Goal: Transaction & Acquisition: Purchase product/service

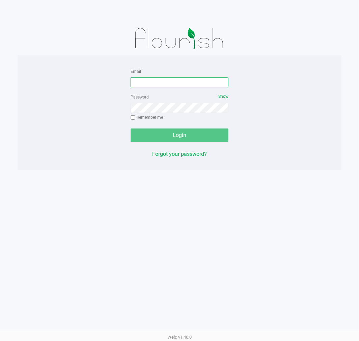
click at [179, 84] on input "Email" at bounding box center [179, 82] width 98 height 10
type input "[EMAIL_ADDRESS][DOMAIN_NAME]"
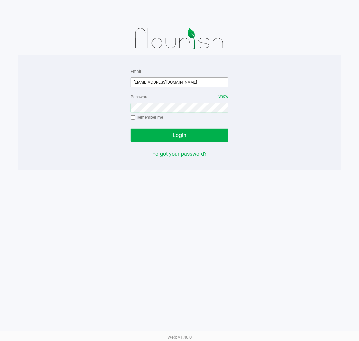
click at [130, 128] on button "Login" at bounding box center [179, 134] width 98 height 13
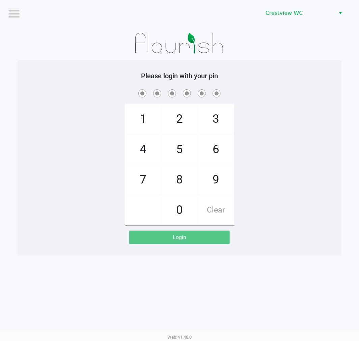
click at [301, 89] on span at bounding box center [179, 93] width 313 height 10
checkbox input "true"
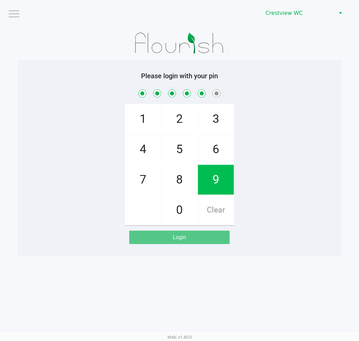
checkbox input "true"
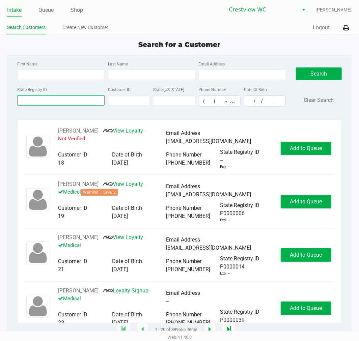
click at [49, 101] on input "State Registry ID" at bounding box center [60, 100] width 87 height 10
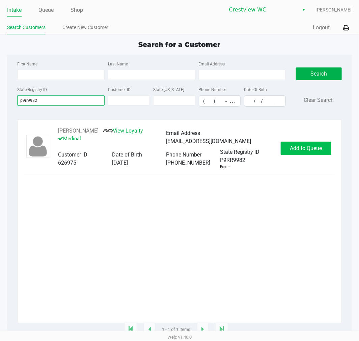
type input "p9rr9982"
click at [315, 151] on span "Add to Queue" at bounding box center [306, 148] width 32 height 6
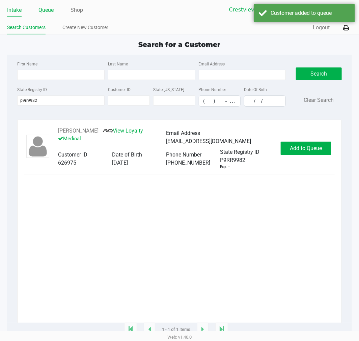
click at [43, 9] on link "Queue" at bounding box center [45, 9] width 15 height 9
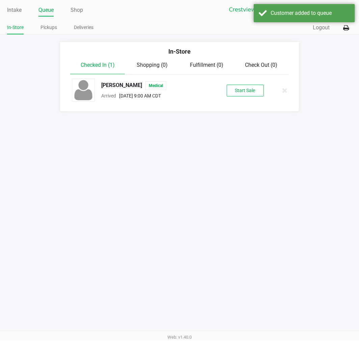
click at [245, 96] on div "[PERSON_NAME] Medical Arrived [DATE] 9:00 AM CDT Start Sale" at bounding box center [179, 91] width 225 height 24
click at [245, 92] on button "Start Sale" at bounding box center [244, 91] width 37 height 12
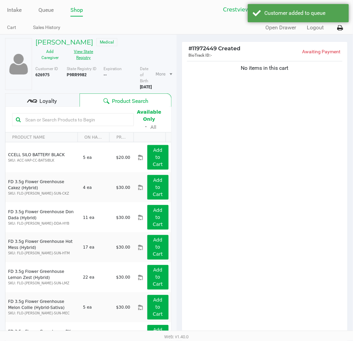
click at [77, 59] on button "View State Registry" at bounding box center [82, 54] width 34 height 17
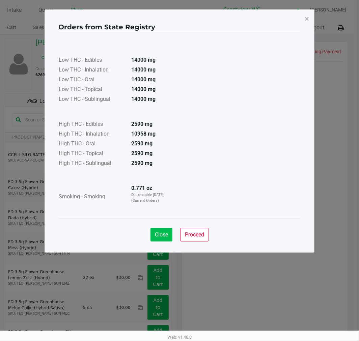
drag, startPoint x: 146, startPoint y: 230, endPoint x: 152, endPoint y: 231, distance: 6.3
click at [146, 230] on div "Close Proceed" at bounding box center [179, 231] width 242 height 27
click at [155, 232] on span "Close" at bounding box center [161, 234] width 13 height 6
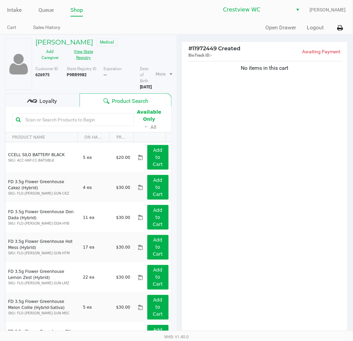
click at [92, 59] on button "View State Registry" at bounding box center [82, 54] width 34 height 17
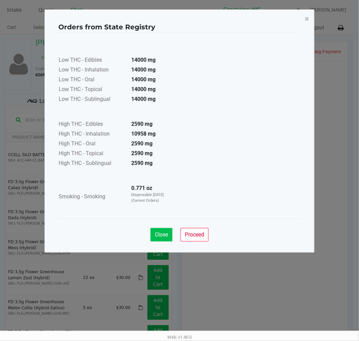
click at [158, 240] on button "Close" at bounding box center [161, 234] width 22 height 13
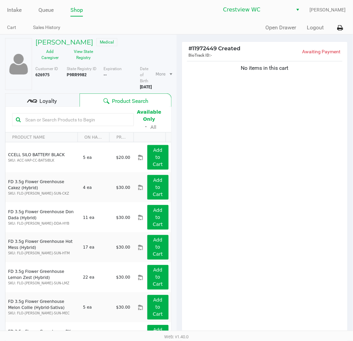
click at [235, 214] on div "No items in this cart" at bounding box center [265, 198] width 166 height 276
click at [245, 230] on div "No items in this cart" at bounding box center [265, 198] width 166 height 276
click at [290, 235] on div "No items in this cart" at bounding box center [265, 198] width 166 height 276
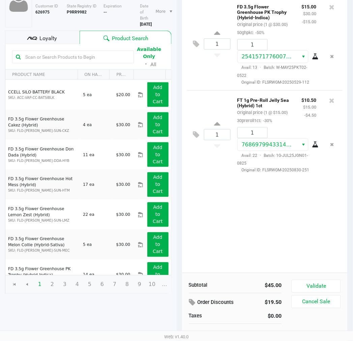
scroll to position [69, 0]
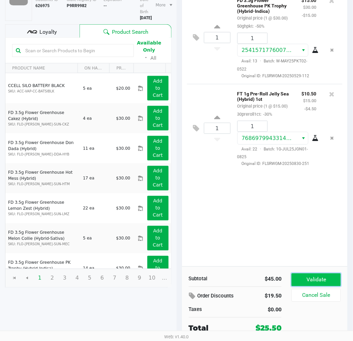
click at [329, 275] on button "Validate" at bounding box center [316, 279] width 49 height 13
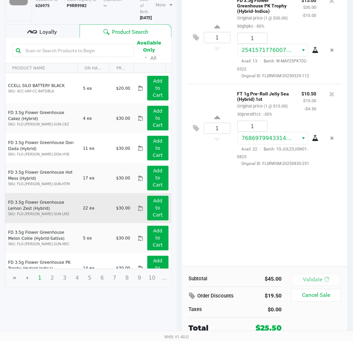
scroll to position [0, 0]
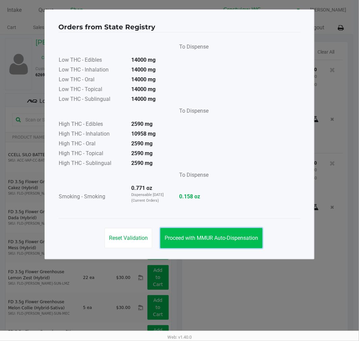
click at [215, 233] on button "Proceed with MMUR Auto-Dispensation" at bounding box center [211, 238] width 102 height 20
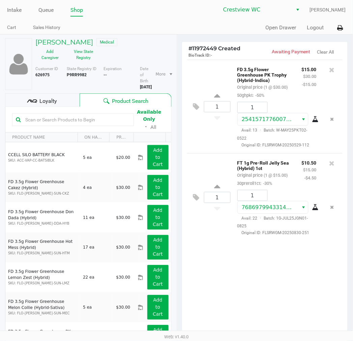
click at [72, 103] on div "Loyalty" at bounding box center [42, 99] width 74 height 13
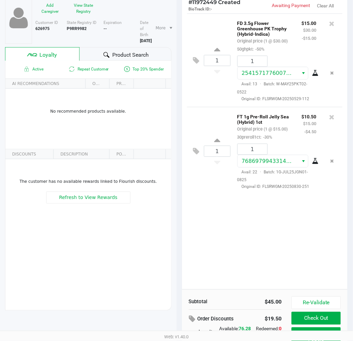
scroll to position [83, 0]
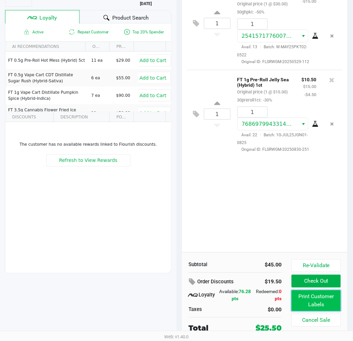
click at [304, 292] on button "Print Customer Labels" at bounding box center [316, 300] width 49 height 21
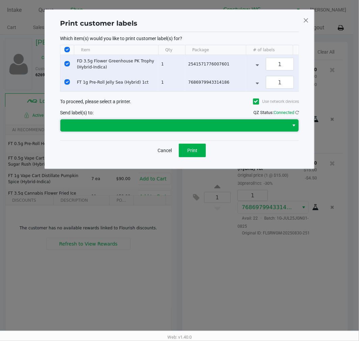
click at [201, 131] on span at bounding box center [174, 125] width 228 height 12
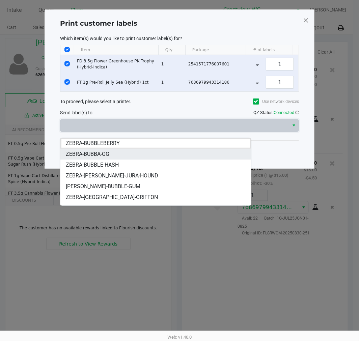
click at [129, 152] on li "ZEBRA-BUBBA-OG" at bounding box center [155, 154] width 190 height 11
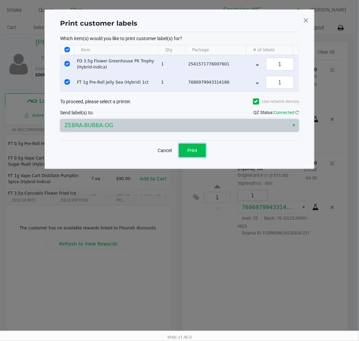
click at [188, 153] on span "Print" at bounding box center [192, 150] width 10 height 5
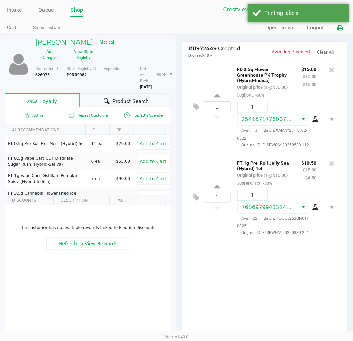
click at [343, 25] on button at bounding box center [340, 28] width 11 height 12
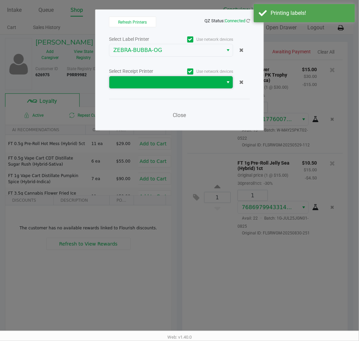
click at [133, 82] on span at bounding box center [165, 82] width 105 height 8
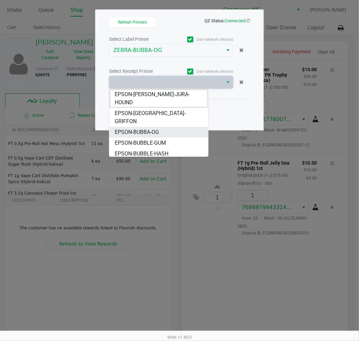
click at [154, 128] on span "EPSON-BUBBA-OG" at bounding box center [137, 132] width 44 height 8
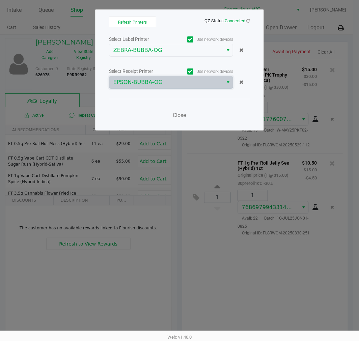
click at [184, 106] on div "Close" at bounding box center [179, 111] width 141 height 25
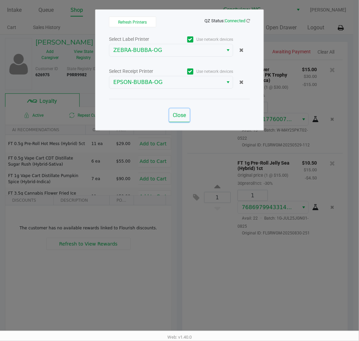
drag, startPoint x: 187, startPoint y: 109, endPoint x: 176, endPoint y: 110, distance: 10.8
click at [176, 110] on button "Close" at bounding box center [179, 115] width 20 height 13
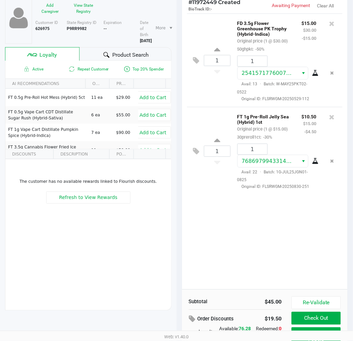
scroll to position [83, 0]
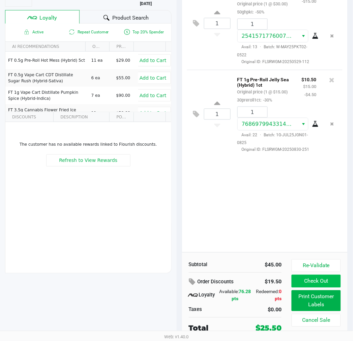
click at [329, 281] on button "Check Out" at bounding box center [316, 281] width 49 height 13
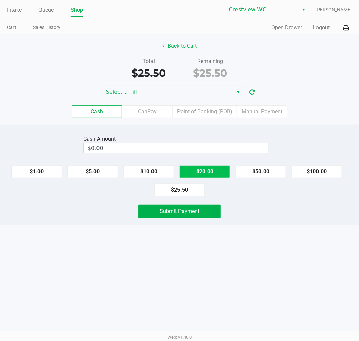
click at [212, 167] on button "$20.00" at bounding box center [204, 171] width 51 height 13
click at [162, 170] on button "$10.00" at bounding box center [148, 171] width 51 height 13
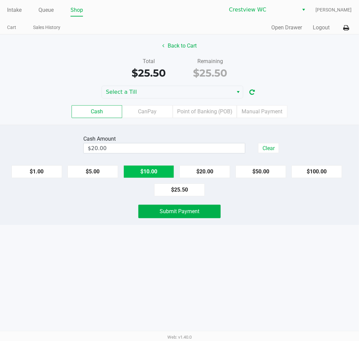
type input "$30.00"
click at [183, 41] on button "Back to Cart" at bounding box center [179, 45] width 43 height 13
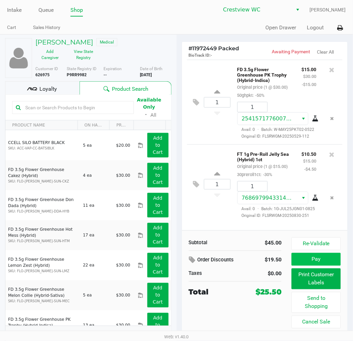
click at [307, 253] on button "Pay" at bounding box center [316, 259] width 49 height 13
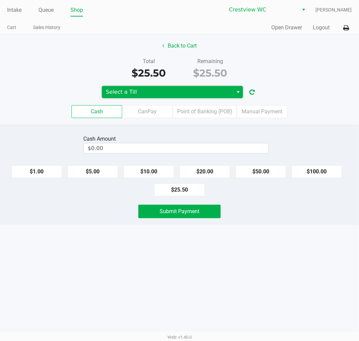
click at [161, 88] on span "Select a Till" at bounding box center [167, 92] width 123 height 8
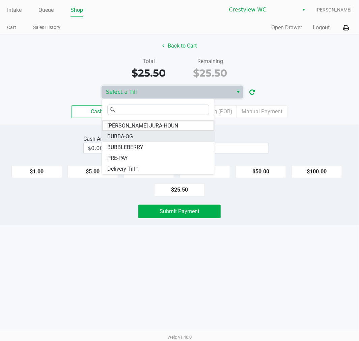
click at [143, 141] on li "BUBBA-OG" at bounding box center [158, 136] width 113 height 11
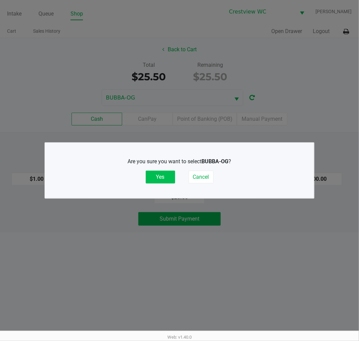
click at [166, 170] on div "Are you sure you want to select BUBBA-OG ? Yes Cancel" at bounding box center [179, 170] width 242 height 26
click at [170, 174] on button "Yes" at bounding box center [160, 177] width 29 height 13
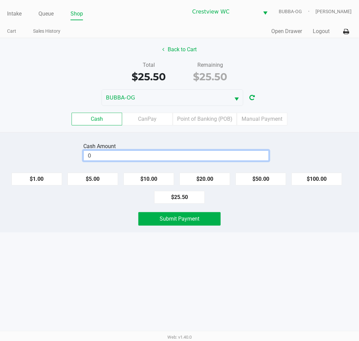
click at [180, 156] on input "0" at bounding box center [176, 156] width 185 height 10
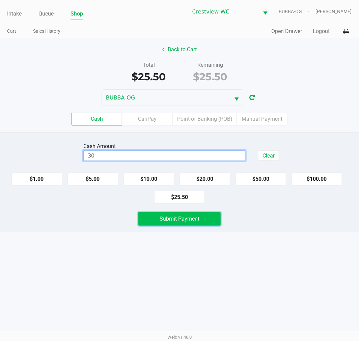
click at [206, 225] on button "Submit Payment" at bounding box center [179, 218] width 82 height 13
type input "$30.00"
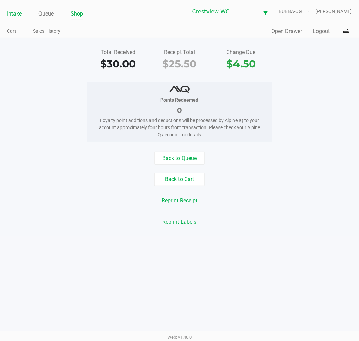
click at [20, 11] on link "Intake" at bounding box center [14, 13] width 14 height 9
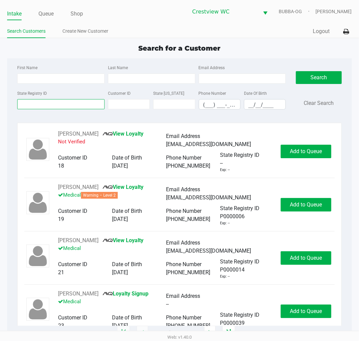
click at [37, 105] on input "State Registry ID" at bounding box center [60, 104] width 87 height 10
type input "o"
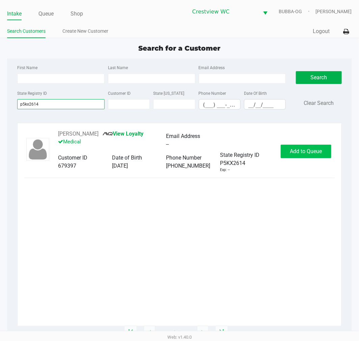
type input "p5kx2614"
click at [326, 150] on button "Add to Queue" at bounding box center [305, 151] width 51 height 13
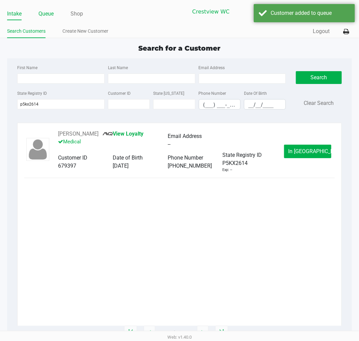
click at [43, 15] on link "Queue" at bounding box center [45, 13] width 15 height 9
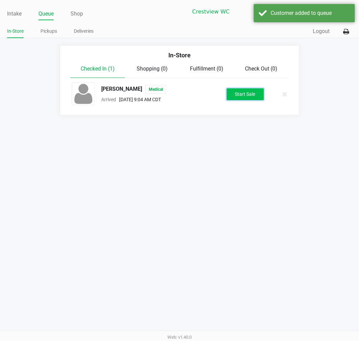
click at [255, 99] on button "Start Sale" at bounding box center [244, 94] width 37 height 12
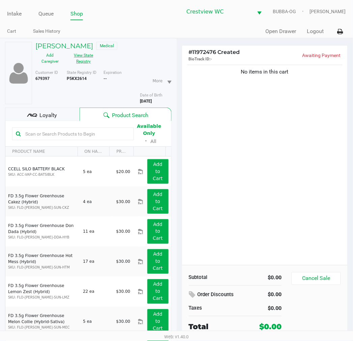
click at [93, 64] on button "View State Registry" at bounding box center [82, 58] width 34 height 17
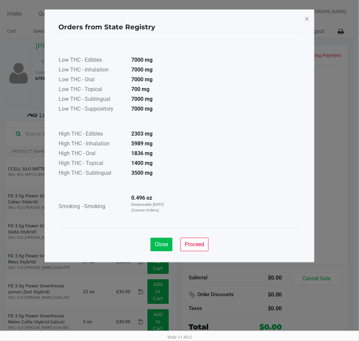
click at [161, 246] on span "Close" at bounding box center [161, 244] width 13 height 6
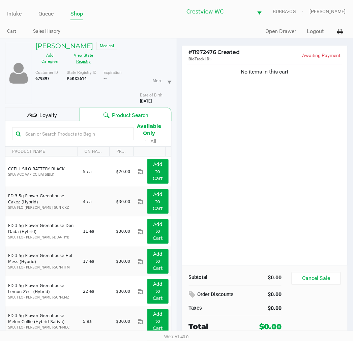
click at [234, 220] on div "No items in this cart" at bounding box center [265, 164] width 166 height 202
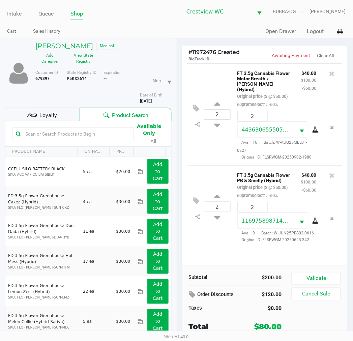
scroll to position [1, 0]
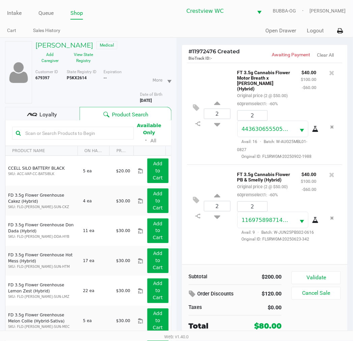
click at [36, 110] on icon at bounding box center [32, 115] width 10 height 10
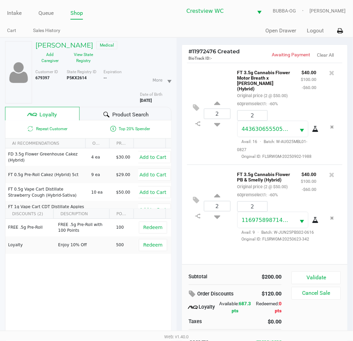
click at [257, 255] on div "2 FT 3.5g Cannabis Flower Motor Breath x [PERSON_NAME] (Hybrid) Original price …" at bounding box center [265, 164] width 166 height 202
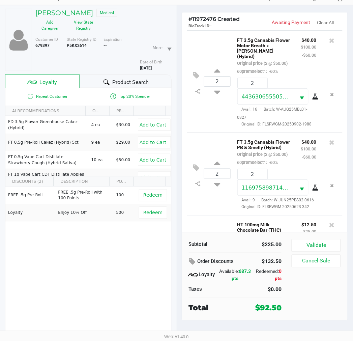
scroll to position [98, 0]
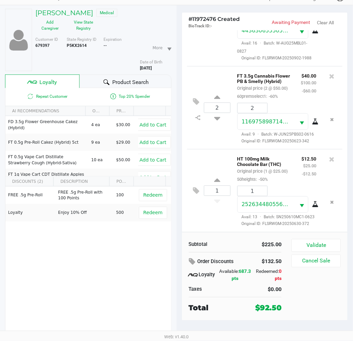
click at [314, 227] on div "2526344805561807 Avail: 13 · Batch: SN250610MC1-0623 Original ID: FLSRWGM-20250…" at bounding box center [276, 211] width 89 height 31
click at [304, 245] on button "Validate" at bounding box center [316, 245] width 49 height 13
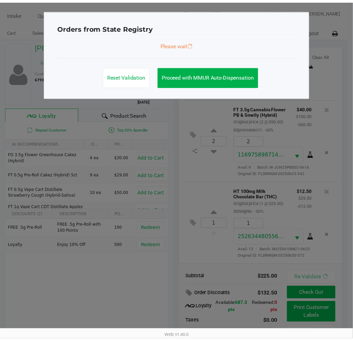
scroll to position [109, 0]
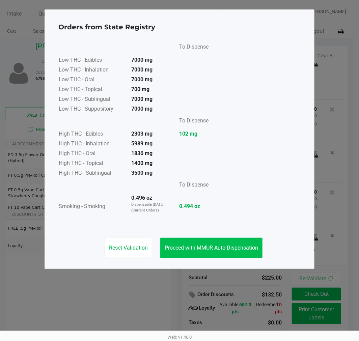
click at [235, 255] on button "Proceed with MMUR Auto-Dispensation" at bounding box center [211, 248] width 102 height 20
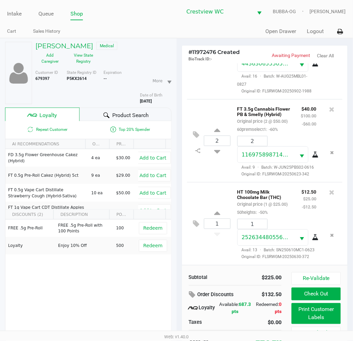
click at [307, 319] on button "Print Customer Labels" at bounding box center [316, 313] width 49 height 21
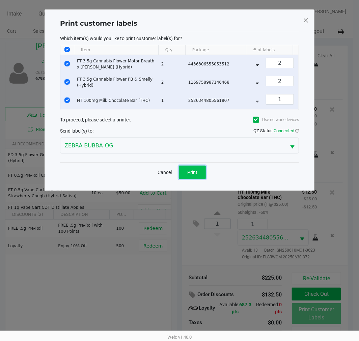
click at [196, 179] on button "Print" at bounding box center [192, 171] width 27 height 13
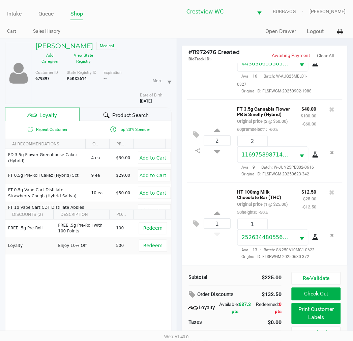
scroll to position [33, 0]
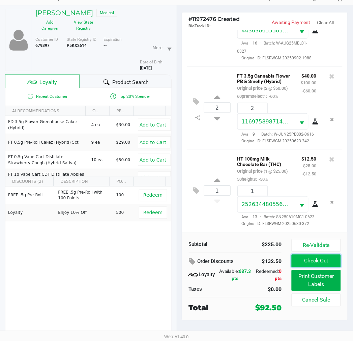
click at [305, 256] on button "Check Out" at bounding box center [316, 260] width 49 height 13
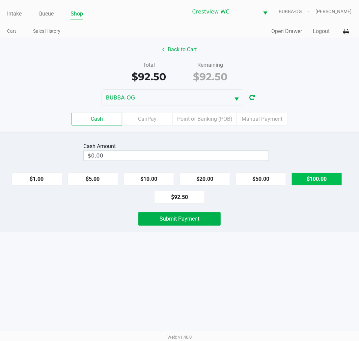
click at [315, 180] on button "$100.00" at bounding box center [316, 179] width 51 height 13
type input "$100.00"
click at [210, 223] on button "Submit Payment" at bounding box center [179, 218] width 82 height 13
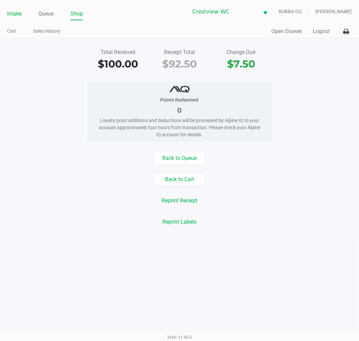
click at [16, 14] on link "Intake" at bounding box center [14, 13] width 14 height 9
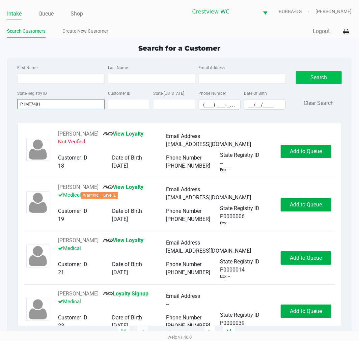
type input "P1MF7481"
click at [327, 83] on button "Search" at bounding box center [318, 77] width 45 height 13
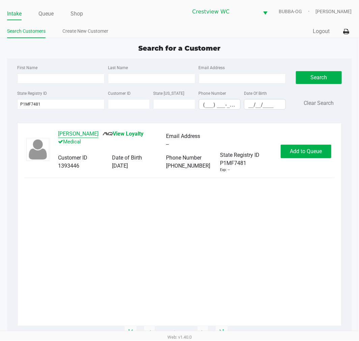
click at [63, 130] on button "[PERSON_NAME]" at bounding box center [78, 134] width 40 height 8
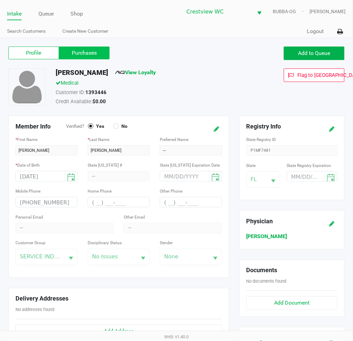
click at [75, 56] on label "Purchases" at bounding box center [84, 53] width 51 height 13
click at [0, 0] on 1 "Purchases" at bounding box center [0, 0] width 0 height 0
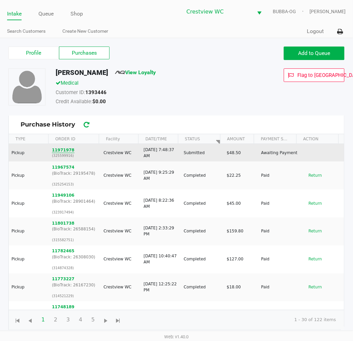
click at [63, 149] on button "11971978" at bounding box center [63, 150] width 23 height 6
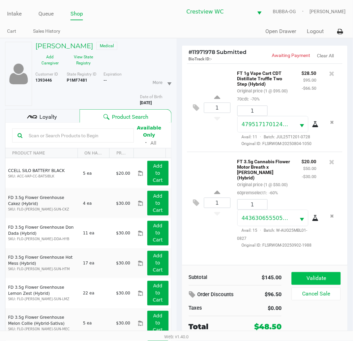
click at [322, 275] on button "Validate" at bounding box center [316, 278] width 49 height 13
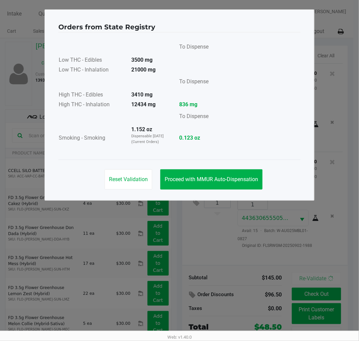
click at [220, 189] on button "Proceed with MMUR Auto-Dispensation" at bounding box center [211, 179] width 102 height 20
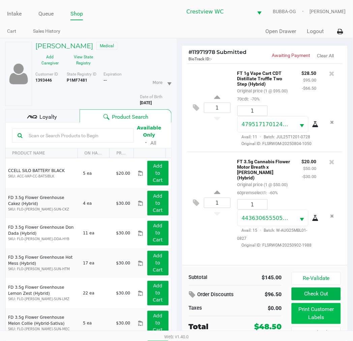
click at [321, 311] on button "Print Customer Labels" at bounding box center [316, 313] width 49 height 21
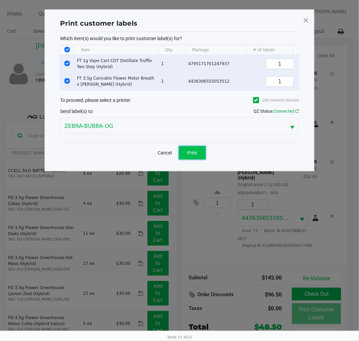
click at [203, 159] on button "Print" at bounding box center [192, 152] width 27 height 13
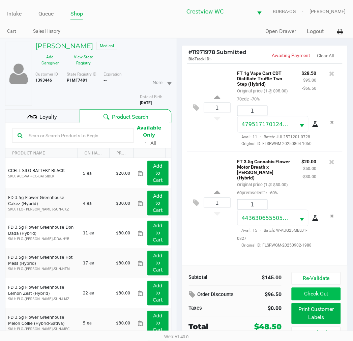
click at [324, 295] on button "Check Out" at bounding box center [316, 293] width 49 height 13
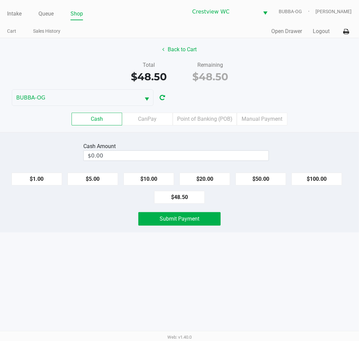
click at [221, 181] on button "$20.00" at bounding box center [204, 179] width 51 height 13
click at [213, 178] on button "$20.00" at bounding box center [204, 179] width 51 height 13
click at [204, 181] on button "$20.00" at bounding box center [204, 179] width 51 height 13
type input "$60.00"
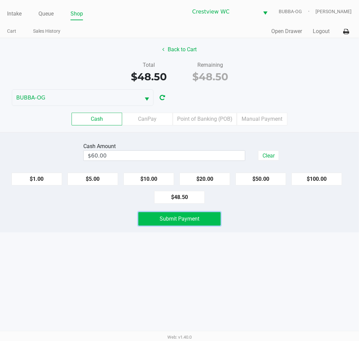
click at [196, 223] on button "Submit Payment" at bounding box center [179, 218] width 82 height 13
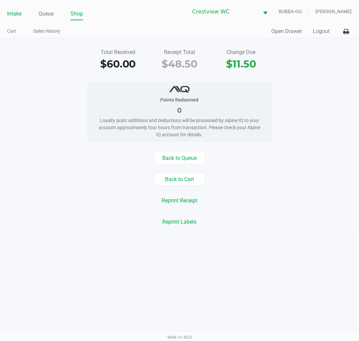
click at [19, 15] on link "Intake" at bounding box center [14, 13] width 14 height 9
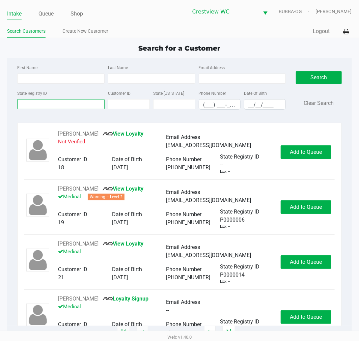
click at [47, 109] on input "State Registry ID" at bounding box center [60, 104] width 87 height 10
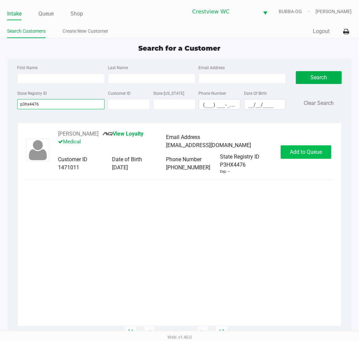
type input "p3hx4476"
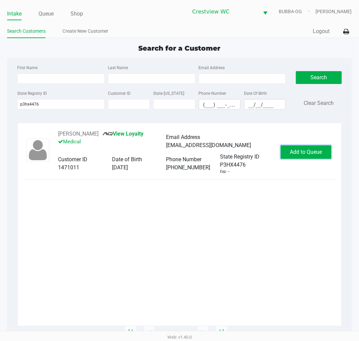
click at [324, 156] on button "Add to Queue" at bounding box center [305, 151] width 51 height 13
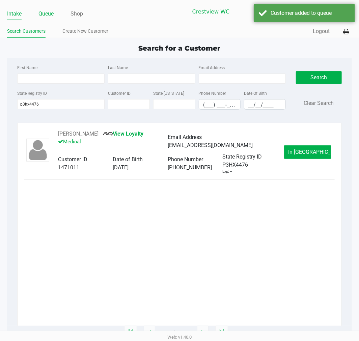
click at [41, 16] on link "Queue" at bounding box center [45, 13] width 15 height 9
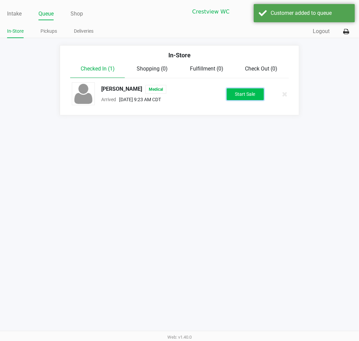
click at [243, 89] on button "Start Sale" at bounding box center [244, 94] width 37 height 12
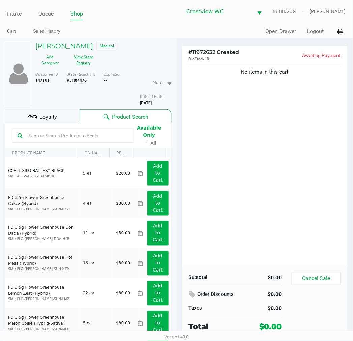
click at [86, 66] on button "View State Registry" at bounding box center [82, 60] width 34 height 17
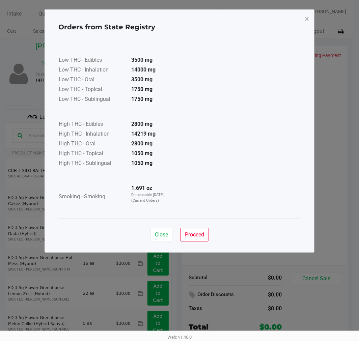
click at [167, 233] on span "Close" at bounding box center [161, 234] width 13 height 6
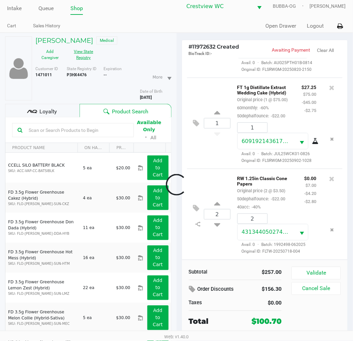
scroll to position [362, 0]
click at [329, 181] on button at bounding box center [331, 178] width 5 height 9
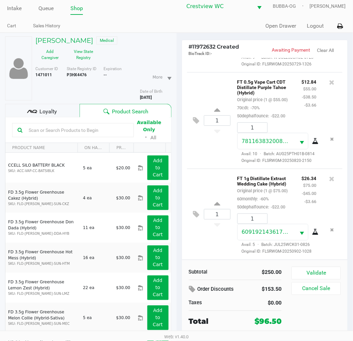
click at [61, 110] on div "Loyalty" at bounding box center [42, 110] width 74 height 13
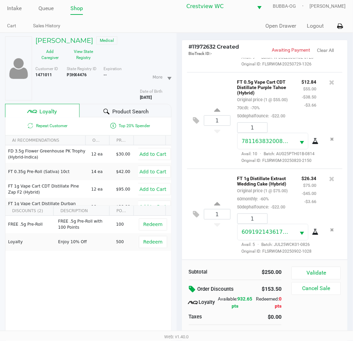
click at [193, 293] on icon at bounding box center [193, 289] width 8 height 8
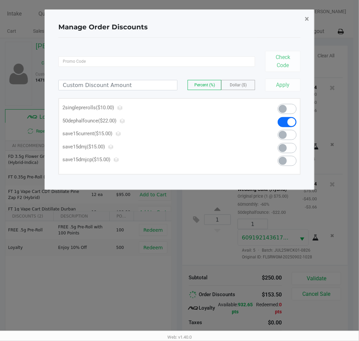
click at [301, 12] on button "×" at bounding box center [306, 18] width 15 height 19
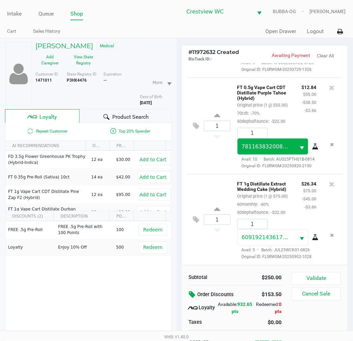
scroll to position [269, 0]
click at [194, 298] on icon at bounding box center [193, 295] width 8 height 8
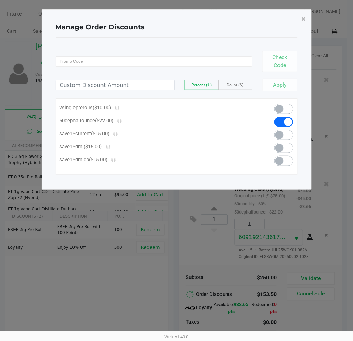
click at [196, 299] on ngb-modal-window "Manage Order Discounts × Check Code Percent (%) Dollar ($) Apply 2singlepreroll…" at bounding box center [176, 170] width 353 height 341
click at [192, 298] on ngb-modal-window "Manage Order Discounts × Check Code Percent (%) Dollar ($) Apply 2singlepreroll…" at bounding box center [176, 170] width 353 height 341
click at [191, 295] on ngb-modal-window "Manage Order Discounts × Check Code Percent (%) Dollar ($) Apply 2singlepreroll…" at bounding box center [176, 170] width 353 height 341
click at [325, 274] on ngb-modal-window "Manage Order Discounts × Check Code Percent (%) Dollar ($) Apply 2singlepreroll…" at bounding box center [176, 170] width 353 height 341
click at [206, 176] on div "Check Code Percent (%) Dollar ($) Apply 2singleprerolls ($10.00) 50dephalfounce…" at bounding box center [177, 110] width 242 height 145
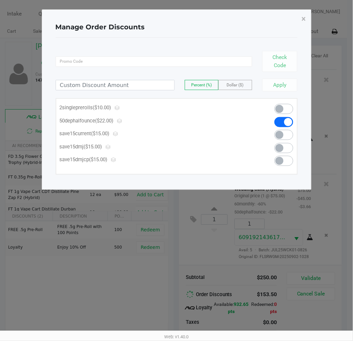
scroll to position [0, 0]
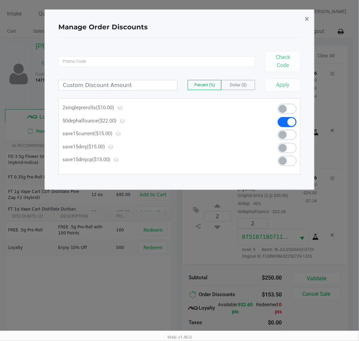
drag, startPoint x: 305, startPoint y: 14, endPoint x: 298, endPoint y: 134, distance: 119.8
click at [305, 14] on span "×" at bounding box center [306, 18] width 4 height 9
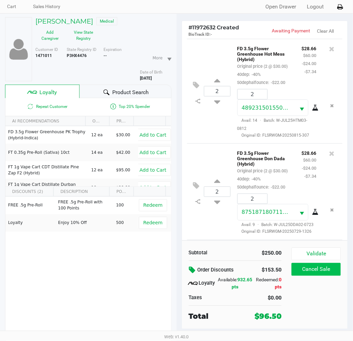
scroll to position [35, 0]
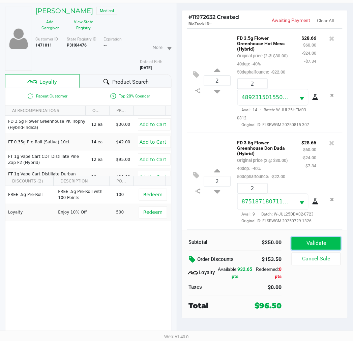
click at [306, 245] on button "Validate" at bounding box center [316, 243] width 49 height 13
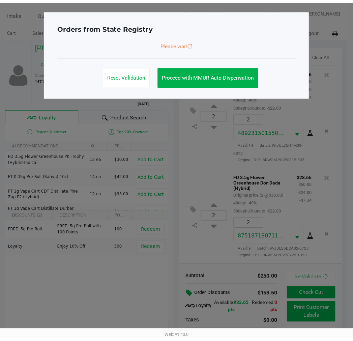
scroll to position [271, 0]
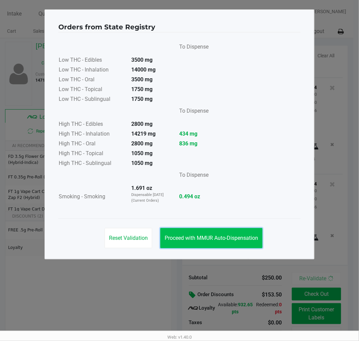
click at [217, 233] on button "Proceed with MMUR Auto-Dispensation" at bounding box center [211, 238] width 102 height 20
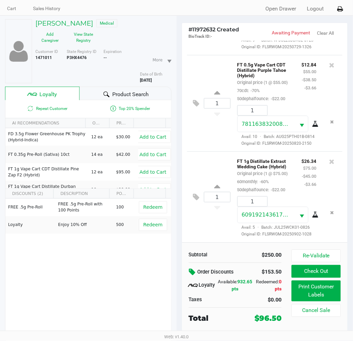
scroll to position [35, 0]
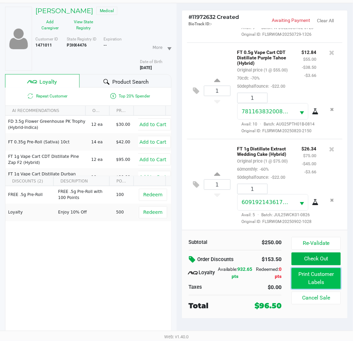
click at [324, 279] on button "Print Customer Labels" at bounding box center [316, 278] width 49 height 21
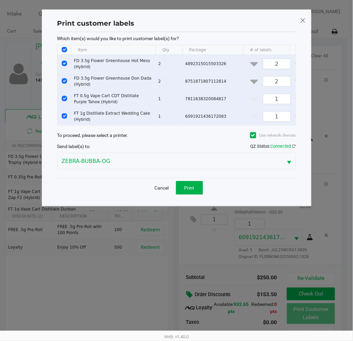
scroll to position [0, 0]
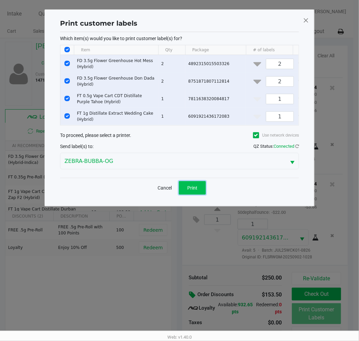
click at [198, 193] on button "Print" at bounding box center [192, 187] width 27 height 13
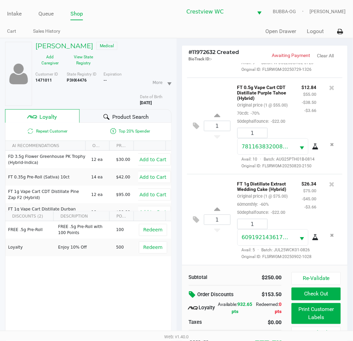
click at [193, 298] on icon at bounding box center [193, 295] width 8 height 8
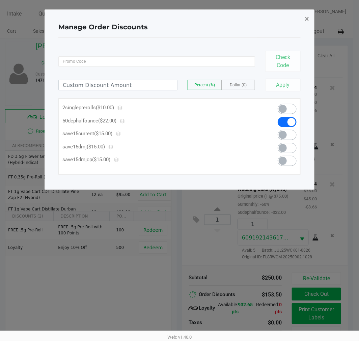
click at [309, 22] on button "×" at bounding box center [306, 18] width 15 height 19
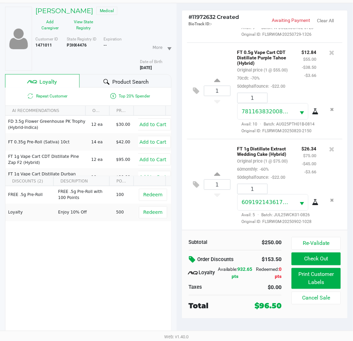
click at [330, 258] on button "Check Out" at bounding box center [316, 258] width 49 height 13
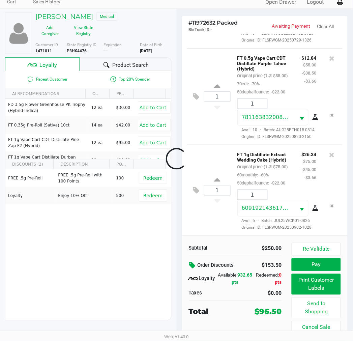
scroll to position [30, 0]
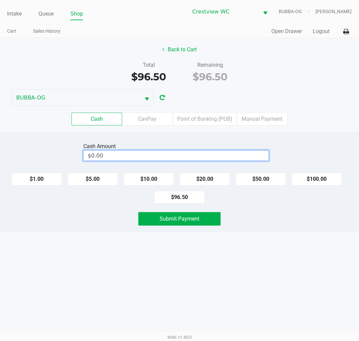
click at [198, 152] on input "$0.00" at bounding box center [176, 156] width 185 height 10
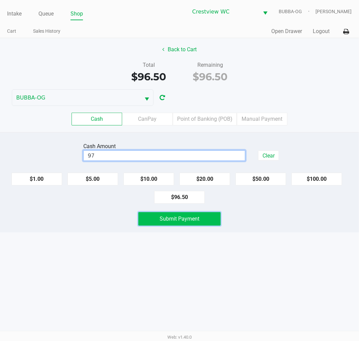
click at [201, 220] on button "Submit Payment" at bounding box center [179, 218] width 82 height 13
type input "$97.00"
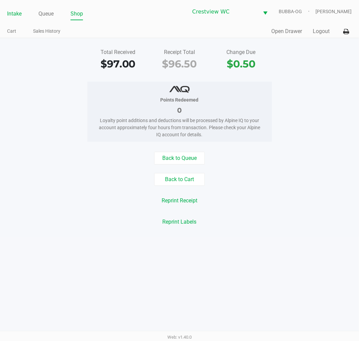
click at [17, 18] on link "Intake" at bounding box center [14, 13] width 14 height 9
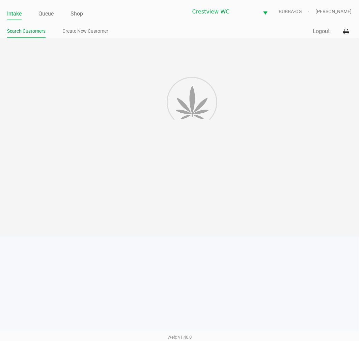
click at [15, 10] on link "Intake" at bounding box center [14, 13] width 14 height 9
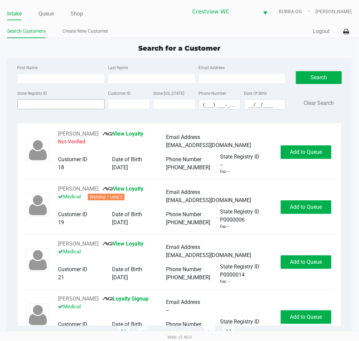
click at [39, 105] on div "State Registry ID" at bounding box center [61, 99] width 91 height 21
click at [39, 106] on input "State Registry ID" at bounding box center [60, 104] width 87 height 10
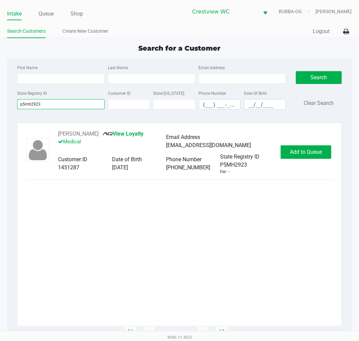
type input "p5mh2923"
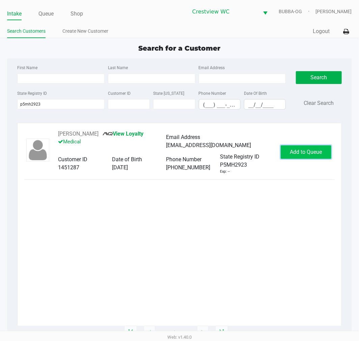
click at [297, 145] on button "Add to Queue" at bounding box center [305, 151] width 51 height 13
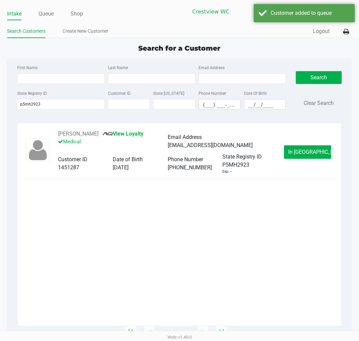
click at [45, 16] on link "Queue" at bounding box center [45, 13] width 15 height 9
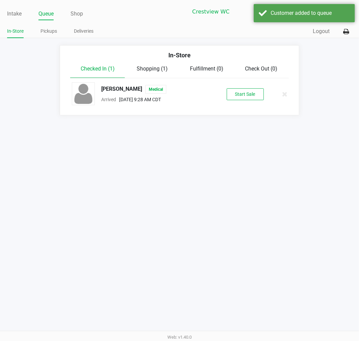
click at [235, 94] on button "Start Sale" at bounding box center [244, 94] width 37 height 12
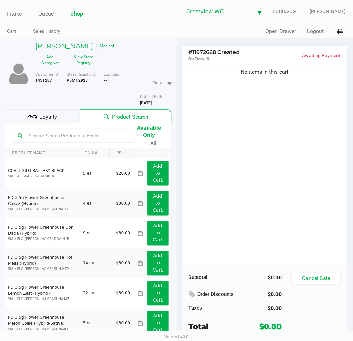
click at [78, 65] on button "View State Registry" at bounding box center [82, 60] width 34 height 17
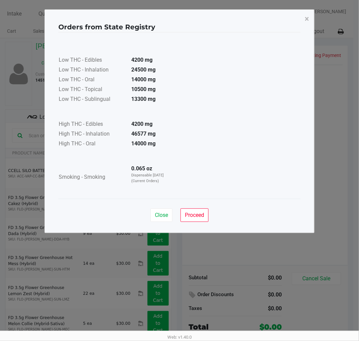
click at [160, 215] on span "Close" at bounding box center [161, 215] width 13 height 6
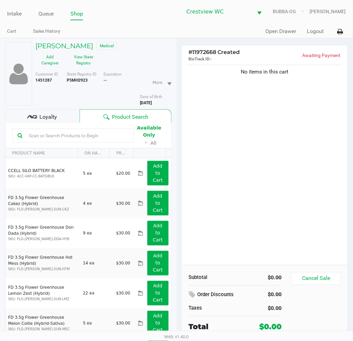
click at [239, 208] on div "Close Proceed" at bounding box center [177, 195] width 242 height 27
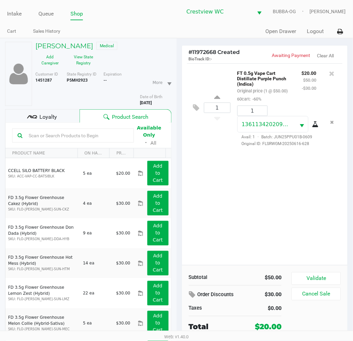
click at [328, 275] on button "Validate" at bounding box center [316, 278] width 49 height 13
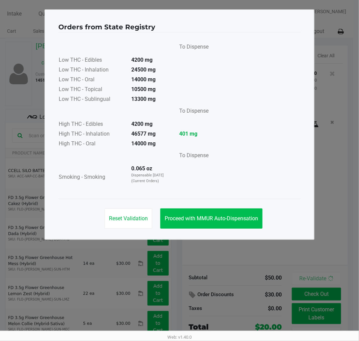
click at [259, 210] on button "Proceed with MMUR Auto-Dispensation" at bounding box center [211, 218] width 102 height 20
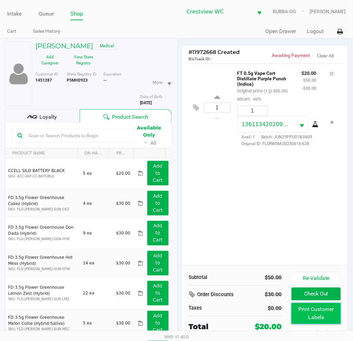
click at [324, 320] on button "Print Customer Labels" at bounding box center [316, 313] width 49 height 21
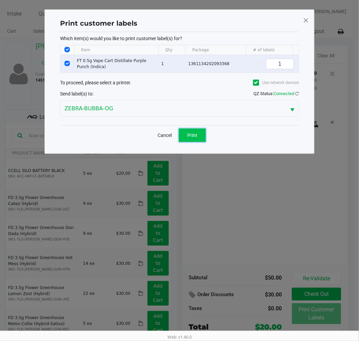
click at [201, 140] on button "Print" at bounding box center [192, 134] width 27 height 13
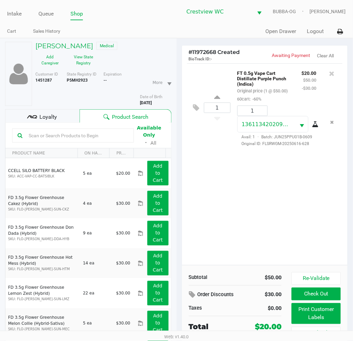
click at [76, 82] on b "P5MH2923" at bounding box center [77, 80] width 21 height 5
click at [76, 81] on b "P5MH2923" at bounding box center [77, 80] width 21 height 5
click at [51, 119] on span "Loyalty" at bounding box center [48, 117] width 18 height 8
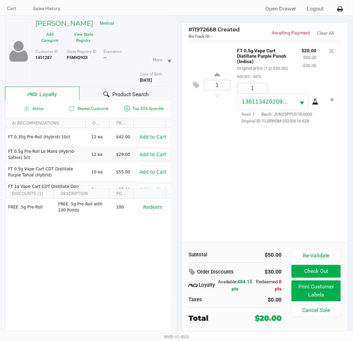
scroll to position [35, 0]
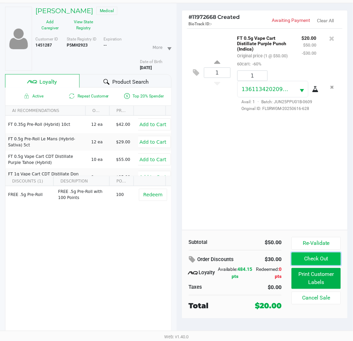
click at [328, 260] on button "Check Out" at bounding box center [316, 258] width 49 height 13
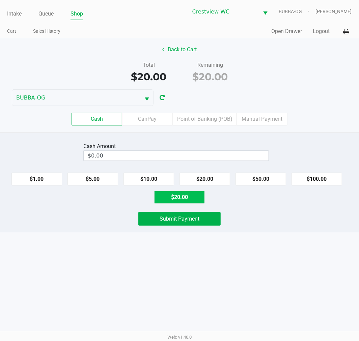
click at [182, 196] on button "$20.00" at bounding box center [179, 197] width 51 height 13
type input "$20.00"
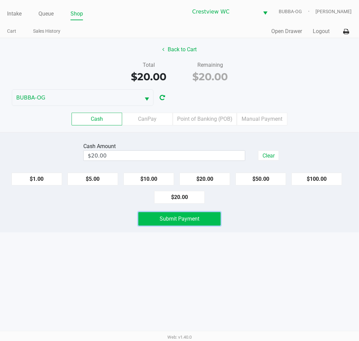
click at [203, 225] on button "Submit Payment" at bounding box center [179, 218] width 82 height 13
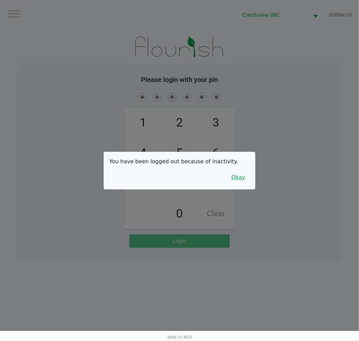
click at [244, 181] on button "Okay" at bounding box center [238, 177] width 23 height 13
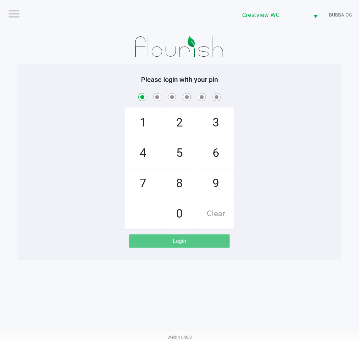
checkbox input "true"
click at [219, 227] on span "Clear" at bounding box center [216, 214] width 36 height 30
checkbox input "false"
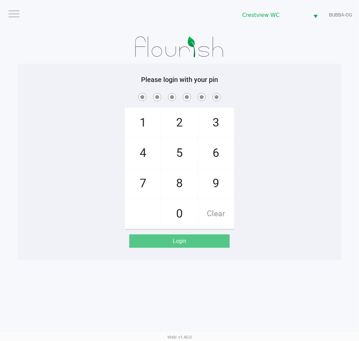
checkbox input "true"
click at [223, 209] on span "Clear" at bounding box center [216, 214] width 36 height 30
checkbox input "false"
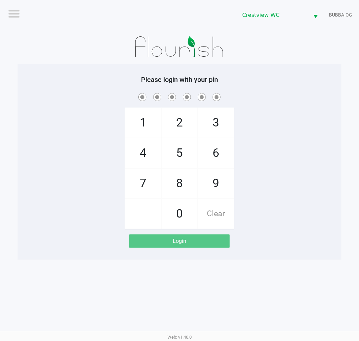
checkbox input "false"
checkbox input "true"
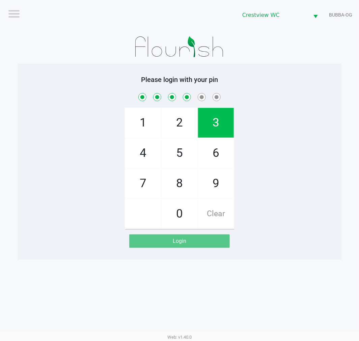
checkbox input "true"
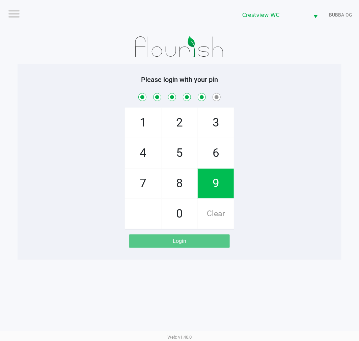
checkbox input "true"
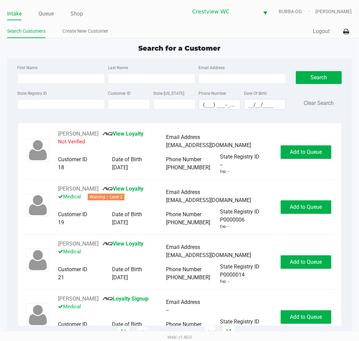
click at [255, 50] on div "Search for a Customer" at bounding box center [179, 48] width 354 height 10
click at [51, 14] on link "Queue" at bounding box center [45, 13] width 15 height 9
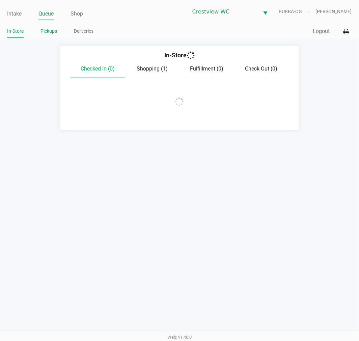
click at [51, 33] on link "Pickups" at bounding box center [48, 31] width 17 height 8
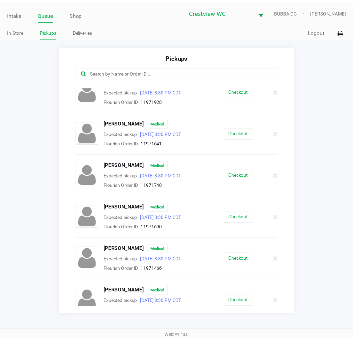
scroll to position [271, 0]
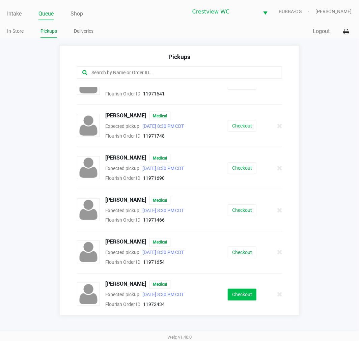
click at [229, 295] on button "Checkout" at bounding box center [241, 294] width 29 height 12
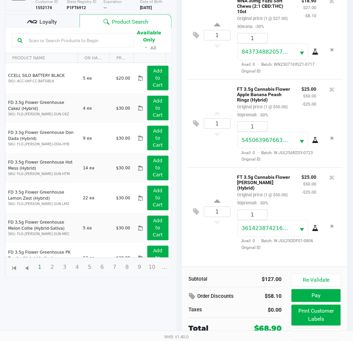
scroll to position [80, 0]
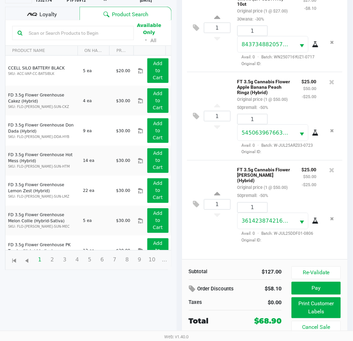
click at [62, 7] on div "Loyalty" at bounding box center [42, 13] width 74 height 13
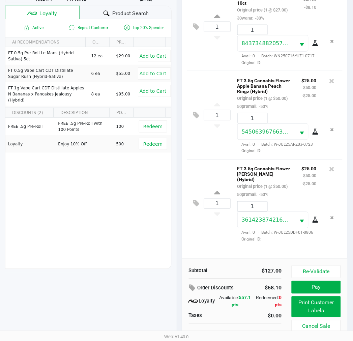
scroll to position [87, 0]
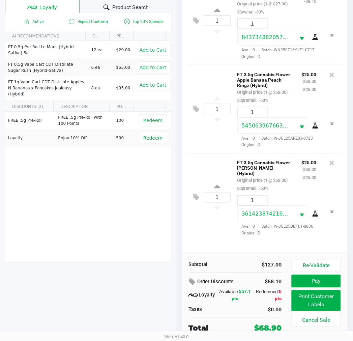
click at [314, 298] on button "Print Customer Labels" at bounding box center [316, 300] width 49 height 21
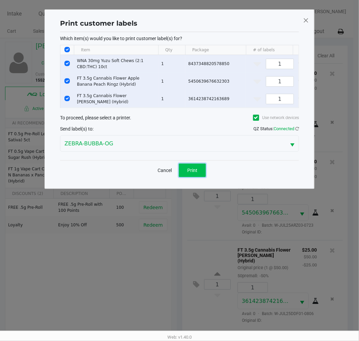
click at [199, 177] on button "Print" at bounding box center [192, 169] width 27 height 13
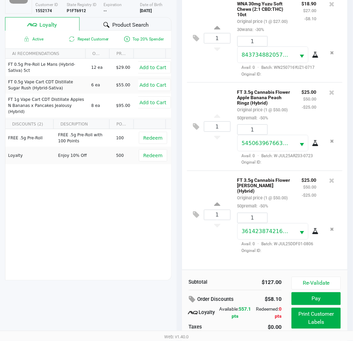
scroll to position [87, 0]
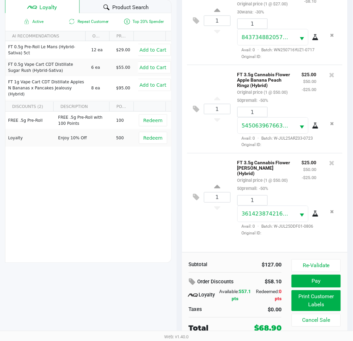
click at [325, 287] on button "Pay" at bounding box center [316, 281] width 49 height 13
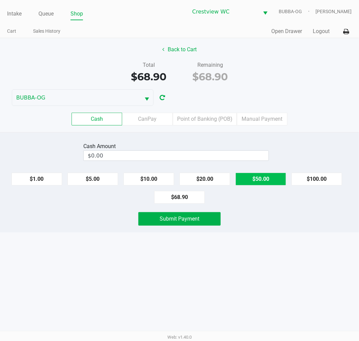
click at [262, 180] on button "$50.00" at bounding box center [260, 179] width 51 height 13
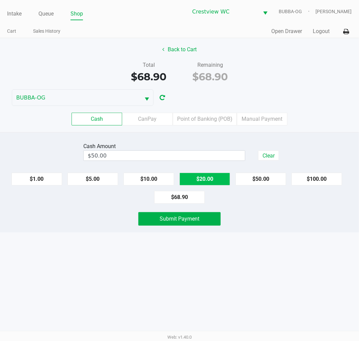
click at [204, 178] on button "$20.00" at bounding box center [204, 179] width 51 height 13
type input "$70.00"
click at [193, 223] on button "Submit Payment" at bounding box center [179, 218] width 82 height 13
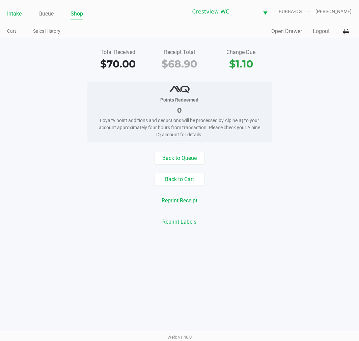
click at [8, 13] on link "Intake" at bounding box center [14, 13] width 14 height 9
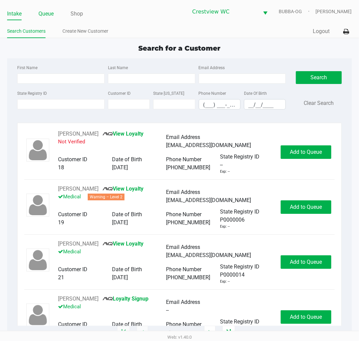
click at [51, 15] on link "Queue" at bounding box center [45, 13] width 15 height 9
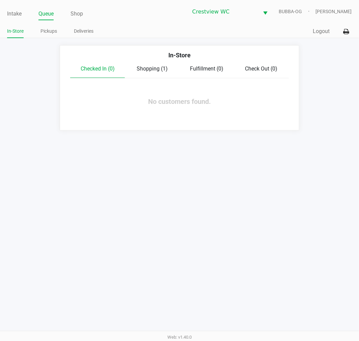
drag, startPoint x: 157, startPoint y: 68, endPoint x: 162, endPoint y: 78, distance: 10.7
click at [157, 68] on span "Shopping (1)" at bounding box center [151, 68] width 31 height 6
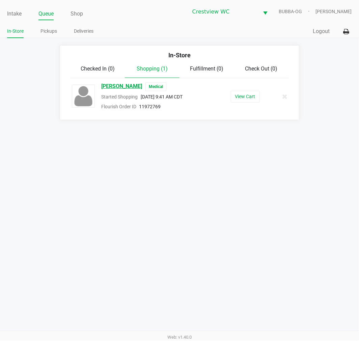
click at [119, 82] on span "[PERSON_NAME]" at bounding box center [121, 86] width 41 height 9
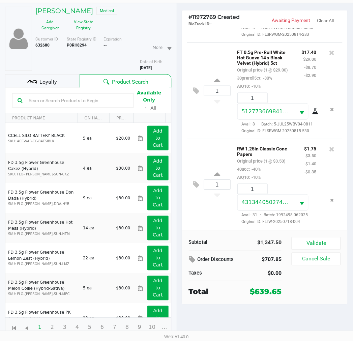
scroll to position [893, 0]
click at [198, 183] on icon at bounding box center [196, 185] width 6 height 8
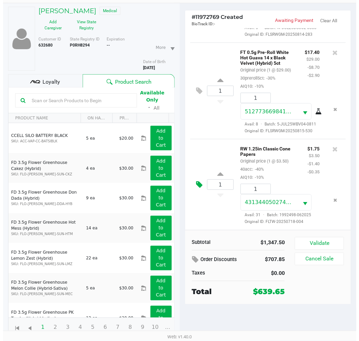
scroll to position [0, 0]
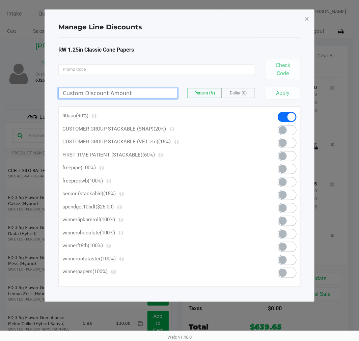
click at [141, 92] on input at bounding box center [118, 93] width 118 height 10
type input "100.00"
click at [275, 91] on button "Apply" at bounding box center [282, 93] width 35 height 13
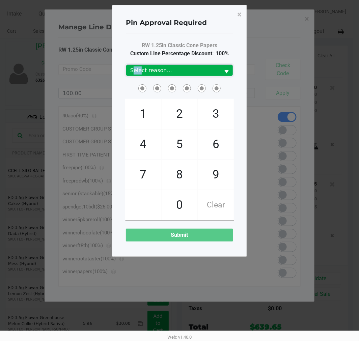
drag, startPoint x: 134, startPoint y: 66, endPoint x: 140, endPoint y: 66, distance: 5.7
click at [140, 66] on span "Select reason..." at bounding box center [173, 70] width 94 height 11
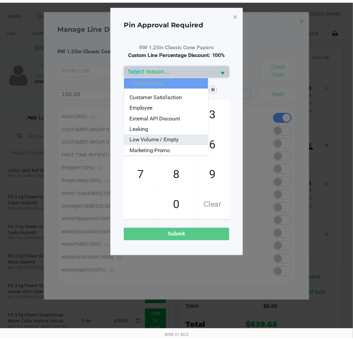
scroll to position [6, 0]
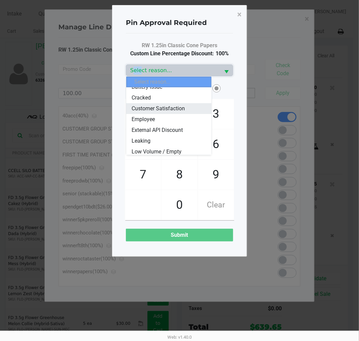
click at [164, 109] on span "Customer Satisfaction" at bounding box center [157, 108] width 53 height 8
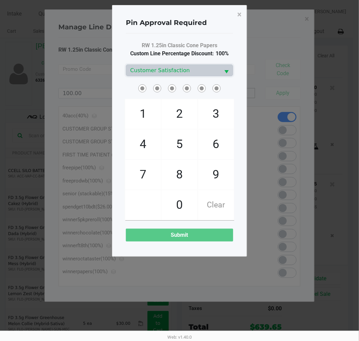
drag, startPoint x: 236, startPoint y: 211, endPoint x: 219, endPoint y: 210, distance: 16.9
click at [235, 211] on div "1 4 7 2 5 8 0 3 6 9 Clear" at bounding box center [179, 151] width 117 height 137
click at [220, 206] on span "Clear" at bounding box center [216, 205] width 36 height 30
checkbox input "true"
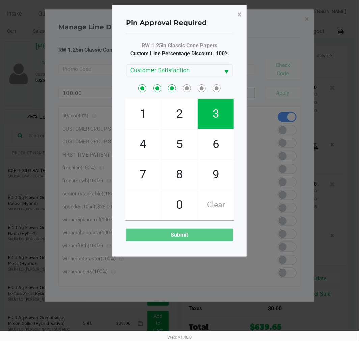
checkbox input "true"
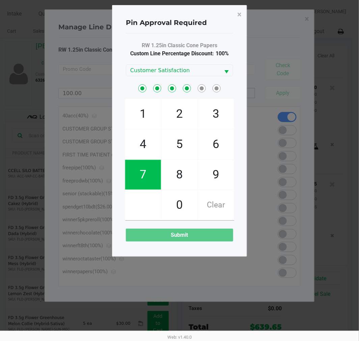
checkbox input "true"
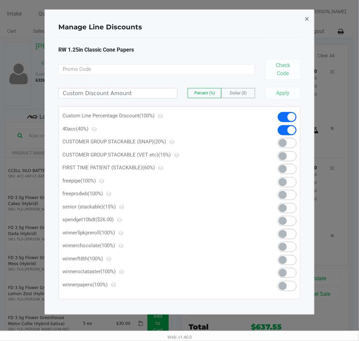
click at [305, 19] on span "×" at bounding box center [306, 18] width 4 height 9
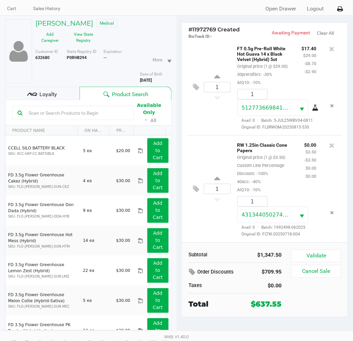
scroll to position [35, 0]
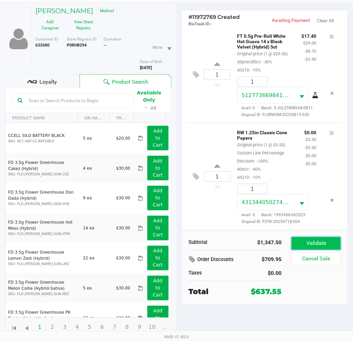
click at [299, 240] on button "Validate" at bounding box center [316, 243] width 49 height 13
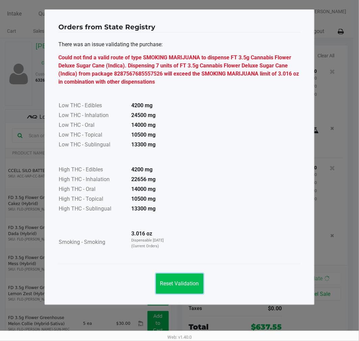
click at [184, 283] on span "Reset Validation" at bounding box center [179, 283] width 39 height 6
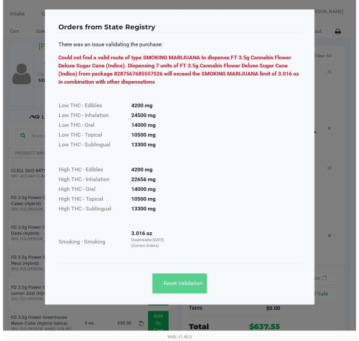
scroll to position [909, 0]
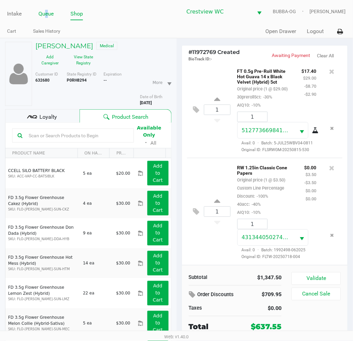
click at [45, 12] on link "Queue" at bounding box center [45, 13] width 15 height 9
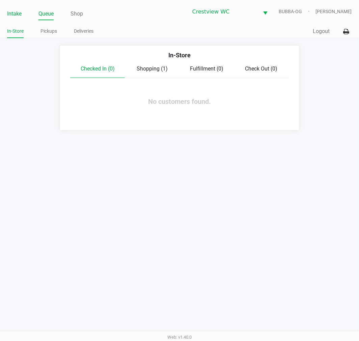
click at [14, 13] on link "Intake" at bounding box center [14, 13] width 14 height 9
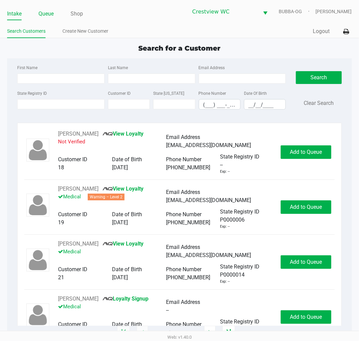
click at [53, 17] on link "Queue" at bounding box center [45, 13] width 15 height 9
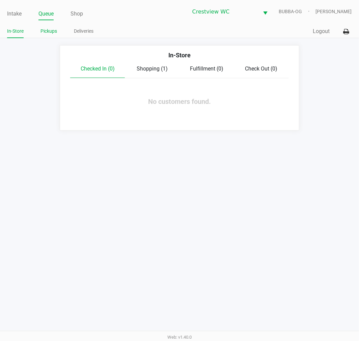
drag, startPoint x: 53, startPoint y: 40, endPoint x: 52, endPoint y: 35, distance: 4.5
click at [53, 39] on app-point-of-sale "Intake Queue Shop Crestview WC BUBBA-OG [PERSON_NAME] In-Store Pickups Deliveri…" at bounding box center [179, 65] width 359 height 130
click at [52, 35] on link "Pickups" at bounding box center [48, 31] width 17 height 8
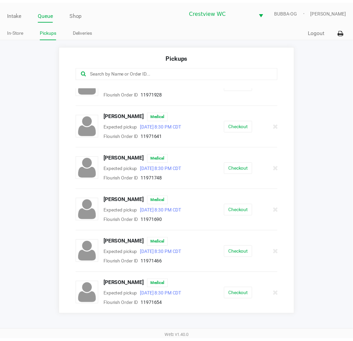
scroll to position [229, 0]
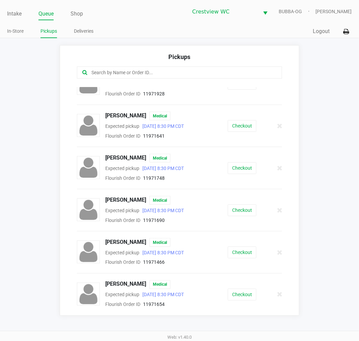
click at [23, 18] on ul "Intake Queue Shop" at bounding box center [93, 13] width 172 height 11
click at [22, 16] on link "Intake" at bounding box center [14, 13] width 14 height 9
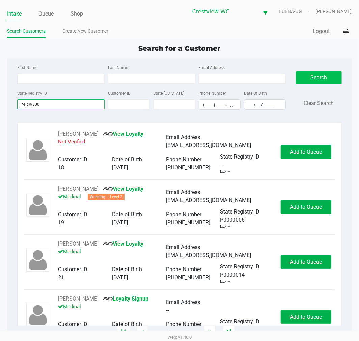
type input "P4RR9300"
click at [322, 75] on button "Search" at bounding box center [318, 77] width 45 height 13
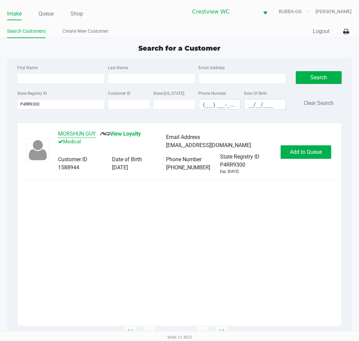
click at [89, 132] on button "MORSHUN GUY" at bounding box center [77, 134] width 38 height 8
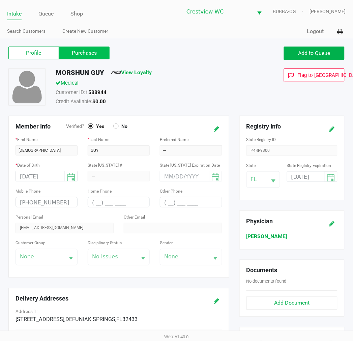
click at [93, 56] on label "Purchases" at bounding box center [84, 53] width 51 height 13
click at [0, 0] on 1 "Purchases" at bounding box center [0, 0] width 0 height 0
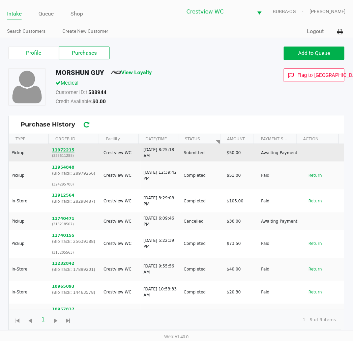
click at [61, 147] on button "11972215" at bounding box center [63, 150] width 23 height 6
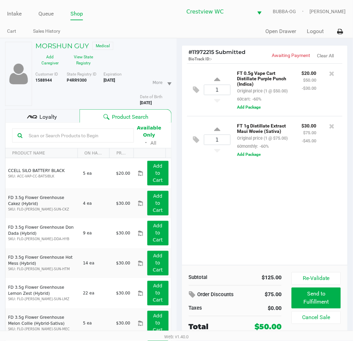
click at [330, 73] on icon at bounding box center [331, 73] width 5 height 7
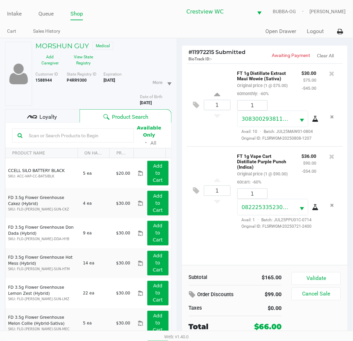
click at [69, 119] on div "Loyalty" at bounding box center [42, 115] width 74 height 13
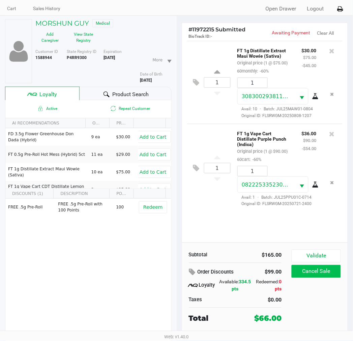
scroll to position [35, 0]
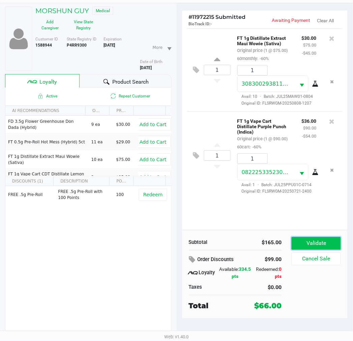
click at [326, 239] on button "Validate" at bounding box center [316, 243] width 49 height 13
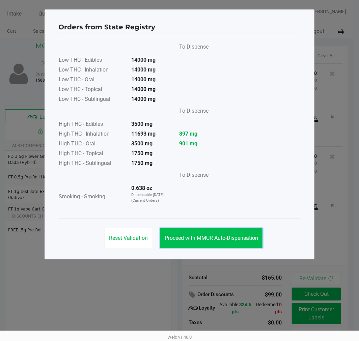
click at [239, 240] on span "Proceed with MMUR Auto-Dispensation" at bounding box center [210, 238] width 93 height 6
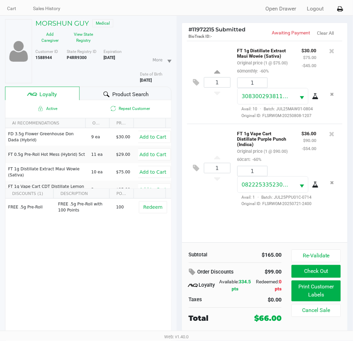
scroll to position [35, 0]
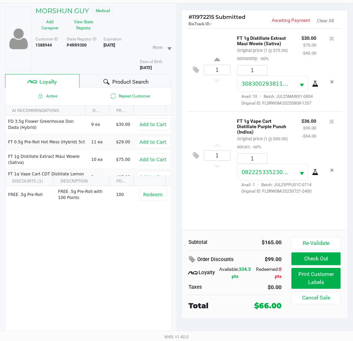
click at [207, 212] on div "1 FT 1g Distillate Extract Maui Wowie (Sativa) Original price (1 @ $75.00) 60mo…" at bounding box center [265, 129] width 166 height 202
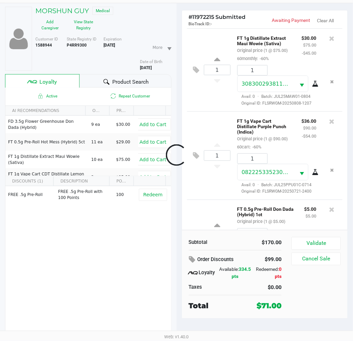
scroll to position [77, 0]
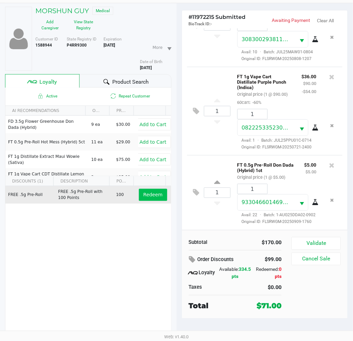
click at [153, 196] on span "Redeem" at bounding box center [152, 194] width 19 height 5
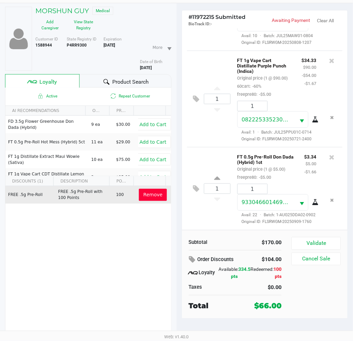
scroll to position [111, 0]
click at [324, 235] on div "Subtotal $170.00 Order Discounts $104.00 Loyalty Available: 334.5 pts Redeemed:…" at bounding box center [265, 274] width 166 height 88
drag, startPoint x: 325, startPoint y: 240, endPoint x: 318, endPoint y: 239, distance: 7.1
click at [325, 240] on button "Validate" at bounding box center [316, 243] width 49 height 13
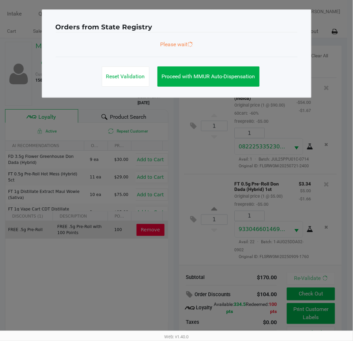
scroll to position [0, 0]
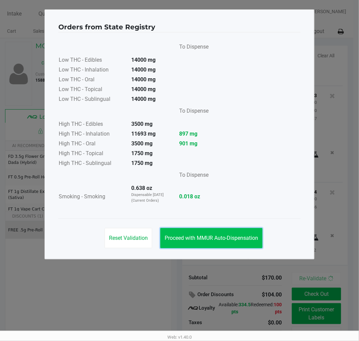
click at [231, 245] on button "Proceed with MMUR Auto-Dispensation" at bounding box center [211, 238] width 102 height 20
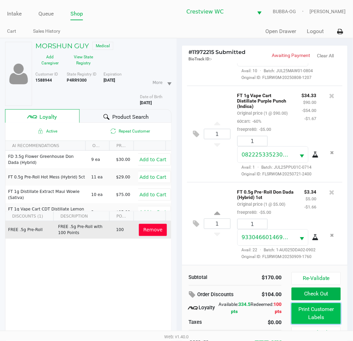
click at [320, 315] on button "Print Customer Labels" at bounding box center [316, 313] width 49 height 21
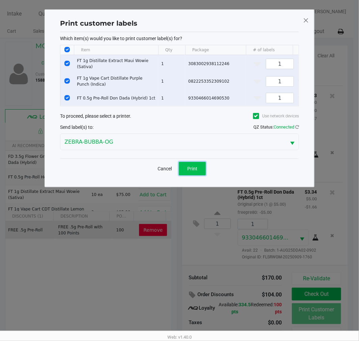
click at [204, 169] on button "Print" at bounding box center [192, 168] width 27 height 13
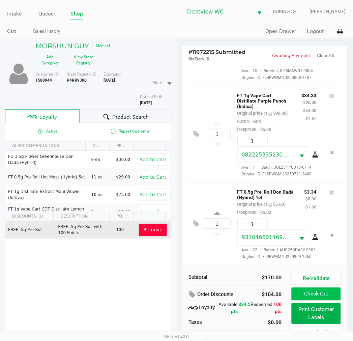
click at [314, 295] on button "Check Out" at bounding box center [316, 293] width 49 height 13
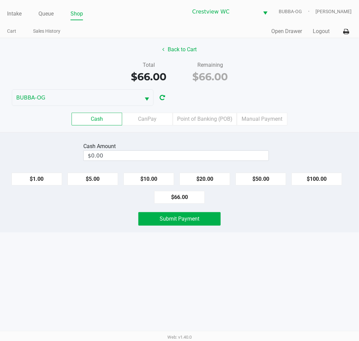
click at [183, 200] on button "$66.00" at bounding box center [179, 197] width 51 height 13
type input "$66.00"
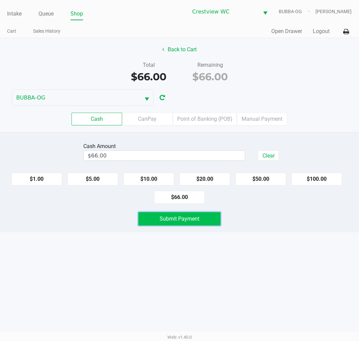
click at [179, 225] on button "Submit Payment" at bounding box center [179, 218] width 82 height 13
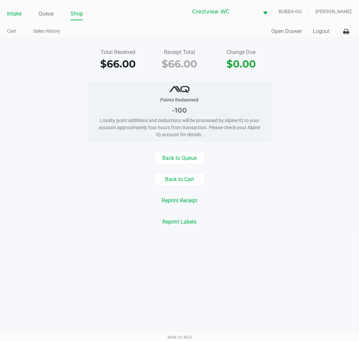
click at [7, 28] on link "Cart" at bounding box center [11, 31] width 9 height 8
click at [8, 13] on link "Intake" at bounding box center [14, 13] width 14 height 9
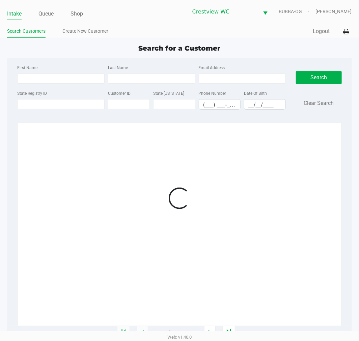
click at [34, 127] on div "Loading 1 - 20 of 899663 items" at bounding box center [179, 228] width 324 height 210
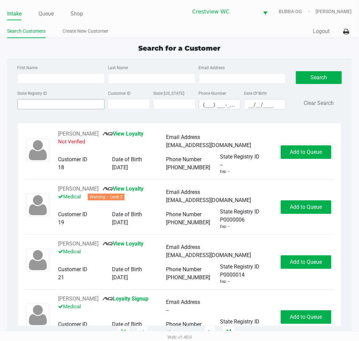
click at [35, 105] on input "State Registry ID" at bounding box center [60, 104] width 87 height 10
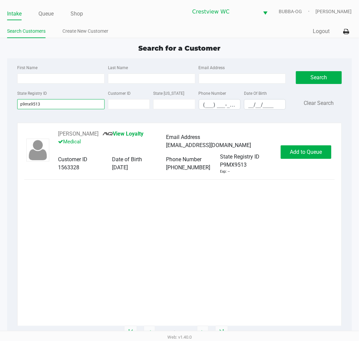
type input "p9mx9513"
drag, startPoint x: 69, startPoint y: 140, endPoint x: 73, endPoint y: 135, distance: 6.7
click at [69, 140] on p "Medical" at bounding box center [112, 142] width 108 height 9
click at [73, 135] on button "[PERSON_NAME]" at bounding box center [78, 134] width 40 height 8
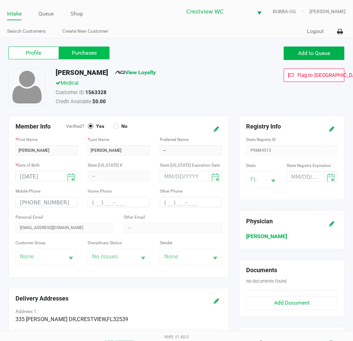
click at [79, 54] on label "Purchases" at bounding box center [84, 53] width 51 height 13
click at [0, 0] on 1 "Purchases" at bounding box center [0, 0] width 0 height 0
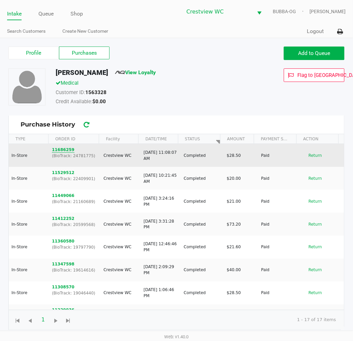
click at [66, 147] on button "11686259" at bounding box center [63, 150] width 23 height 6
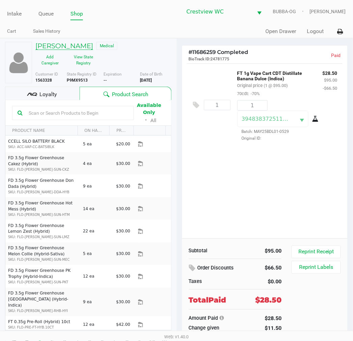
click at [79, 44] on h5 "[PERSON_NAME]" at bounding box center [64, 46] width 58 height 8
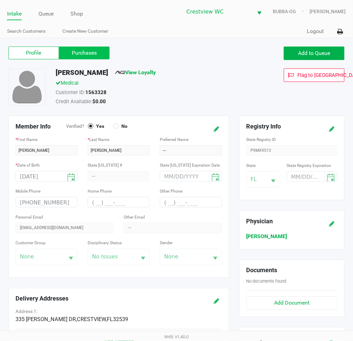
click at [107, 50] on label "Purchases" at bounding box center [84, 53] width 51 height 13
click at [0, 0] on 1 "Purchases" at bounding box center [0, 0] width 0 height 0
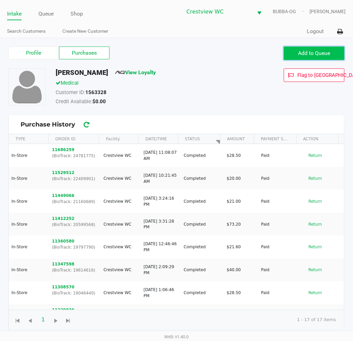
click at [317, 58] on button "Add to Queue" at bounding box center [314, 53] width 61 height 13
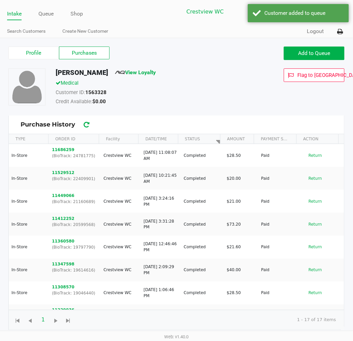
click at [56, 13] on ul "Intake Queue Shop" at bounding box center [92, 13] width 170 height 11
click at [42, 15] on link "Queue" at bounding box center [45, 13] width 15 height 9
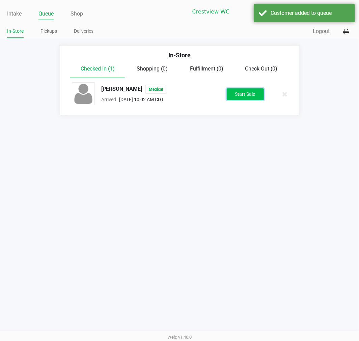
click at [242, 95] on button "Start Sale" at bounding box center [244, 94] width 37 height 12
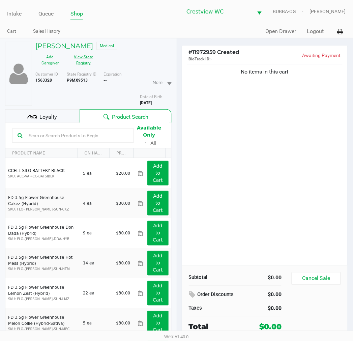
click at [85, 63] on button "View State Registry" at bounding box center [82, 60] width 34 height 17
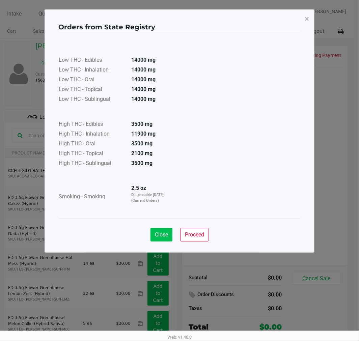
click at [154, 240] on button "Close" at bounding box center [161, 234] width 22 height 13
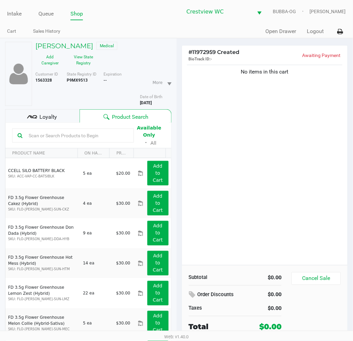
click at [48, 115] on span "Loyalty" at bounding box center [48, 117] width 18 height 8
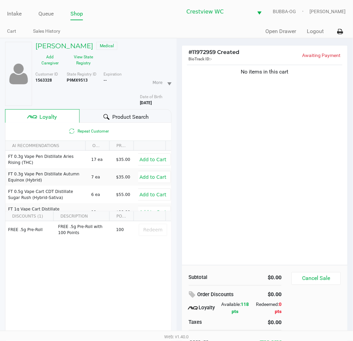
click at [64, 43] on h5 "[PERSON_NAME]" at bounding box center [64, 46] width 58 height 8
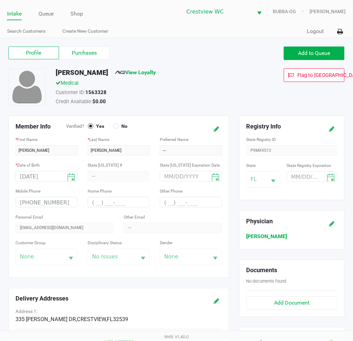
click at [87, 56] on label "Purchases" at bounding box center [84, 53] width 51 height 13
click at [0, 0] on 1 "Purchases" at bounding box center [0, 0] width 0 height 0
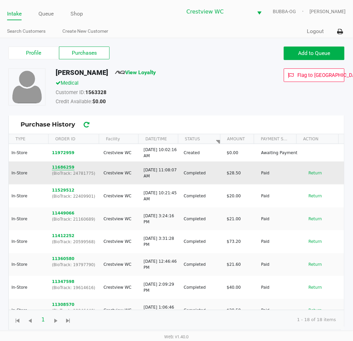
click at [60, 164] on button "11686259" at bounding box center [63, 167] width 23 height 6
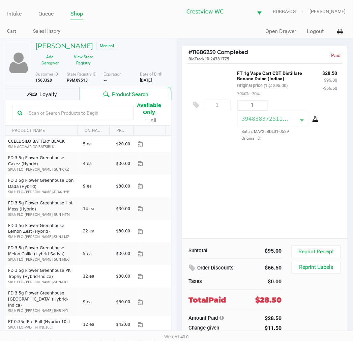
click at [78, 48] on h5 "[PERSON_NAME]" at bounding box center [64, 46] width 58 height 8
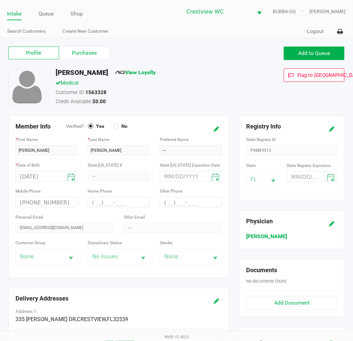
click at [78, 51] on label "Purchases" at bounding box center [84, 53] width 51 height 13
click at [0, 0] on 1 "Purchases" at bounding box center [0, 0] width 0 height 0
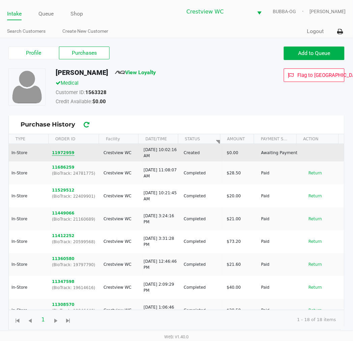
click at [68, 152] on button "11972959" at bounding box center [63, 153] width 23 height 6
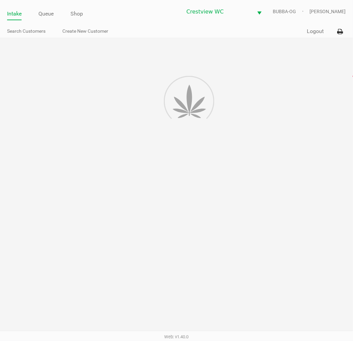
click at [65, 154] on div at bounding box center [176, 187] width 353 height 299
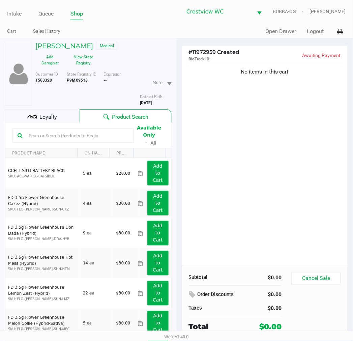
click at [267, 166] on div "No items in this cart" at bounding box center [265, 164] width 166 height 202
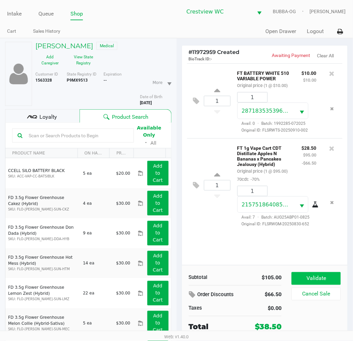
click at [295, 274] on button "Validate" at bounding box center [316, 278] width 49 height 13
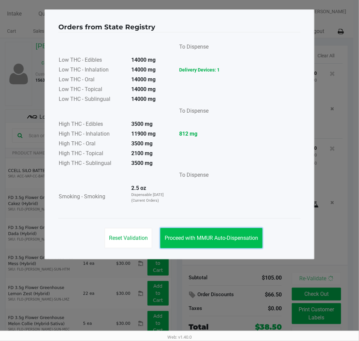
click at [187, 235] on button "Proceed with MMUR Auto-Dispensation" at bounding box center [211, 238] width 102 height 20
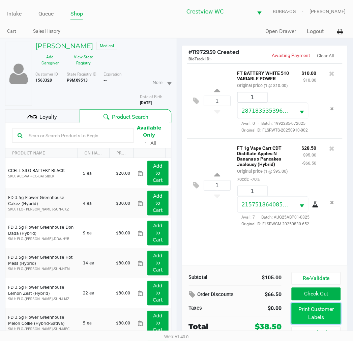
click at [324, 318] on button "Print Customer Labels" at bounding box center [316, 313] width 49 height 21
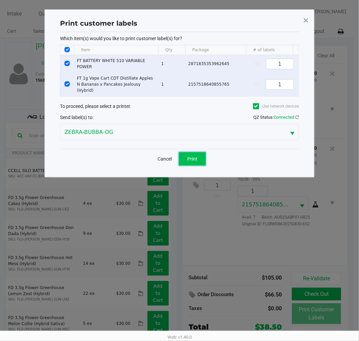
click at [195, 156] on span "Print" at bounding box center [192, 158] width 10 height 5
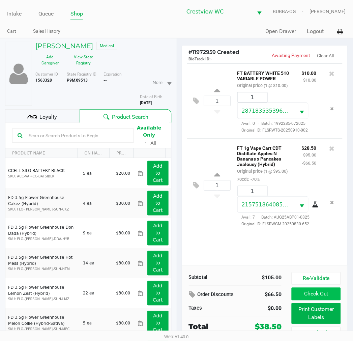
click at [320, 293] on button "Check Out" at bounding box center [316, 293] width 49 height 13
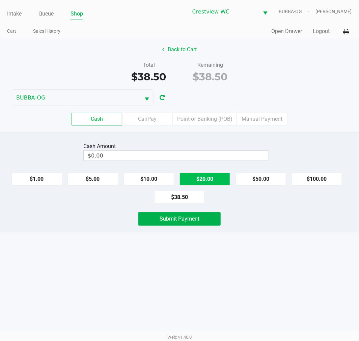
click at [211, 180] on button "$20.00" at bounding box center [204, 179] width 51 height 13
click at [208, 178] on button "$20.00" at bounding box center [204, 179] width 51 height 13
type input "$40.00"
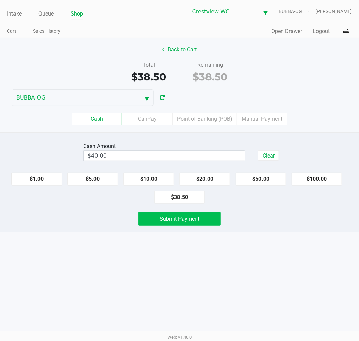
click at [199, 221] on button "Submit Payment" at bounding box center [179, 218] width 82 height 13
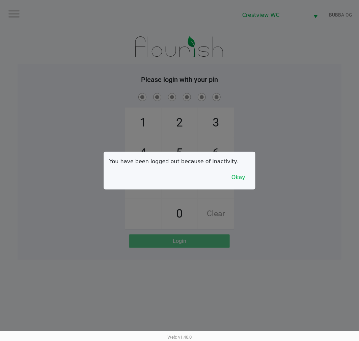
click at [241, 163] on p "You have been logged out because of inactivity." at bounding box center [179, 161] width 140 height 8
click at [244, 172] on button "Okay" at bounding box center [238, 177] width 23 height 13
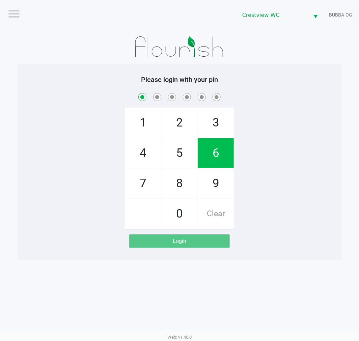
checkbox input "true"
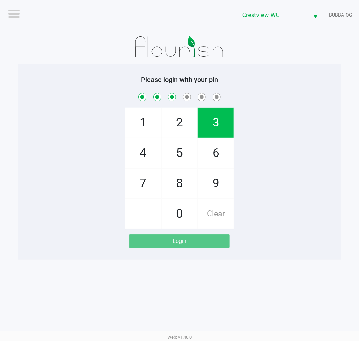
checkbox input "true"
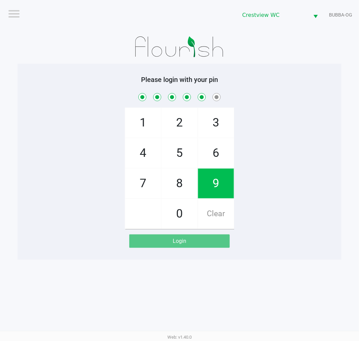
checkbox input "true"
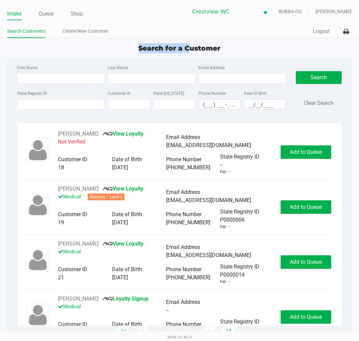
drag, startPoint x: 130, startPoint y: 45, endPoint x: 192, endPoint y: 47, distance: 62.7
click at [190, 48] on div "Search for a Customer" at bounding box center [179, 48] width 354 height 10
drag, startPoint x: 192, startPoint y: 47, endPoint x: 230, endPoint y: 49, distance: 37.5
click at [201, 49] on span "Search for a Customer" at bounding box center [180, 48] width 82 height 8
click at [292, 43] on div "Search for a Customer" at bounding box center [179, 48] width 354 height 10
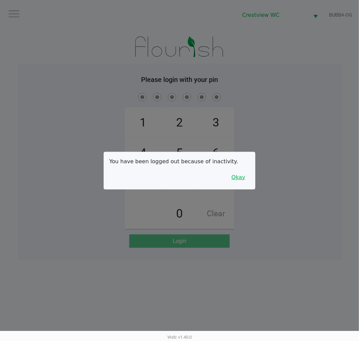
click at [247, 180] on button "Okay" at bounding box center [238, 177] width 23 height 13
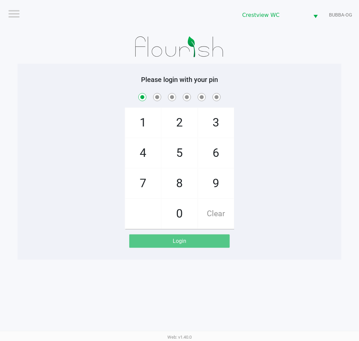
checkbox input "true"
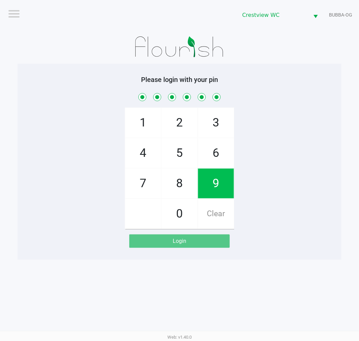
checkbox input "true"
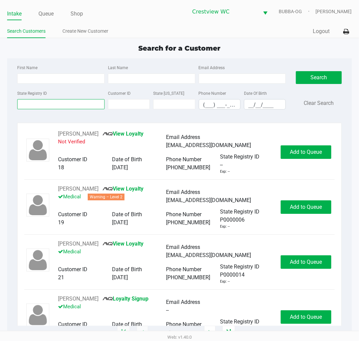
click at [78, 106] on input "State Registry ID" at bounding box center [60, 104] width 87 height 10
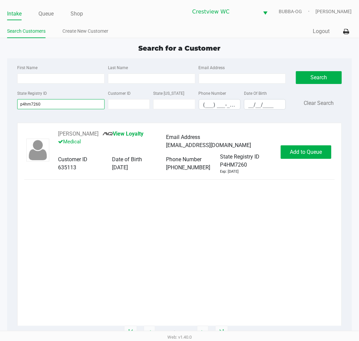
type input "p4hm7260"
click at [311, 158] on button "Add to Queue" at bounding box center [305, 151] width 51 height 13
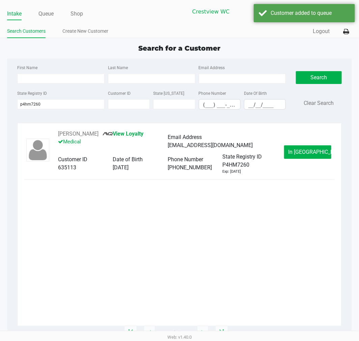
click at [52, 16] on link "Queue" at bounding box center [45, 13] width 15 height 9
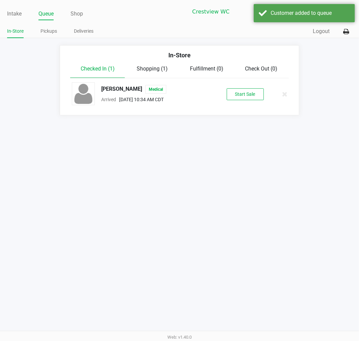
click at [258, 106] on div "[PERSON_NAME] Medical Arrived [DATE] 10:34 AM CDT Start Sale" at bounding box center [179, 94] width 225 height 24
click at [243, 99] on button "Start Sale" at bounding box center [244, 94] width 37 height 12
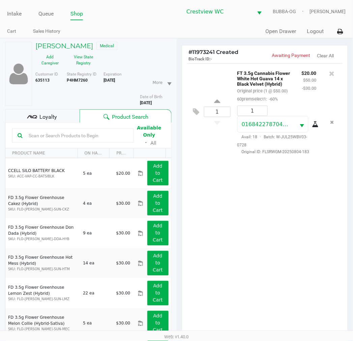
click at [49, 116] on span "Loyalty" at bounding box center [48, 117] width 18 height 8
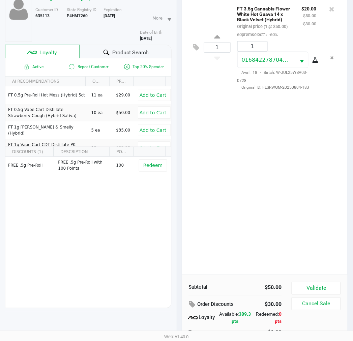
scroll to position [87, 0]
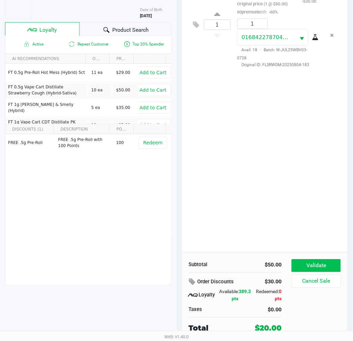
click at [321, 264] on button "Validate" at bounding box center [316, 265] width 49 height 13
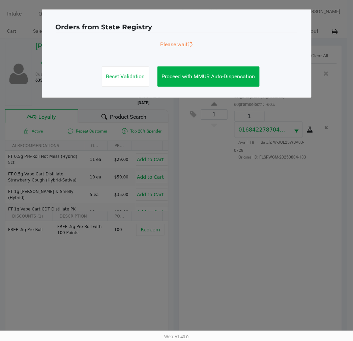
scroll to position [0, 0]
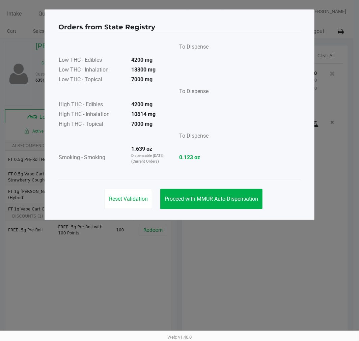
click at [226, 206] on button "Proceed with MMUR Auto-Dispensation" at bounding box center [211, 199] width 102 height 20
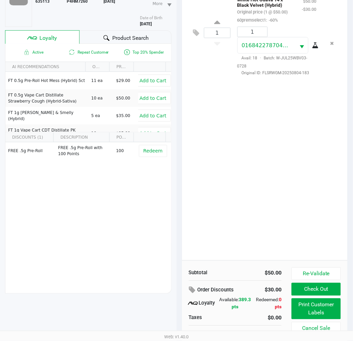
scroll to position [87, 0]
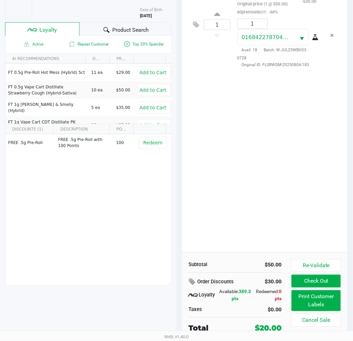
click at [304, 297] on button "Print Customer Labels" at bounding box center [316, 300] width 49 height 21
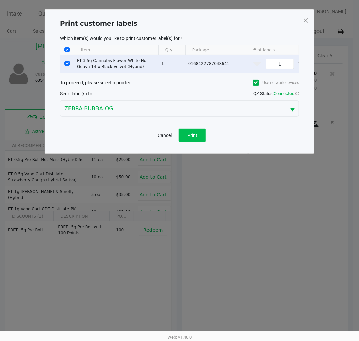
click at [199, 142] on button "Print" at bounding box center [192, 134] width 27 height 13
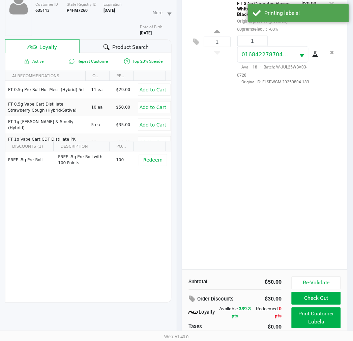
scroll to position [87, 0]
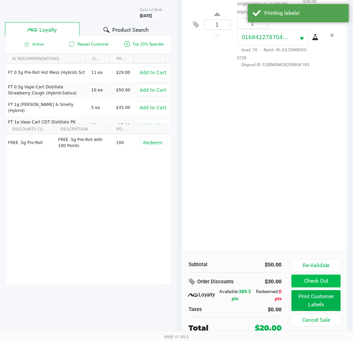
click at [320, 279] on button "Check Out" at bounding box center [316, 281] width 49 height 13
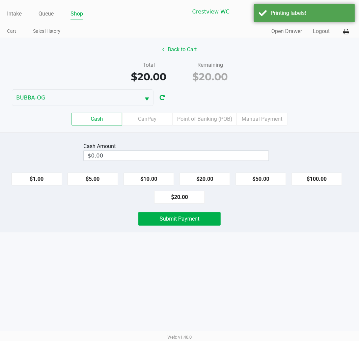
click at [267, 183] on button "$50.00" at bounding box center [260, 179] width 51 height 13
type input "$50.00"
click at [194, 220] on span "Submit Payment" at bounding box center [179, 218] width 40 height 6
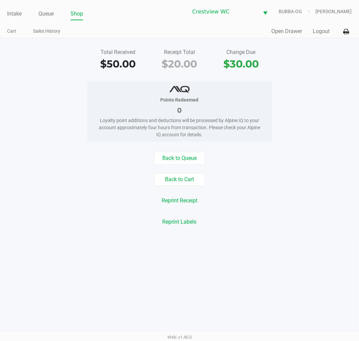
click at [21, 12] on link "Intake" at bounding box center [14, 13] width 14 height 9
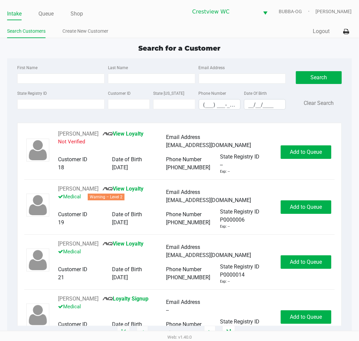
click at [267, 32] on div "Quick Sale Logout" at bounding box center [265, 31] width 172 height 12
click at [33, 79] on input "First Name" at bounding box center [60, 78] width 87 height 10
type input "matt"
type input "duff"
click at [253, 109] on input "__/__/____" at bounding box center [264, 104] width 41 height 10
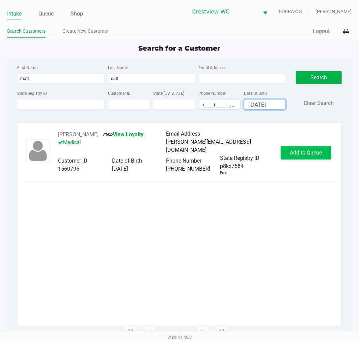
type input "[DATE]"
click at [315, 147] on button "Add to Queue" at bounding box center [305, 152] width 51 height 13
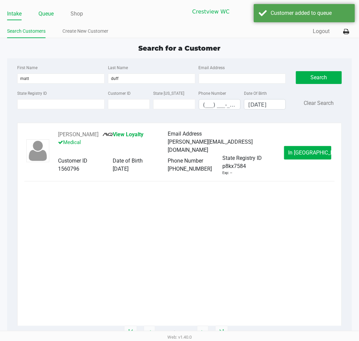
click at [49, 11] on link "Queue" at bounding box center [45, 13] width 15 height 9
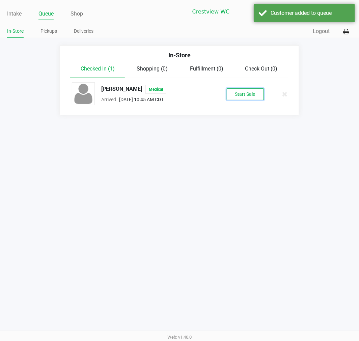
click at [247, 99] on button "Start Sale" at bounding box center [244, 94] width 37 height 12
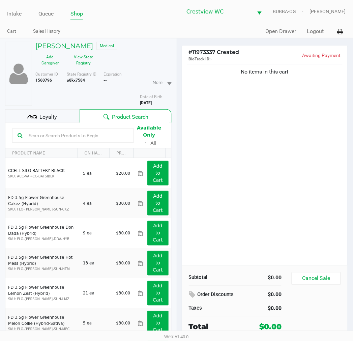
click at [96, 72] on span "State Registry ID" at bounding box center [82, 74] width 30 height 5
click at [92, 68] on button "View State Registry" at bounding box center [82, 60] width 34 height 17
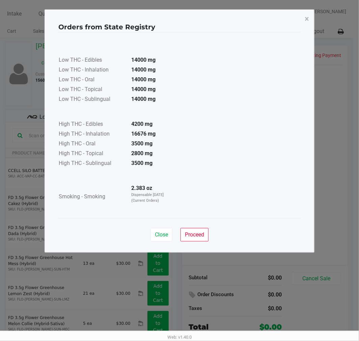
click at [172, 239] on div "Close Proceed" at bounding box center [179, 234] width 58 height 13
drag, startPoint x: 170, startPoint y: 239, endPoint x: 22, endPoint y: 116, distance: 192.7
click at [168, 240] on button "Close" at bounding box center [161, 234] width 22 height 13
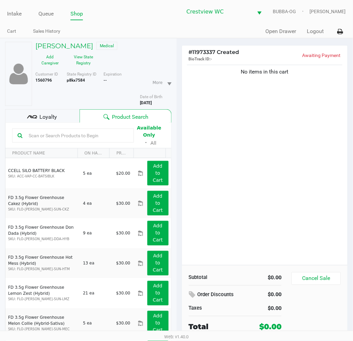
click at [59, 116] on div "Loyalty" at bounding box center [42, 115] width 74 height 13
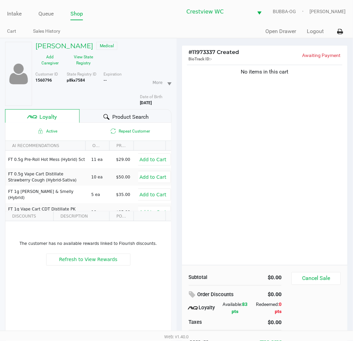
click at [297, 198] on div "No items in this cart" at bounding box center [265, 164] width 166 height 202
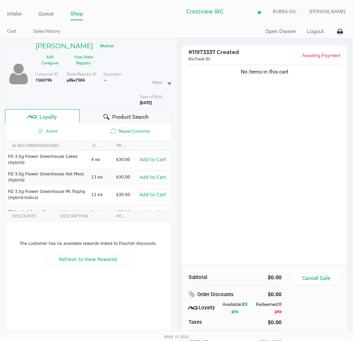
click at [239, 206] on div "No items in this cart" at bounding box center [265, 164] width 166 height 202
click at [90, 66] on button "View State Registry" at bounding box center [82, 60] width 34 height 17
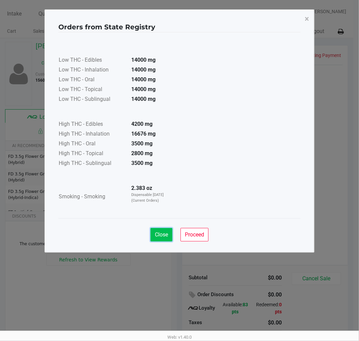
click at [159, 231] on span "Close" at bounding box center [161, 234] width 13 height 6
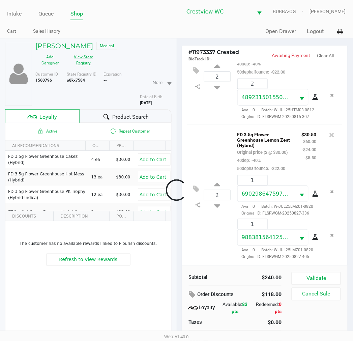
scroll to position [336, 0]
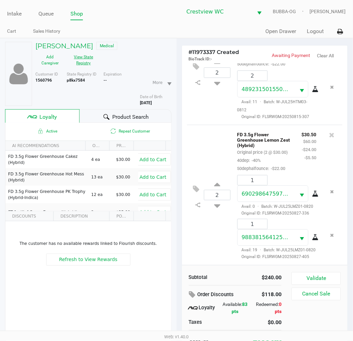
click at [307, 278] on button "Validate" at bounding box center [316, 278] width 49 height 13
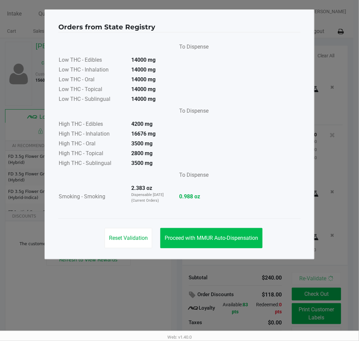
click at [215, 238] on span "Proceed with MMUR Auto-Dispensation" at bounding box center [210, 238] width 93 height 6
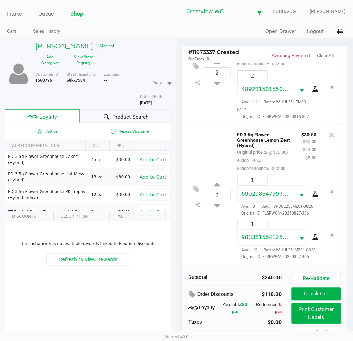
scroll to position [35, 0]
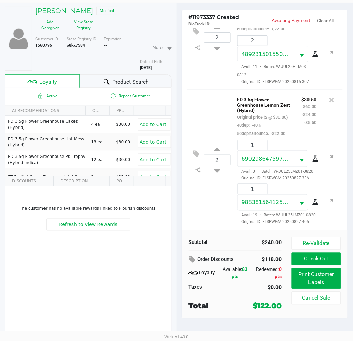
click at [191, 254] on button at bounding box center [193, 260] width 9 height 12
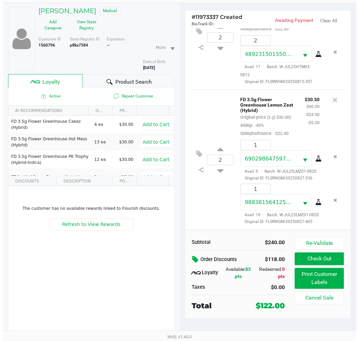
scroll to position [0, 0]
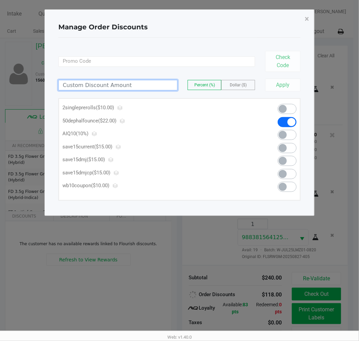
click at [142, 85] on input at bounding box center [118, 85] width 118 height 10
click at [245, 85] on span "Dollar ($)" at bounding box center [238, 85] width 17 height 5
type input "22.00"
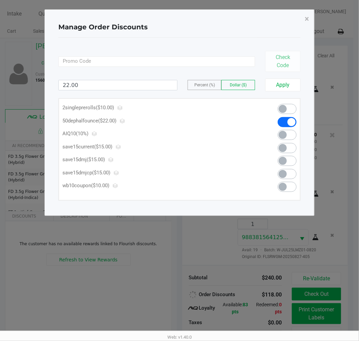
click at [285, 85] on button "Apply" at bounding box center [282, 85] width 35 height 13
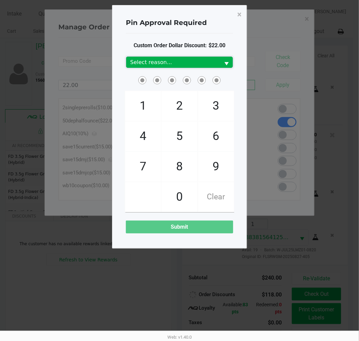
click at [195, 62] on span "Select reason..." at bounding box center [173, 62] width 86 height 8
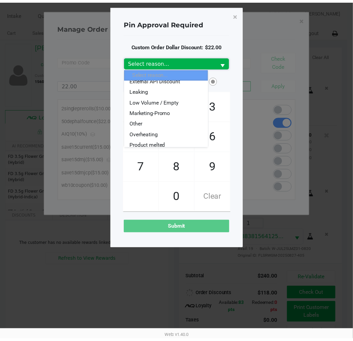
scroll to position [49, 0]
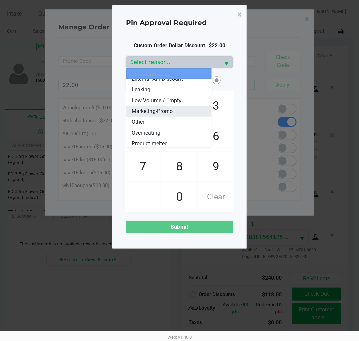
click at [168, 111] on span "Marketing-Promo" at bounding box center [151, 111] width 41 height 8
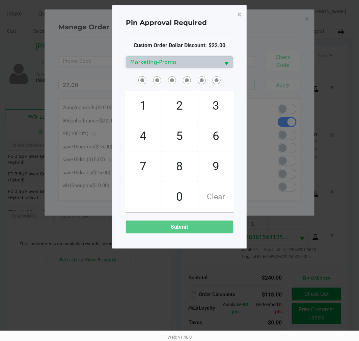
click at [223, 139] on span "6" at bounding box center [216, 136] width 36 height 30
checkbox input "true"
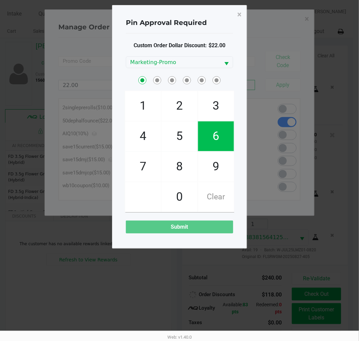
click at [215, 105] on span "3" at bounding box center [216, 106] width 36 height 30
checkbox input "true"
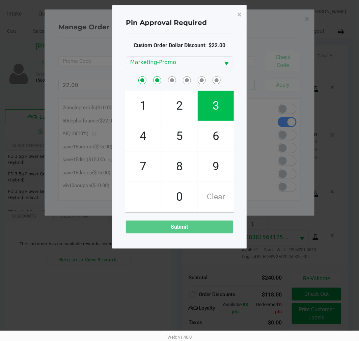
click at [142, 165] on span "7" at bounding box center [143, 167] width 36 height 30
checkbox input "true"
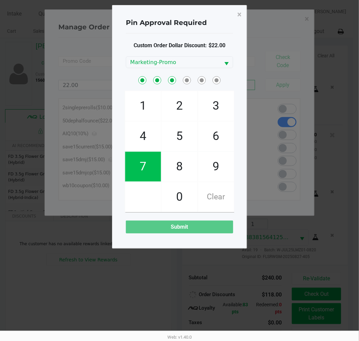
click at [216, 165] on span "9" at bounding box center [216, 167] width 36 height 30
checkbox input "true"
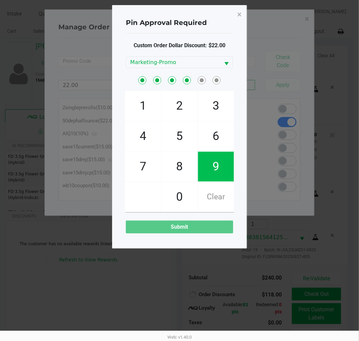
click at [172, 106] on span "2" at bounding box center [179, 106] width 36 height 30
checkbox input "true"
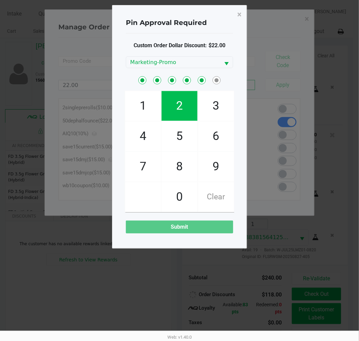
click at [214, 138] on span "6" at bounding box center [216, 136] width 36 height 30
checkbox input "true"
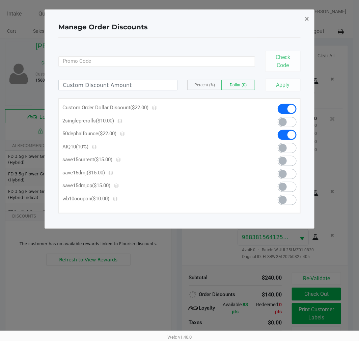
click at [302, 26] on button "×" at bounding box center [306, 18] width 15 height 19
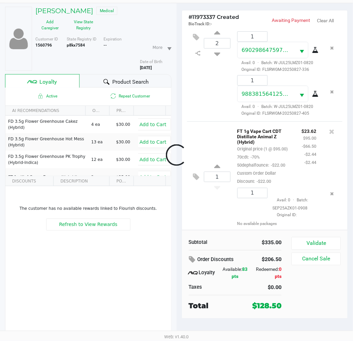
scroll to position [528, 0]
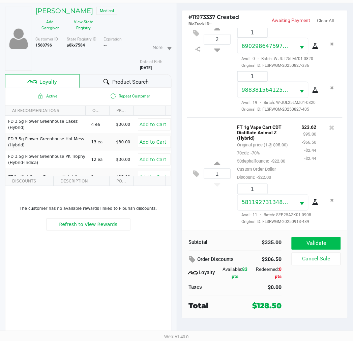
click at [318, 244] on button "Validate" at bounding box center [316, 243] width 49 height 13
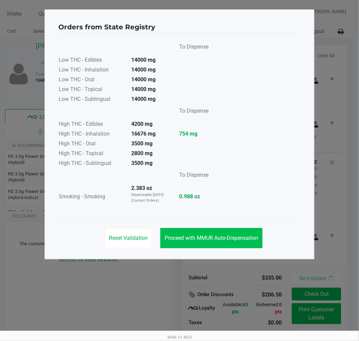
click at [200, 237] on span "Proceed with MMUR Auto-Dispensation" at bounding box center [210, 238] width 93 height 6
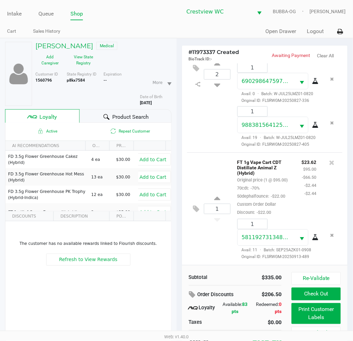
scroll to position [16, 0]
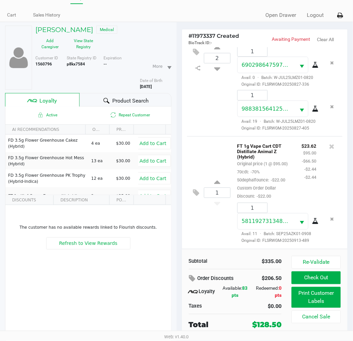
click at [309, 299] on button "Print Customer Labels" at bounding box center [316, 297] width 49 height 21
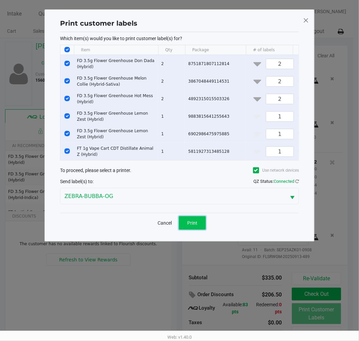
click at [205, 230] on button "Print" at bounding box center [192, 222] width 27 height 13
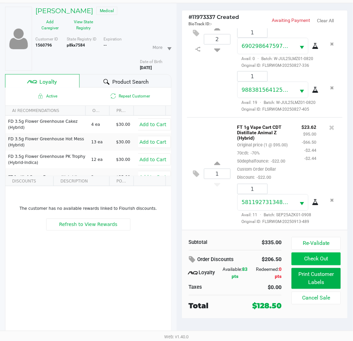
click at [316, 258] on button "Check Out" at bounding box center [316, 258] width 49 height 13
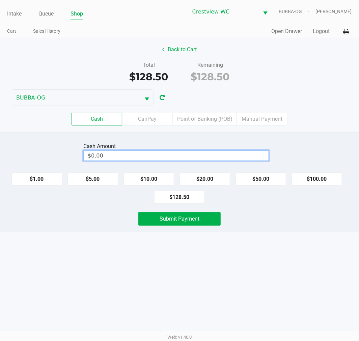
click at [217, 157] on input "$0.00" at bounding box center [176, 156] width 185 height 10
click at [189, 224] on button "Submit Payment" at bounding box center [179, 218] width 82 height 13
type input "$129.00"
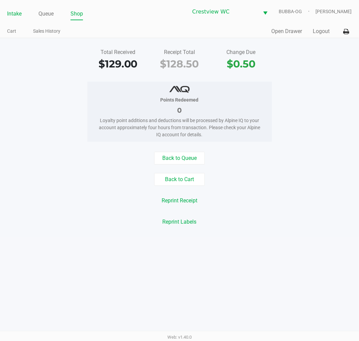
click at [19, 11] on link "Intake" at bounding box center [14, 13] width 14 height 9
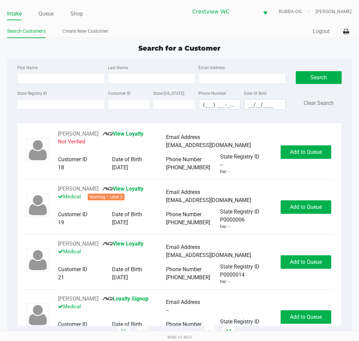
click at [223, 66] on label "Email Address" at bounding box center [212, 68] width 26 height 6
click at [223, 73] on input "Email Address" at bounding box center [242, 78] width 87 height 10
click at [248, 56] on div "Search for a Customer First Name Last Name Email Address State Registry ID Cust…" at bounding box center [179, 188] width 344 height 290
click at [38, 107] on input "State Registry ID" at bounding box center [60, 104] width 87 height 10
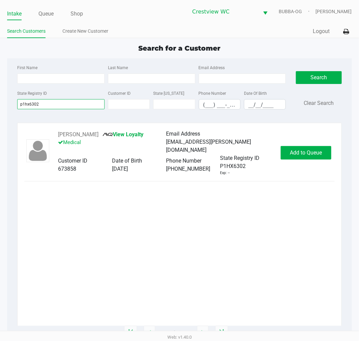
type input "p1hx6302"
click at [314, 152] on span "Add to Queue" at bounding box center [306, 152] width 32 height 6
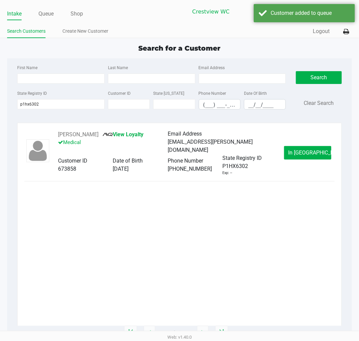
click at [57, 13] on ul "Intake Queue Shop" at bounding box center [93, 13] width 172 height 11
click at [58, 18] on ul "Intake Queue Shop" at bounding box center [93, 13] width 172 height 11
click at [57, 21] on div "Intake Queue Shop Crestview WC BUBBA-OG [PERSON_NAME] Search Customers Create N…" at bounding box center [179, 19] width 359 height 38
click at [52, 16] on link "Queue" at bounding box center [45, 13] width 15 height 9
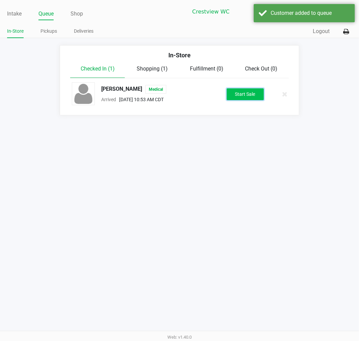
click at [245, 98] on button "Start Sale" at bounding box center [244, 94] width 37 height 12
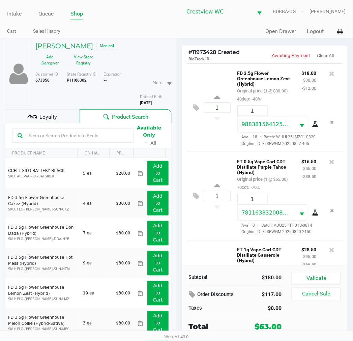
scroll to position [104, 0]
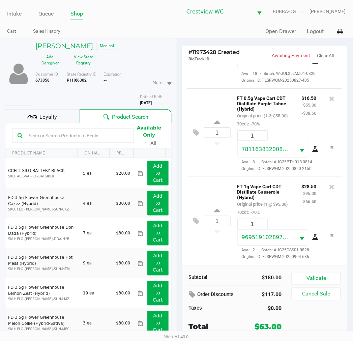
click at [32, 109] on div "[PERSON_NAME] III Medical Add Caregiver View State Registry Customer ID 673858 …" at bounding box center [88, 206] width 166 height 337
drag, startPoint x: 34, startPoint y: 111, endPoint x: 55, endPoint y: 108, distance: 20.4
click at [36, 111] on div "Loyalty" at bounding box center [42, 115] width 74 height 13
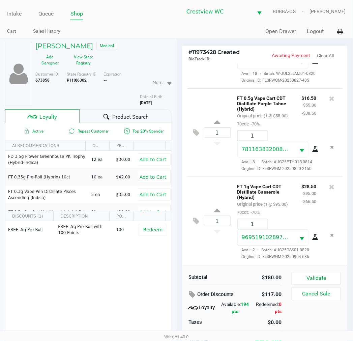
scroll to position [106, 0]
click at [328, 275] on button "Validate" at bounding box center [316, 278] width 49 height 13
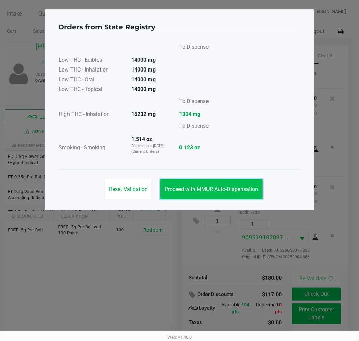
click at [205, 183] on button "Proceed with MMUR Auto-Dispensation" at bounding box center [211, 189] width 102 height 20
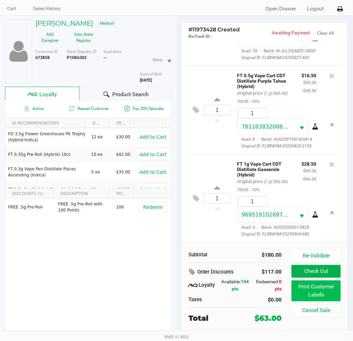
scroll to position [35, 0]
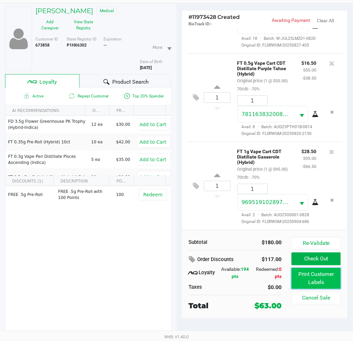
drag, startPoint x: 308, startPoint y: 278, endPoint x: 304, endPoint y: 278, distance: 3.7
click at [304, 278] on button "Print Customer Labels" at bounding box center [316, 278] width 49 height 21
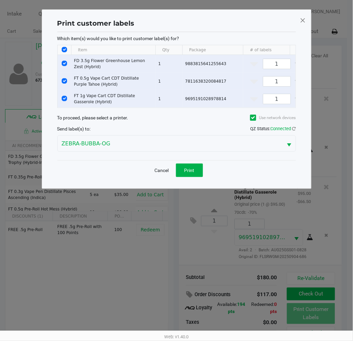
scroll to position [0, 0]
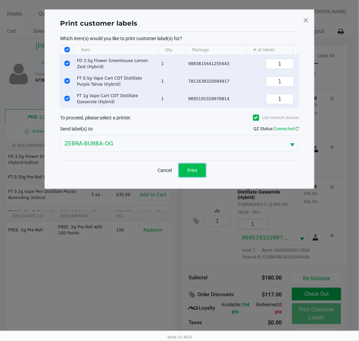
click at [202, 175] on button "Print" at bounding box center [192, 169] width 27 height 13
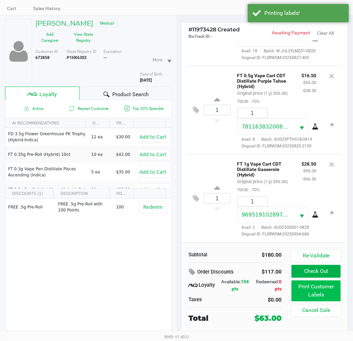
scroll to position [35, 0]
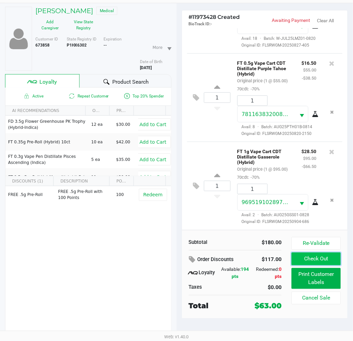
click at [327, 258] on button "Check Out" at bounding box center [316, 258] width 49 height 13
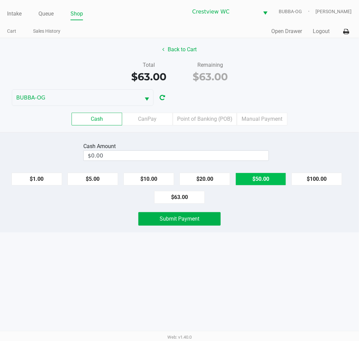
click at [272, 180] on button "$50.00" at bounding box center [260, 179] width 51 height 13
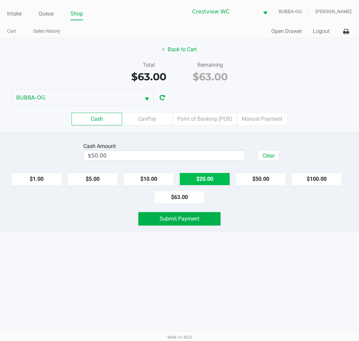
click at [208, 178] on button "$20.00" at bounding box center [204, 179] width 51 height 13
type input "$70.00"
click at [183, 220] on span "Submit Payment" at bounding box center [179, 218] width 40 height 6
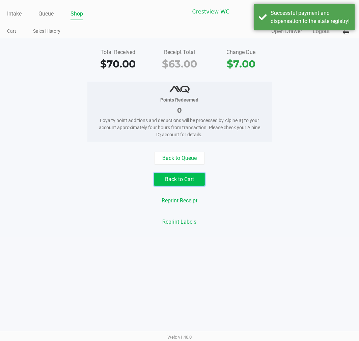
click at [189, 177] on button "Back to Cart" at bounding box center [179, 179] width 51 height 13
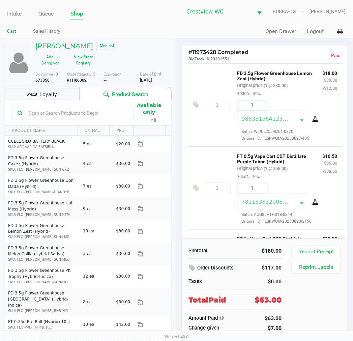
click at [11, 29] on link "Cart" at bounding box center [11, 31] width 9 height 8
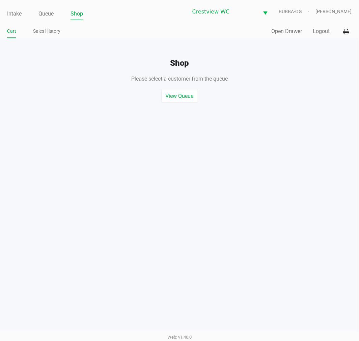
click at [18, 1] on div "Intake Queue Shop Crestview WC BUBBA-OG [PERSON_NAME] Cart Sales History Quick …" at bounding box center [179, 19] width 359 height 38
click at [19, 13] on link "Intake" at bounding box center [14, 13] width 14 height 9
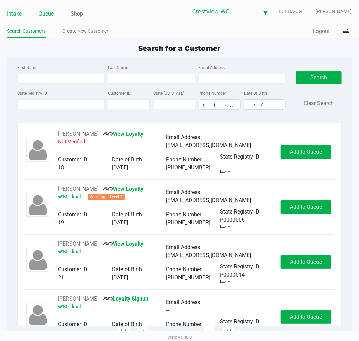
click at [41, 11] on link "Queue" at bounding box center [45, 13] width 15 height 9
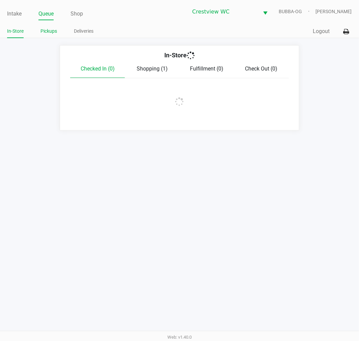
click at [51, 34] on link "Pickups" at bounding box center [48, 31] width 17 height 8
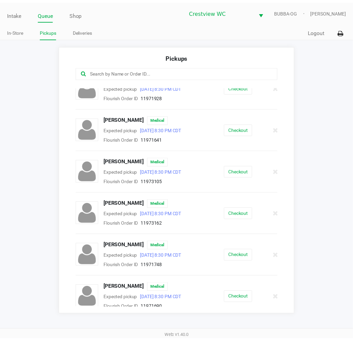
scroll to position [398, 0]
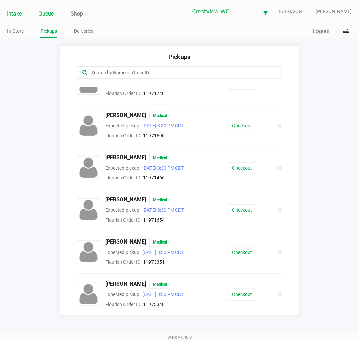
click at [11, 14] on link "Intake" at bounding box center [14, 13] width 14 height 9
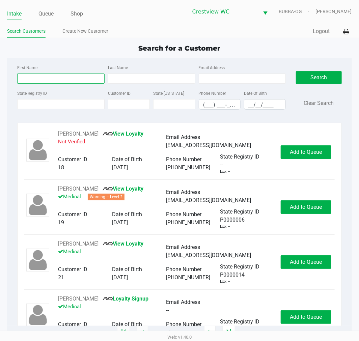
click at [61, 82] on input "First Name" at bounding box center [60, 78] width 87 height 10
type input "[PERSON_NAME]"
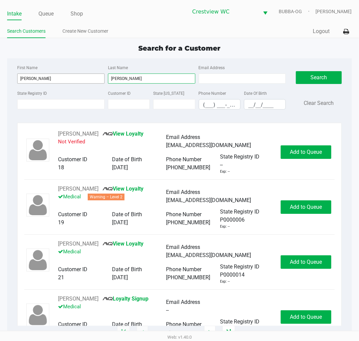
type input "[PERSON_NAME]"
click at [255, 108] on input "__/__/____" at bounding box center [264, 104] width 41 height 10
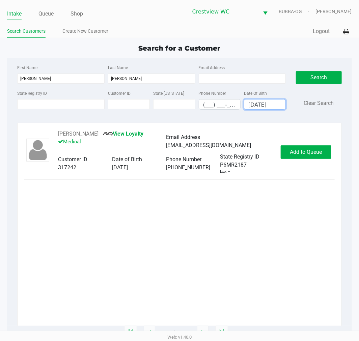
type input "[DATE]"
click at [308, 155] on span "Add to Queue" at bounding box center [306, 152] width 32 height 6
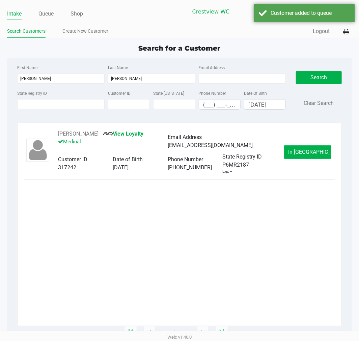
click at [52, 13] on link "Queue" at bounding box center [45, 13] width 15 height 9
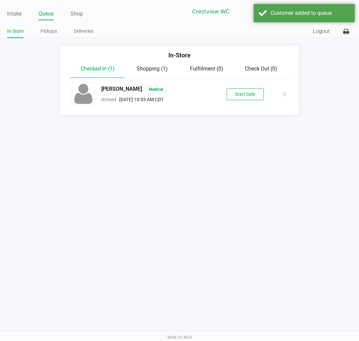
click at [236, 107] on li "[PERSON_NAME] Medical Arrived [DATE] 10:55 AM CDT Start Sale" at bounding box center [179, 94] width 228 height 32
click at [230, 89] on button "Start Sale" at bounding box center [244, 94] width 37 height 12
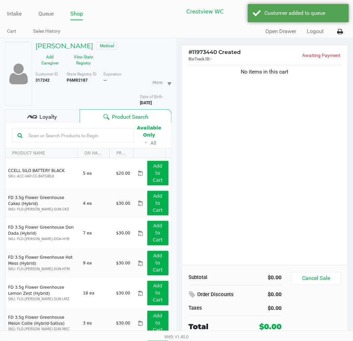
click at [38, 115] on div "Loyalty" at bounding box center [42, 115] width 74 height 13
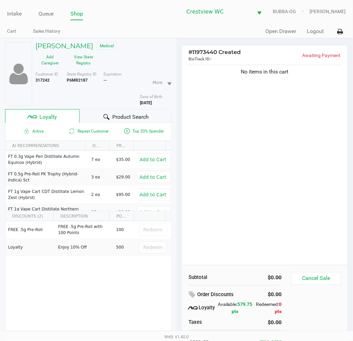
click at [81, 59] on button "View State Registry" at bounding box center [82, 60] width 34 height 17
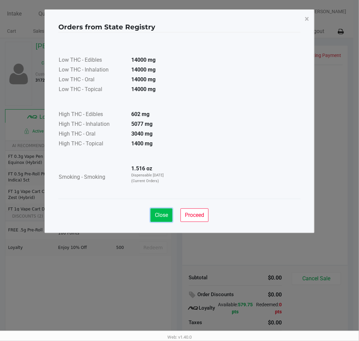
click at [160, 220] on button "Close" at bounding box center [161, 214] width 22 height 13
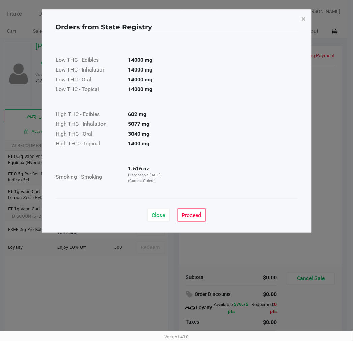
click at [234, 210] on div "Close Proceed" at bounding box center [177, 212] width 242 height 27
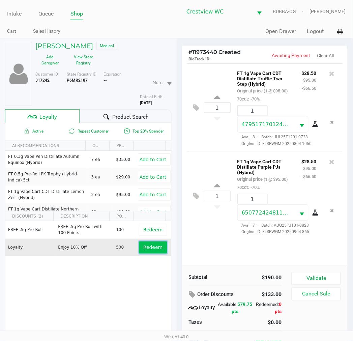
click at [150, 250] on span "Redeem" at bounding box center [152, 247] width 19 height 5
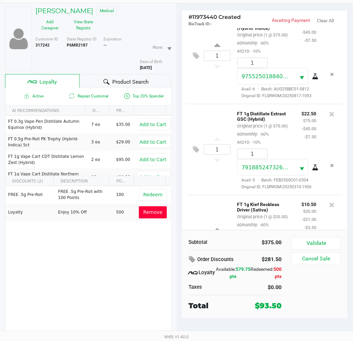
scroll to position [311, 0]
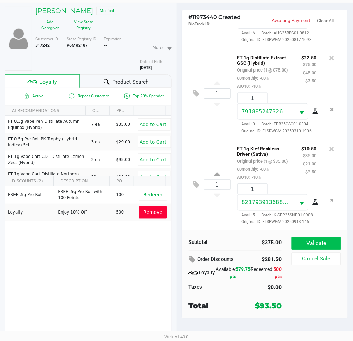
click at [319, 240] on button "Validate" at bounding box center [316, 243] width 49 height 13
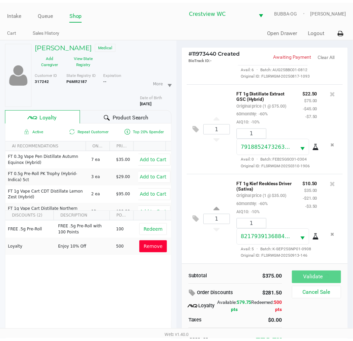
scroll to position [322, 0]
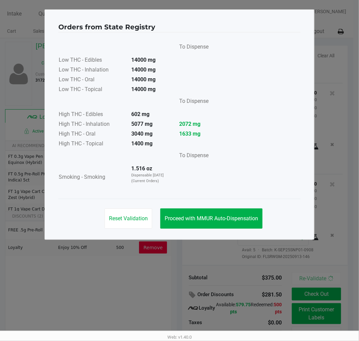
click at [234, 217] on span "Proceed with MMUR Auto-Dispensation" at bounding box center [210, 218] width 93 height 6
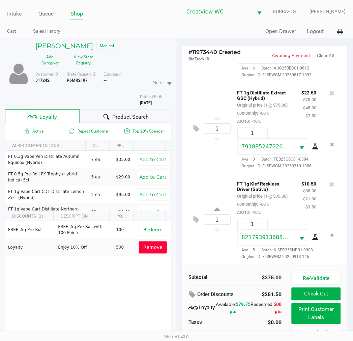
scroll to position [35, 0]
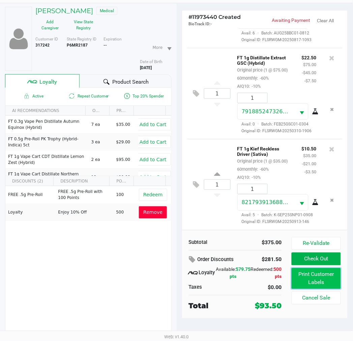
click at [328, 275] on button "Print Customer Labels" at bounding box center [316, 278] width 49 height 21
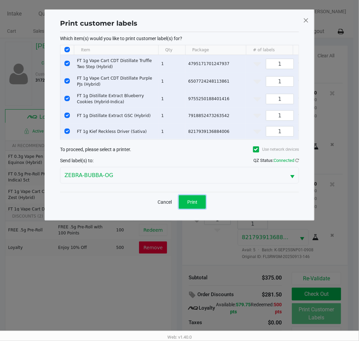
click at [194, 209] on button "Print" at bounding box center [192, 201] width 27 height 13
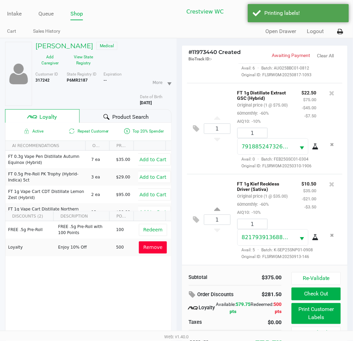
scroll to position [22, 0]
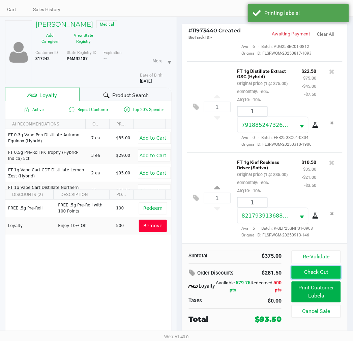
click at [313, 275] on button "Check Out" at bounding box center [316, 272] width 49 height 13
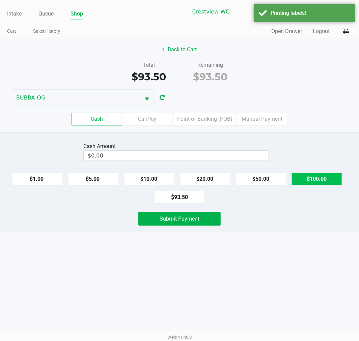
click at [306, 183] on button "$100.00" at bounding box center [316, 179] width 51 height 13
type input "$100.00"
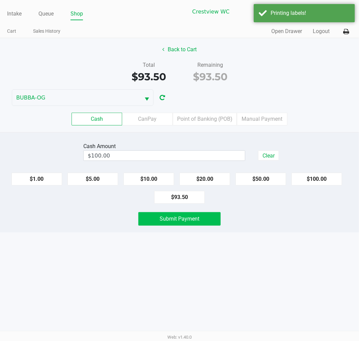
click at [198, 225] on button "Submit Payment" at bounding box center [179, 218] width 82 height 13
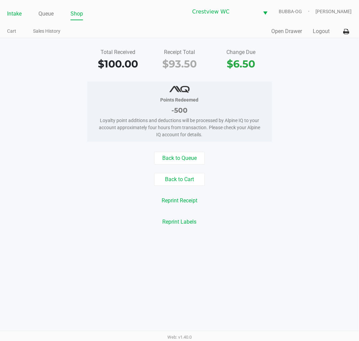
click at [19, 11] on link "Intake" at bounding box center [14, 13] width 14 height 9
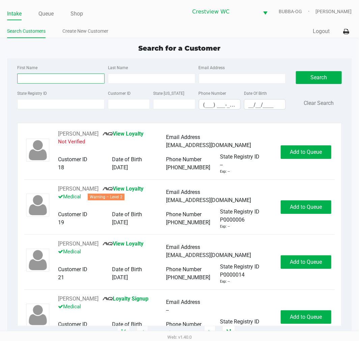
click at [35, 79] on input "First Name" at bounding box center [60, 78] width 87 height 10
type input "bri"
type input "bus"
click at [251, 104] on input "__/__/____" at bounding box center [264, 104] width 41 height 10
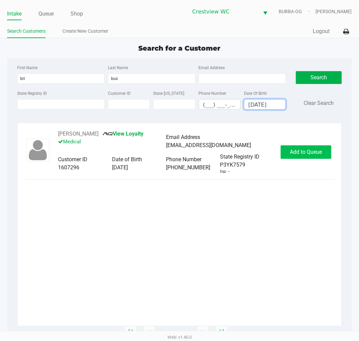
type input "[DATE]"
click at [296, 147] on button "Add to Queue" at bounding box center [305, 151] width 51 height 13
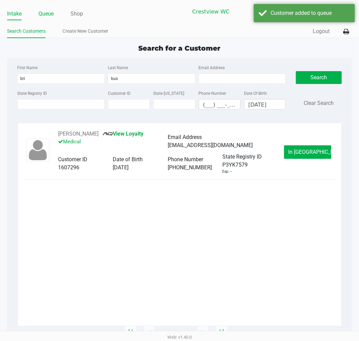
click at [50, 11] on link "Queue" at bounding box center [45, 13] width 15 height 9
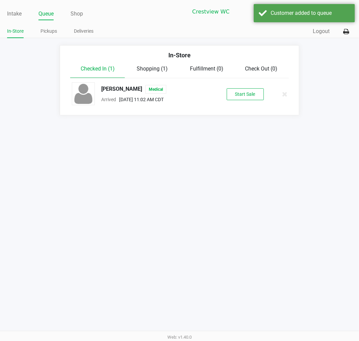
click at [245, 100] on div "[PERSON_NAME] Medical Arrived [DATE] 11:02 AM CDT Start Sale" at bounding box center [179, 94] width 225 height 24
click at [245, 94] on button "Start Sale" at bounding box center [244, 94] width 37 height 12
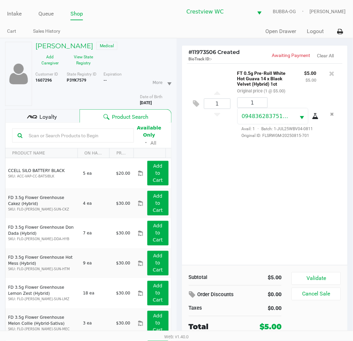
click at [292, 207] on div "1 FT 0.5g Pre-Roll White Hot Guava 14 x Black Velvet (Hybrid) 1ct Original pric…" at bounding box center [265, 164] width 166 height 202
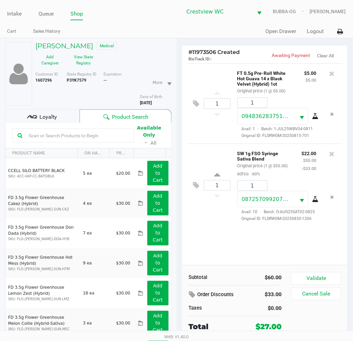
scroll to position [35, 0]
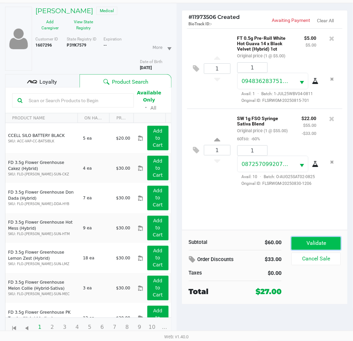
click at [307, 244] on button "Validate" at bounding box center [316, 243] width 49 height 13
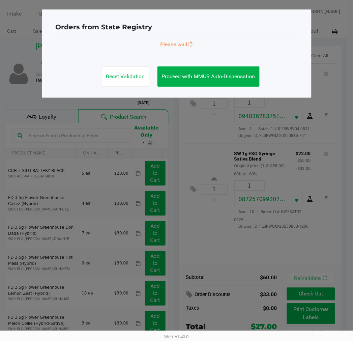
scroll to position [0, 0]
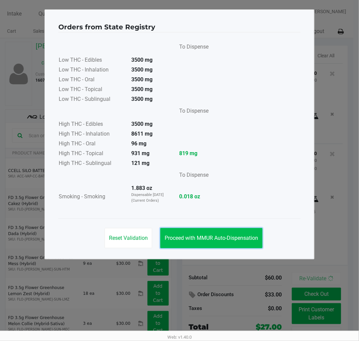
drag, startPoint x: 238, startPoint y: 244, endPoint x: 239, endPoint y: 239, distance: 5.7
click at [238, 243] on button "Proceed with MMUR Auto-Dispensation" at bounding box center [211, 238] width 102 height 20
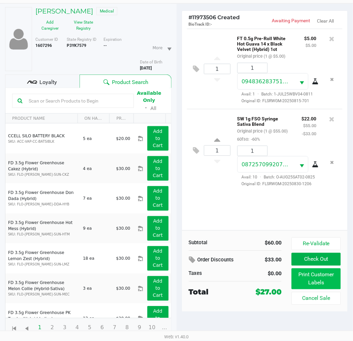
scroll to position [35, 0]
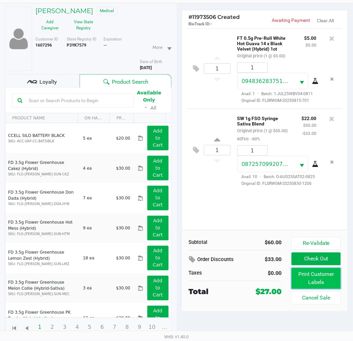
click at [322, 283] on button "Print Customer Labels" at bounding box center [316, 278] width 49 height 21
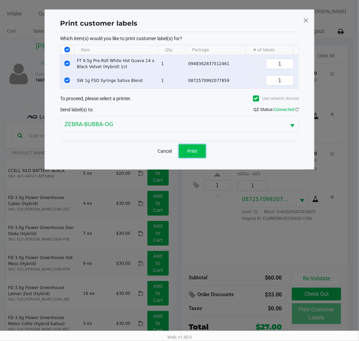
click at [195, 154] on span "Print" at bounding box center [192, 150] width 10 height 5
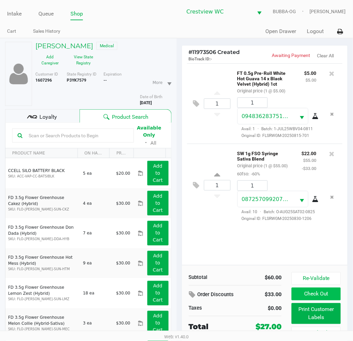
click at [309, 291] on button "Check Out" at bounding box center [316, 293] width 49 height 13
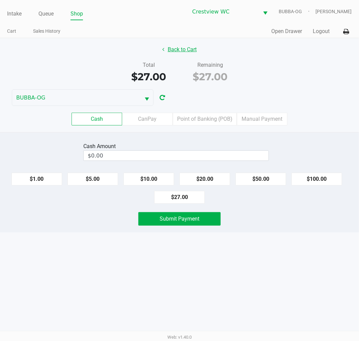
click at [186, 54] on button "Back to Cart" at bounding box center [179, 49] width 43 height 13
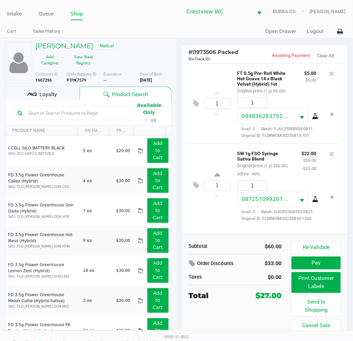
click at [323, 266] on button "Pay" at bounding box center [316, 262] width 49 height 13
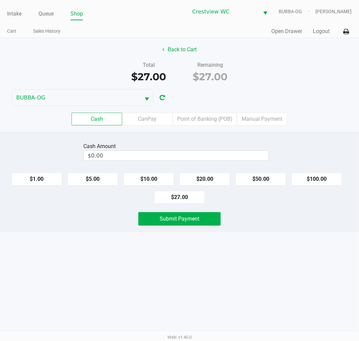
click at [256, 181] on button "$50.00" at bounding box center [260, 179] width 51 height 13
type input "$50.00"
click at [203, 223] on button "Submit Payment" at bounding box center [179, 218] width 82 height 13
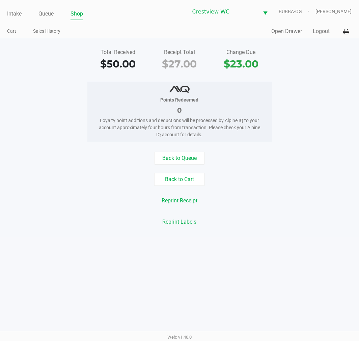
click at [33, 29] on link "Sales History" at bounding box center [46, 31] width 27 height 8
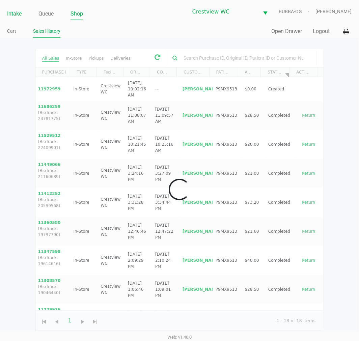
click at [10, 11] on link "Intake" at bounding box center [14, 13] width 14 height 9
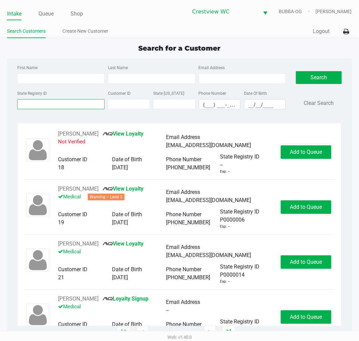
click at [49, 104] on input "State Registry ID" at bounding box center [60, 104] width 87 height 10
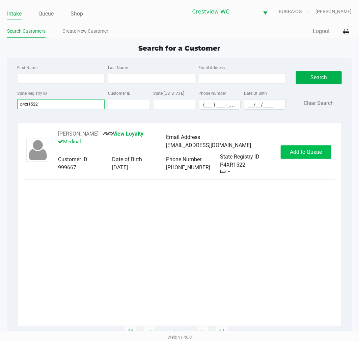
type input "p4xr1522"
click at [302, 148] on button "Add to Queue" at bounding box center [305, 151] width 51 height 13
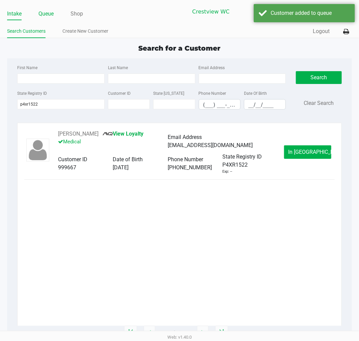
click at [48, 12] on link "Queue" at bounding box center [45, 13] width 15 height 9
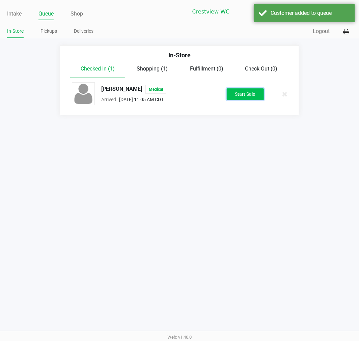
click at [252, 95] on button "Start Sale" at bounding box center [244, 94] width 37 height 12
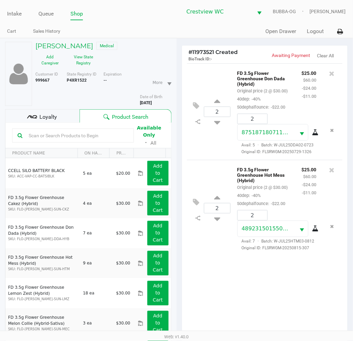
click at [304, 297] on div "2 FD 3.5g Flower Greenhouse Don Dada (Hybrid) Original price (2 @ $30.00) 40dep…" at bounding box center [265, 201] width 166 height 276
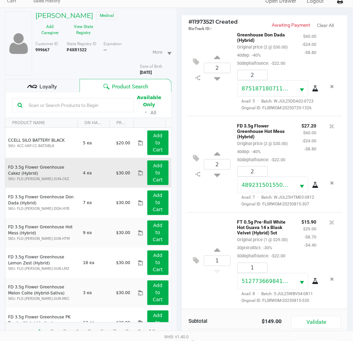
scroll to position [73, 0]
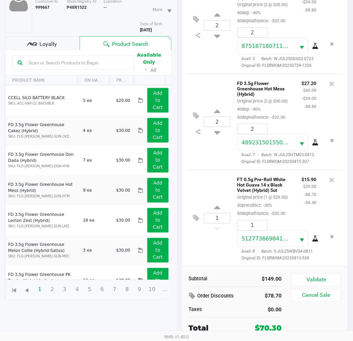
click at [66, 48] on div "Loyalty" at bounding box center [42, 42] width 74 height 13
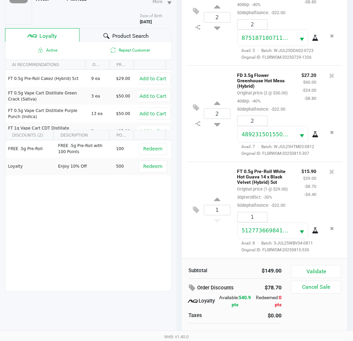
scroll to position [87, 0]
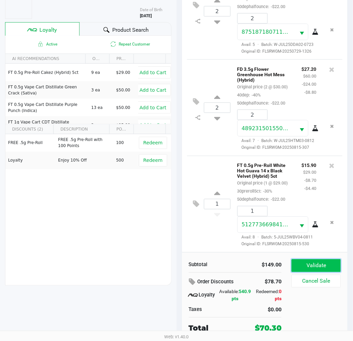
click at [301, 266] on button "Validate" at bounding box center [316, 265] width 49 height 13
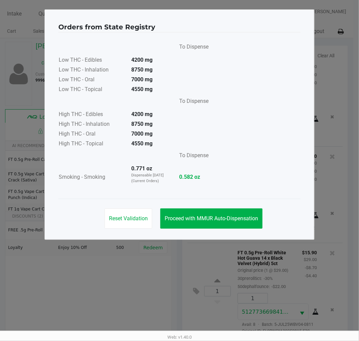
click at [206, 231] on div "Reset Validation Proceed with MMUR Auto-Dispensation" at bounding box center [179, 216] width 242 height 34
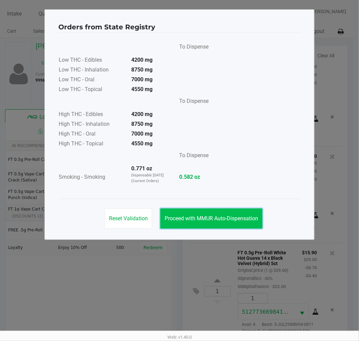
click at [209, 223] on button "Proceed with MMUR Auto-Dispensation" at bounding box center [211, 218] width 102 height 20
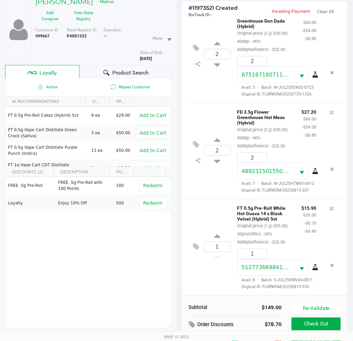
scroll to position [87, 0]
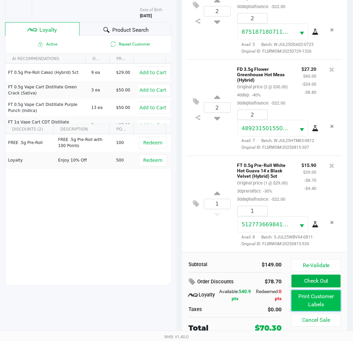
click at [304, 293] on button "Print Customer Labels" at bounding box center [316, 300] width 49 height 21
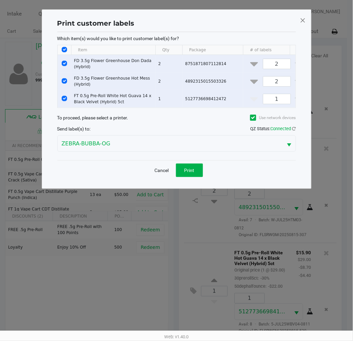
scroll to position [0, 0]
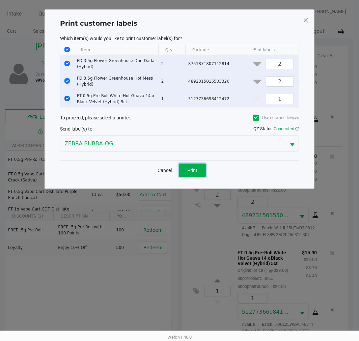
click at [204, 176] on button "Print" at bounding box center [192, 169] width 27 height 13
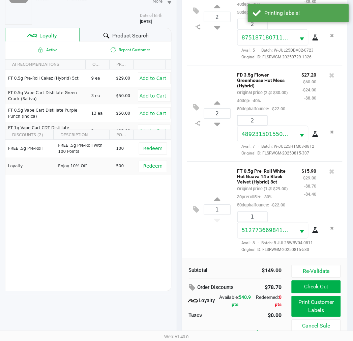
scroll to position [87, 0]
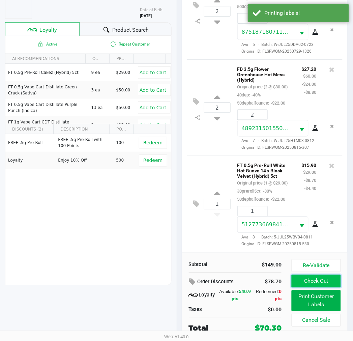
click at [331, 279] on button "Check Out" at bounding box center [316, 281] width 49 height 13
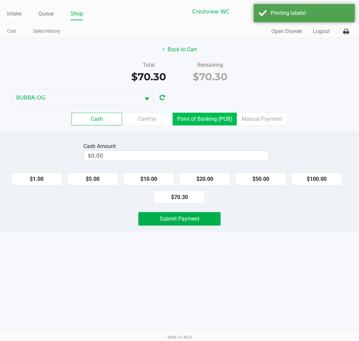
click at [206, 115] on label "Point of Banking (POB)" at bounding box center [205, 119] width 64 height 13
click at [0, 0] on 7 "Point of Banking (POB)" at bounding box center [0, 0] width 0 height 0
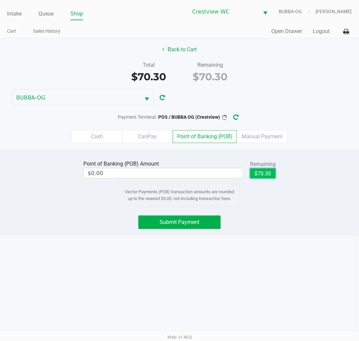
click at [266, 173] on button "$70.30" at bounding box center [263, 173] width 26 height 10
type input "$70.30"
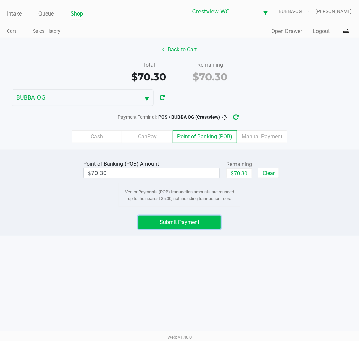
click at [183, 220] on span "Submit Payment" at bounding box center [179, 222] width 40 height 6
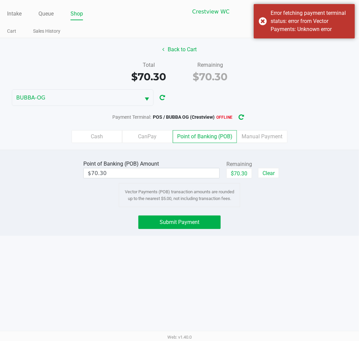
click at [243, 116] on icon "button" at bounding box center [240, 117] width 5 height 6
click at [209, 227] on button "Submit Payment" at bounding box center [179, 221] width 82 height 13
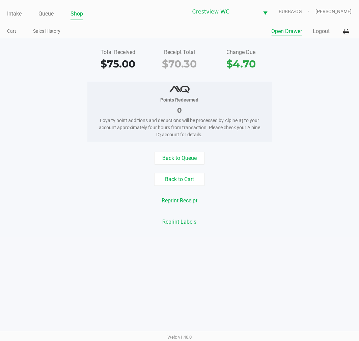
click at [292, 29] on button "Open Drawer" at bounding box center [286, 31] width 31 height 8
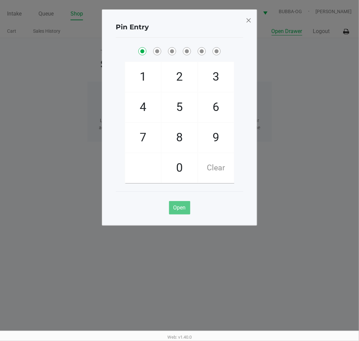
checkbox input "true"
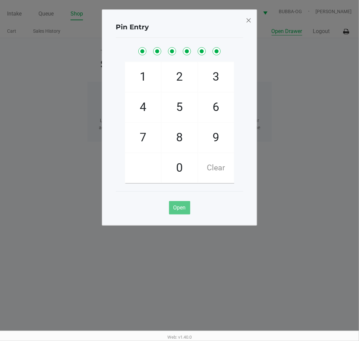
checkbox input "true"
click at [248, 17] on span at bounding box center [248, 20] width 6 height 11
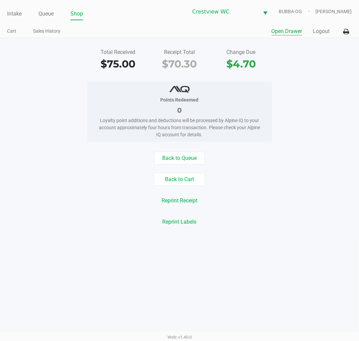
click at [45, 10] on link "Queue" at bounding box center [45, 13] width 15 height 9
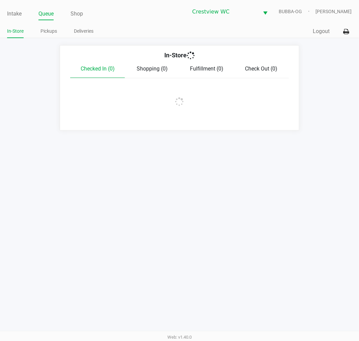
click at [66, 36] on ul "In-Store Pickups Deliveries" at bounding box center [93, 31] width 172 height 11
click at [52, 31] on link "Pickups" at bounding box center [48, 31] width 17 height 8
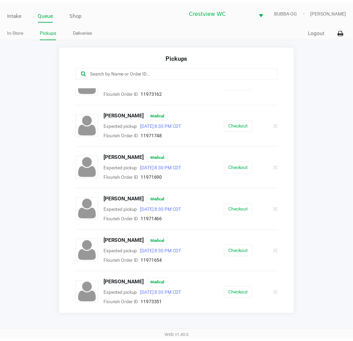
scroll to position [357, 0]
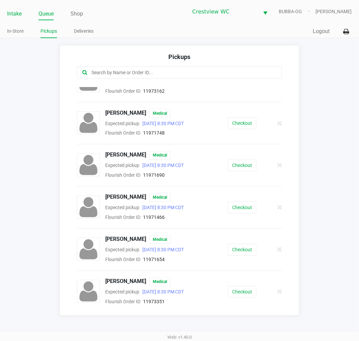
click at [19, 11] on link "Intake" at bounding box center [14, 13] width 14 height 9
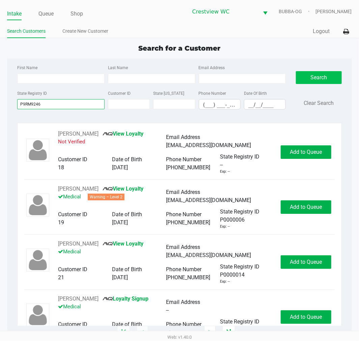
type input "P9RM9246"
click at [303, 76] on button "Search" at bounding box center [318, 77] width 45 height 13
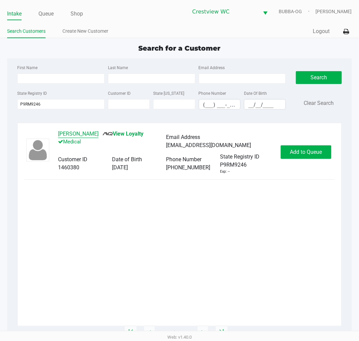
click at [79, 133] on button "[PERSON_NAME]" at bounding box center [78, 134] width 40 height 8
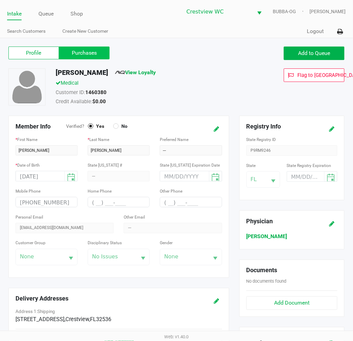
click at [74, 51] on label "Purchases" at bounding box center [84, 53] width 51 height 13
click at [0, 0] on 1 "Purchases" at bounding box center [0, 0] width 0 height 0
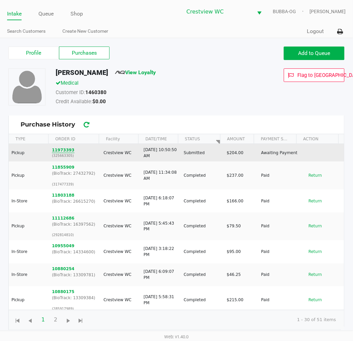
click at [64, 147] on button "11973393" at bounding box center [63, 150] width 23 height 6
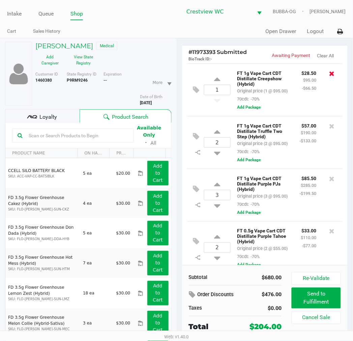
click at [329, 74] on icon at bounding box center [331, 73] width 5 height 7
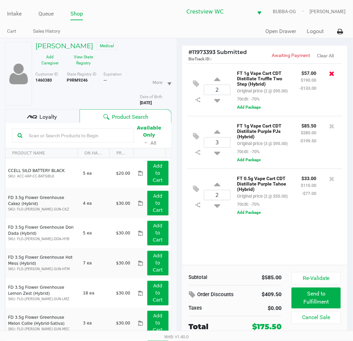
click at [332, 73] on icon at bounding box center [331, 73] width 5 height 7
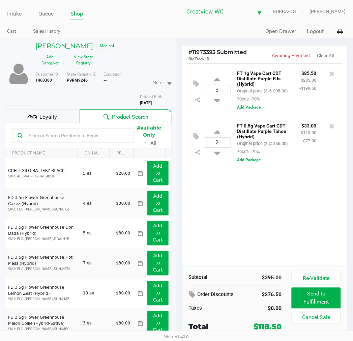
click at [332, 73] on icon at bounding box center [331, 73] width 5 height 7
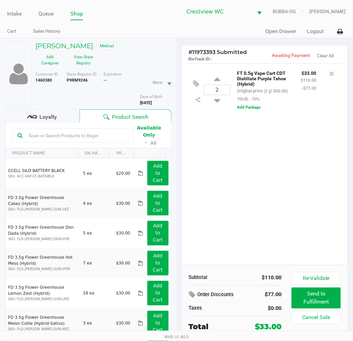
click at [329, 73] on div at bounding box center [332, 73] width 11 height 9
click at [332, 73] on icon at bounding box center [331, 73] width 5 height 7
click at [286, 211] on div "2 FT 0.5g Vape Cart CDT Distillate Purple Tahoe (Hybrid) Original price (2 @ $5…" at bounding box center [265, 164] width 166 height 202
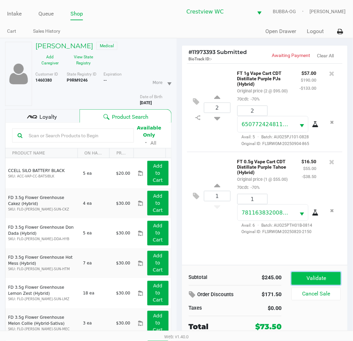
click at [325, 277] on button "Validate" at bounding box center [316, 278] width 49 height 13
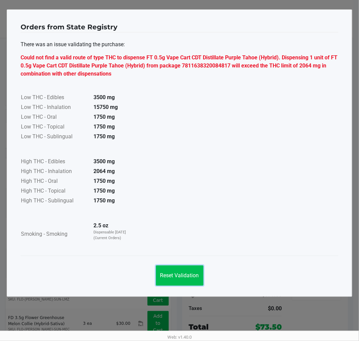
click at [192, 281] on button "Reset Validation" at bounding box center [180, 275] width 48 height 20
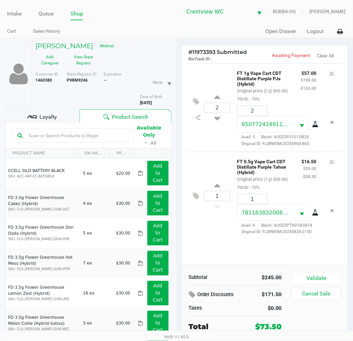
click at [336, 163] on div at bounding box center [332, 161] width 11 height 9
click at [335, 163] on icon at bounding box center [331, 161] width 5 height 7
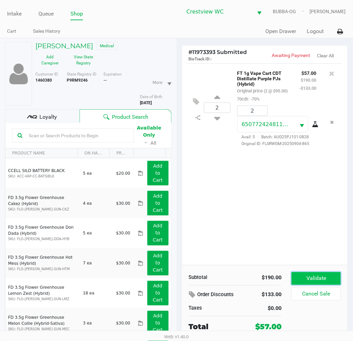
click at [326, 284] on button "Validate" at bounding box center [316, 278] width 49 height 13
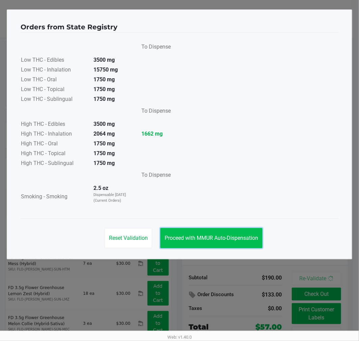
click at [229, 241] on span "Proceed with MMUR Auto-Dispensation" at bounding box center [210, 238] width 93 height 6
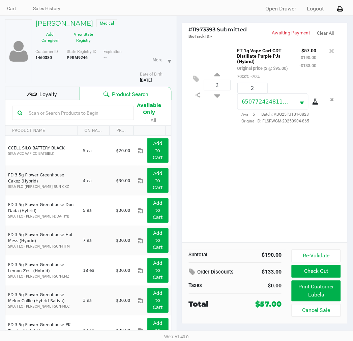
scroll to position [35, 0]
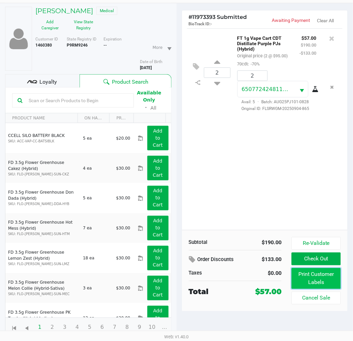
click at [305, 279] on button "Print Customer Labels" at bounding box center [316, 278] width 49 height 21
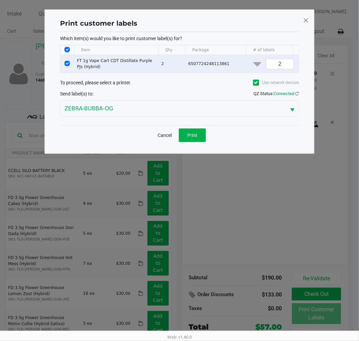
click at [204, 153] on div "Print customer labels Which item(s) would you like to print customer label(s) f…" at bounding box center [179, 81] width 270 height 144
click at [203, 145] on div "Cancel Print" at bounding box center [179, 135] width 239 height 20
click at [200, 142] on button "Print" at bounding box center [192, 134] width 27 height 13
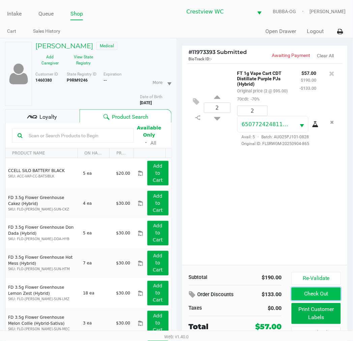
click at [326, 294] on button "Check Out" at bounding box center [316, 293] width 49 height 13
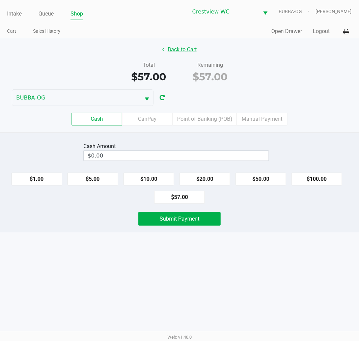
click at [187, 51] on button "Back to Cart" at bounding box center [179, 49] width 43 height 13
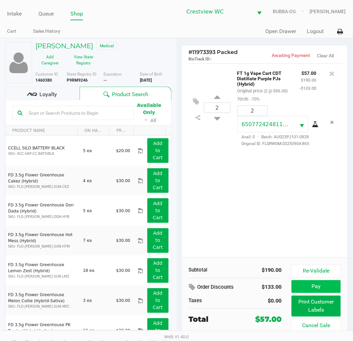
click at [318, 284] on button "Pay" at bounding box center [316, 286] width 49 height 13
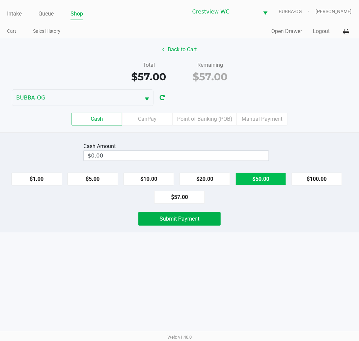
click at [261, 184] on button "$50.00" at bounding box center [260, 179] width 51 height 13
click at [147, 176] on button "$10.00" at bounding box center [148, 179] width 51 height 13
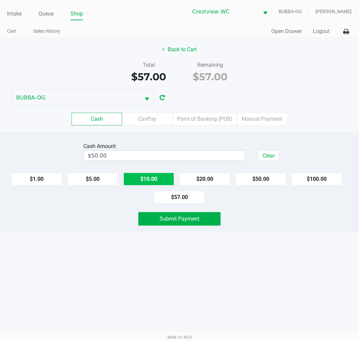
type input "$60.00"
click at [166, 221] on span "Submit Payment" at bounding box center [179, 218] width 40 height 6
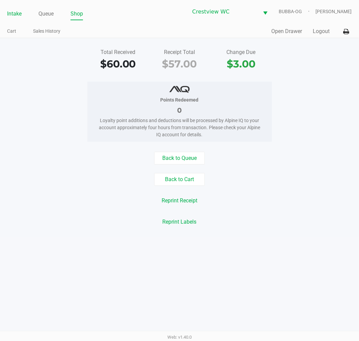
click at [17, 12] on link "Intake" at bounding box center [14, 13] width 14 height 9
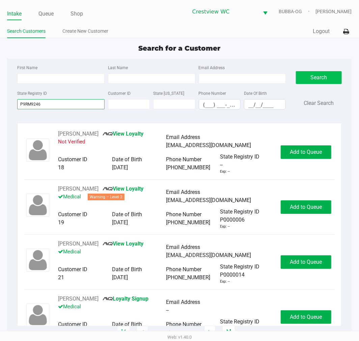
type input "P9RM9246"
click at [317, 79] on button "Search" at bounding box center [318, 77] width 45 height 13
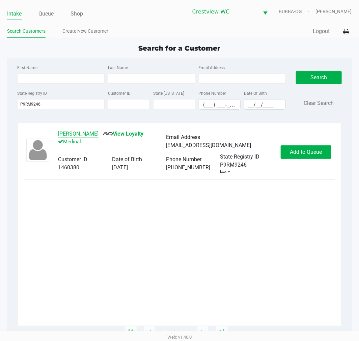
click at [94, 126] on div "First Name Last Name Email Address State Registry ID P9RM9246 Customer ID State…" at bounding box center [179, 195] width 344 height 274
click at [93, 133] on button "[PERSON_NAME]" at bounding box center [78, 134] width 40 height 8
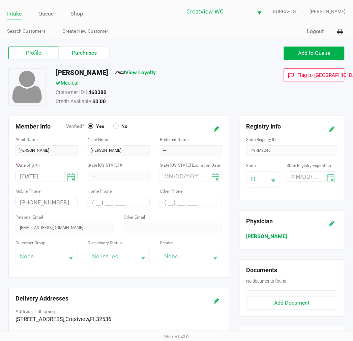
drag, startPoint x: 73, startPoint y: 62, endPoint x: 75, endPoint y: 57, distance: 5.4
click at [74, 60] on div "Profile Purchases Add to Queue" at bounding box center [176, 57] width 346 height 24
click at [75, 57] on label "Purchases" at bounding box center [84, 53] width 51 height 13
click at [0, 0] on 1 "Purchases" at bounding box center [0, 0] width 0 height 0
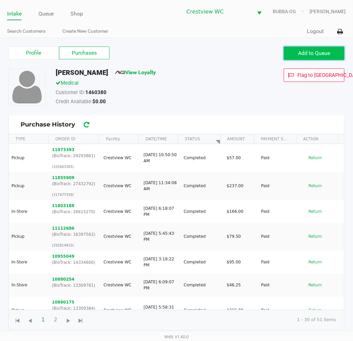
click at [335, 57] on button "Add to Queue" at bounding box center [314, 53] width 61 height 13
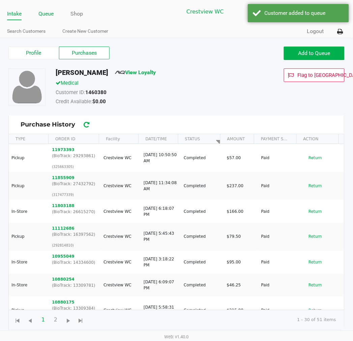
click at [40, 9] on link "Queue" at bounding box center [45, 13] width 15 height 9
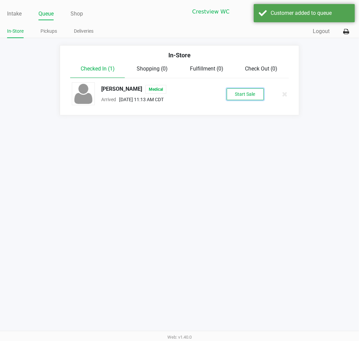
click at [255, 98] on button "Start Sale" at bounding box center [244, 94] width 37 height 12
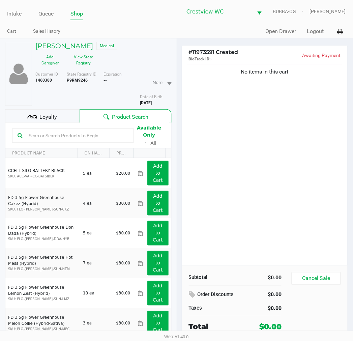
click at [265, 215] on div "No items in this cart" at bounding box center [265, 164] width 166 height 202
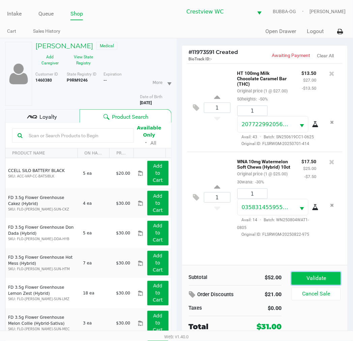
click at [324, 283] on button "Validate" at bounding box center [316, 278] width 49 height 13
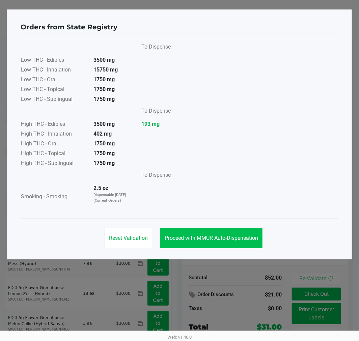
click at [226, 229] on button "Proceed with MMUR Auto-Dispensation" at bounding box center [211, 238] width 102 height 20
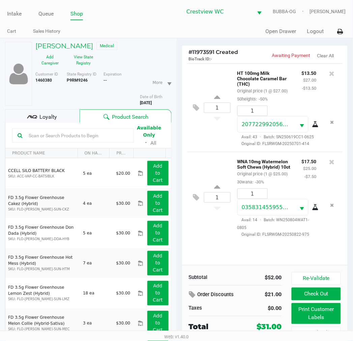
click at [304, 315] on ngb-modal-window "Orders from State Registry To Dispense Low THC - Edibles 3500 mg Low THC - Inha…" at bounding box center [176, 170] width 353 height 341
click at [55, 117] on span "Loyalty" at bounding box center [48, 117] width 18 height 8
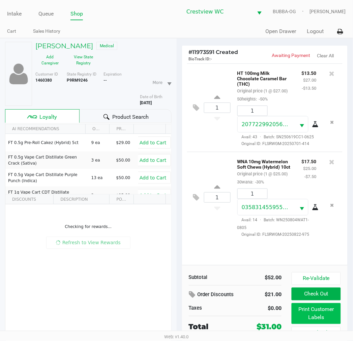
click at [312, 311] on button "Print Customer Labels" at bounding box center [316, 313] width 49 height 21
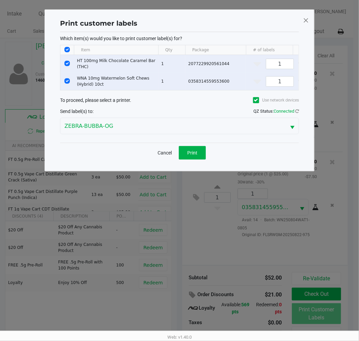
click at [200, 159] on button "Print" at bounding box center [192, 152] width 27 height 13
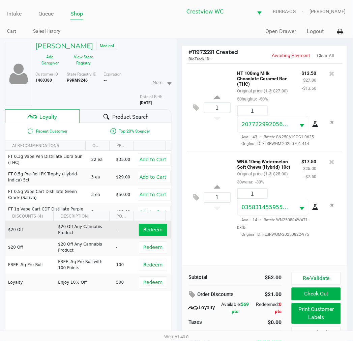
click at [144, 229] on span "Redeem" at bounding box center [152, 229] width 19 height 5
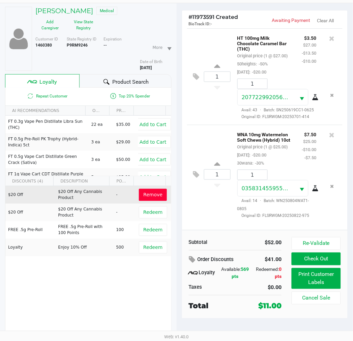
scroll to position [25, 0]
click at [317, 261] on button "Check Out" at bounding box center [316, 258] width 49 height 13
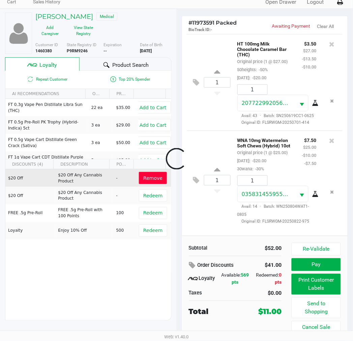
scroll to position [30, 0]
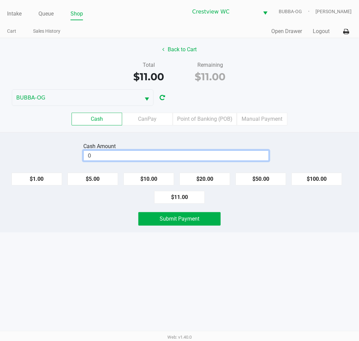
click at [160, 152] on input "0" at bounding box center [176, 156] width 185 height 10
click at [204, 223] on button "Submit Payment" at bounding box center [179, 218] width 82 height 13
type input "$21.00"
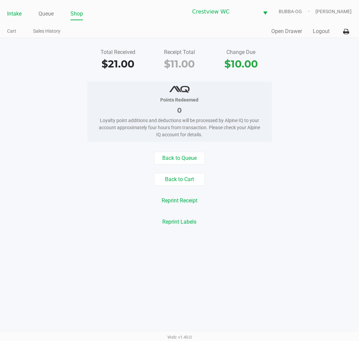
click at [18, 12] on link "Intake" at bounding box center [14, 13] width 14 height 9
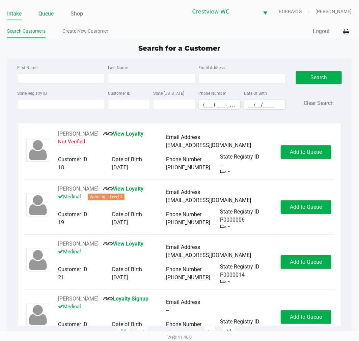
drag, startPoint x: 42, startPoint y: 5, endPoint x: 45, endPoint y: 11, distance: 6.8
click at [43, 6] on div "Intake Queue Shop Crestview WC BUBBA-OG [PERSON_NAME]" at bounding box center [179, 11] width 344 height 17
click at [46, 11] on link "Queue" at bounding box center [45, 13] width 15 height 9
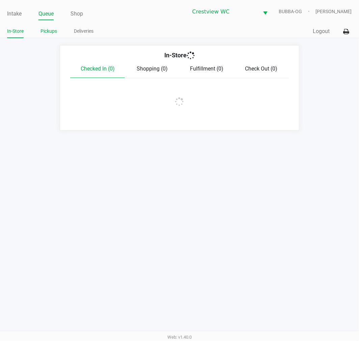
click at [54, 34] on link "Pickups" at bounding box center [48, 31] width 17 height 8
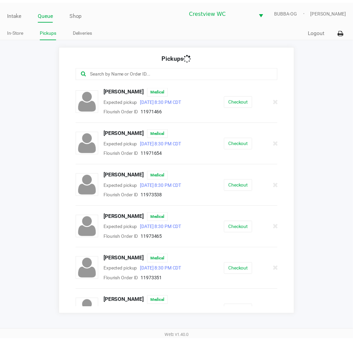
scroll to position [524, 0]
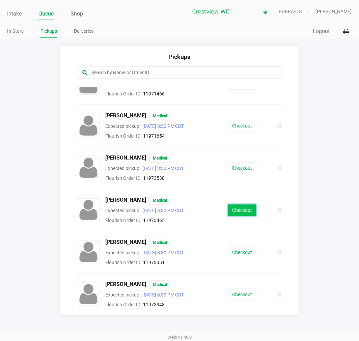
click at [233, 212] on button "Checkout" at bounding box center [241, 210] width 29 height 12
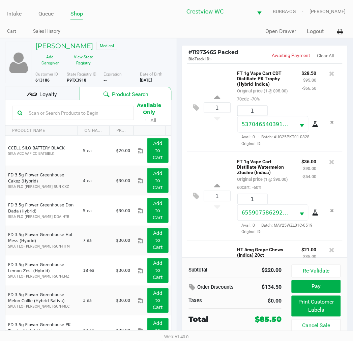
scroll to position [108, 0]
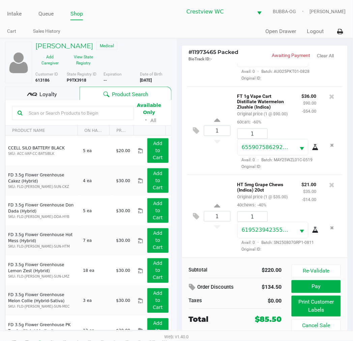
click at [41, 92] on span "Loyalty" at bounding box center [48, 94] width 18 height 8
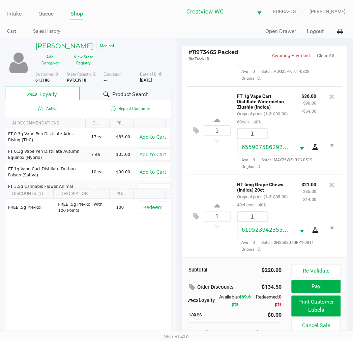
scroll to position [12, 0]
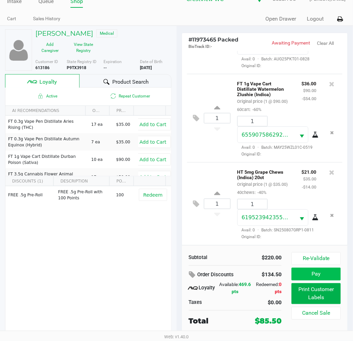
click at [315, 275] on button "Pay" at bounding box center [316, 274] width 49 height 13
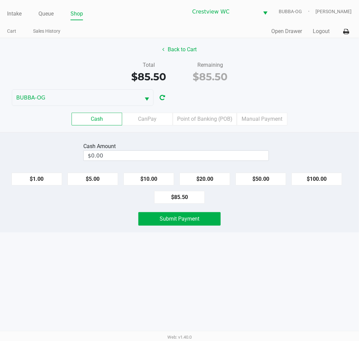
click at [214, 115] on label "Point of Banking (POB)" at bounding box center [205, 119] width 64 height 13
click at [0, 0] on 7 "Point of Banking (POB)" at bounding box center [0, 0] width 0 height 0
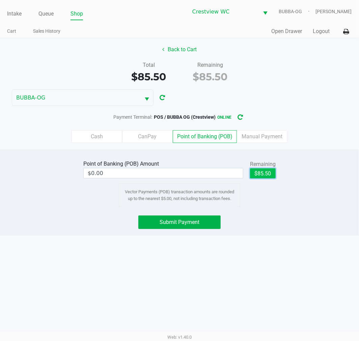
click at [264, 174] on button "$85.50" at bounding box center [263, 173] width 26 height 10
type input "$85.50"
click at [180, 48] on button "Back to Cart" at bounding box center [179, 49] width 43 height 13
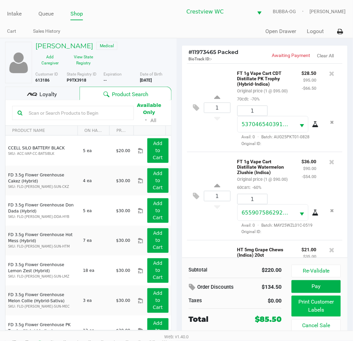
click at [324, 304] on button "Print Customer Labels" at bounding box center [316, 306] width 49 height 21
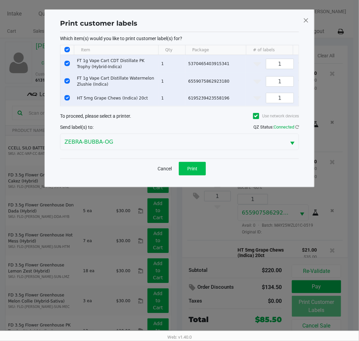
click at [192, 171] on span "Print" at bounding box center [192, 168] width 10 height 5
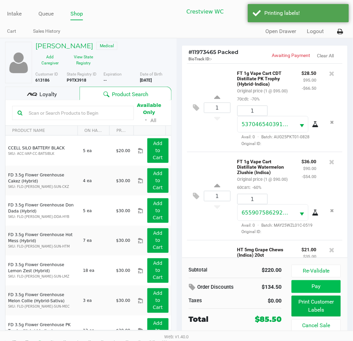
click at [313, 286] on button "Pay" at bounding box center [316, 286] width 49 height 13
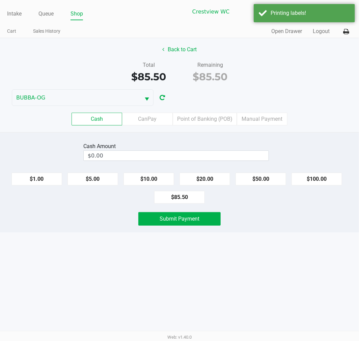
click at [203, 120] on label "Point of Banking (POB)" at bounding box center [205, 119] width 64 height 13
click at [0, 0] on 7 "Point of Banking (POB)" at bounding box center [0, 0] width 0 height 0
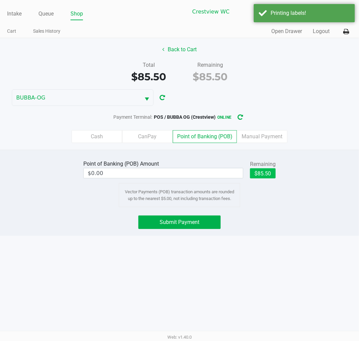
click at [267, 170] on button "$85.50" at bounding box center [263, 173] width 26 height 10
type input "$85.50"
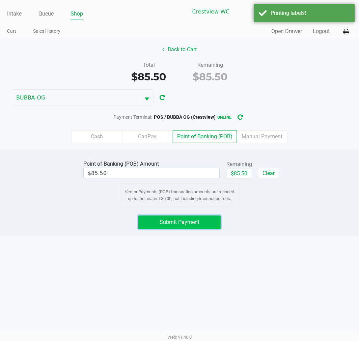
click at [174, 223] on span "Submit Payment" at bounding box center [179, 222] width 40 height 6
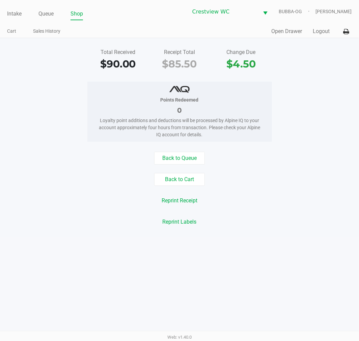
click at [279, 33] on button "Open Drawer" at bounding box center [286, 31] width 31 height 8
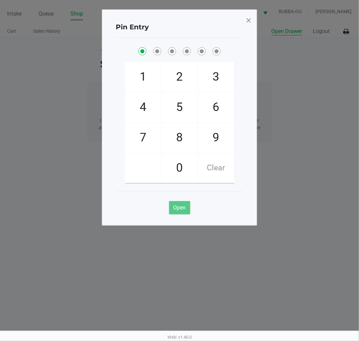
checkbox input "true"
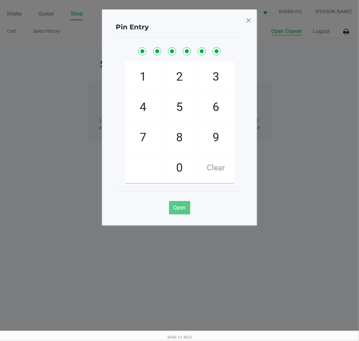
checkbox input "true"
click at [248, 18] on span at bounding box center [248, 20] width 6 height 11
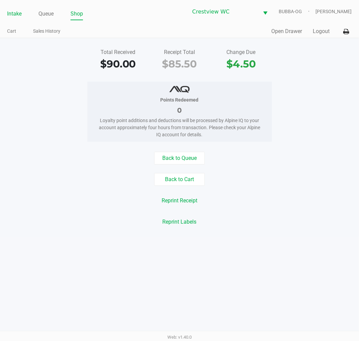
click at [16, 11] on link "Intake" at bounding box center [14, 13] width 14 height 9
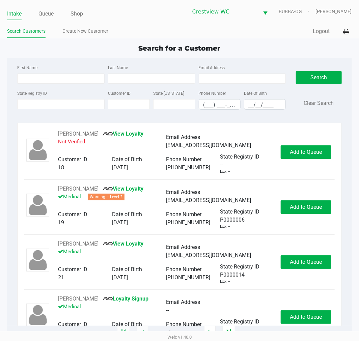
click at [44, 118] on div "First Name Last Name Email Address State Registry ID Customer ID State [US_STAT…" at bounding box center [179, 89] width 334 height 62
click at [71, 105] on input "State Registry ID" at bounding box center [60, 104] width 87 height 10
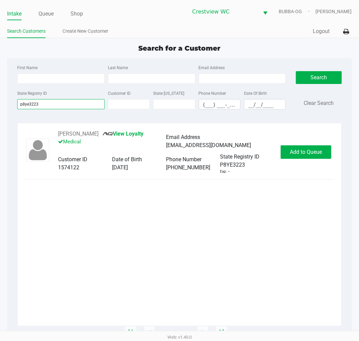
type input "p8ye3223"
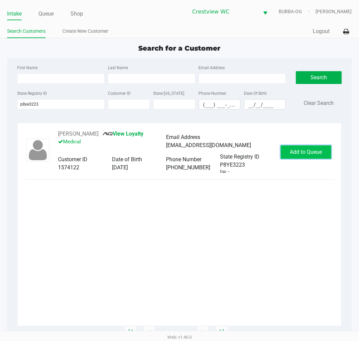
click at [314, 150] on span "Add to Queue" at bounding box center [306, 152] width 32 height 6
click at [47, 16] on link "Queue" at bounding box center [45, 13] width 15 height 9
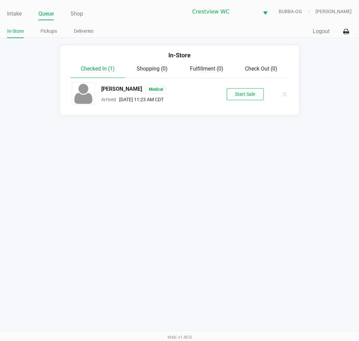
click at [234, 100] on button "Start Sale" at bounding box center [244, 94] width 37 height 12
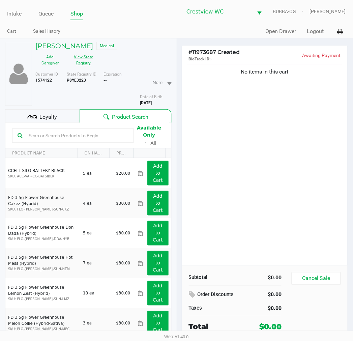
click at [91, 66] on button "View State Registry" at bounding box center [82, 60] width 34 height 17
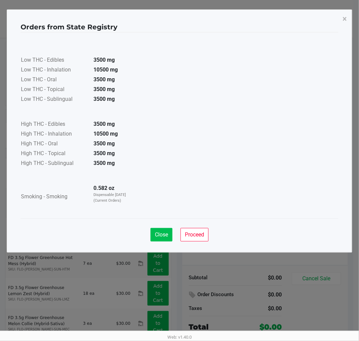
click at [159, 234] on span "Close" at bounding box center [161, 234] width 13 height 6
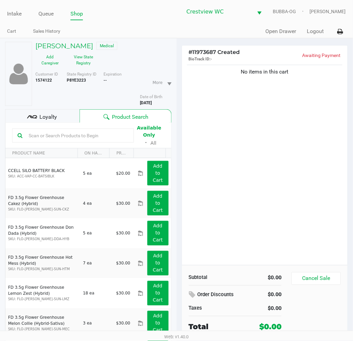
click at [55, 120] on span "Loyalty" at bounding box center [48, 117] width 18 height 8
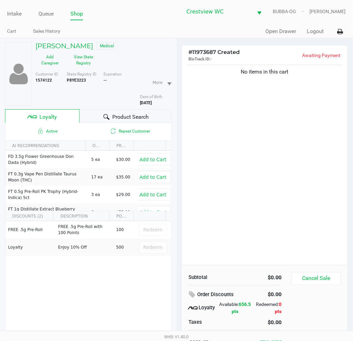
click at [253, 198] on div "No items in this cart" at bounding box center [265, 164] width 166 height 202
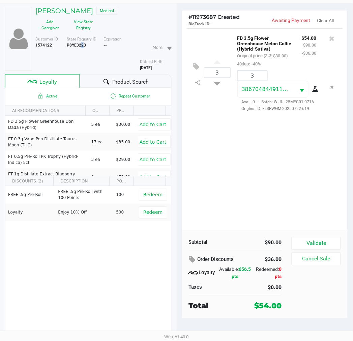
click at [79, 44] on b "P8YE3223" at bounding box center [76, 45] width 19 height 5
click at [72, 45] on b "P8YE3223" at bounding box center [76, 45] width 19 height 5
click at [264, 191] on div "3 FD 3.5g Flower Greenhouse Melon Collie (Hybrid-Sativa) Original price (3 @ $3…" at bounding box center [265, 129] width 166 height 202
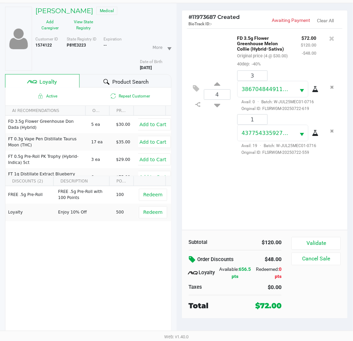
click at [193, 261] on icon at bounding box center [193, 260] width 8 height 8
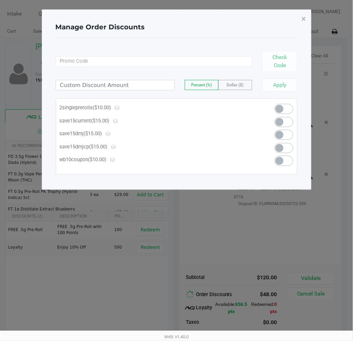
scroll to position [0, 0]
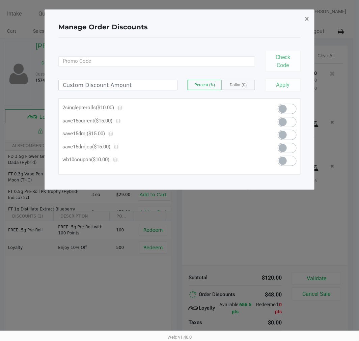
click at [309, 19] on button "×" at bounding box center [306, 18] width 15 height 19
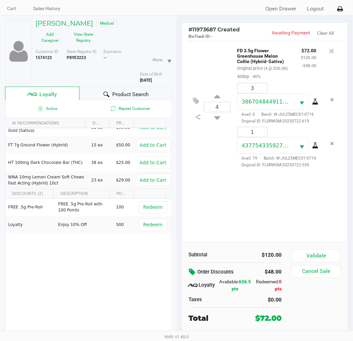
scroll to position [35, 0]
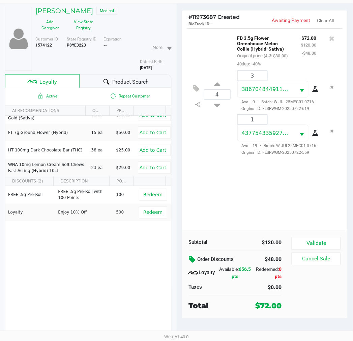
click at [190, 258] on icon at bounding box center [193, 260] width 8 height 8
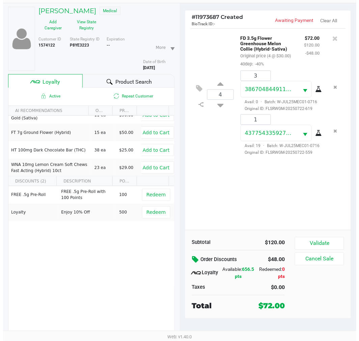
scroll to position [0, 0]
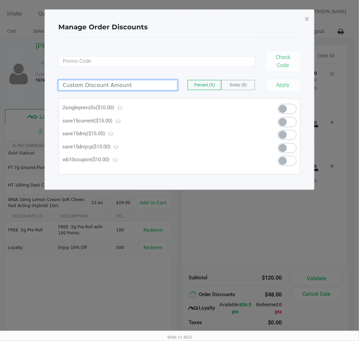
click at [138, 84] on input at bounding box center [118, 85] width 118 height 10
type input "22.00"
click at [256, 87] on div "22.00 Percent (%) Dollar ($)" at bounding box center [159, 85] width 202 height 10
click at [255, 87] on div "22.00 Percent (%) Dollar ($)" at bounding box center [159, 85] width 202 height 10
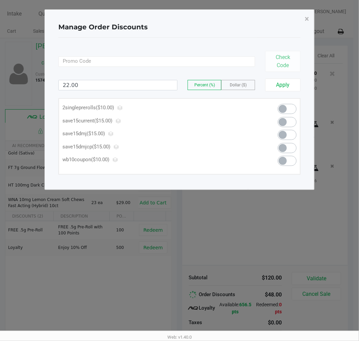
click at [251, 88] on label "Dollar ($)" at bounding box center [237, 84] width 33 height 9
click at [285, 86] on button "Apply" at bounding box center [282, 85] width 35 height 13
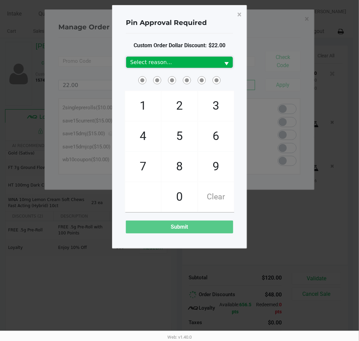
click at [171, 65] on span "Select reason..." at bounding box center [173, 62] width 86 height 8
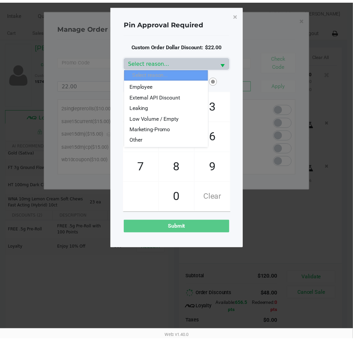
scroll to position [75, 0]
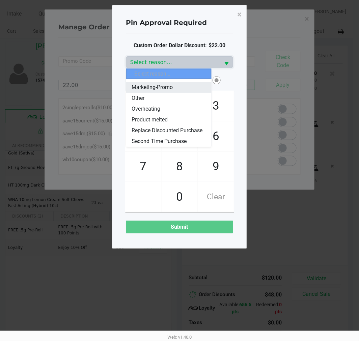
click at [163, 84] on span "Marketing-Promo" at bounding box center [151, 87] width 41 height 8
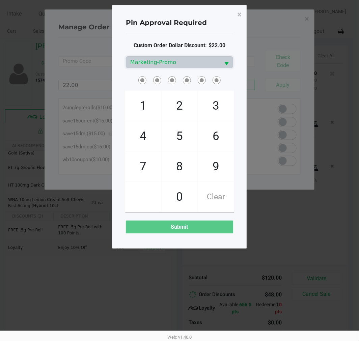
click at [216, 195] on span "Clear" at bounding box center [216, 197] width 36 height 30
checkbox input "true"
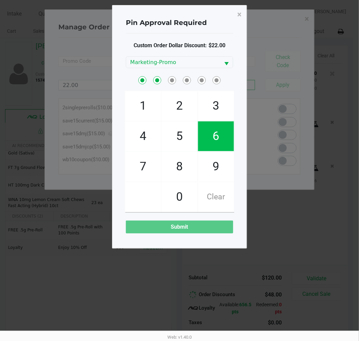
checkbox input "true"
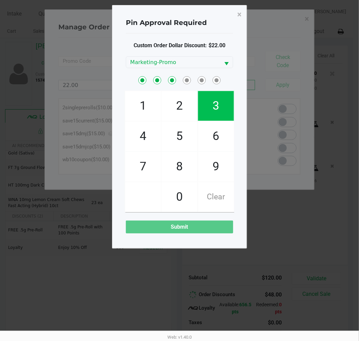
checkbox input "true"
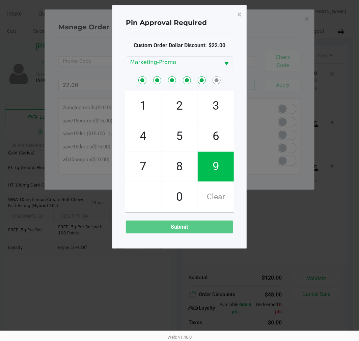
checkbox input "true"
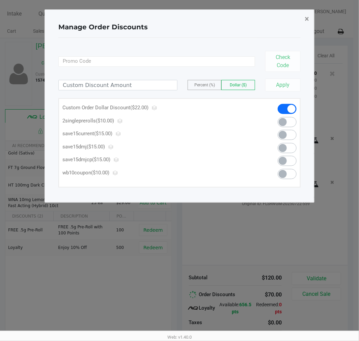
click at [305, 19] on span "×" at bounding box center [306, 18] width 4 height 9
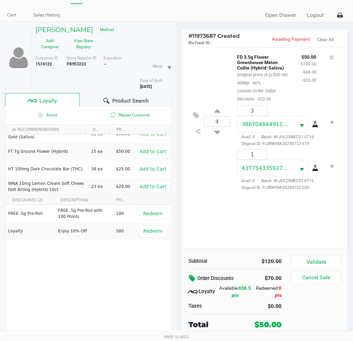
scroll to position [35, 0]
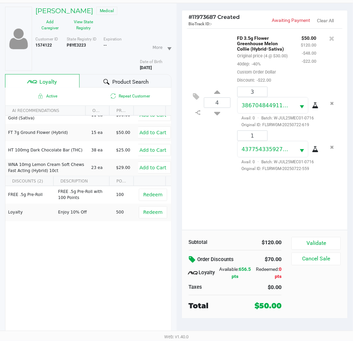
click at [315, 244] on button "Validate" at bounding box center [316, 243] width 49 height 13
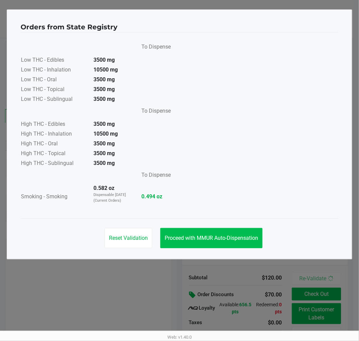
click at [212, 235] on span "Proceed with MMUR Auto-Dispensation" at bounding box center [210, 238] width 93 height 6
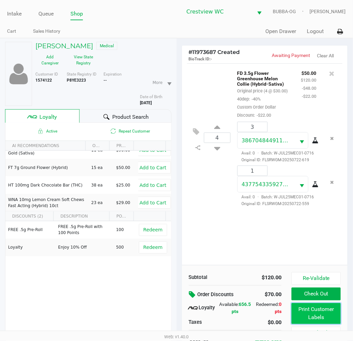
click at [304, 317] on button "Print Customer Labels" at bounding box center [316, 313] width 49 height 21
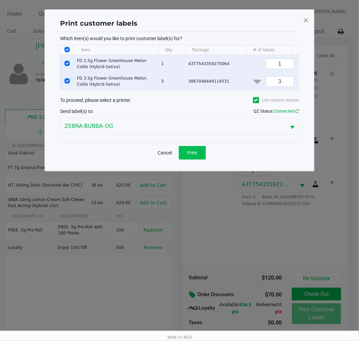
click at [185, 151] on button "Print" at bounding box center [192, 152] width 27 height 13
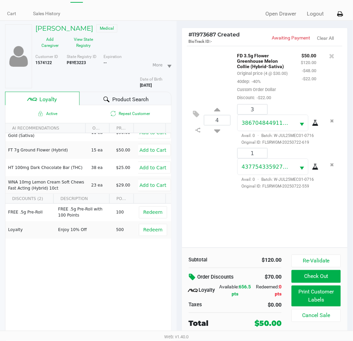
scroll to position [35, 0]
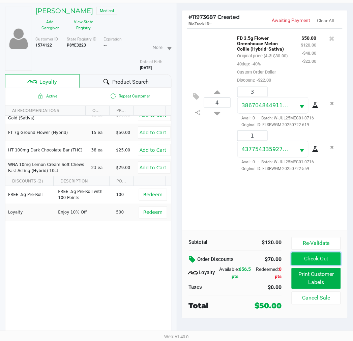
click at [319, 261] on button "Check Out" at bounding box center [316, 258] width 49 height 13
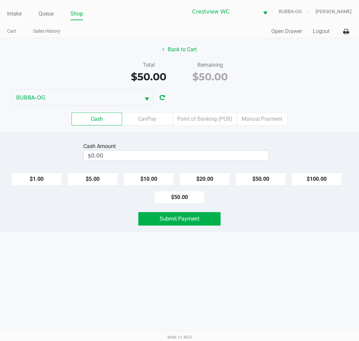
click at [266, 181] on button "$50.00" at bounding box center [260, 179] width 51 height 13
type input "$50.00"
click at [211, 221] on button "Submit Payment" at bounding box center [179, 218] width 82 height 13
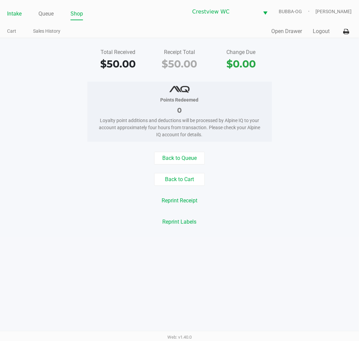
click at [16, 14] on link "Intake" at bounding box center [14, 13] width 14 height 9
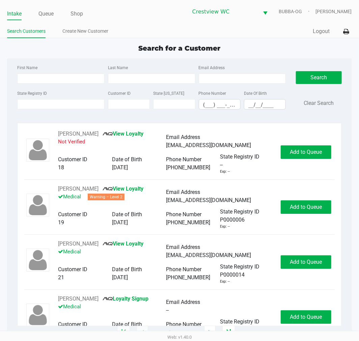
click at [250, 41] on app-point-of-sale "Intake Queue Shop Crestview WC BUBBA-OG [PERSON_NAME] Search Customers Create N…" at bounding box center [179, 166] width 359 height 333
click at [32, 80] on input "First Name" at bounding box center [60, 78] width 87 height 10
type input "matn"
type input "hor"
click at [250, 103] on input "__/__/____" at bounding box center [264, 104] width 41 height 10
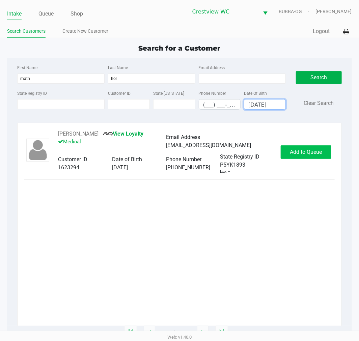
type input "[DATE]"
drag, startPoint x: 298, startPoint y: 149, endPoint x: 144, endPoint y: 141, distance: 154.6
click at [297, 149] on span "Add to Queue" at bounding box center [306, 152] width 32 height 6
click at [87, 131] on button "[PERSON_NAME]" at bounding box center [78, 134] width 40 height 8
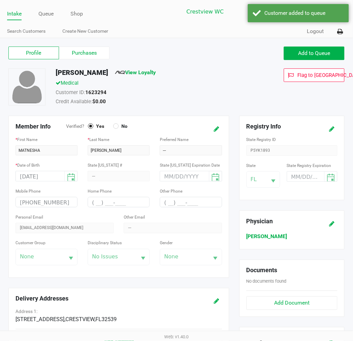
click at [78, 50] on label "Purchases" at bounding box center [84, 53] width 51 height 13
click at [0, 0] on 1 "Purchases" at bounding box center [0, 0] width 0 height 0
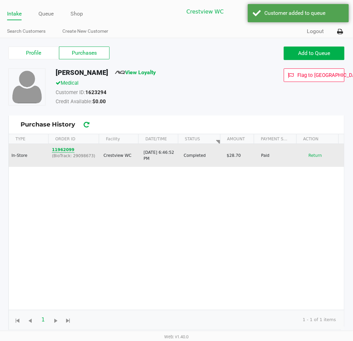
click at [61, 151] on button "11962099" at bounding box center [63, 150] width 23 height 6
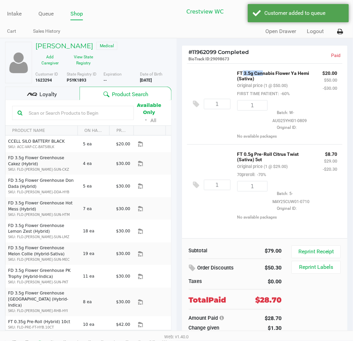
drag, startPoint x: 254, startPoint y: 76, endPoint x: 226, endPoint y: 64, distance: 30.7
click at [227, 65] on div "1 FT 3.5g Cannabis Flower Ya Hemi (Sativa) Original price (1 @ $50.00) FIRST TI…" at bounding box center [265, 103] width 156 height 81
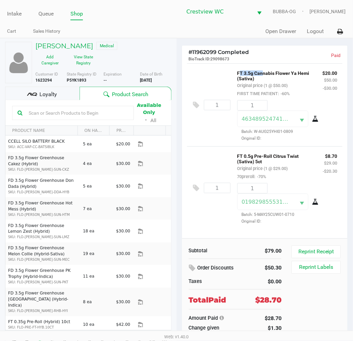
drag, startPoint x: 273, startPoint y: 80, endPoint x: 238, endPoint y: 68, distance: 36.7
click at [235, 68] on div "1 FT 3.5g Cannabis Flower Ya Hemi (Sativa) Original price (1 @ $50.00) FIRST TI…" at bounding box center [265, 104] width 156 height 83
drag, startPoint x: 281, startPoint y: 170, endPoint x: 291, endPoint y: 172, distance: 10.1
click at [289, 171] on div "FT 0.5g Pre-Roll Citrus Twist (Sativa) 5ct Original price (1 @ $29.00) 70prerol…" at bounding box center [275, 166] width 86 height 29
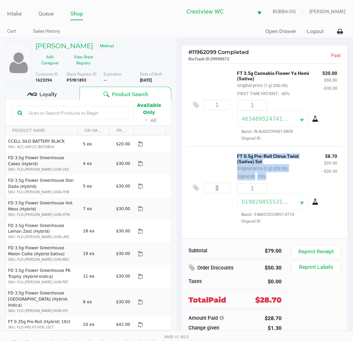
drag, startPoint x: 268, startPoint y: 178, endPoint x: 182, endPoint y: 167, distance: 86.6
click at [190, 168] on div "1 FT 0.5g Pre-Roll Citrus Twist (Sativa) 5ct Original price (1 @ $29.00) 70prer…" at bounding box center [265, 187] width 156 height 83
click at [220, 157] on div "1 FT 0.5g Pre-Roll Citrus Twist (Sativa) 5ct Original price (1 @ $29.00) 70prer…" at bounding box center [265, 187] width 156 height 83
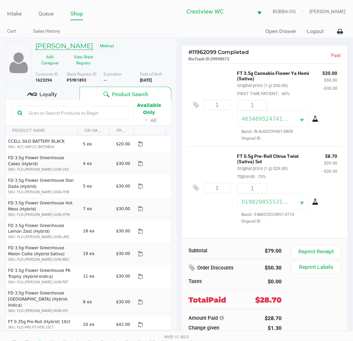
click at [76, 46] on h5 "[PERSON_NAME]" at bounding box center [64, 46] width 58 height 8
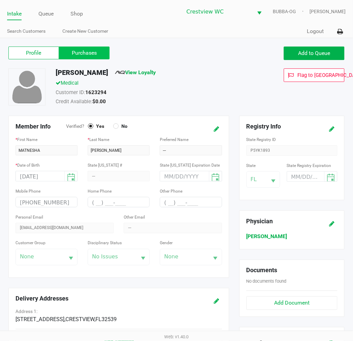
click at [100, 51] on label "Purchases" at bounding box center [84, 53] width 51 height 13
click at [0, 0] on 1 "Purchases" at bounding box center [0, 0] width 0 height 0
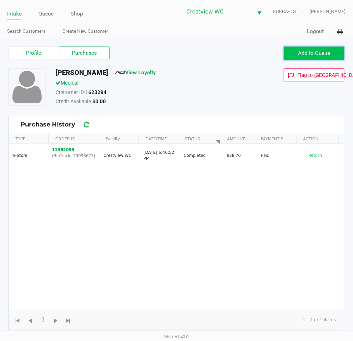
click at [311, 51] on span "Add to Queue" at bounding box center [314, 53] width 32 height 6
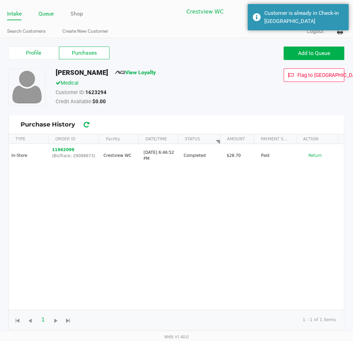
drag, startPoint x: 51, startPoint y: 19, endPoint x: 48, endPoint y: 16, distance: 4.3
click at [50, 18] on li "Queue" at bounding box center [45, 14] width 15 height 12
click at [46, 15] on link "Queue" at bounding box center [45, 13] width 15 height 9
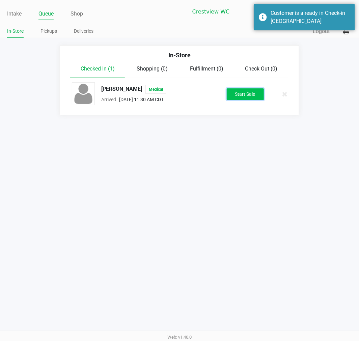
click at [254, 96] on button "Start Sale" at bounding box center [244, 94] width 37 height 12
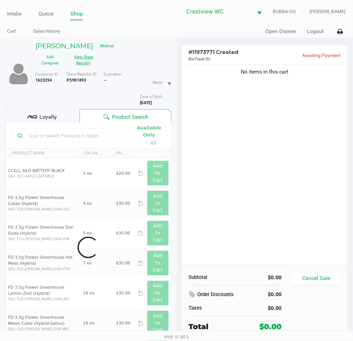
click at [90, 61] on button "View State Registry" at bounding box center [82, 60] width 34 height 17
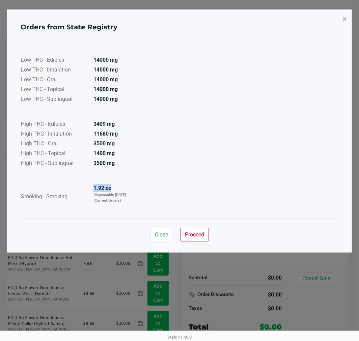
drag, startPoint x: 88, startPoint y: 185, endPoint x: 131, endPoint y: 189, distance: 42.7
click at [131, 189] on td "1.92 oz Dispensable [DATE] (Current Orders)" at bounding box center [111, 197] width 47 height 26
click at [159, 232] on span "Close" at bounding box center [161, 234] width 13 height 6
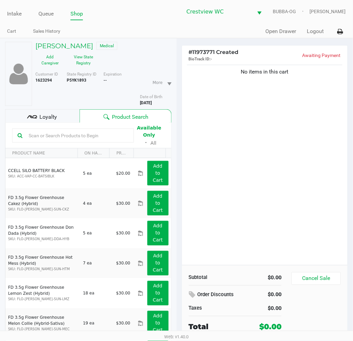
click at [220, 127] on div "No items in this cart" at bounding box center [265, 164] width 166 height 202
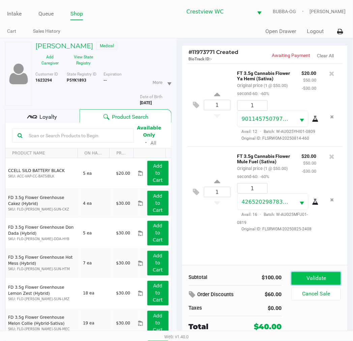
click at [318, 277] on button "Validate" at bounding box center [316, 278] width 49 height 13
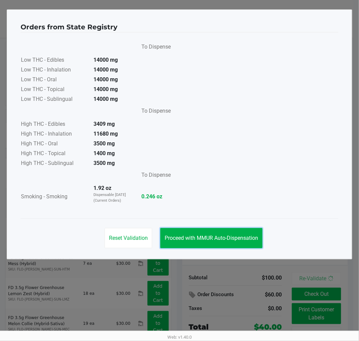
drag, startPoint x: 227, startPoint y: 246, endPoint x: 213, endPoint y: 242, distance: 14.7
click at [213, 244] on button "Proceed with MMUR Auto-Dispensation" at bounding box center [211, 238] width 102 height 20
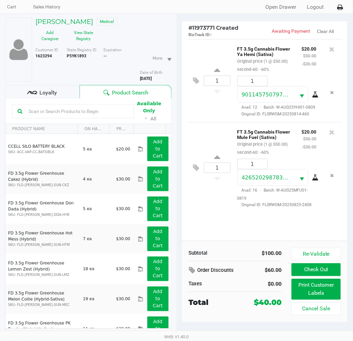
scroll to position [35, 0]
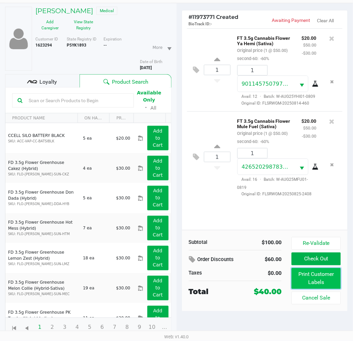
click at [314, 282] on button "Print Customer Labels" at bounding box center [316, 278] width 49 height 21
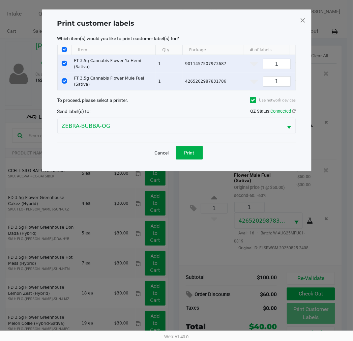
scroll to position [0, 0]
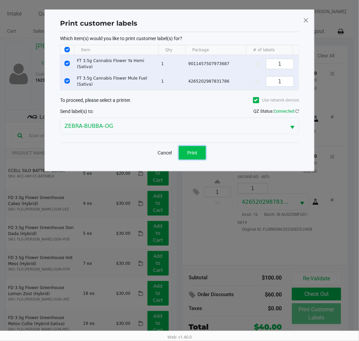
click at [196, 155] on span "Print" at bounding box center [192, 152] width 10 height 5
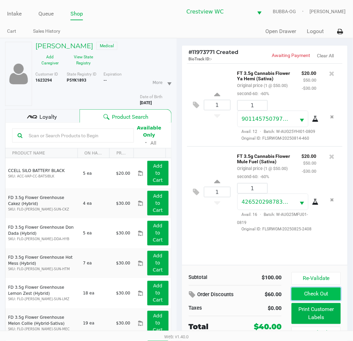
click at [331, 297] on button "Check Out" at bounding box center [316, 293] width 49 height 13
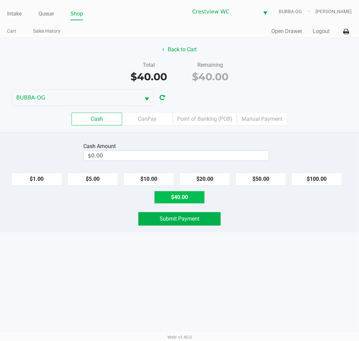
click at [174, 192] on button "$40.00" at bounding box center [179, 197] width 51 height 13
type input "$40.00"
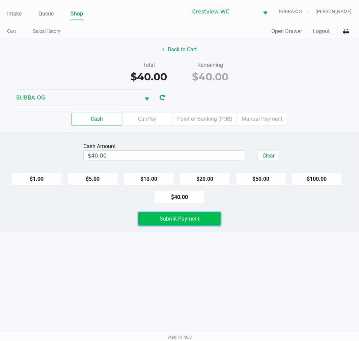
click at [196, 218] on span "Submit Payment" at bounding box center [179, 218] width 40 height 6
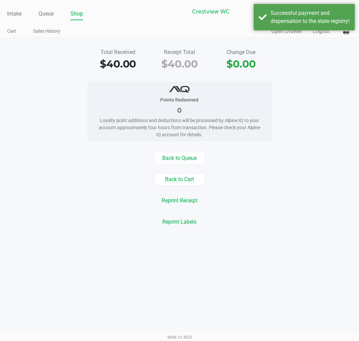
click at [189, 186] on button "Back to Cart" at bounding box center [179, 179] width 51 height 13
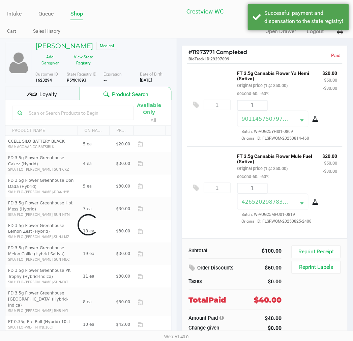
click at [57, 91] on div "Loyalty" at bounding box center [42, 93] width 74 height 13
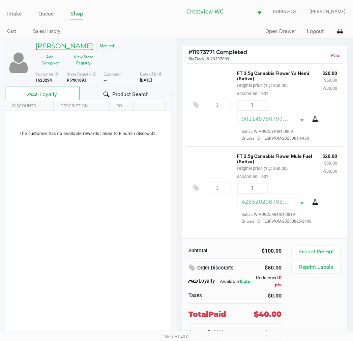
click at [91, 43] on h5 "[PERSON_NAME]" at bounding box center [64, 46] width 58 height 8
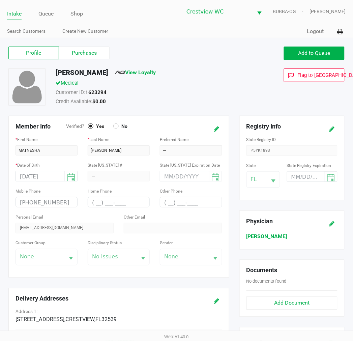
click at [153, 70] on link "View Loyalty" at bounding box center [135, 72] width 41 height 6
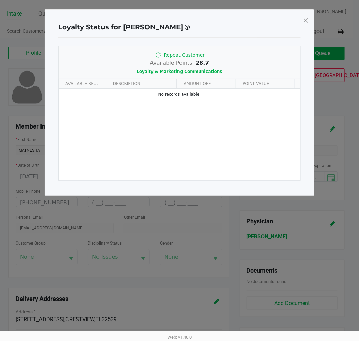
click at [303, 23] on span at bounding box center [306, 20] width 6 height 11
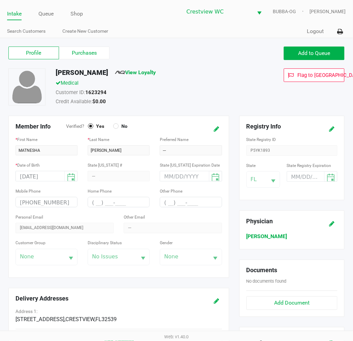
click at [44, 10] on link "Queue" at bounding box center [45, 13] width 15 height 9
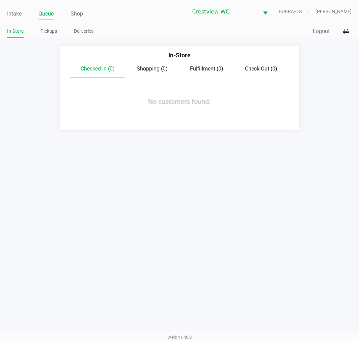
click at [9, 14] on link "Intake" at bounding box center [14, 13] width 14 height 9
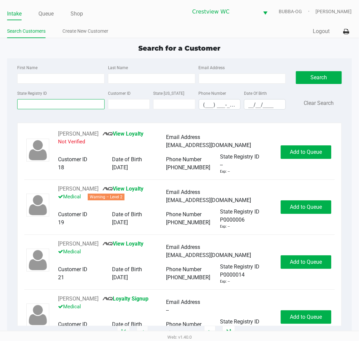
click at [39, 105] on input "State Registry ID" at bounding box center [60, 104] width 87 height 10
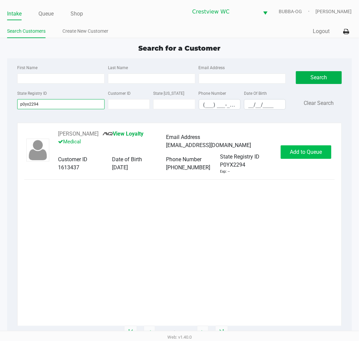
type input "p0yx2294"
click at [309, 147] on button "Add to Queue" at bounding box center [305, 151] width 51 height 13
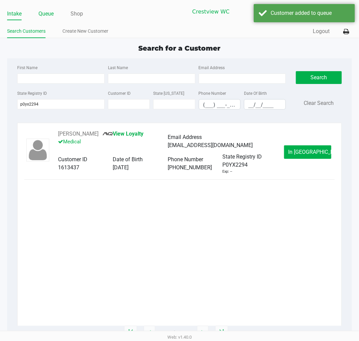
click at [43, 16] on link "Queue" at bounding box center [45, 13] width 15 height 9
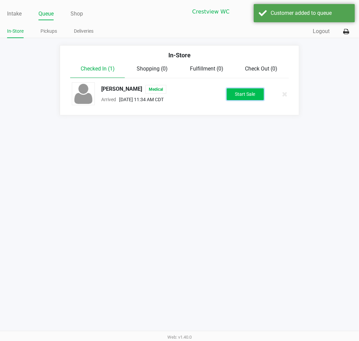
click at [253, 93] on button "Start Sale" at bounding box center [244, 94] width 37 height 12
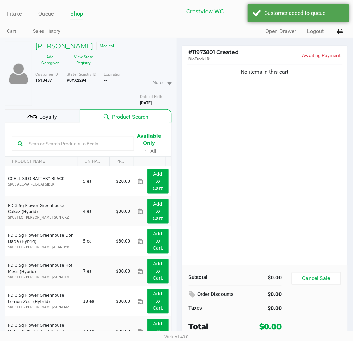
click at [58, 118] on div "Loyalty" at bounding box center [42, 115] width 74 height 13
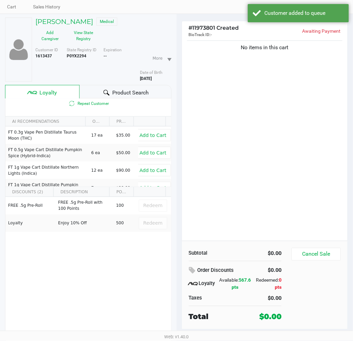
scroll to position [35, 0]
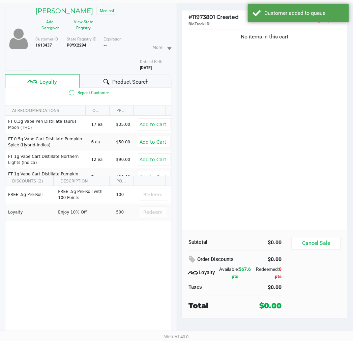
click at [220, 206] on div "No items in this cart" at bounding box center [265, 129] width 166 height 202
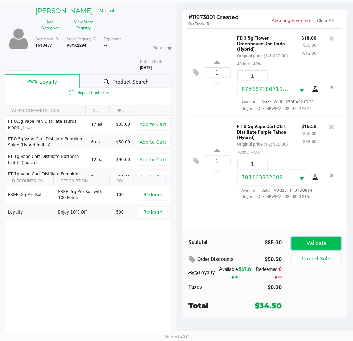
click at [313, 248] on button "Validate" at bounding box center [316, 243] width 49 height 13
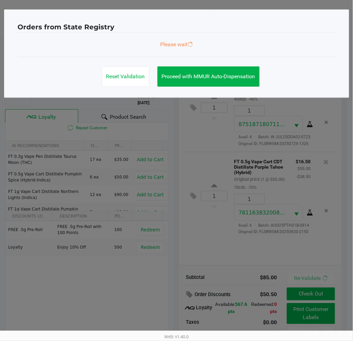
scroll to position [0, 0]
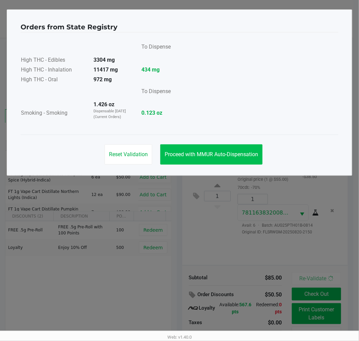
drag, startPoint x: 241, startPoint y: 134, endPoint x: 246, endPoint y: 148, distance: 15.5
click at [241, 137] on app-state-registry "Orders from State Registry To Dispense High THC - Edibles 3304 mg High THC - In…" at bounding box center [179, 93] width 317 height 152
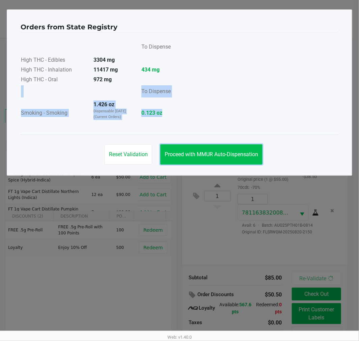
click at [246, 148] on button "Proceed with MMUR Auto-Dispensation" at bounding box center [211, 154] width 102 height 20
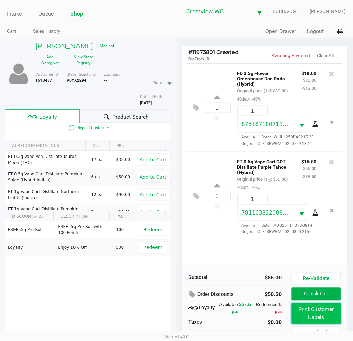
click at [319, 307] on button "Print Customer Labels" at bounding box center [316, 313] width 49 height 21
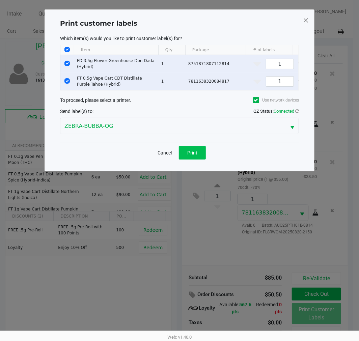
click at [198, 159] on button "Print" at bounding box center [192, 152] width 27 height 13
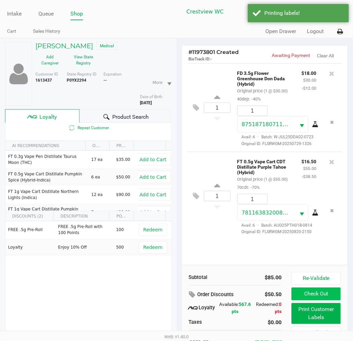
click at [324, 299] on button "Check Out" at bounding box center [316, 293] width 49 height 13
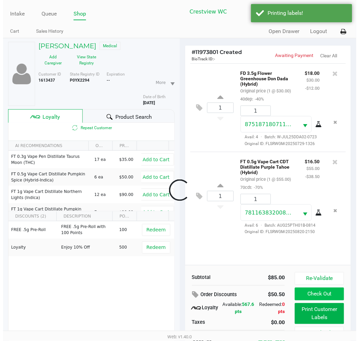
scroll to position [9, 0]
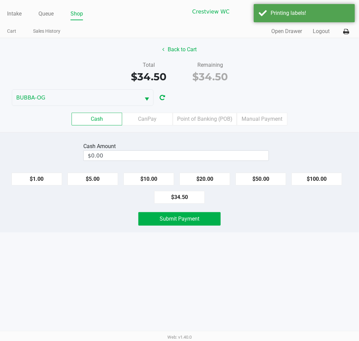
click at [196, 51] on button "Back to Cart" at bounding box center [179, 49] width 43 height 13
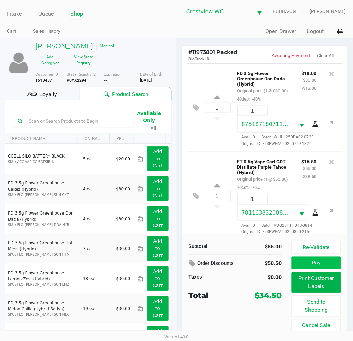
click at [327, 265] on button "Pay" at bounding box center [316, 262] width 49 height 13
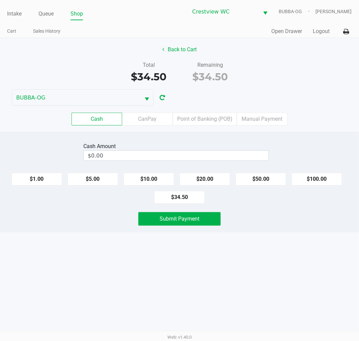
click at [215, 178] on button "$20.00" at bounding box center [204, 179] width 51 height 13
click at [153, 183] on button "$10.00" at bounding box center [148, 179] width 51 height 13
click at [93, 181] on button "$5.00" at bounding box center [92, 179] width 51 height 13
type input "$35.00"
click at [150, 219] on button "Submit Payment" at bounding box center [179, 218] width 82 height 13
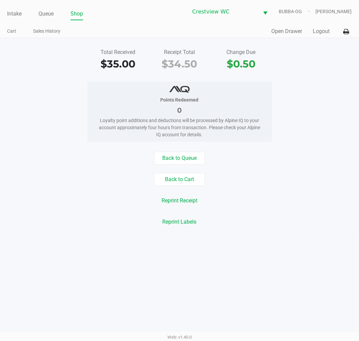
drag, startPoint x: 2, startPoint y: 18, endPoint x: 6, endPoint y: 18, distance: 4.4
click at [2, 18] on div "Intake Queue Shop Crestview WC BUBBA-OG [PERSON_NAME] Cart Sales History Quick …" at bounding box center [179, 19] width 359 height 38
click at [6, 18] on div "Intake Queue Shop Crestview WC BUBBA-OG [PERSON_NAME] Cart Sales History Quick …" at bounding box center [179, 19] width 359 height 38
click at [7, 18] on link "Intake" at bounding box center [14, 13] width 14 height 9
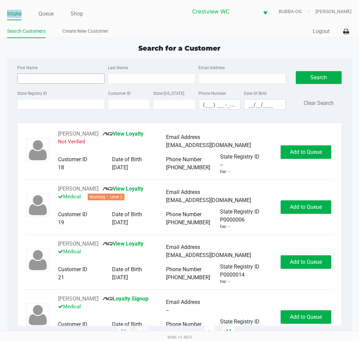
click at [49, 76] on input "First Name" at bounding box center [60, 78] width 87 height 10
click at [48, 12] on link "Queue" at bounding box center [45, 13] width 15 height 9
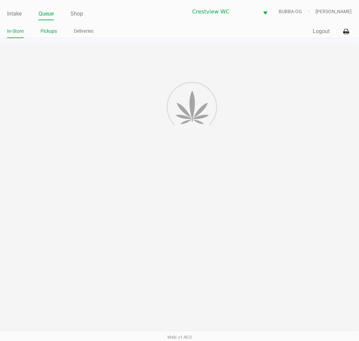
click at [45, 34] on link "Pickups" at bounding box center [48, 31] width 17 height 8
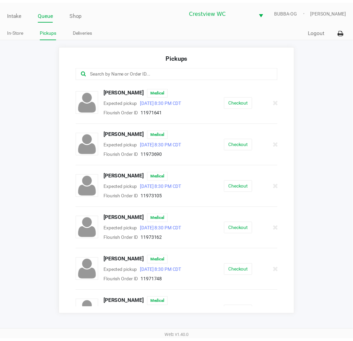
scroll to position [337, 0]
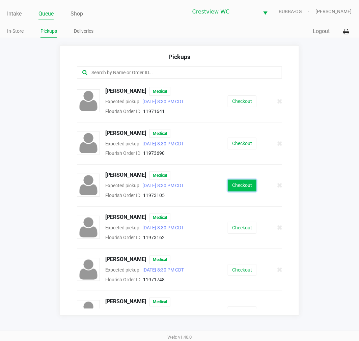
click at [241, 186] on button "Checkout" at bounding box center [241, 186] width 29 height 12
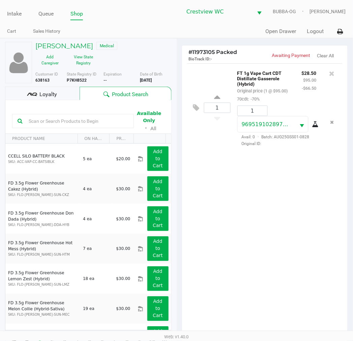
scroll to position [80, 0]
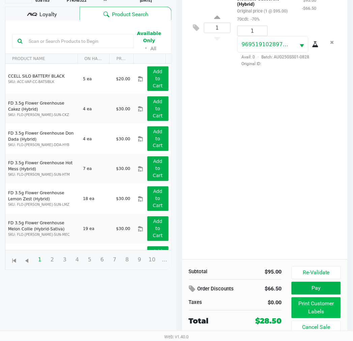
click at [322, 299] on button "Print Customer Labels" at bounding box center [316, 307] width 49 height 21
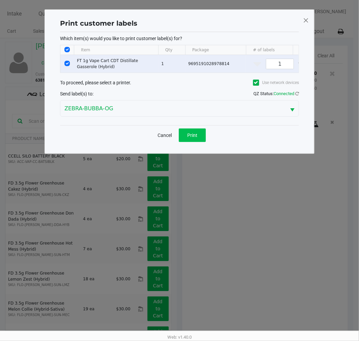
click at [196, 138] on span "Print" at bounding box center [192, 134] width 10 height 5
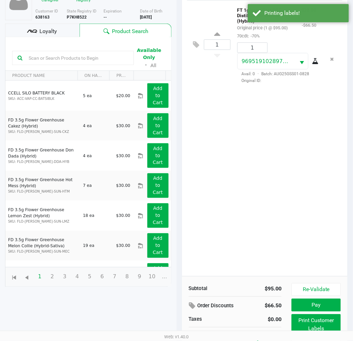
scroll to position [80, 0]
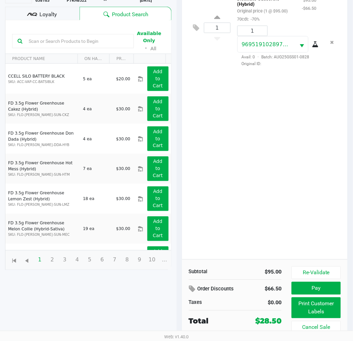
click at [326, 286] on button "Pay" at bounding box center [316, 288] width 49 height 13
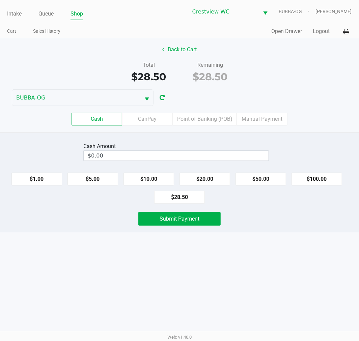
click at [189, 50] on button "Back to Cart" at bounding box center [179, 49] width 43 height 13
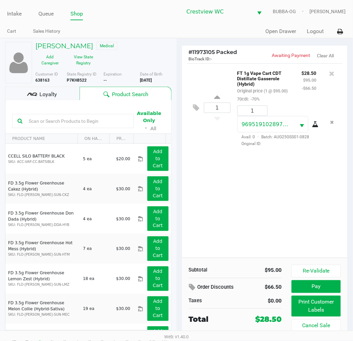
click at [58, 95] on div "Loyalty" at bounding box center [42, 93] width 74 height 13
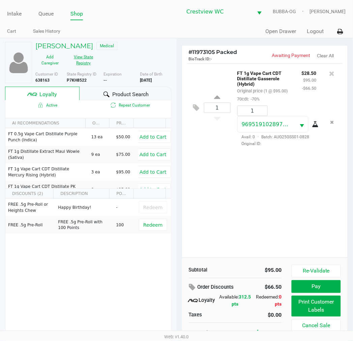
click at [83, 65] on button "View State Registry" at bounding box center [82, 60] width 34 height 17
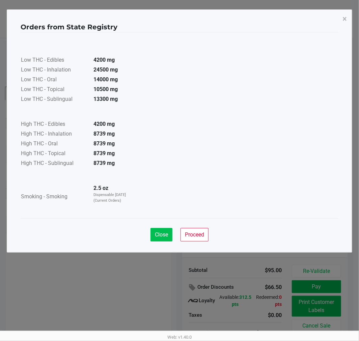
click at [156, 239] on button "Close" at bounding box center [161, 234] width 22 height 13
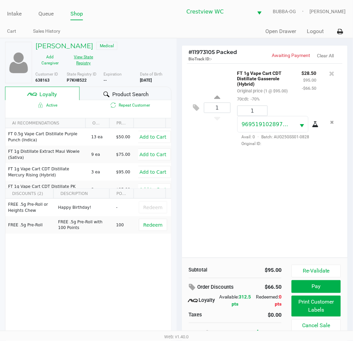
click at [257, 200] on div "1 FT 1g Vape Cart CDT Distillate Gasserole (Hybrid) Original price (1 @ $95.00)…" at bounding box center [265, 160] width 166 height 194
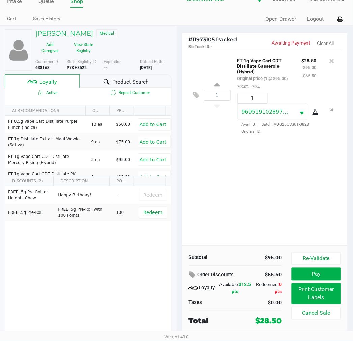
click at [257, 191] on div "1 FT 1g Vape Cart CDT Distillate Gasserole (Hybrid) Original price (1 @ $95.00)…" at bounding box center [265, 148] width 166 height 194
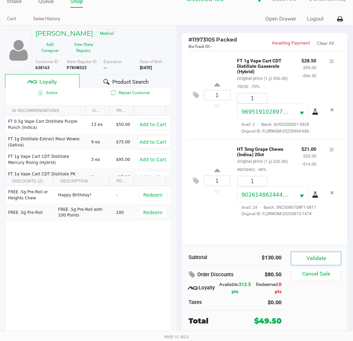
drag, startPoint x: 315, startPoint y: 258, endPoint x: 286, endPoint y: 237, distance: 35.0
click at [315, 257] on button "Validate" at bounding box center [316, 258] width 49 height 13
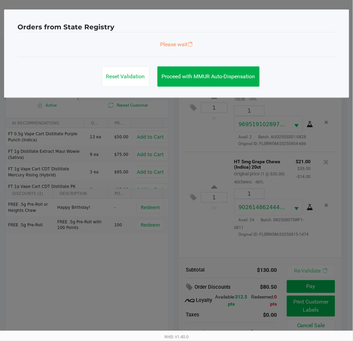
scroll to position [0, 0]
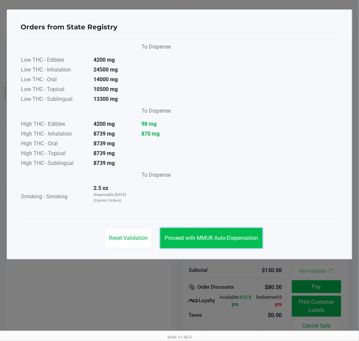
click at [229, 245] on button "Proceed with MMUR Auto-Dispensation" at bounding box center [211, 238] width 102 height 20
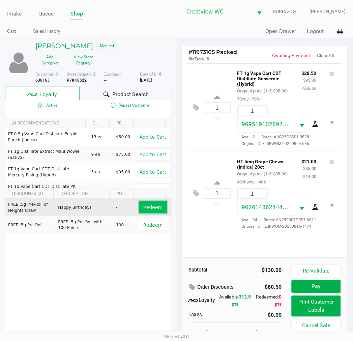
click at [146, 212] on button "Redeem" at bounding box center [153, 207] width 28 height 12
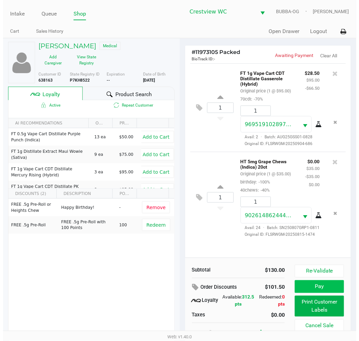
scroll to position [11, 0]
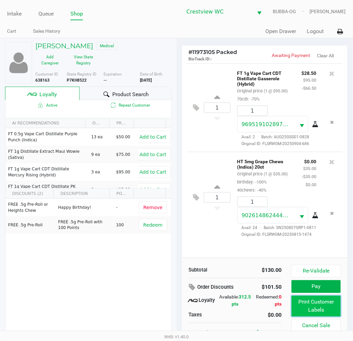
click at [315, 303] on button "Print Customer Labels" at bounding box center [316, 306] width 49 height 21
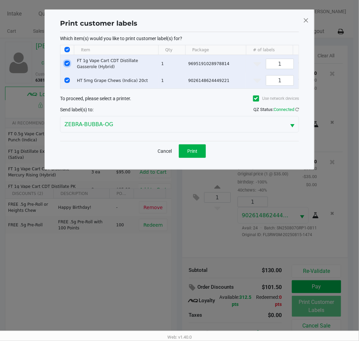
click at [68, 62] on input "Select Row" at bounding box center [66, 63] width 5 height 5
checkbox input "false"
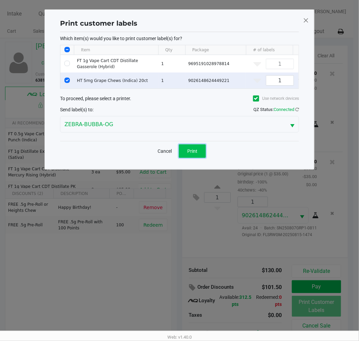
click at [194, 158] on button "Print" at bounding box center [192, 150] width 27 height 13
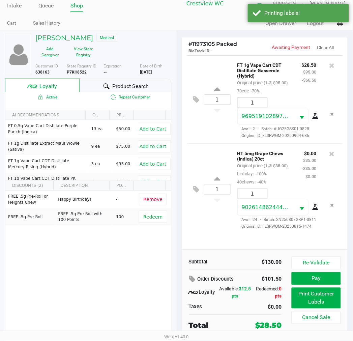
scroll to position [12, 0]
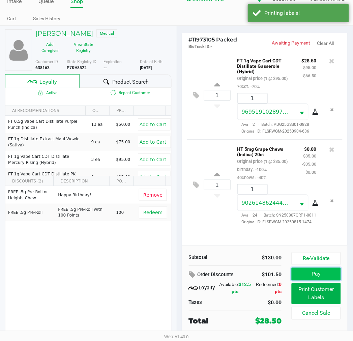
click at [309, 274] on button "Pay" at bounding box center [316, 274] width 49 height 13
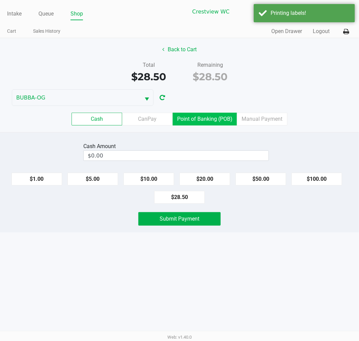
click at [197, 119] on label "Point of Banking (POB)" at bounding box center [205, 119] width 64 height 13
click at [0, 0] on 7 "Point of Banking (POB)" at bounding box center [0, 0] width 0 height 0
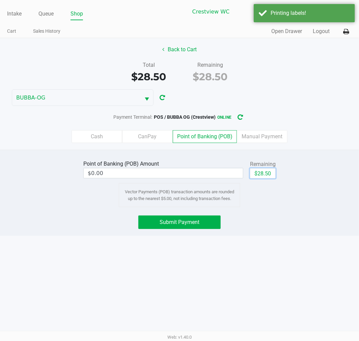
drag, startPoint x: 258, startPoint y: 173, endPoint x: 254, endPoint y: 180, distance: 7.9
click at [259, 173] on button "$28.50" at bounding box center [263, 173] width 26 height 10
type input "$28.50"
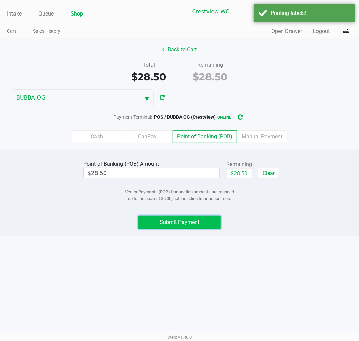
click at [213, 223] on button "Submit Payment" at bounding box center [179, 221] width 82 height 13
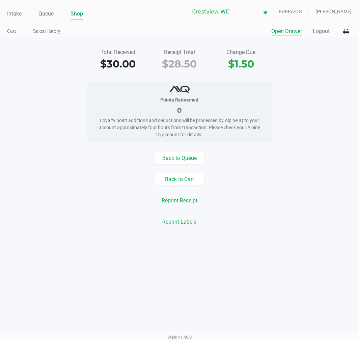
click at [288, 31] on button "Open Drawer" at bounding box center [286, 31] width 31 height 8
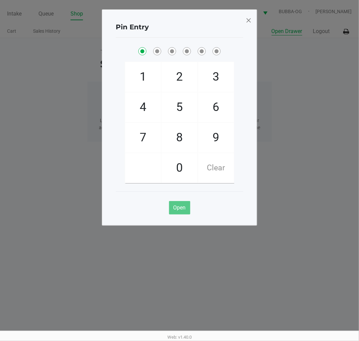
checkbox input "true"
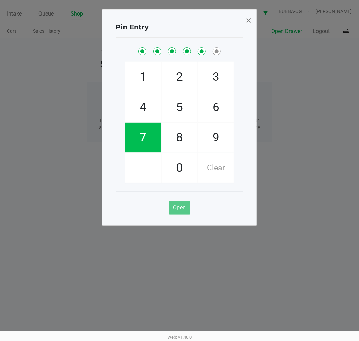
checkbox input "true"
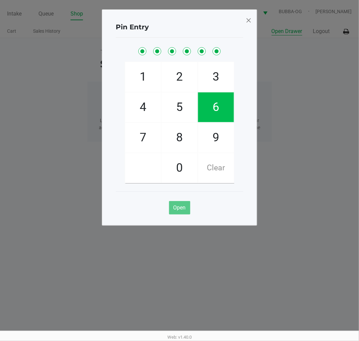
checkbox input "true"
click at [173, 210] on span "Open" at bounding box center [179, 207] width 12 height 6
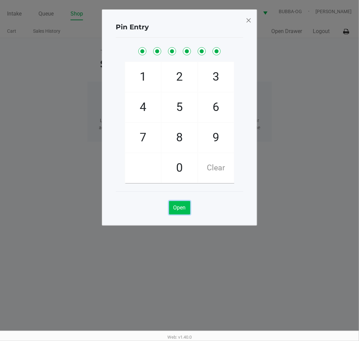
click at [248, 23] on span at bounding box center [248, 20] width 6 height 11
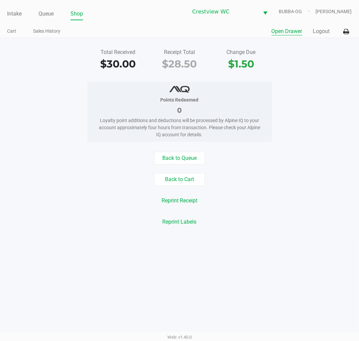
click at [20, 15] on link "Intake" at bounding box center [14, 13] width 14 height 9
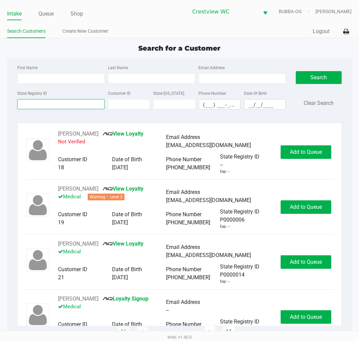
click at [89, 104] on input "State Registry ID" at bounding box center [60, 104] width 87 height 10
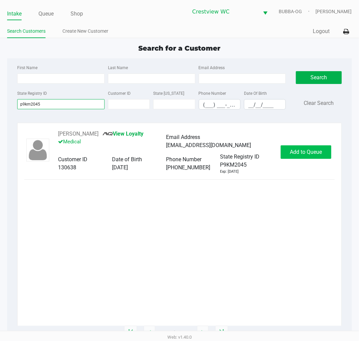
type input "p9km2045"
click at [295, 154] on span "Add to Queue" at bounding box center [306, 152] width 32 height 6
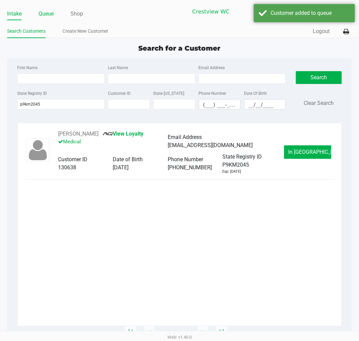
click at [44, 11] on link "Queue" at bounding box center [45, 13] width 15 height 9
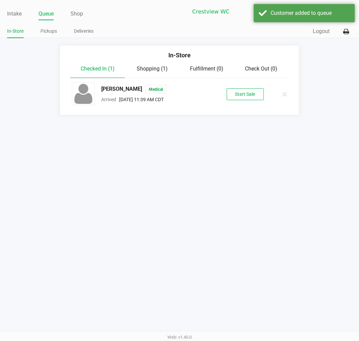
click at [239, 102] on div "[PERSON_NAME] Medical Arrived [DATE] 11:39 AM CDT Start Sale" at bounding box center [179, 94] width 225 height 24
click at [240, 93] on button "Start Sale" at bounding box center [244, 94] width 37 height 12
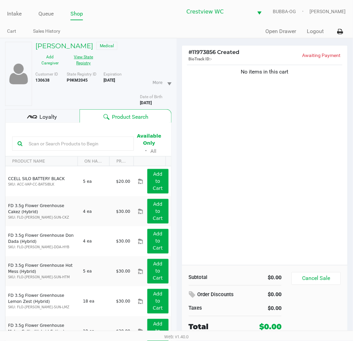
click at [87, 56] on button "View State Registry" at bounding box center [82, 60] width 34 height 17
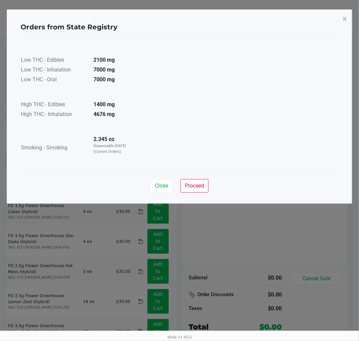
drag, startPoint x: 86, startPoint y: 114, endPoint x: 138, endPoint y: 123, distance: 52.7
click at [138, 123] on div "Low THC - Edibles 2100 mg Low THC - Inhalation 7000 mg Low THC - Oral 7000 mg H…" at bounding box center [179, 100] width 317 height 121
click at [162, 184] on span "Close" at bounding box center [161, 185] width 13 height 6
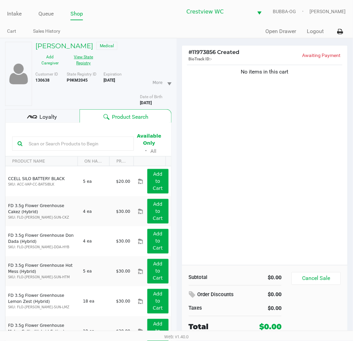
click at [82, 66] on button "View State Registry" at bounding box center [82, 60] width 34 height 17
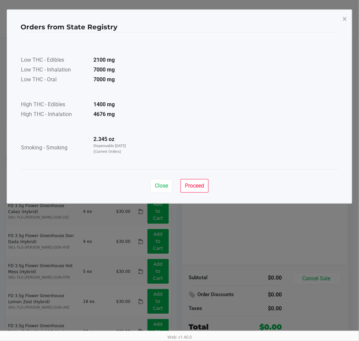
click at [157, 187] on span "Close" at bounding box center [161, 185] width 13 height 6
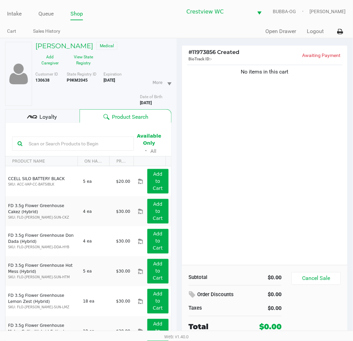
click at [47, 112] on div "Loyalty" at bounding box center [42, 115] width 74 height 13
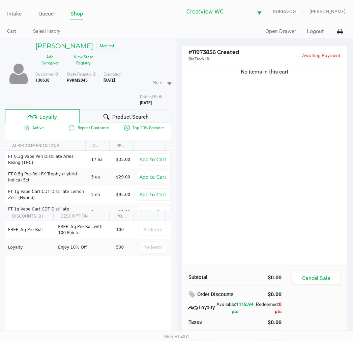
scroll to position [35, 0]
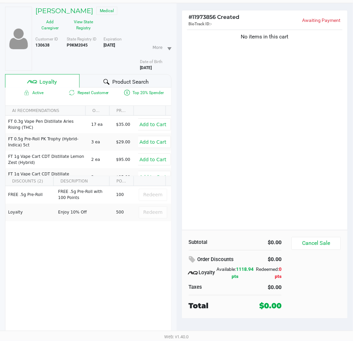
click at [74, 45] on b "P9KM2045" at bounding box center [77, 45] width 21 height 5
click at [92, 13] on h5 "[PERSON_NAME]" at bounding box center [64, 11] width 58 height 8
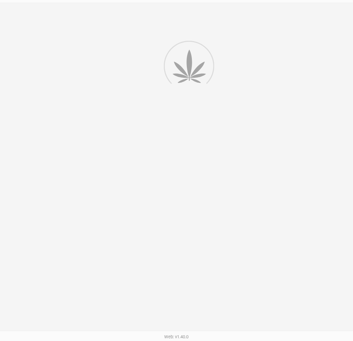
click at [88, 15] on div at bounding box center [176, 172] width 353 height 338
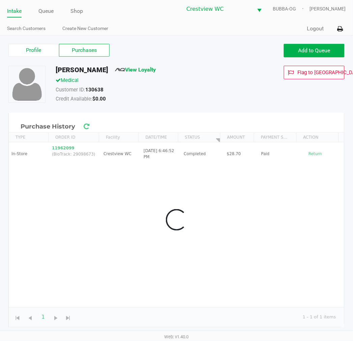
scroll to position [2, 0]
click at [88, 15] on ul "Intake Queue Shop" at bounding box center [92, 11] width 170 height 11
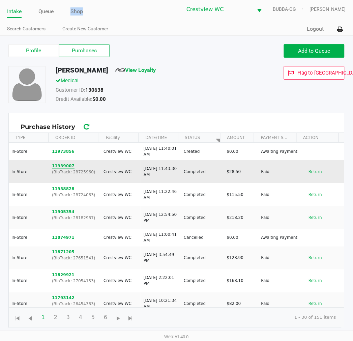
click at [61, 166] on button "11939007" at bounding box center [63, 166] width 23 height 6
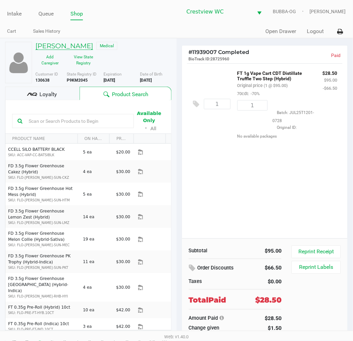
click at [86, 47] on h5 "[PERSON_NAME]" at bounding box center [64, 46] width 58 height 8
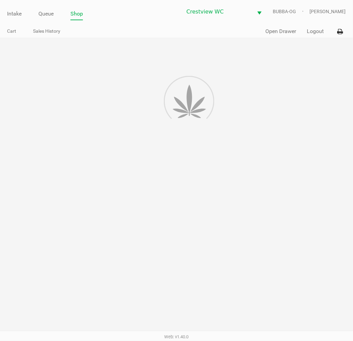
click at [80, 49] on div at bounding box center [176, 195] width 353 height 315
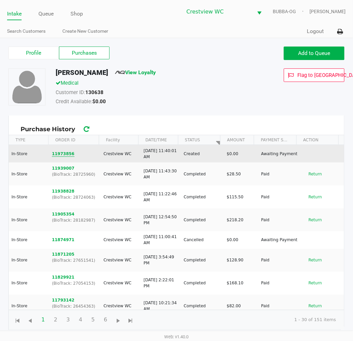
click at [66, 153] on button "11973856" at bounding box center [63, 154] width 23 height 6
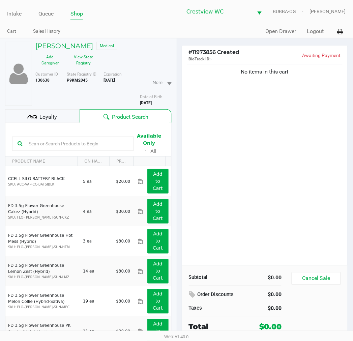
click at [256, 171] on div "No items in this cart" at bounding box center [265, 164] width 166 height 202
click at [86, 66] on button "View State Registry" at bounding box center [82, 60] width 34 height 17
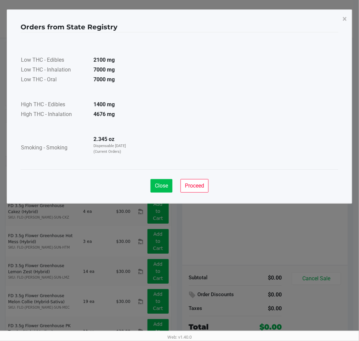
click at [171, 185] on button "Close" at bounding box center [161, 185] width 22 height 13
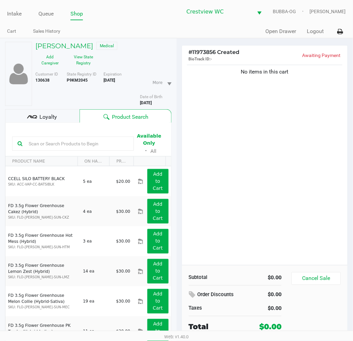
click at [64, 110] on div "Loyalty" at bounding box center [42, 115] width 74 height 13
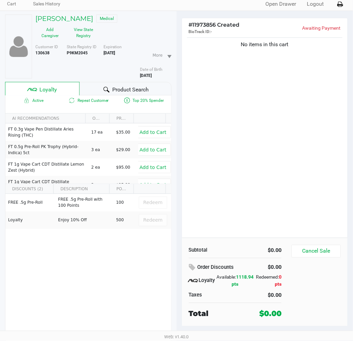
scroll to position [35, 0]
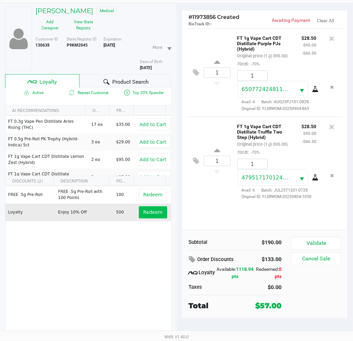
click at [145, 213] on span "Redeem" at bounding box center [152, 212] width 19 height 5
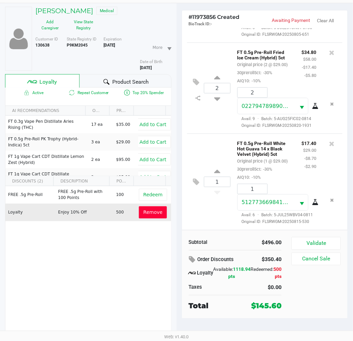
scroll to position [548, 0]
click at [309, 240] on button "Validate" at bounding box center [316, 243] width 49 height 13
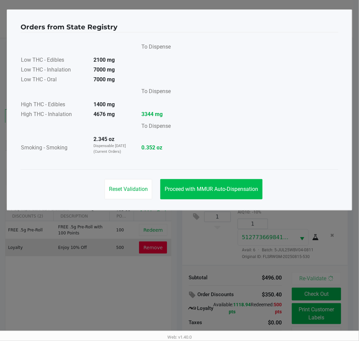
drag, startPoint x: 218, startPoint y: 174, endPoint x: 217, endPoint y: 189, distance: 14.8
click at [218, 175] on div "Reset Validation Proceed with MMUR Auto-Dispensation" at bounding box center [179, 186] width 317 height 34
click at [221, 196] on button "Proceed with MMUR Auto-Dispensation" at bounding box center [211, 189] width 102 height 20
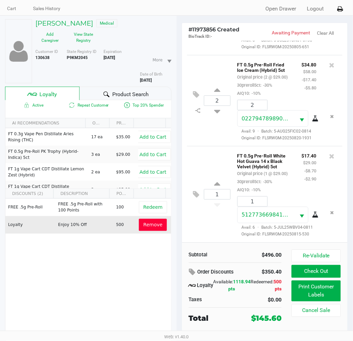
scroll to position [35, 0]
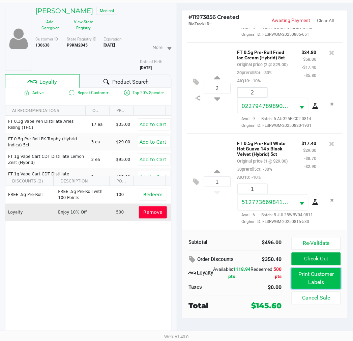
click at [333, 279] on button "Print Customer Labels" at bounding box center [316, 278] width 49 height 21
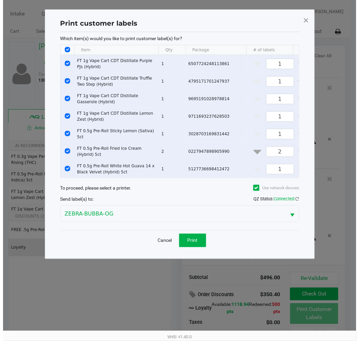
scroll to position [0, 0]
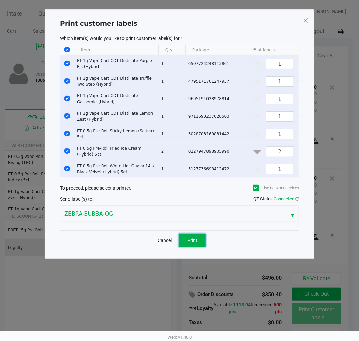
click at [197, 247] on button "Print" at bounding box center [192, 240] width 27 height 13
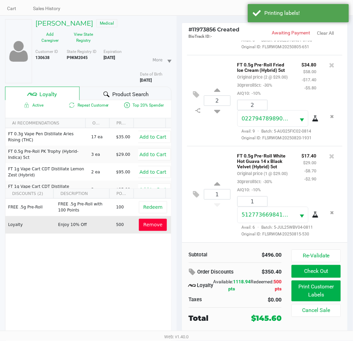
scroll to position [35, 0]
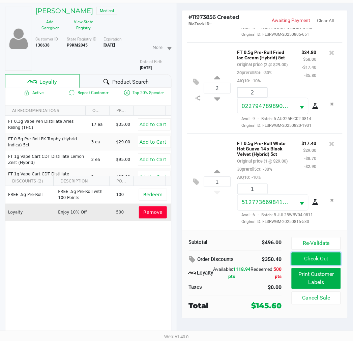
click at [328, 265] on button "Check Out" at bounding box center [316, 258] width 49 height 13
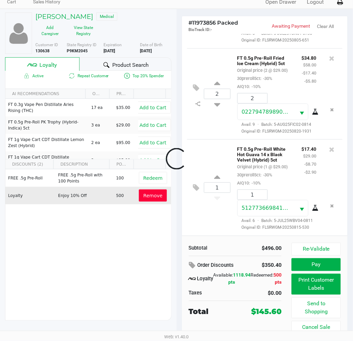
scroll to position [30, 0]
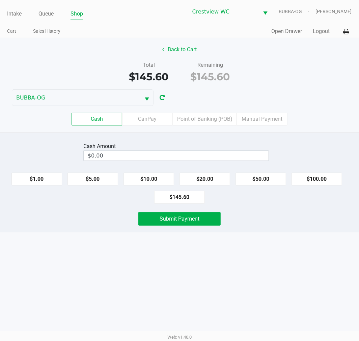
click at [325, 181] on button "$100.00" at bounding box center [316, 179] width 51 height 13
click at [328, 174] on button "$100.00" at bounding box center [316, 179] width 51 height 13
type input "$200.00"
click at [211, 223] on button "Submit Payment" at bounding box center [179, 218] width 82 height 13
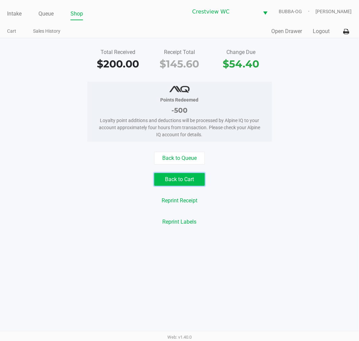
click at [194, 174] on button "Back to Cart" at bounding box center [179, 179] width 51 height 13
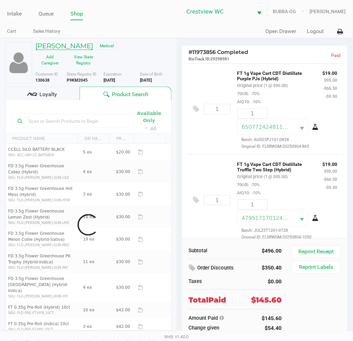
click at [73, 46] on h5 "[PERSON_NAME]" at bounding box center [64, 46] width 58 height 8
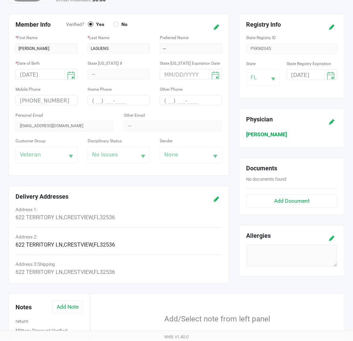
scroll to position [188, 0]
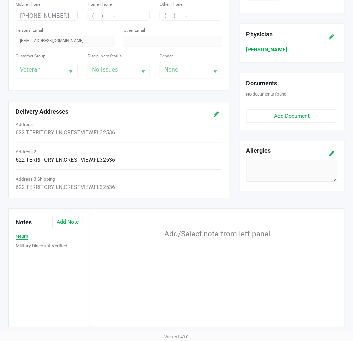
click at [20, 237] on button "return" at bounding box center [22, 236] width 13 height 7
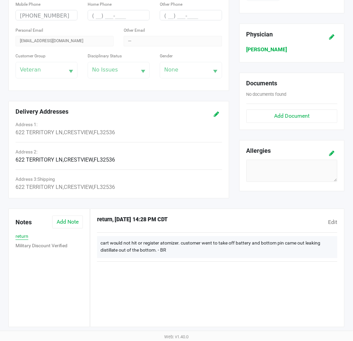
scroll to position [0, 0]
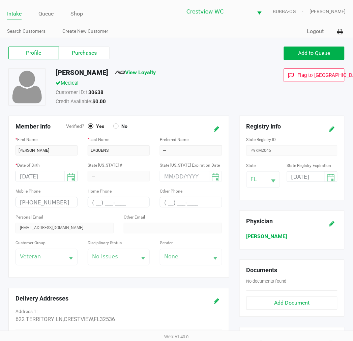
click at [16, 16] on link "Intake" at bounding box center [14, 13] width 14 height 9
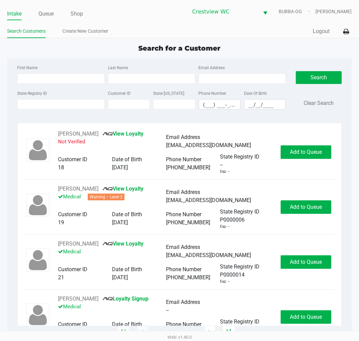
click at [275, 39] on app-point-of-sale "Intake Queue Shop Crestview WC BUBBA-OG [PERSON_NAME] Search Customers Create N…" at bounding box center [179, 166] width 359 height 333
click at [44, 82] on input "First Name" at bounding box center [60, 78] width 87 height 10
type input "chel"
type input "ful"
click at [233, 103] on kendo-maskedtextbox "(___) ___-____" at bounding box center [220, 104] width 42 height 10
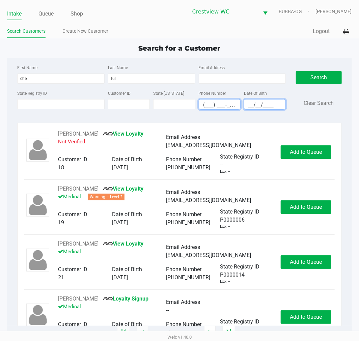
click at [257, 107] on input "__/__/____" at bounding box center [264, 104] width 41 height 10
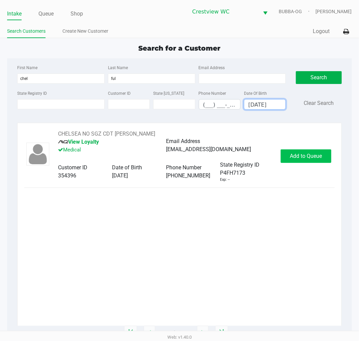
type input "[DATE]"
click at [309, 157] on span "Add to Queue" at bounding box center [306, 156] width 32 height 6
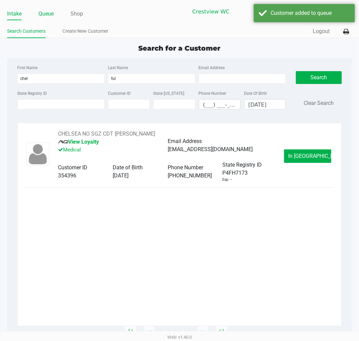
click at [49, 12] on link "Queue" at bounding box center [45, 13] width 15 height 9
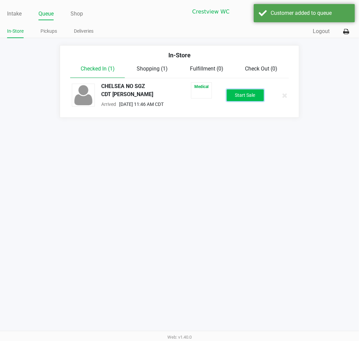
click at [234, 95] on button "Start Sale" at bounding box center [244, 95] width 37 height 12
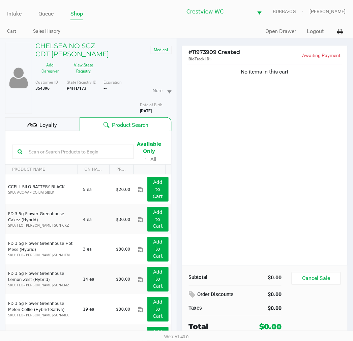
click at [86, 61] on button "View State Registry" at bounding box center [82, 68] width 34 height 17
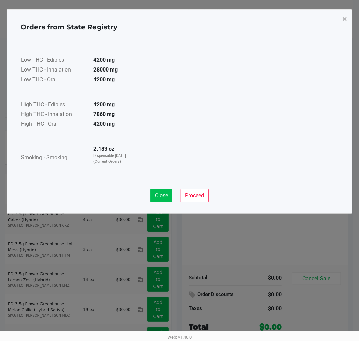
click at [169, 202] on div "Close Proceed" at bounding box center [179, 192] width 317 height 27
click at [160, 197] on span "Close" at bounding box center [161, 195] width 13 height 6
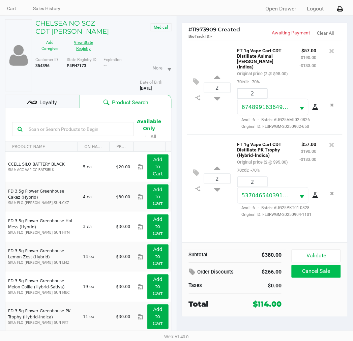
scroll to position [35, 0]
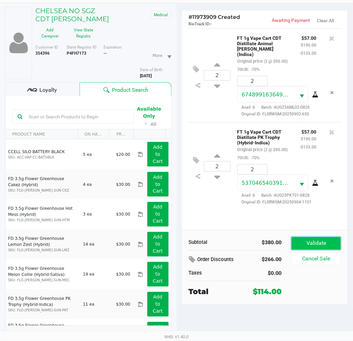
click at [326, 240] on button "Validate" at bounding box center [316, 243] width 49 height 13
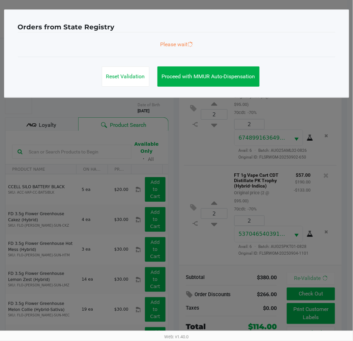
scroll to position [0, 0]
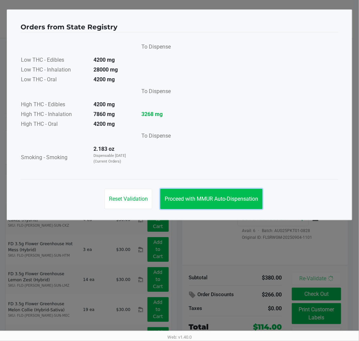
drag, startPoint x: 223, startPoint y: 194, endPoint x: 196, endPoint y: 189, distance: 27.7
click at [221, 194] on button "Proceed with MMUR Auto-Dispensation" at bounding box center [211, 199] width 102 height 20
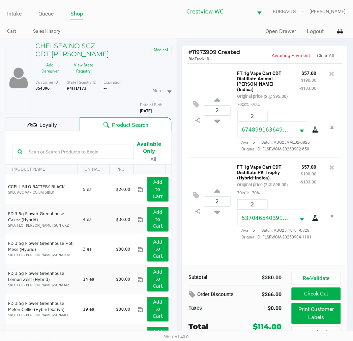
click at [42, 121] on span "Loyalty" at bounding box center [48, 125] width 18 height 8
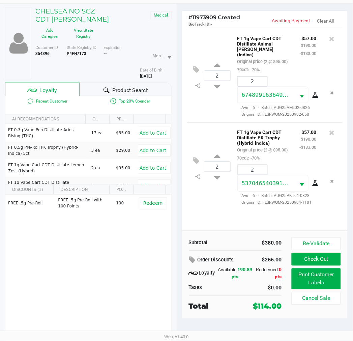
scroll to position [35, 0]
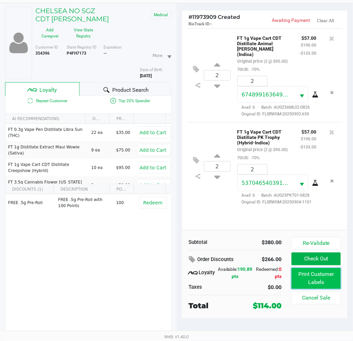
click at [322, 282] on button "Print Customer Labels" at bounding box center [316, 278] width 49 height 21
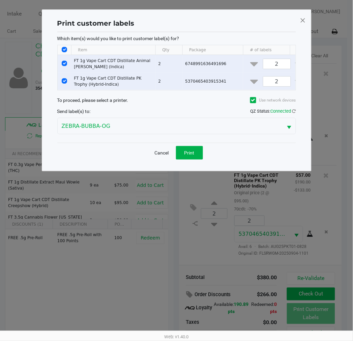
scroll to position [0, 0]
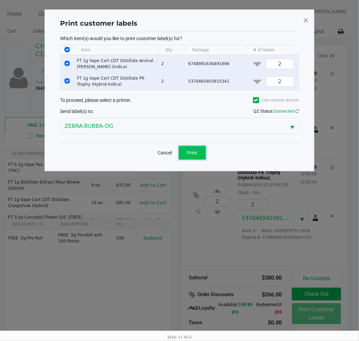
click at [194, 159] on button "Print" at bounding box center [192, 152] width 27 height 13
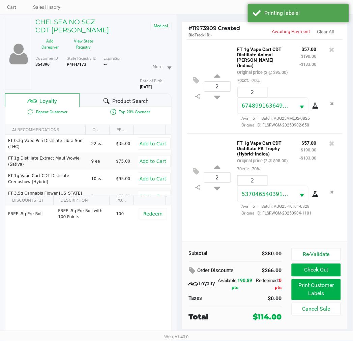
scroll to position [35, 0]
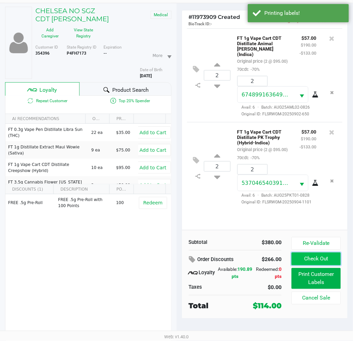
click at [323, 259] on button "Check Out" at bounding box center [316, 258] width 49 height 13
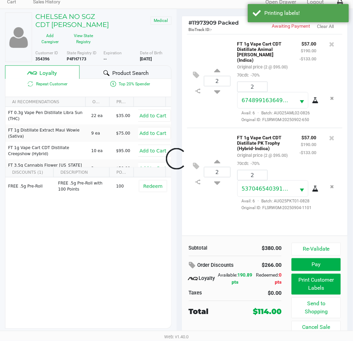
scroll to position [30, 0]
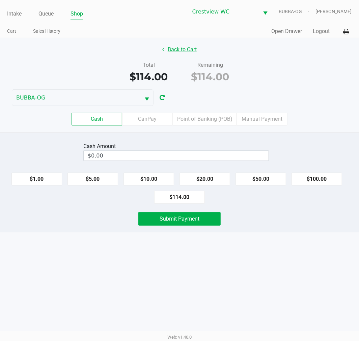
click at [190, 45] on button "Back to Cart" at bounding box center [179, 49] width 43 height 13
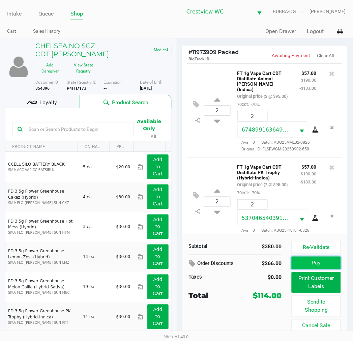
click at [322, 261] on button "Pay" at bounding box center [316, 262] width 49 height 13
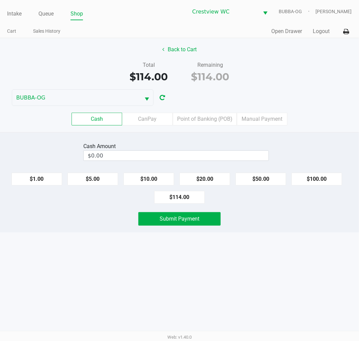
click at [197, 119] on label "Point of Banking (POB)" at bounding box center [205, 119] width 64 height 13
click at [0, 0] on 7 "Point of Banking (POB)" at bounding box center [0, 0] width 0 height 0
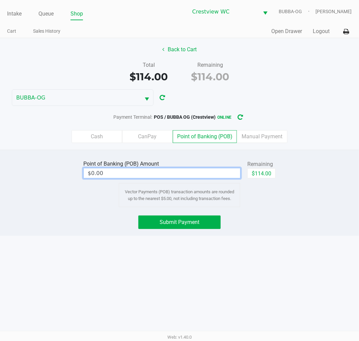
click at [217, 173] on input "$0.00" at bounding box center [162, 173] width 156 height 10
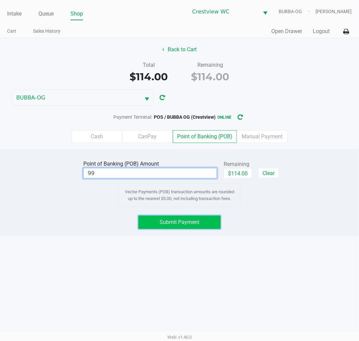
click at [207, 226] on button "Submit Payment" at bounding box center [179, 221] width 82 height 13
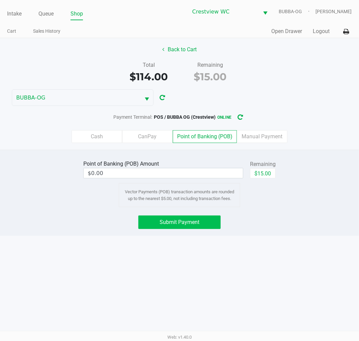
click at [94, 135] on label "Cash" at bounding box center [96, 136] width 51 height 13
click at [0, 0] on 0 "Cash" at bounding box center [0, 0] width 0 height 0
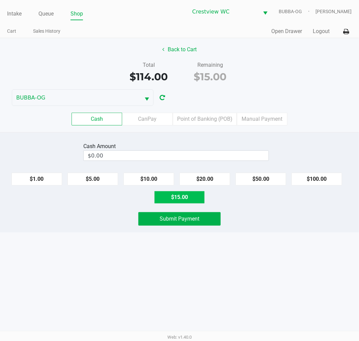
click at [178, 196] on button "$15.00" at bounding box center [179, 197] width 51 height 13
type input "$15.00"
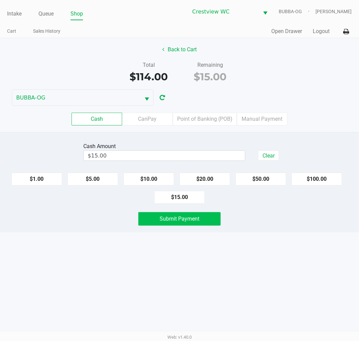
click at [187, 225] on button "Submit Payment" at bounding box center [179, 218] width 82 height 13
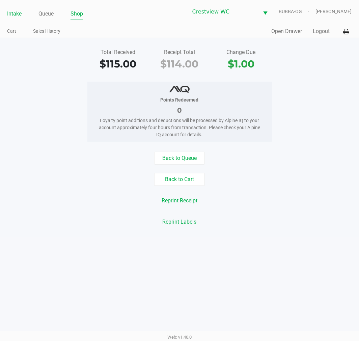
click at [11, 15] on link "Intake" at bounding box center [14, 13] width 14 height 9
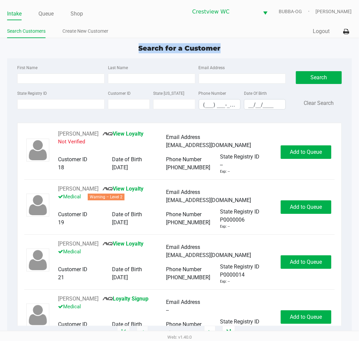
drag, startPoint x: 210, startPoint y: 49, endPoint x: 135, endPoint y: 50, distance: 74.5
click at [137, 50] on div "Search for a Customer" at bounding box center [179, 48] width 354 height 10
click at [135, 49] on div "Search for a Customer" at bounding box center [179, 48] width 354 height 10
click at [36, 93] on label "State Registry ID" at bounding box center [32, 93] width 30 height 6
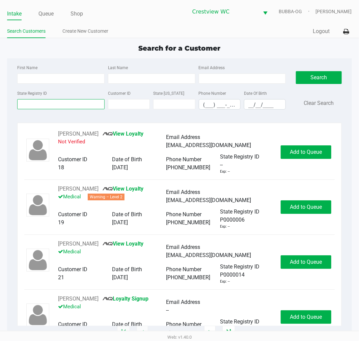
click at [36, 99] on input "State Registry ID" at bounding box center [60, 104] width 87 height 10
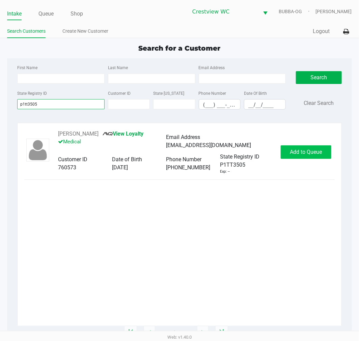
type input "p1tt3505"
click at [311, 153] on span "Add to Queue" at bounding box center [306, 152] width 32 height 6
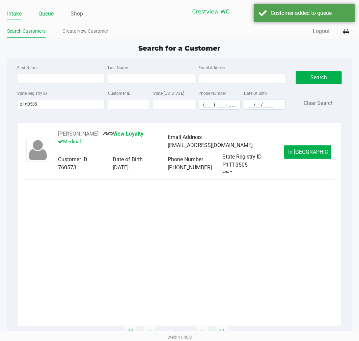
click at [41, 17] on link "Queue" at bounding box center [45, 13] width 15 height 9
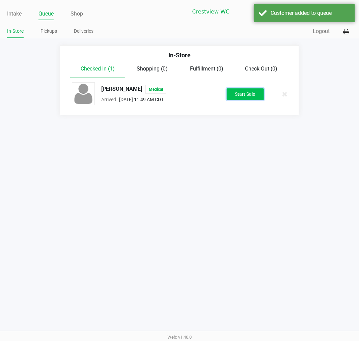
click at [255, 92] on button "Start Sale" at bounding box center [244, 94] width 37 height 12
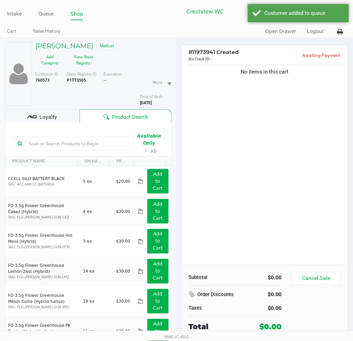
click at [228, 120] on div "No items in this cart" at bounding box center [265, 164] width 166 height 202
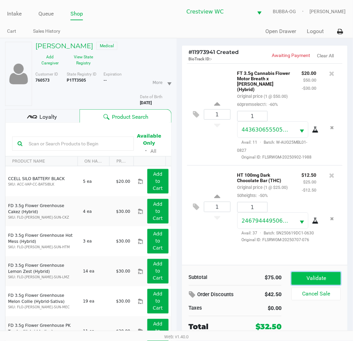
click at [312, 276] on button "Validate" at bounding box center [316, 278] width 49 height 13
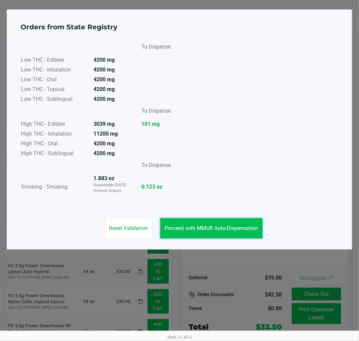
click at [214, 232] on button "Proceed with MMUR Auto-Dispensation" at bounding box center [211, 228] width 102 height 20
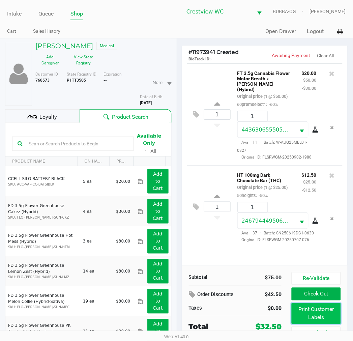
click at [319, 319] on button "Print Customer Labels" at bounding box center [316, 313] width 49 height 21
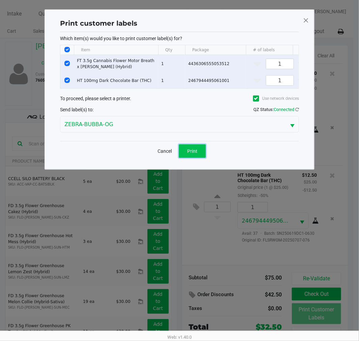
click at [196, 154] on span "Print" at bounding box center [192, 150] width 10 height 5
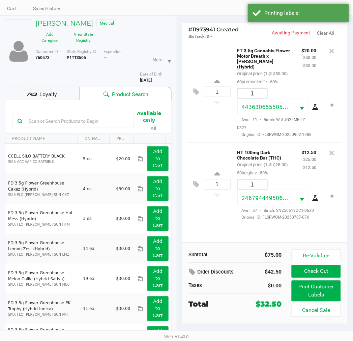
scroll to position [35, 0]
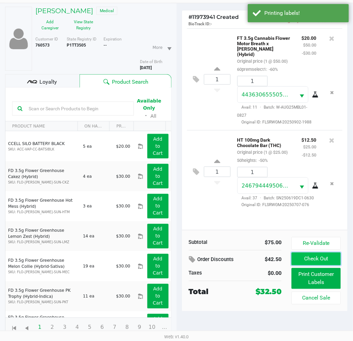
click at [315, 262] on button "Check Out" at bounding box center [316, 258] width 49 height 13
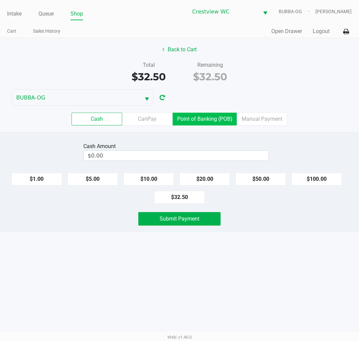
click at [216, 120] on label "Point of Banking (POB)" at bounding box center [205, 119] width 64 height 13
click at [0, 0] on 7 "Point of Banking (POB)" at bounding box center [0, 0] width 0 height 0
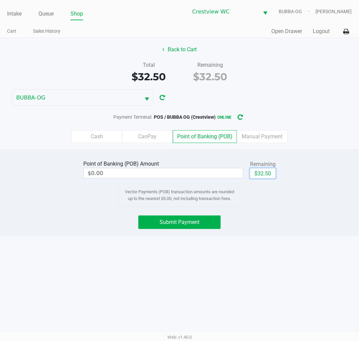
drag, startPoint x: 260, startPoint y: 175, endPoint x: 218, endPoint y: 198, distance: 47.5
click at [260, 174] on button "$32.50" at bounding box center [263, 173] width 26 height 10
type input "$32.50"
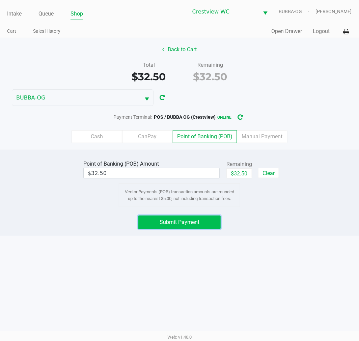
click at [189, 218] on button "Submit Payment" at bounding box center [179, 221] width 82 height 13
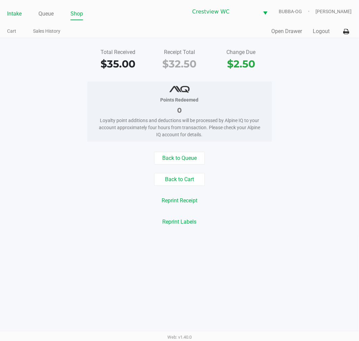
click at [19, 16] on link "Intake" at bounding box center [14, 13] width 14 height 9
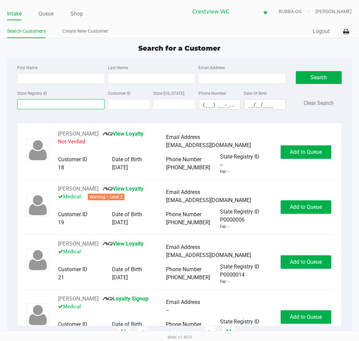
click at [68, 106] on input "State Registry ID" at bounding box center [60, 104] width 87 height 10
type input "l"
click at [213, 106] on input "(___) ___-____" at bounding box center [219, 104] width 41 height 10
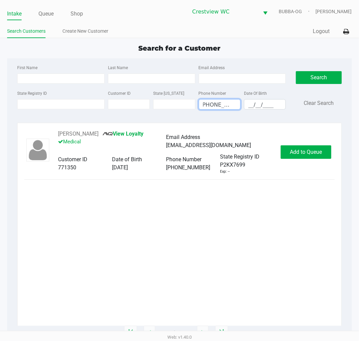
type input "[PHONE_NUMBER]"
click at [74, 136] on button "[PERSON_NAME]" at bounding box center [78, 134] width 40 height 8
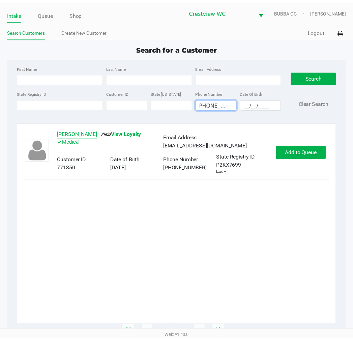
scroll to position [0, 0]
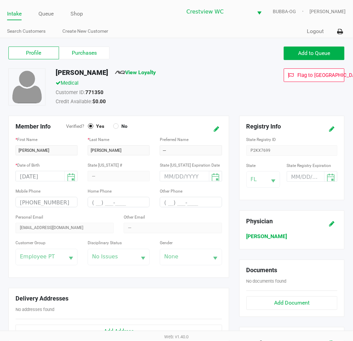
click at [74, 52] on label "Purchases" at bounding box center [84, 53] width 51 height 13
click at [0, 0] on 1 "Purchases" at bounding box center [0, 0] width 0 height 0
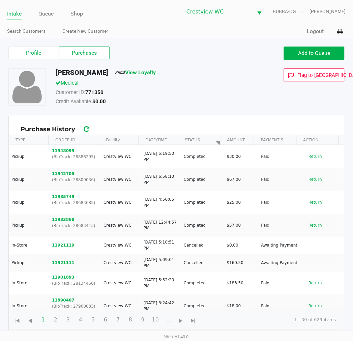
click at [65, 152] on button "11948099" at bounding box center [63, 151] width 23 height 6
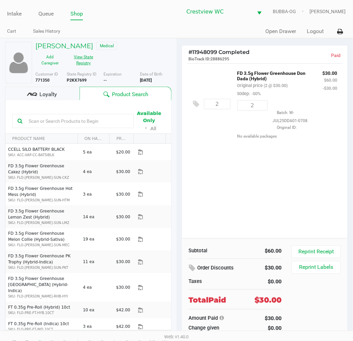
click at [85, 63] on button "View State Registry" at bounding box center [82, 60] width 34 height 17
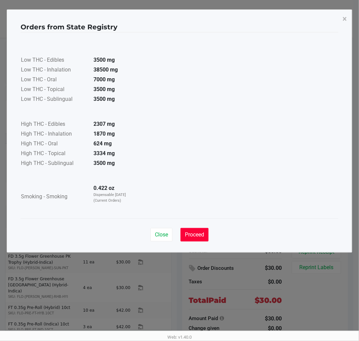
click at [196, 233] on span "Proceed" at bounding box center [194, 234] width 19 height 6
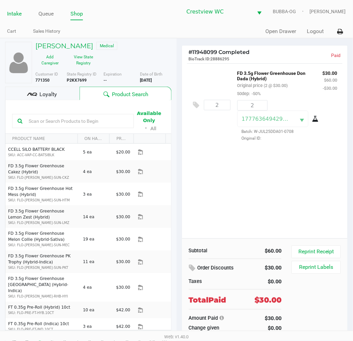
click at [21, 13] on link "Intake" at bounding box center [14, 13] width 14 height 9
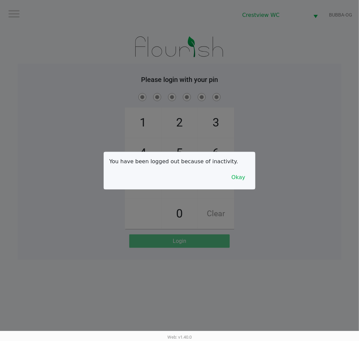
click at [249, 208] on div at bounding box center [179, 170] width 359 height 341
click at [248, 170] on div "You have been logged out because of inactivity. Okay" at bounding box center [179, 170] width 151 height 37
click at [241, 175] on button "Okay" at bounding box center [238, 177] width 23 height 13
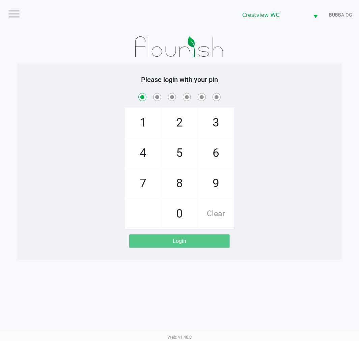
checkbox input "true"
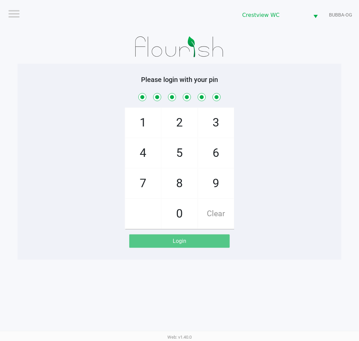
checkbox input "true"
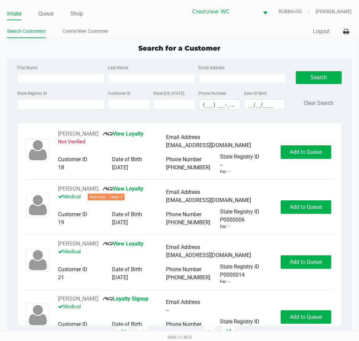
drag, startPoint x: 55, startPoint y: 11, endPoint x: 44, endPoint y: 31, distance: 22.2
click at [55, 11] on ul "Intake Queue Shop" at bounding box center [93, 13] width 172 height 11
click at [51, 9] on link "Queue" at bounding box center [45, 13] width 15 height 9
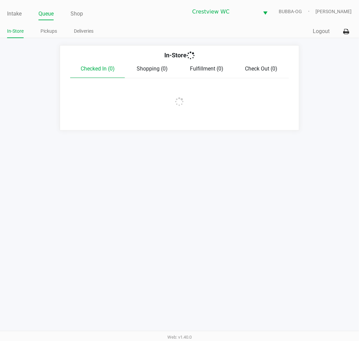
click at [49, 31] on link "Pickups" at bounding box center [48, 31] width 17 height 8
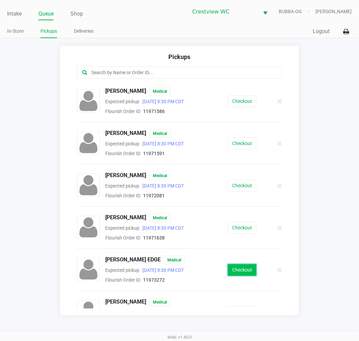
click at [237, 269] on button "Checkout" at bounding box center [241, 270] width 29 height 12
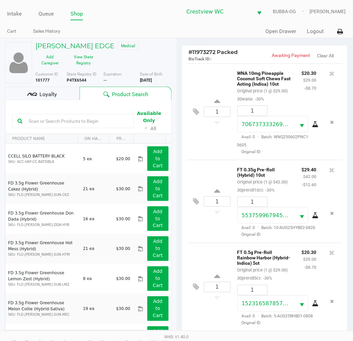
click at [280, 266] on p "FT 0.5g Pre-Roll Rainbow Harbor (Hybrid-Indica) 5ct" at bounding box center [264, 257] width 54 height 18
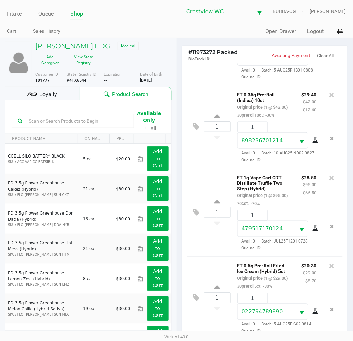
scroll to position [336, 0]
click at [39, 89] on div "Loyalty" at bounding box center [42, 93] width 74 height 13
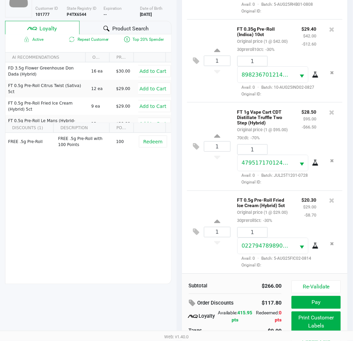
scroll to position [87, 0]
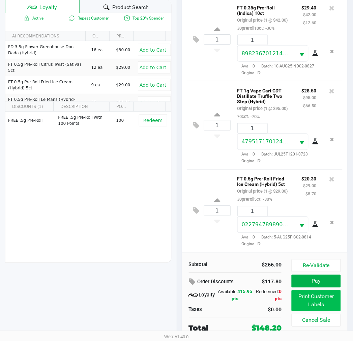
click at [311, 300] on button "Print Customer Labels" at bounding box center [316, 300] width 49 height 21
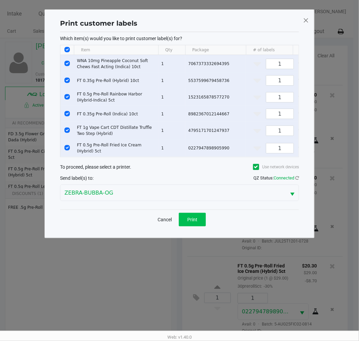
click at [196, 222] on span "Print" at bounding box center [192, 219] width 10 height 5
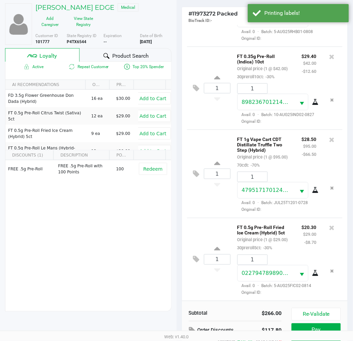
scroll to position [87, 0]
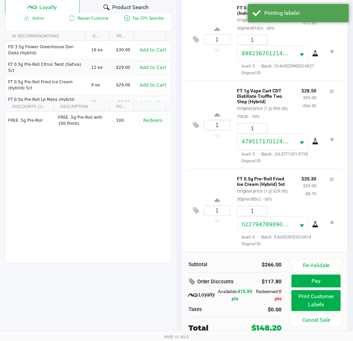
click at [330, 278] on button "Pay" at bounding box center [316, 281] width 49 height 13
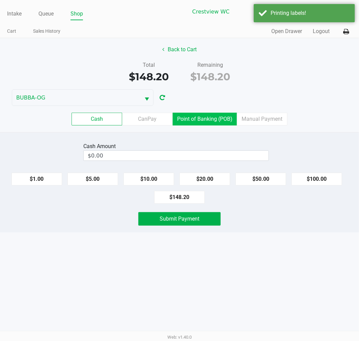
click at [210, 115] on label "Point of Banking (POB)" at bounding box center [205, 119] width 64 height 13
click at [0, 0] on 7 "Point of Banking (POB)" at bounding box center [0, 0] width 0 height 0
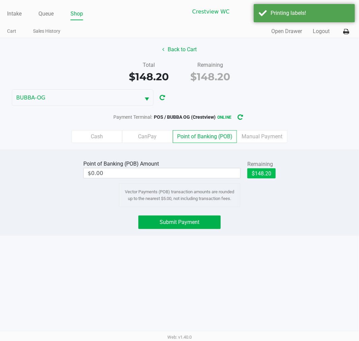
click at [263, 172] on button "$148.20" at bounding box center [261, 173] width 28 height 10
type input "$148.20"
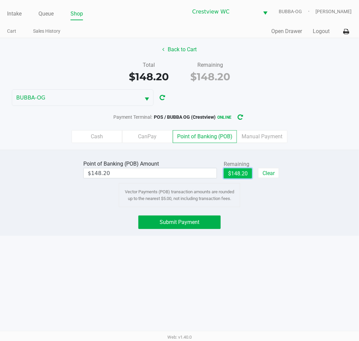
click at [193, 223] on span "Submit Payment" at bounding box center [179, 222] width 40 height 6
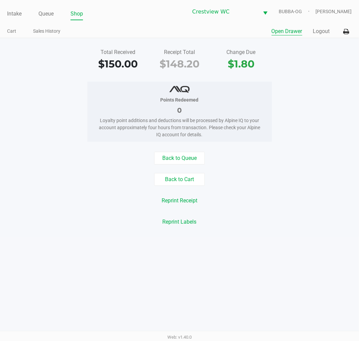
click at [285, 31] on button "Open Drawer" at bounding box center [286, 31] width 31 height 8
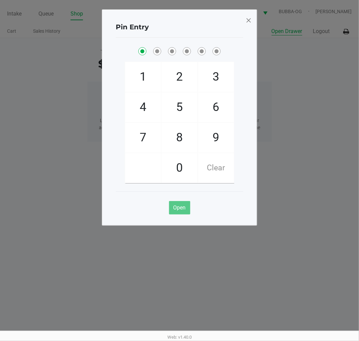
checkbox input "true"
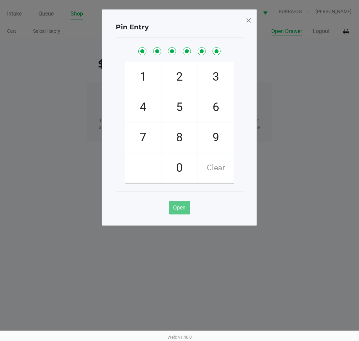
checkbox input "true"
click at [247, 19] on span at bounding box center [248, 20] width 6 height 11
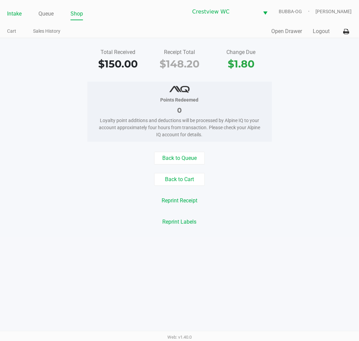
click at [9, 17] on link "Intake" at bounding box center [14, 13] width 14 height 9
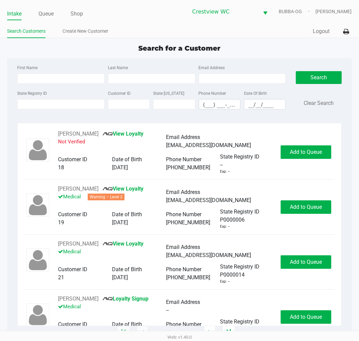
click at [47, 16] on link "Queue" at bounding box center [45, 13] width 15 height 9
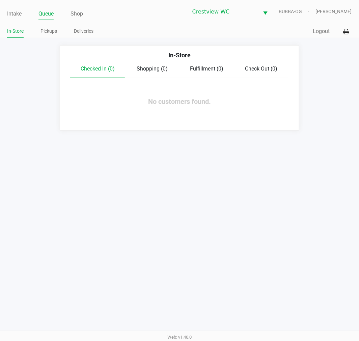
click at [49, 35] on link "Pickups" at bounding box center [48, 31] width 17 height 8
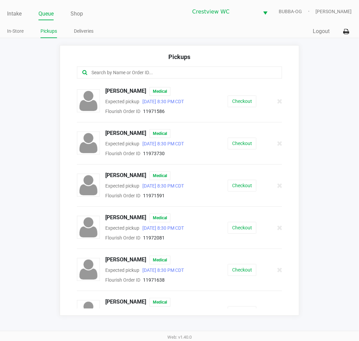
click at [327, 290] on app-pickups "Pickups [PERSON_NAME] Medical Expected pickup [DATE] 8:30 PM CDT Flourish Order…" at bounding box center [179, 180] width 359 height 270
click at [239, 147] on button "Checkout" at bounding box center [241, 144] width 29 height 12
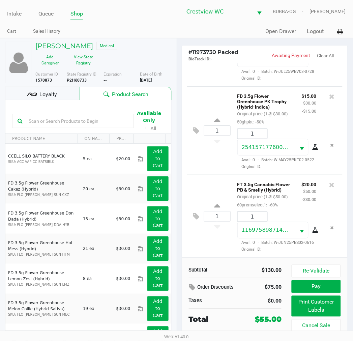
scroll to position [127, 0]
click at [62, 88] on div "Loyalty" at bounding box center [42, 93] width 74 height 13
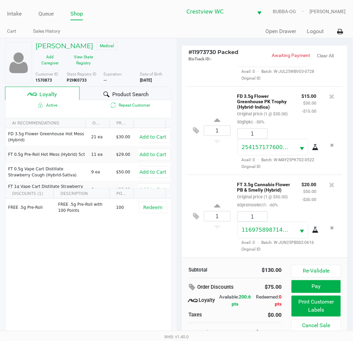
scroll to position [12, 0]
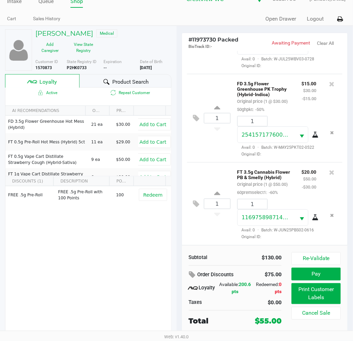
click at [320, 279] on button "Pay" at bounding box center [316, 274] width 49 height 13
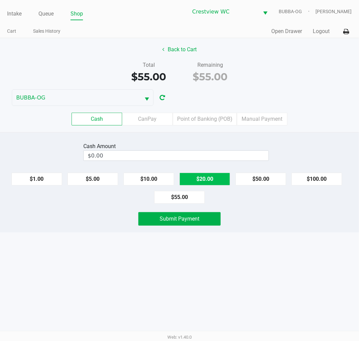
click at [213, 176] on button "$20.00" at bounding box center [204, 179] width 51 height 13
click at [210, 178] on button "$20.00" at bounding box center [204, 179] width 51 height 13
click at [210, 181] on button "$20.00" at bounding box center [204, 179] width 51 height 13
type input "$60.00"
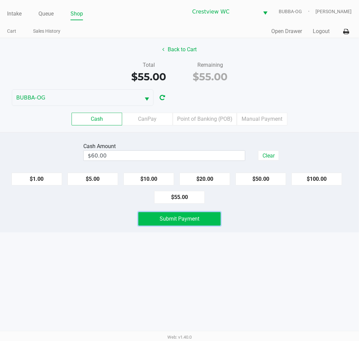
click at [197, 224] on button "Submit Payment" at bounding box center [179, 218] width 82 height 13
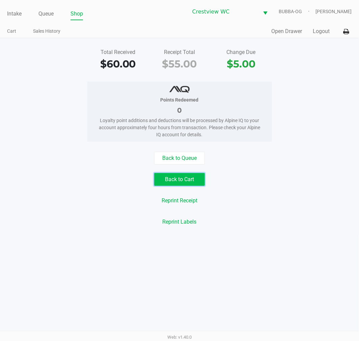
click at [192, 180] on button "Back to Cart" at bounding box center [179, 179] width 51 height 13
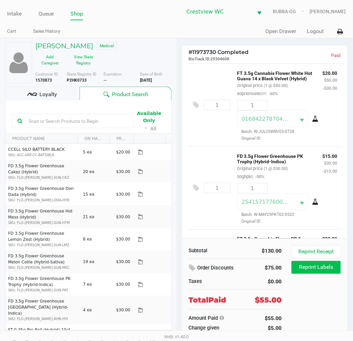
click at [316, 268] on button "Reprint Labels" at bounding box center [316, 267] width 49 height 13
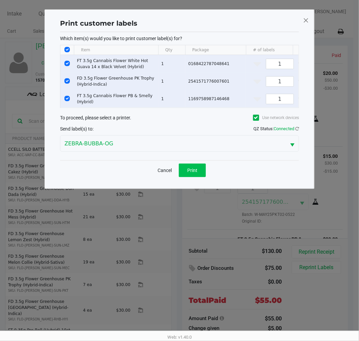
click at [198, 173] on button "Print" at bounding box center [192, 169] width 27 height 13
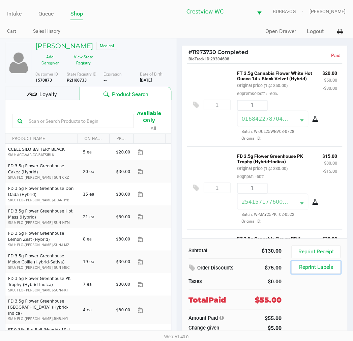
click at [292, 261] on button "Reprint Labels" at bounding box center [316, 267] width 49 height 13
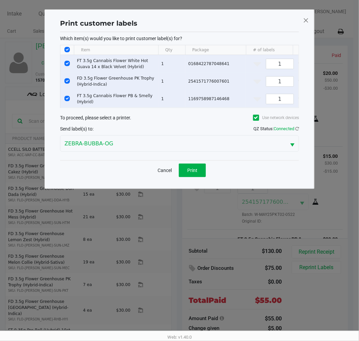
click at [308, 24] on span at bounding box center [306, 20] width 6 height 11
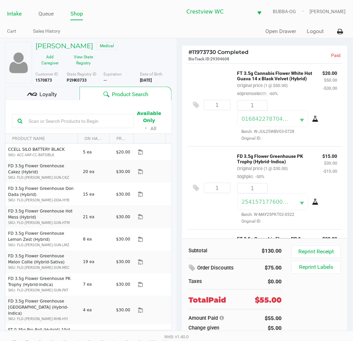
click at [17, 15] on link "Intake" at bounding box center [14, 13] width 14 height 9
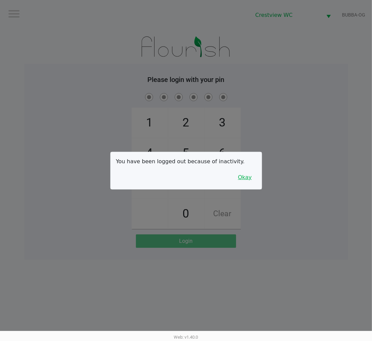
click at [248, 177] on button "Okay" at bounding box center [245, 177] width 23 height 13
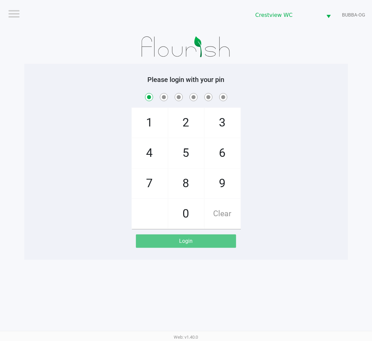
checkbox input "true"
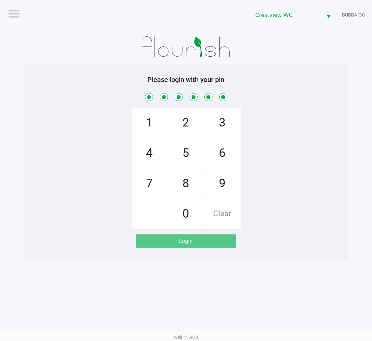
checkbox input "true"
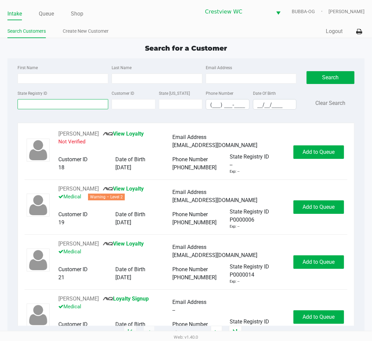
click at [53, 105] on input "State Registry ID" at bounding box center [63, 104] width 91 height 10
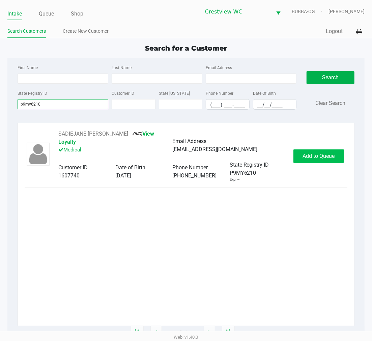
type input "p9my6210"
click at [320, 149] on button "Add to Queue" at bounding box center [318, 155] width 51 height 13
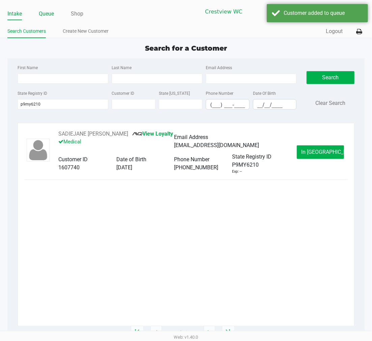
click at [50, 9] on link "Queue" at bounding box center [46, 13] width 15 height 9
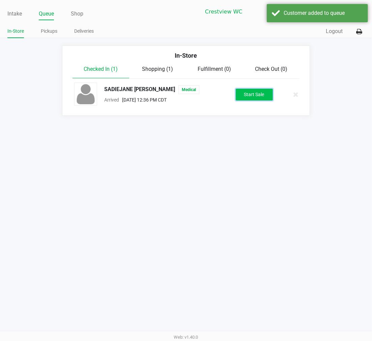
click at [251, 92] on button "Start Sale" at bounding box center [254, 95] width 37 height 12
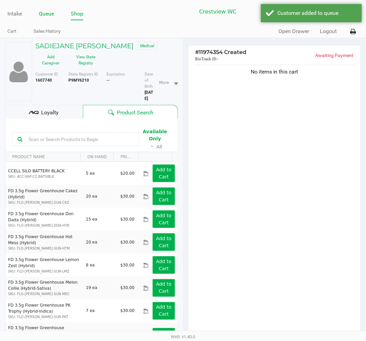
click at [51, 9] on link "Queue" at bounding box center [46, 13] width 15 height 9
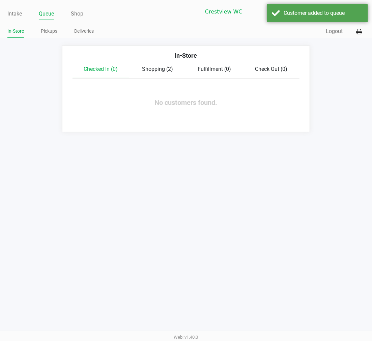
click at [154, 67] on span "Shopping (2)" at bounding box center [157, 69] width 31 height 6
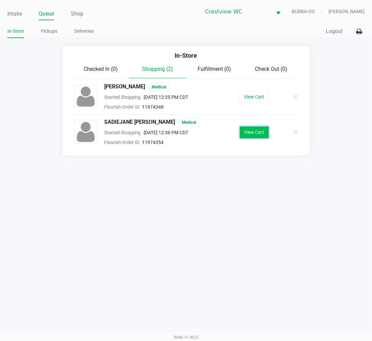
click at [258, 132] on button "View Cart" at bounding box center [254, 132] width 29 height 12
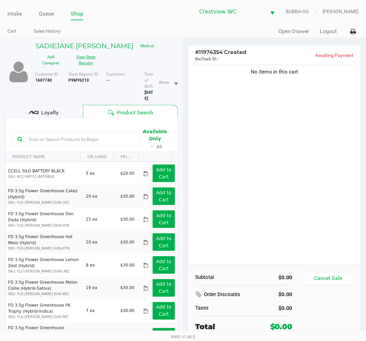
click at [93, 68] on button "View State Registry" at bounding box center [83, 60] width 35 height 17
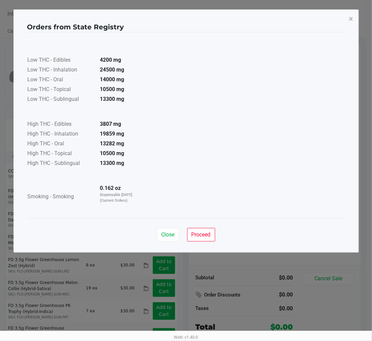
click at [100, 190] on strong "0.162 oz" at bounding box center [110, 188] width 21 height 6
drag, startPoint x: 98, startPoint y: 186, endPoint x: 133, endPoint y: 191, distance: 36.0
click at [133, 191] on td "0.162 oz Dispensable [DATE] (Current Orders)" at bounding box center [118, 197] width 47 height 26
click at [160, 228] on button "Close" at bounding box center [168, 234] width 22 height 13
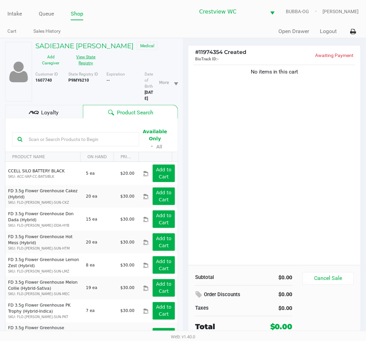
click at [89, 66] on button "View State Registry" at bounding box center [83, 60] width 35 height 17
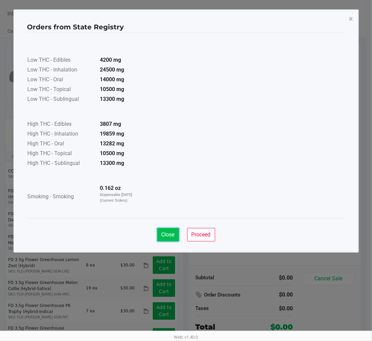
click at [176, 237] on button "Close" at bounding box center [168, 234] width 22 height 13
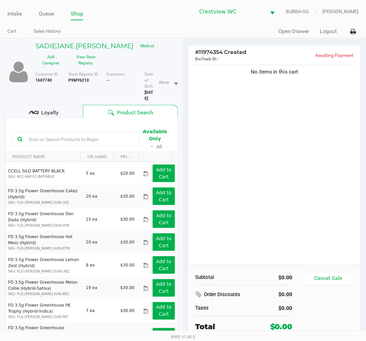
click at [86, 82] on b "P9MY6210" at bounding box center [78, 80] width 21 height 5
click at [93, 58] on button "View State Registry" at bounding box center [83, 60] width 35 height 17
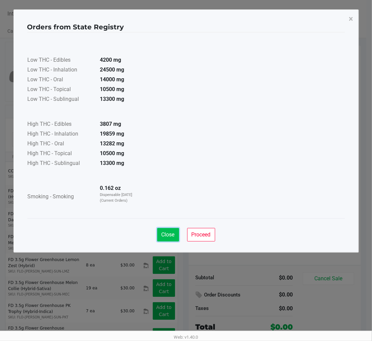
click at [170, 234] on span "Close" at bounding box center [167, 234] width 13 height 6
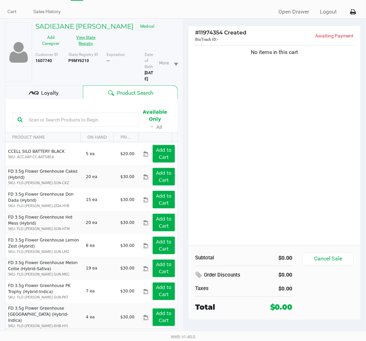
scroll to position [31, 0]
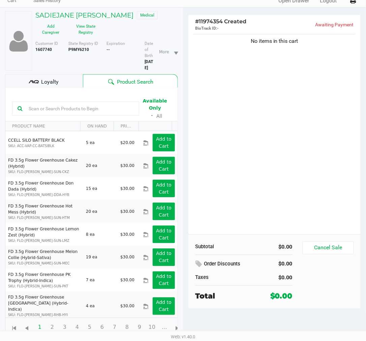
drag, startPoint x: 217, startPoint y: 167, endPoint x: 220, endPoint y: 164, distance: 3.6
click at [220, 166] on div "No items in this cart" at bounding box center [274, 134] width 172 height 202
click at [87, 33] on button "View State Registry" at bounding box center [83, 29] width 35 height 17
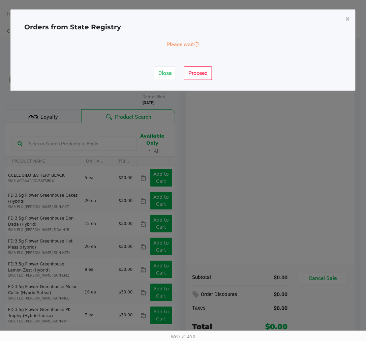
scroll to position [0, 0]
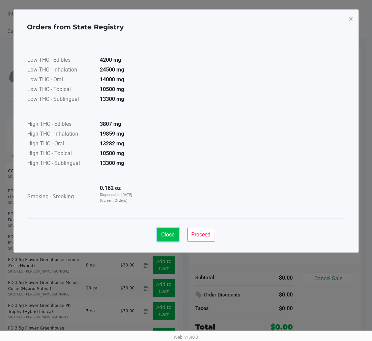
click at [166, 239] on button "Close" at bounding box center [168, 234] width 22 height 13
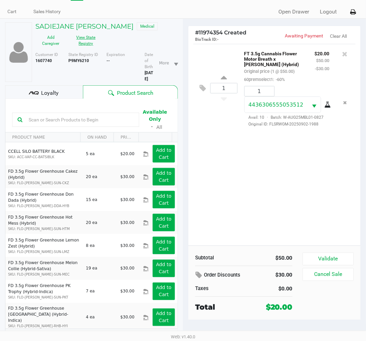
scroll to position [31, 0]
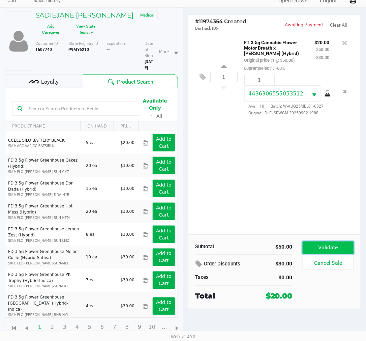
click at [339, 249] on button "Validate" at bounding box center [328, 247] width 51 height 13
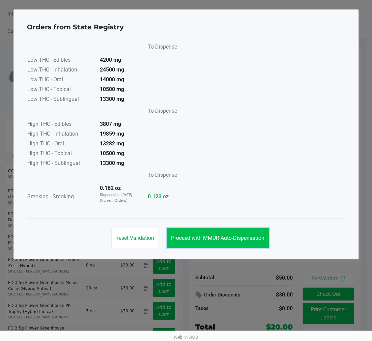
click at [226, 233] on button "Proceed with MMUR Auto-Dispensation" at bounding box center [218, 238] width 102 height 20
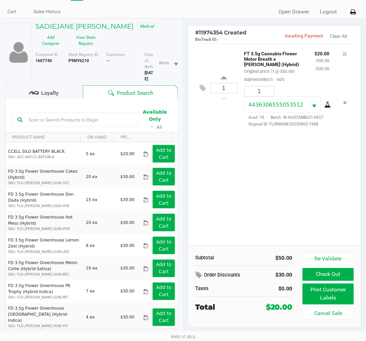
scroll to position [31, 0]
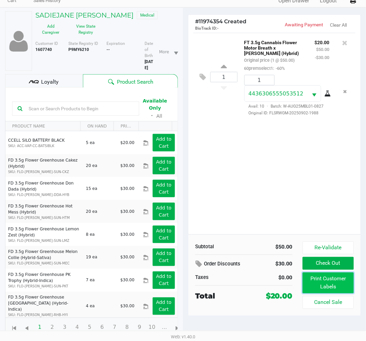
click at [312, 284] on button "Print Customer Labels" at bounding box center [328, 282] width 51 height 21
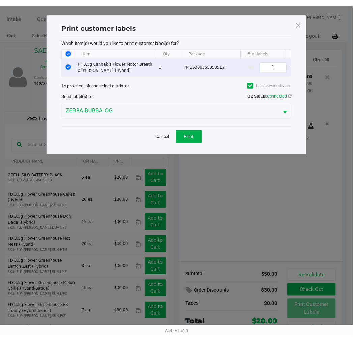
scroll to position [0, 0]
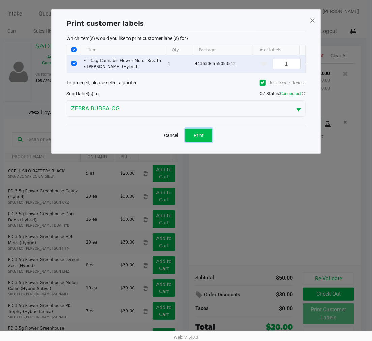
click at [204, 139] on button "Print" at bounding box center [198, 134] width 27 height 13
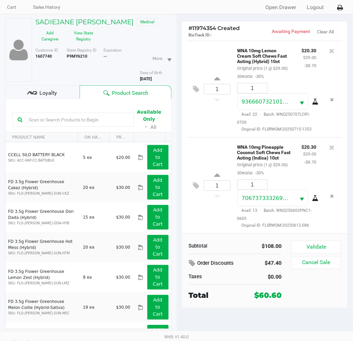
scroll to position [35, 0]
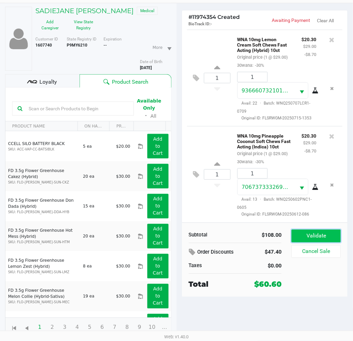
click at [316, 234] on button "Validate" at bounding box center [316, 236] width 49 height 13
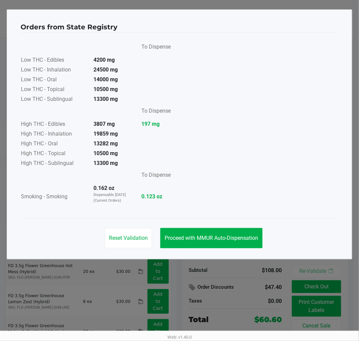
click at [213, 228] on button "Proceed with MMUR Auto-Dispensation" at bounding box center [211, 238] width 102 height 20
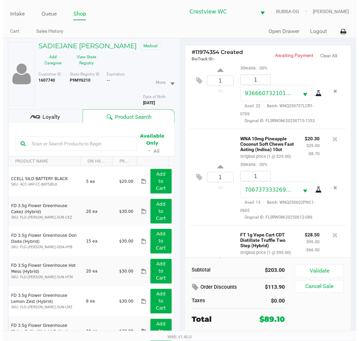
scroll to position [228, 0]
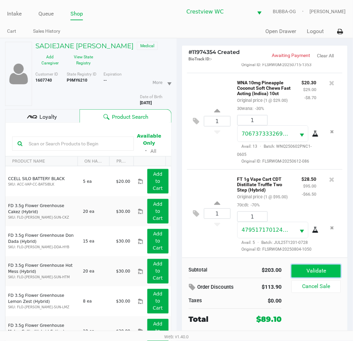
click at [321, 274] on button "Validate" at bounding box center [316, 271] width 49 height 13
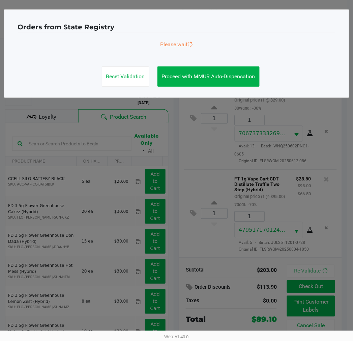
scroll to position [230, 0]
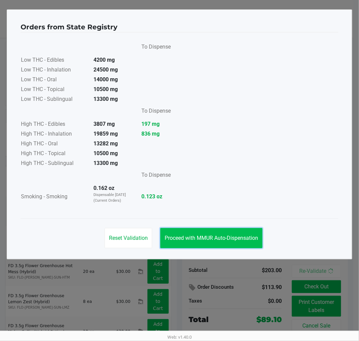
click at [238, 247] on button "Proceed with MMUR Auto-Dispensation" at bounding box center [211, 238] width 102 height 20
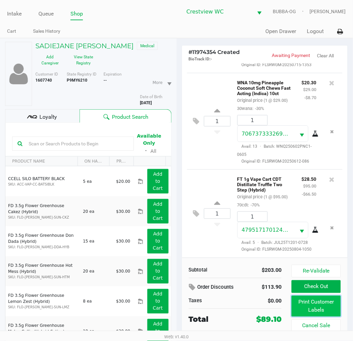
click at [313, 303] on button "Print Customer Labels" at bounding box center [316, 306] width 49 height 21
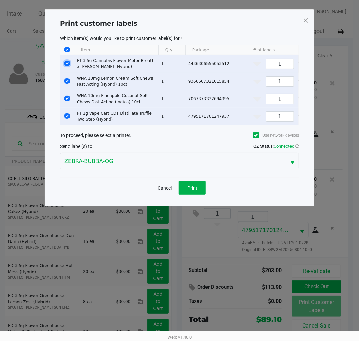
click at [66, 62] on input "Select Row" at bounding box center [66, 63] width 5 height 5
checkbox input "false"
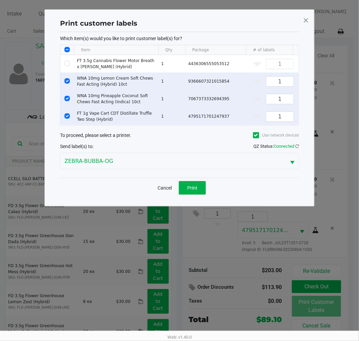
click at [210, 197] on div "Cancel Print" at bounding box center [179, 188] width 239 height 20
click at [204, 194] on button "Print" at bounding box center [192, 187] width 27 height 13
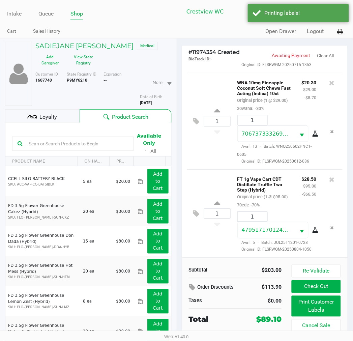
click at [325, 285] on button "Check Out" at bounding box center [316, 286] width 49 height 13
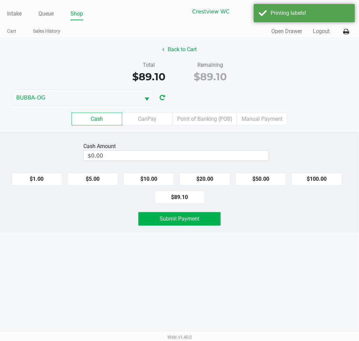
click at [203, 123] on label "Point of Banking (POB)" at bounding box center [205, 119] width 64 height 13
click at [0, 0] on 7 "Point of Banking (POB)" at bounding box center [0, 0] width 0 height 0
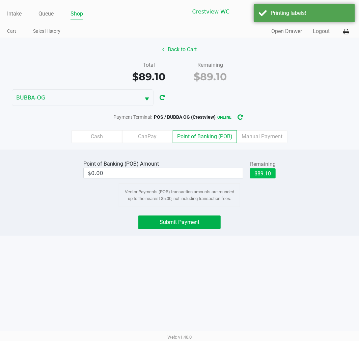
click at [268, 178] on button "$89.10" at bounding box center [263, 173] width 26 height 10
type input "$89.10"
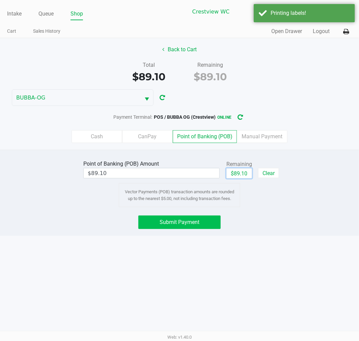
click at [183, 226] on button "Submit Payment" at bounding box center [179, 221] width 82 height 13
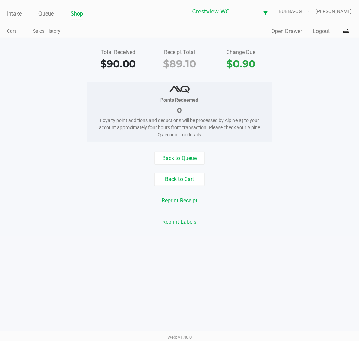
click at [190, 183] on button "Back to Cart" at bounding box center [179, 179] width 51 height 13
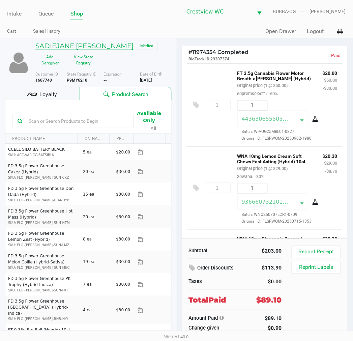
click at [83, 43] on h5 "SADIEJANE [PERSON_NAME]" at bounding box center [84, 46] width 98 height 8
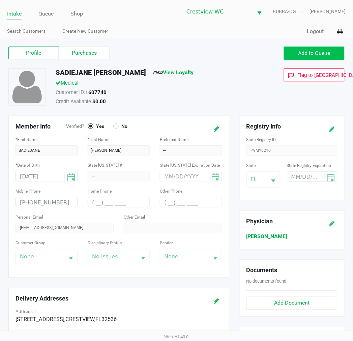
click at [305, 55] on span "Add to Queue" at bounding box center [314, 53] width 32 height 6
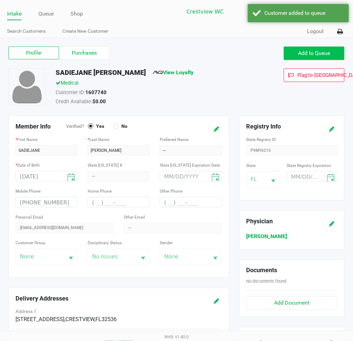
click at [52, 12] on link "Queue" at bounding box center [45, 13] width 15 height 9
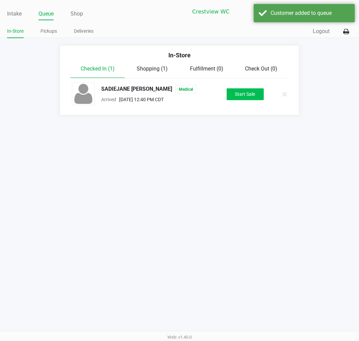
click at [251, 92] on button "Start Sale" at bounding box center [244, 94] width 37 height 12
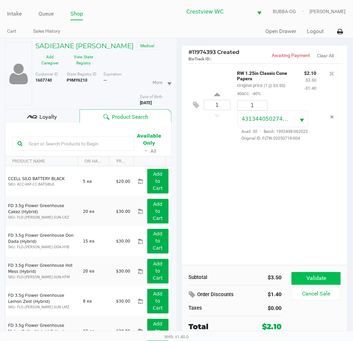
click at [321, 284] on button "Validate" at bounding box center [316, 278] width 49 height 13
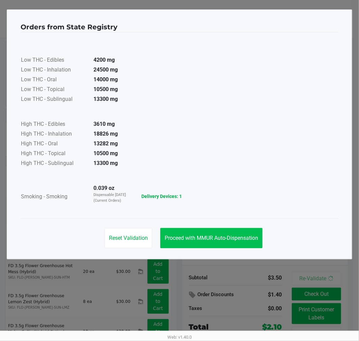
click at [193, 235] on span "Proceed with MMUR Auto-Dispensation" at bounding box center [210, 238] width 93 height 6
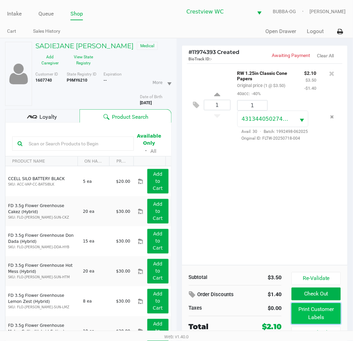
click at [314, 307] on button "Print Customer Labels" at bounding box center [316, 313] width 49 height 21
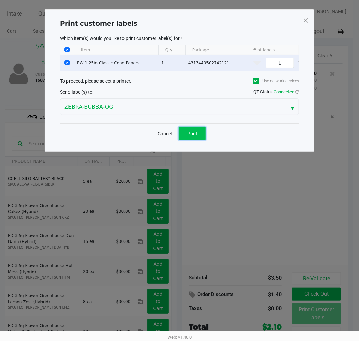
click at [196, 140] on button "Print" at bounding box center [192, 133] width 27 height 13
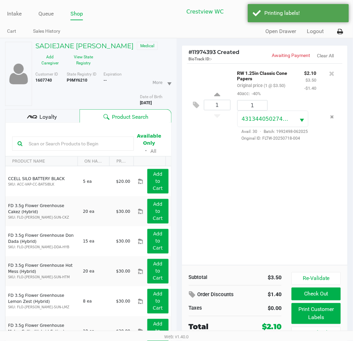
click at [330, 299] on button "Check Out" at bounding box center [316, 293] width 49 height 13
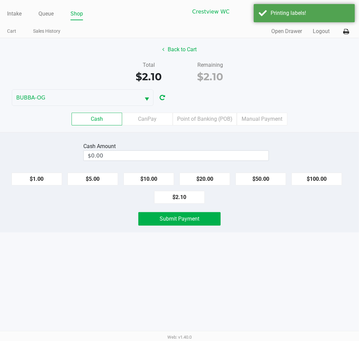
click at [192, 201] on button "$2.10" at bounding box center [179, 197] width 51 height 13
type input "$2.10"
click at [188, 221] on span "Submit Payment" at bounding box center [179, 218] width 40 height 6
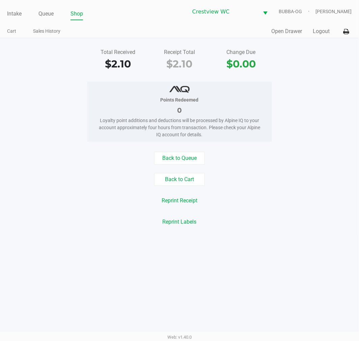
click at [11, 11] on link "Intake" at bounding box center [14, 13] width 14 height 9
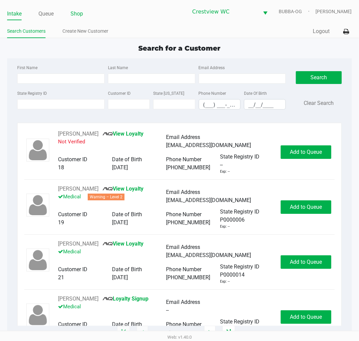
drag, startPoint x: 80, startPoint y: 14, endPoint x: 217, endPoint y: 35, distance: 139.1
click at [80, 14] on link "Shop" at bounding box center [76, 13] width 12 height 9
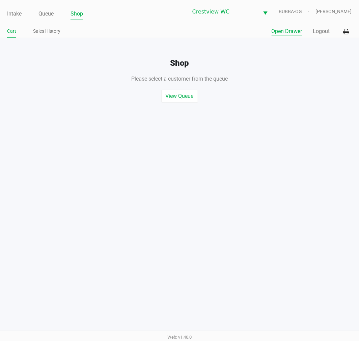
click at [289, 31] on button "Open Drawer" at bounding box center [286, 31] width 31 height 8
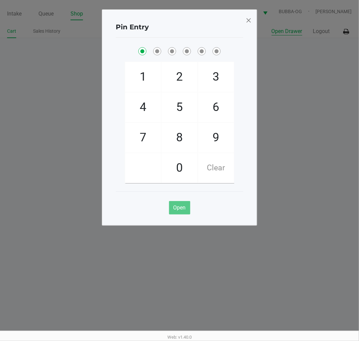
checkbox input "true"
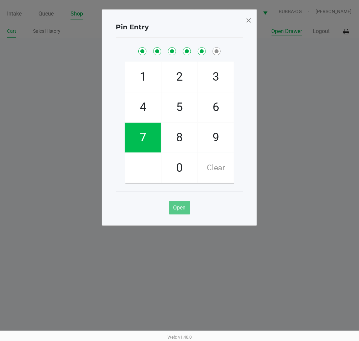
checkbox input "true"
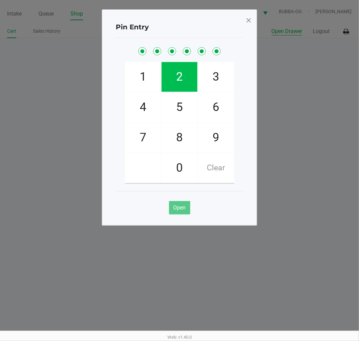
checkbox input "true"
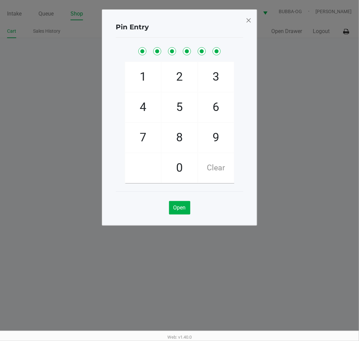
click at [255, 24] on div "Pin Entry 1 4 7 2 5 8 0 3 6 9 Clear Open" at bounding box center [179, 117] width 155 height 216
click at [248, 16] on span at bounding box center [248, 20] width 6 height 11
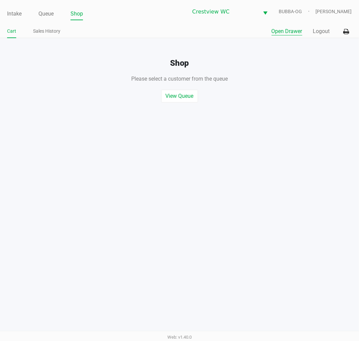
click at [16, 16] on link "Intake" at bounding box center [14, 13] width 14 height 9
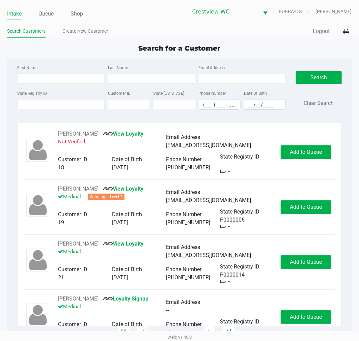
click at [65, 102] on input "State Registry ID" at bounding box center [60, 104] width 87 height 10
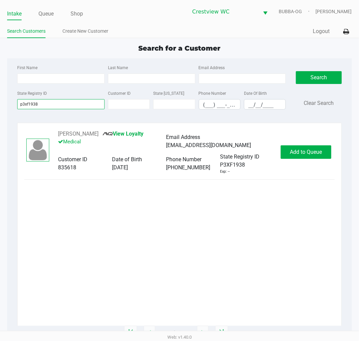
type input "p3xf1938"
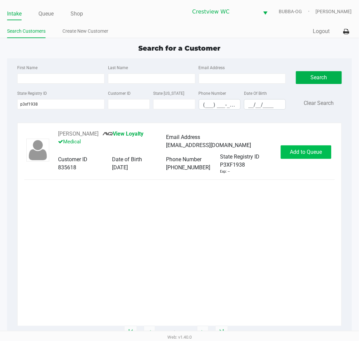
click at [307, 146] on button "Add to Queue" at bounding box center [305, 151] width 51 height 13
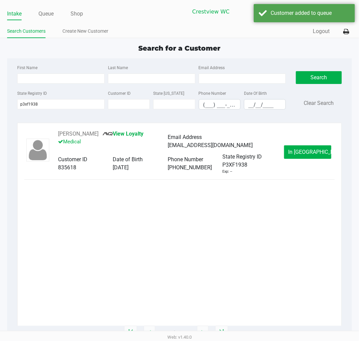
click at [83, 129] on div "[PERSON_NAME] MAY View Loyalty Medical Email Address [EMAIL_ADDRESS][DOMAIN_NAM…" at bounding box center [179, 228] width 324 height 210
click at [81, 129] on div "[PERSON_NAME] MAY View Loyalty Medical Email Address [EMAIL_ADDRESS][DOMAIN_NAM…" at bounding box center [179, 228] width 324 height 210
click at [82, 129] on div "[PERSON_NAME] MAY View Loyalty Medical Email Address [EMAIL_ADDRESS][DOMAIN_NAM…" at bounding box center [179, 228] width 324 height 210
click at [84, 131] on button "[PERSON_NAME]" at bounding box center [78, 134] width 40 height 8
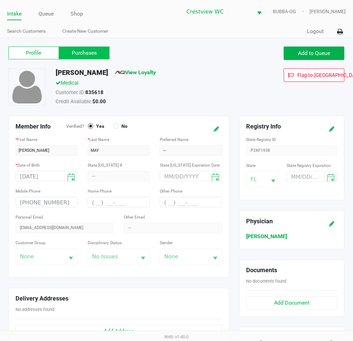
click at [85, 49] on label "Purchases" at bounding box center [84, 53] width 51 height 13
click at [0, 0] on 1 "Purchases" at bounding box center [0, 0] width 0 height 0
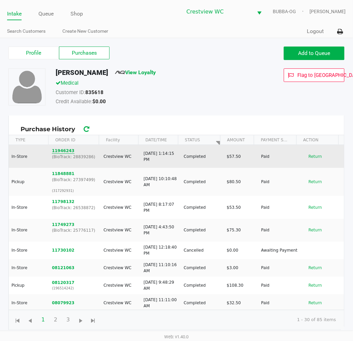
click at [58, 152] on button "11946243" at bounding box center [63, 151] width 23 height 6
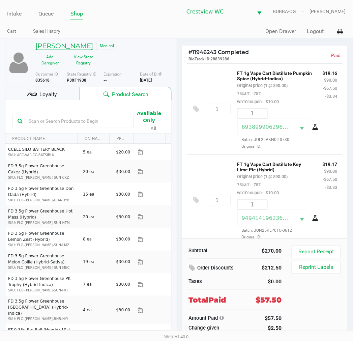
click at [80, 45] on h5 "[PERSON_NAME]" at bounding box center [64, 46] width 58 height 8
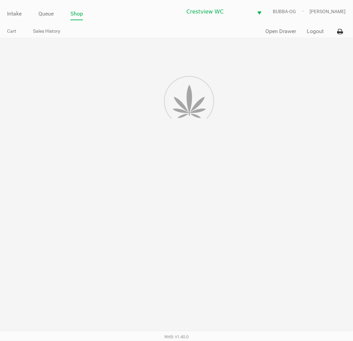
click at [87, 47] on div at bounding box center [176, 195] width 353 height 315
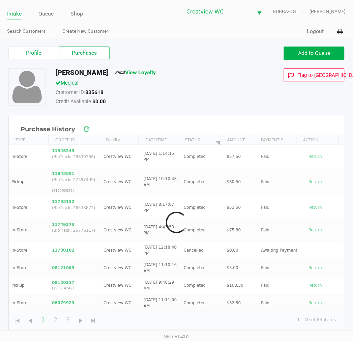
drag, startPoint x: 87, startPoint y: 47, endPoint x: 100, endPoint y: 50, distance: 13.2
click at [89, 45] on div "Profile Purchases Add to Queue" at bounding box center [176, 57] width 346 height 24
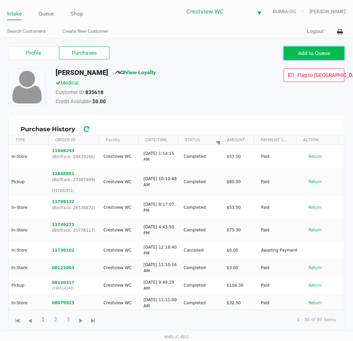
click at [309, 55] on span "Add to Queue" at bounding box center [314, 53] width 32 height 6
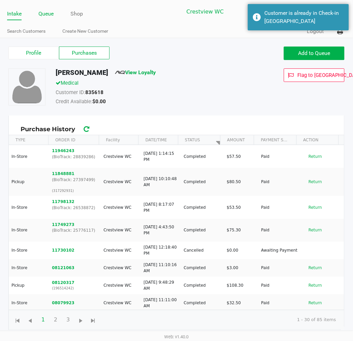
click at [43, 16] on link "Queue" at bounding box center [45, 13] width 15 height 9
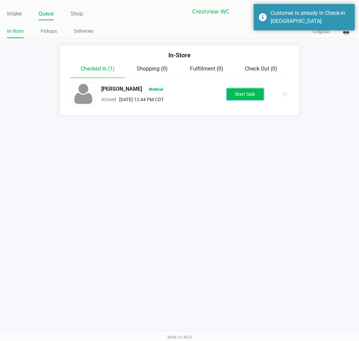
click at [233, 96] on button "Start Sale" at bounding box center [244, 94] width 37 height 12
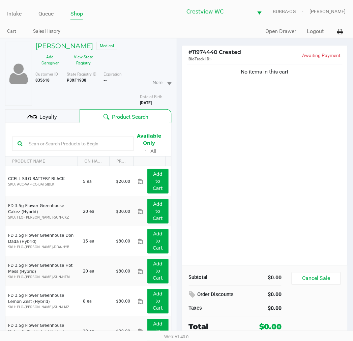
click at [74, 81] on b "P3XF1938" at bounding box center [77, 80] width 20 height 5
click at [77, 40] on div "ASHTON MAY Medical Add Caregiver View State Registry Customer ID 835618 State R…" at bounding box center [88, 206] width 166 height 337
click at [77, 43] on h5 "[PERSON_NAME]" at bounding box center [64, 46] width 58 height 8
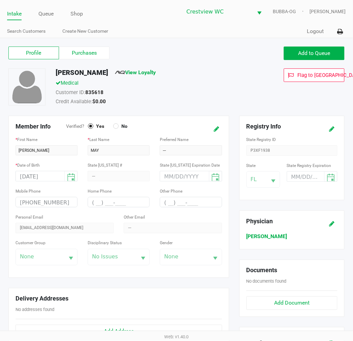
click at [177, 63] on div "Profile Purchases Add to Queue" at bounding box center [176, 57] width 346 height 24
drag, startPoint x: 84, startPoint y: 52, endPoint x: 92, endPoint y: 52, distance: 7.4
click at [87, 52] on label "Purchases" at bounding box center [84, 53] width 51 height 13
click at [0, 0] on 1 "Purchases" at bounding box center [0, 0] width 0 height 0
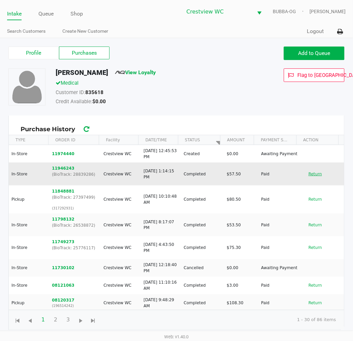
click at [315, 174] on button "Return" at bounding box center [315, 174] width 22 height 11
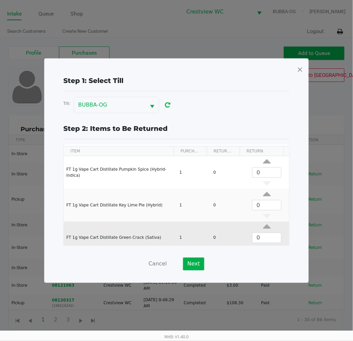
scroll to position [26, 0]
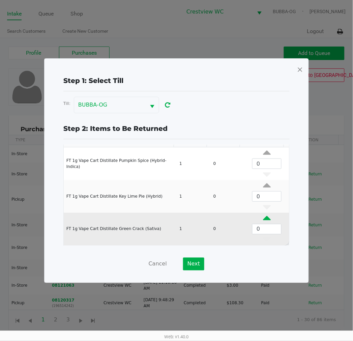
click at [262, 219] on div "Data table" at bounding box center [266, 219] width 39 height 8
click at [263, 219] on icon "Data table" at bounding box center [267, 219] width 8 height 8
type input "1"
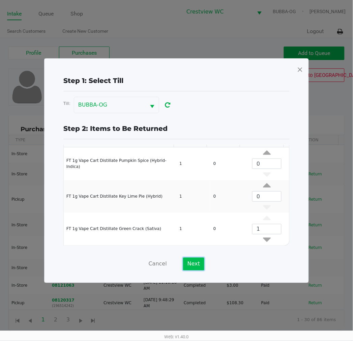
click at [197, 262] on button "Next" at bounding box center [193, 263] width 21 height 13
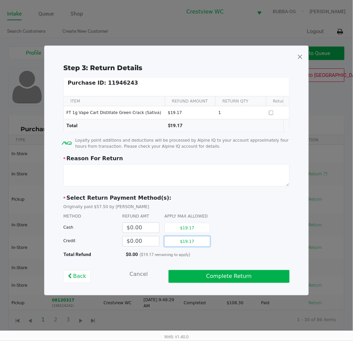
drag, startPoint x: 183, startPoint y: 245, endPoint x: 346, endPoint y: 230, distance: 163.8
click at [183, 245] on button "$19.17" at bounding box center [186, 241] width 45 height 10
type input "$19.17"
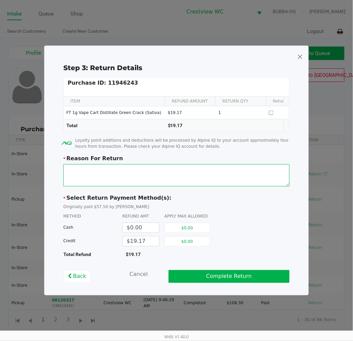
click at [179, 183] on textarea at bounding box center [176, 175] width 226 height 22
click at [216, 174] on textarea at bounding box center [176, 175] width 226 height 22
click at [260, 168] on textarea at bounding box center [176, 175] width 226 height 22
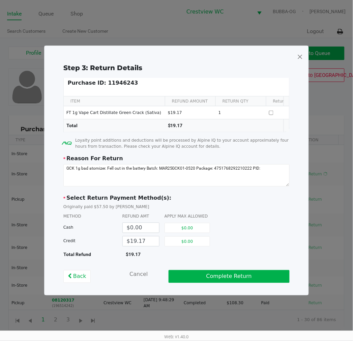
click at [117, 81] on p "Purchase ID: 11946243" at bounding box center [103, 83] width 70 height 8
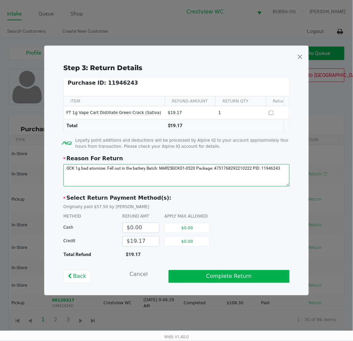
drag, startPoint x: 272, startPoint y: 172, endPoint x: 279, endPoint y: 171, distance: 6.8
click at [272, 171] on textarea at bounding box center [176, 175] width 226 height 22
click at [279, 171] on textarea at bounding box center [176, 175] width 226 height 22
drag, startPoint x: 104, startPoint y: 185, endPoint x: 52, endPoint y: 167, distance: 56.1
click at [52, 167] on div "Step 3: Return Details Purchase ID: 11946243 ITEM REFUND AMOUNT RETURN QTY Retu…" at bounding box center [176, 173] width 253 height 220
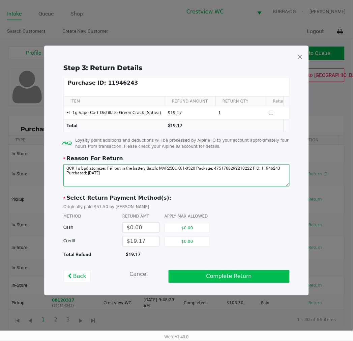
type textarea "GCK 1g bad atomizer. Fell out in the battery Batch: MAR25GCK01-0520 Package: 47…"
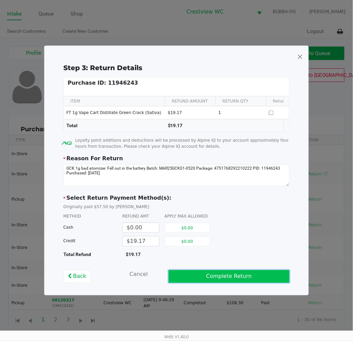
click at [265, 274] on button "Complete Return" at bounding box center [229, 276] width 121 height 13
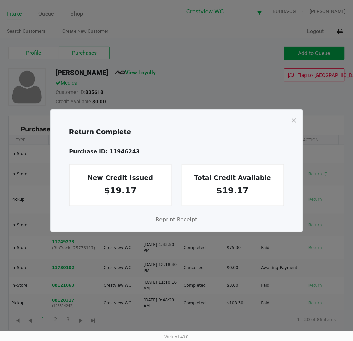
click at [297, 122] on div "Return Complete Purchase ID: 11946243 New Credit Issued $19.17 Total Credit Ava…" at bounding box center [177, 171] width 252 height 122
click at [296, 122] on span at bounding box center [294, 120] width 6 height 11
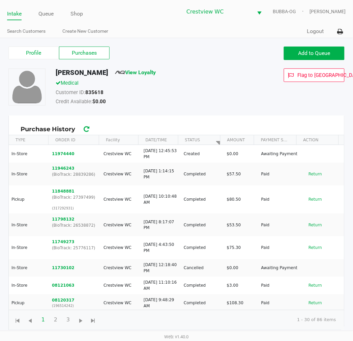
click at [58, 61] on div "Profile Purchases Add to Queue" at bounding box center [176, 57] width 346 height 24
drag, startPoint x: 35, startPoint y: 46, endPoint x: 36, endPoint y: 50, distance: 3.6
click at [35, 47] on label "Profile" at bounding box center [33, 53] width 51 height 13
click at [0, 0] on 0 "Profile" at bounding box center [0, 0] width 0 height 0
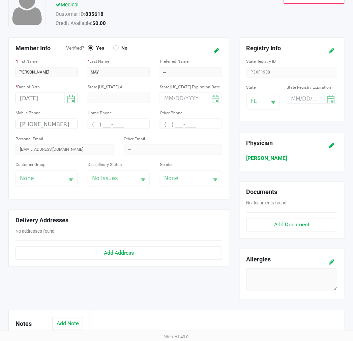
scroll to position [181, 0]
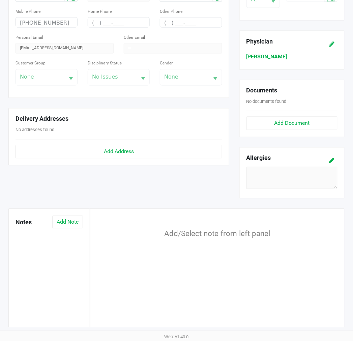
click at [69, 229] on div "Notes Add Note" at bounding box center [49, 224] width 78 height 17
click at [75, 225] on button "Add Note" at bounding box center [67, 222] width 31 height 13
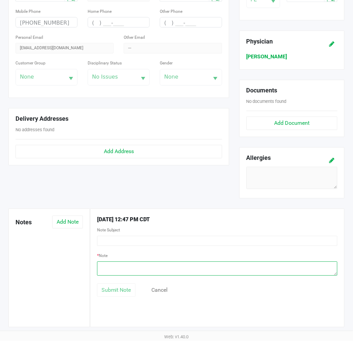
click at [132, 264] on textarea at bounding box center [217, 269] width 240 height 14
paste textarea "GCK 1g bad atomizer. Fell out in the battery Batch: MAR25GCK01-0520 Package: 47…"
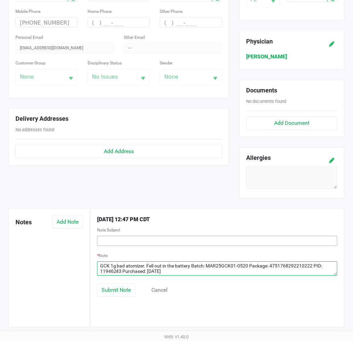
type textarea "GCK 1g bad atomizer. Fell out in the battery Batch: MAR25GCK01-0520 Package: 47…"
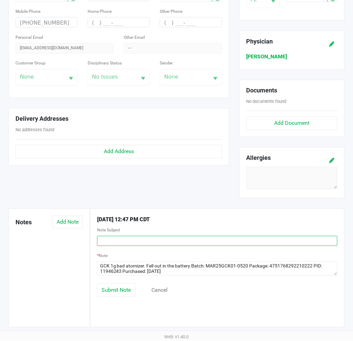
click at [179, 242] on input "text" at bounding box center [217, 241] width 240 height 10
type input "G"
type input "BDT rep"
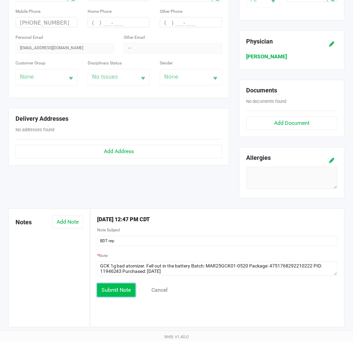
click at [117, 291] on span "Submit Note" at bounding box center [116, 290] width 30 height 6
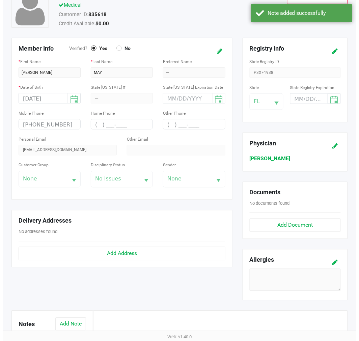
scroll to position [0, 0]
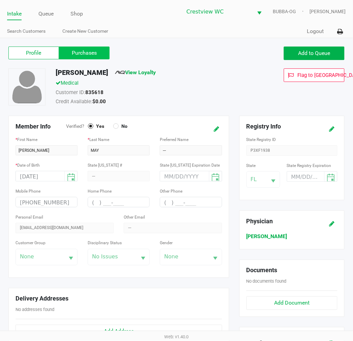
click at [89, 57] on label "Purchases" at bounding box center [84, 53] width 51 height 13
click at [0, 0] on 1 "Purchases" at bounding box center [0, 0] width 0 height 0
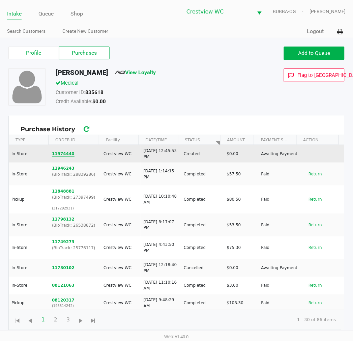
click at [67, 153] on button "11974440" at bounding box center [63, 154] width 23 height 6
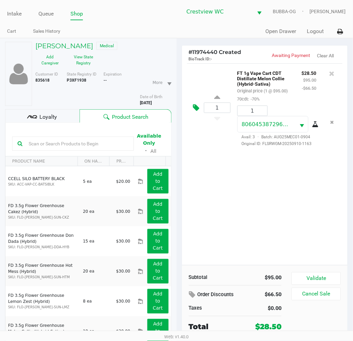
click at [197, 105] on icon at bounding box center [196, 108] width 6 height 8
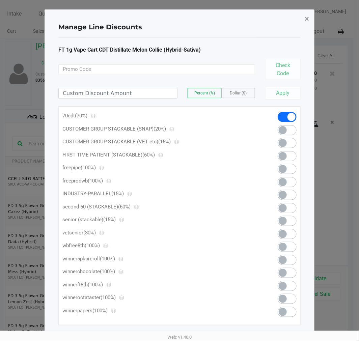
click at [300, 11] on button "×" at bounding box center [306, 18] width 15 height 19
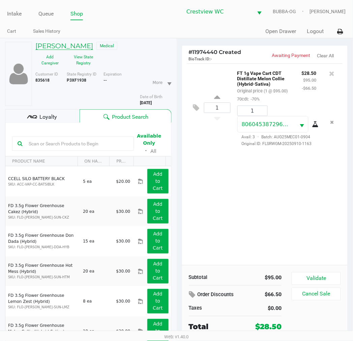
click at [75, 44] on h5 "[PERSON_NAME]" at bounding box center [64, 46] width 58 height 8
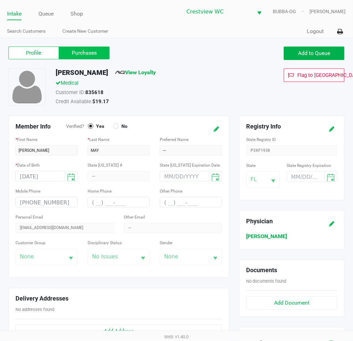
click at [79, 59] on div "Profile Purchases" at bounding box center [89, 53] width 173 height 13
click at [80, 59] on label "Purchases" at bounding box center [84, 53] width 51 height 13
click at [0, 0] on 1 "Purchases" at bounding box center [0, 0] width 0 height 0
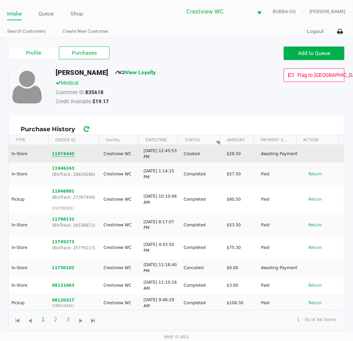
click at [67, 153] on button "11974440" at bounding box center [63, 154] width 23 height 6
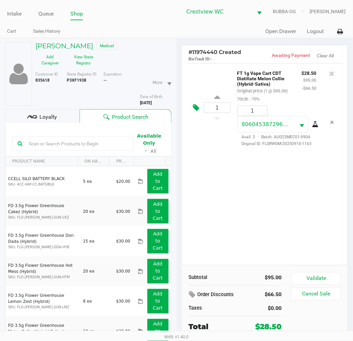
click at [195, 107] on icon at bounding box center [196, 108] width 6 height 8
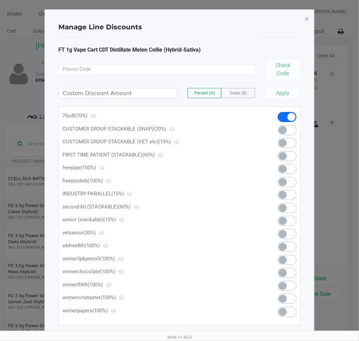
drag, startPoint x: 117, startPoint y: 83, endPoint x: 126, endPoint y: 98, distance: 16.8
click at [117, 84] on div "Percent (%) Dollar ($) Apply" at bounding box center [179, 90] width 242 height 20
click at [126, 98] on input at bounding box center [118, 93] width 118 height 10
type input "9.33"
click at [243, 100] on div "FT 1g Vape Cart CDT Distillate Melon Collie (Hybrid-Sativa) Check Code 9.33 Per…" at bounding box center [179, 185] width 242 height 279
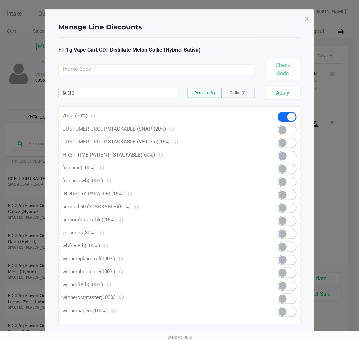
click at [246, 92] on span "Dollar ($)" at bounding box center [238, 93] width 17 height 5
drag, startPoint x: 277, startPoint y: 90, endPoint x: 270, endPoint y: 90, distance: 7.1
click at [270, 90] on button "Apply" at bounding box center [282, 93] width 35 height 13
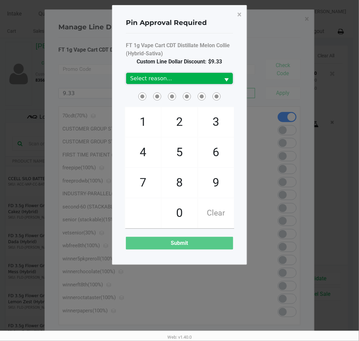
click at [231, 77] on button "Select" at bounding box center [226, 78] width 13 height 11
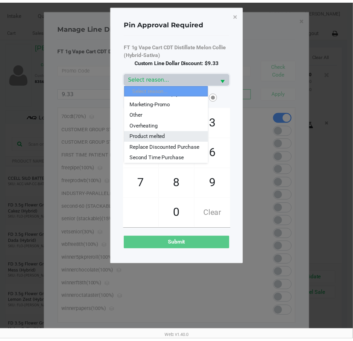
scroll to position [81, 0]
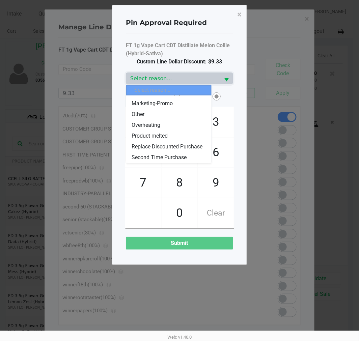
click at [168, 143] on span "Replace Discounted Purchase" at bounding box center [166, 147] width 71 height 8
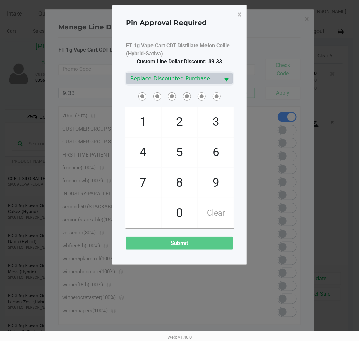
drag, startPoint x: 216, startPoint y: 211, endPoint x: 219, endPoint y: 211, distance: 3.4
click at [218, 211] on span "Clear" at bounding box center [216, 213] width 36 height 30
checkbox input "true"
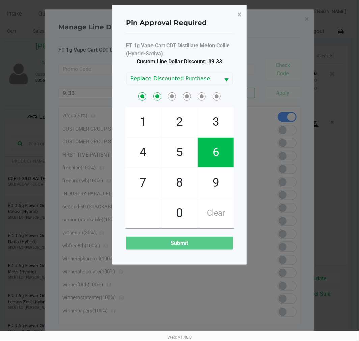
checkbox input "true"
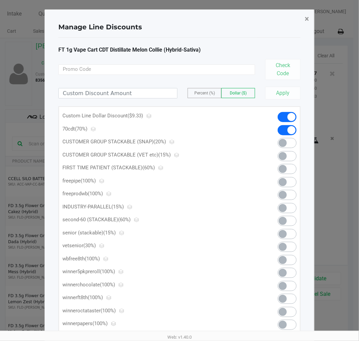
click at [311, 20] on button "×" at bounding box center [306, 18] width 15 height 19
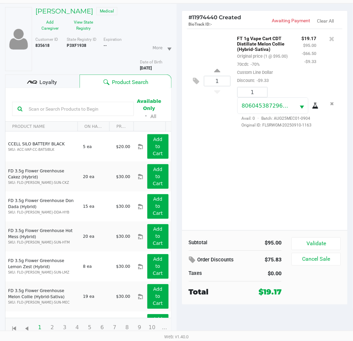
scroll to position [35, 0]
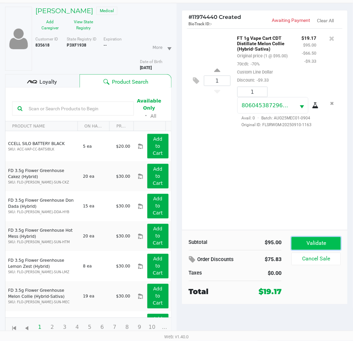
click at [304, 248] on button "Validate" at bounding box center [316, 243] width 49 height 13
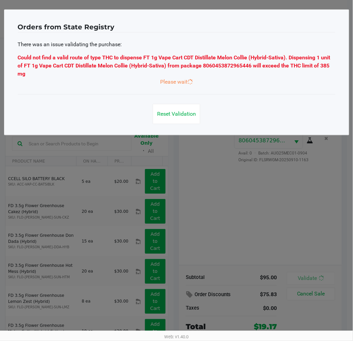
scroll to position [0, 0]
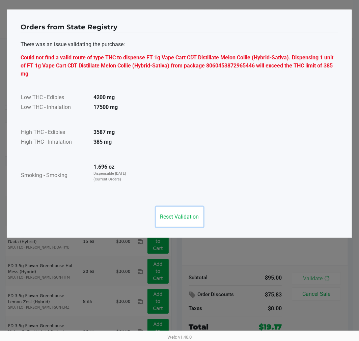
click at [188, 222] on button "Reset Validation" at bounding box center [180, 217] width 48 height 20
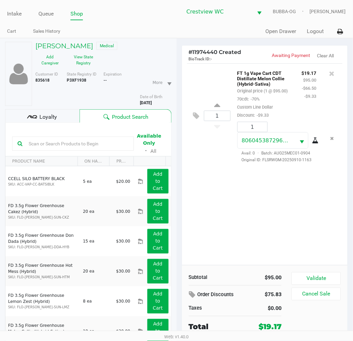
click at [83, 85] on div "State Registry ID P3XF1938" at bounding box center [85, 88] width 36 height 35
click at [336, 75] on div at bounding box center [332, 73] width 11 height 9
click at [334, 75] on icon at bounding box center [331, 73] width 5 height 7
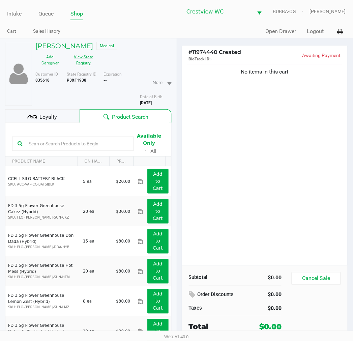
click at [89, 62] on button "View State Registry" at bounding box center [82, 60] width 34 height 17
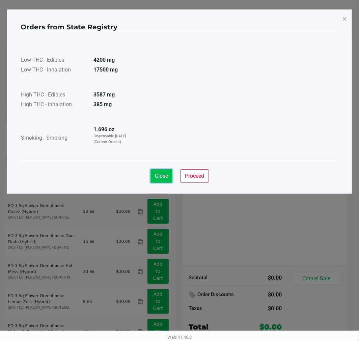
click at [163, 178] on span "Close" at bounding box center [161, 176] width 13 height 6
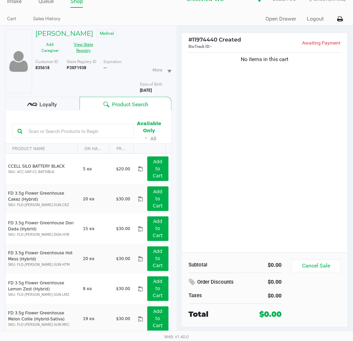
scroll to position [35, 0]
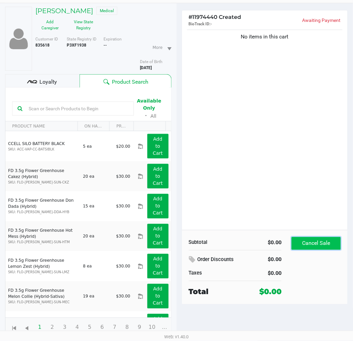
click at [336, 246] on button "Cancel Sale" at bounding box center [316, 243] width 49 height 13
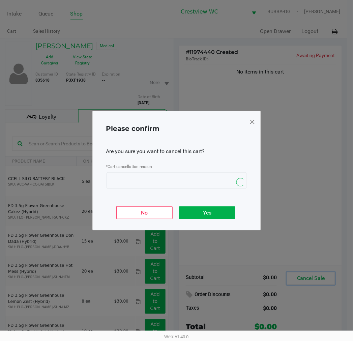
scroll to position [0, 0]
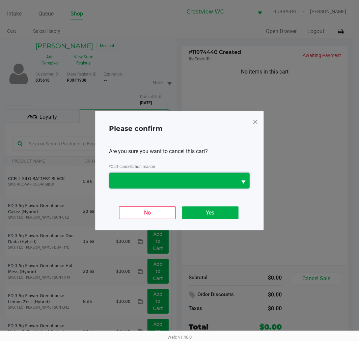
click at [194, 185] on span at bounding box center [172, 181] width 127 height 16
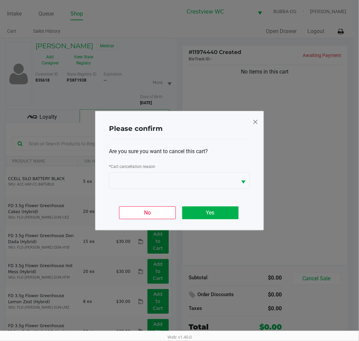
click at [257, 125] on span at bounding box center [255, 121] width 6 height 11
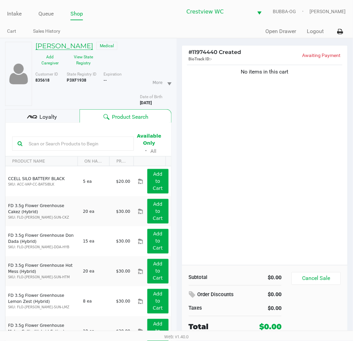
click at [70, 42] on h5 "[PERSON_NAME]" at bounding box center [64, 46] width 58 height 8
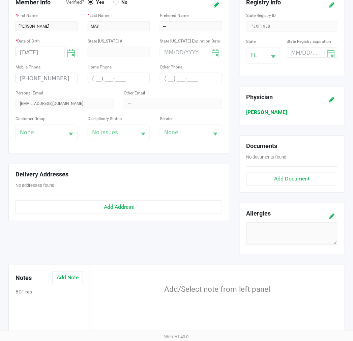
scroll to position [181, 0]
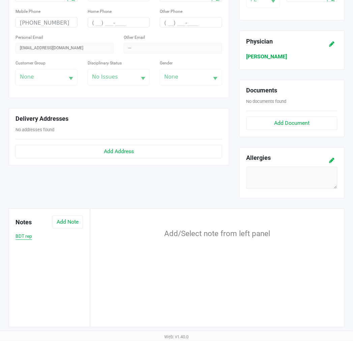
click at [24, 238] on button "BDT rep" at bounding box center [24, 236] width 17 height 7
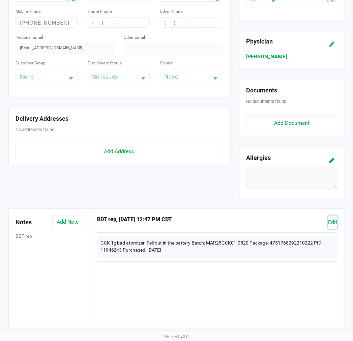
click at [334, 220] on span "Edit" at bounding box center [332, 222] width 9 height 6
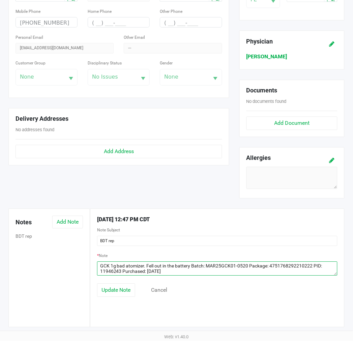
click at [169, 272] on textarea at bounding box center [217, 269] width 240 height 14
click at [165, 275] on textarea at bounding box center [217, 269] width 240 height 14
click at [303, 272] on textarea at bounding box center [217, 269] width 240 height 14
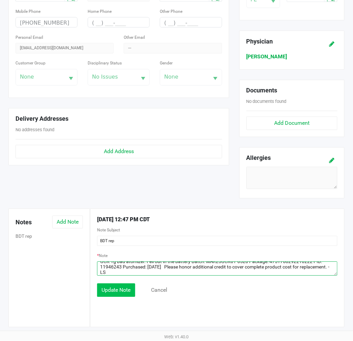
type textarea "GCK 1g bad atomizer. Fell out in the battery Batch: MAR25GCK01-0520 Package: 47…"
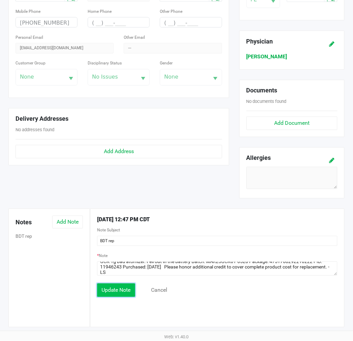
click at [105, 292] on span "Update Note" at bounding box center [115, 290] width 29 height 6
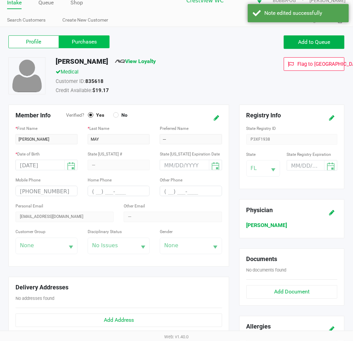
scroll to position [0, 0]
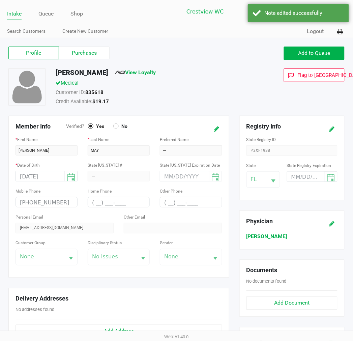
click at [80, 45] on div "Profile Purchases Add to Queue" at bounding box center [176, 57] width 346 height 24
click at [86, 60] on div "Profile Purchases Add to Queue" at bounding box center [176, 57] width 346 height 24
click at [90, 63] on div "Profile Purchases Add to Queue" at bounding box center [176, 57] width 346 height 24
click at [91, 55] on label "Purchases" at bounding box center [84, 53] width 51 height 13
click at [0, 0] on 1 "Purchases" at bounding box center [0, 0] width 0 height 0
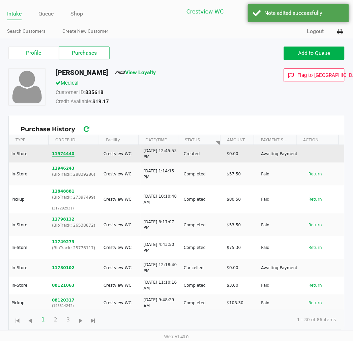
click at [66, 155] on button "11974440" at bounding box center [63, 154] width 23 height 6
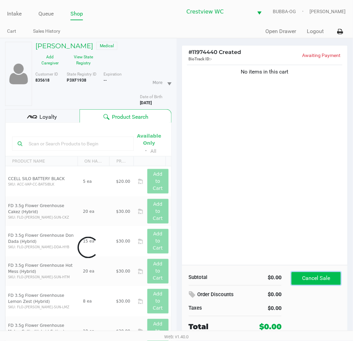
click at [314, 284] on button "Cancel Sale" at bounding box center [316, 278] width 49 height 13
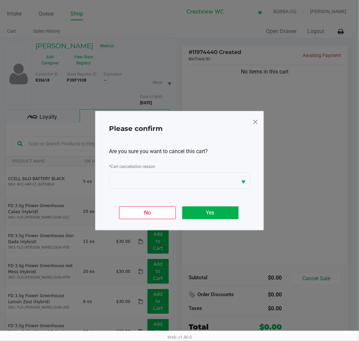
click at [222, 170] on div "* Cart cancellation reason" at bounding box center [179, 167] width 141 height 10
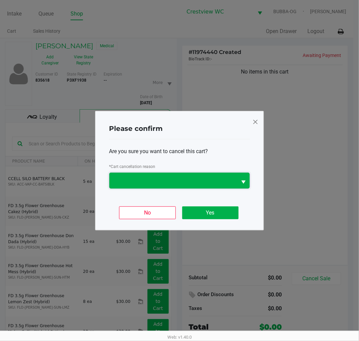
click at [222, 182] on span at bounding box center [172, 180] width 119 height 8
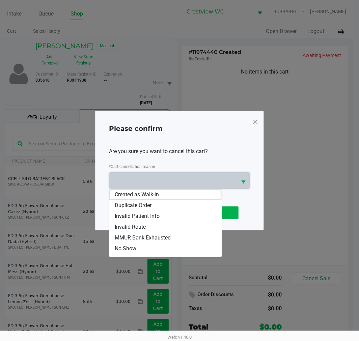
drag, startPoint x: 147, startPoint y: 229, endPoint x: 147, endPoint y: 234, distance: 5.1
click at [147, 232] on li "Invalid Route" at bounding box center [165, 226] width 112 height 11
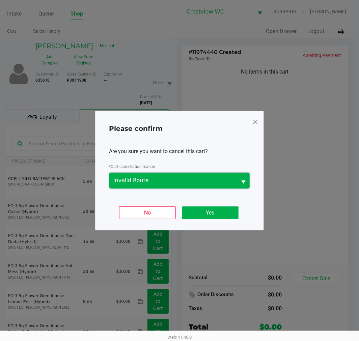
click at [164, 187] on span "Invalid Route" at bounding box center [172, 181] width 127 height 16
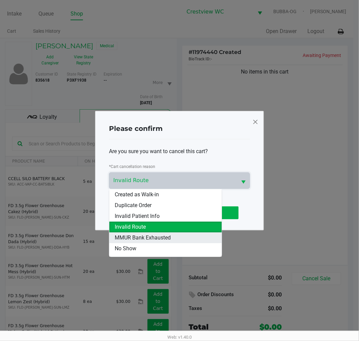
click at [156, 236] on span "MMUR Bank Exhausted" at bounding box center [143, 238] width 56 height 8
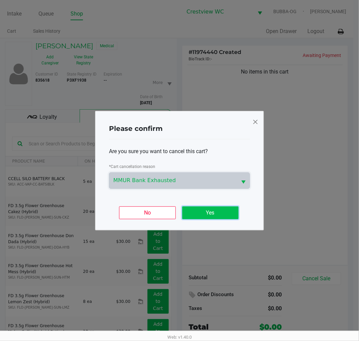
click at [204, 212] on button "Yes" at bounding box center [210, 212] width 56 height 13
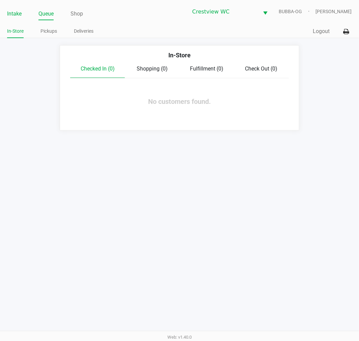
click at [12, 9] on link "Intake" at bounding box center [14, 13] width 14 height 9
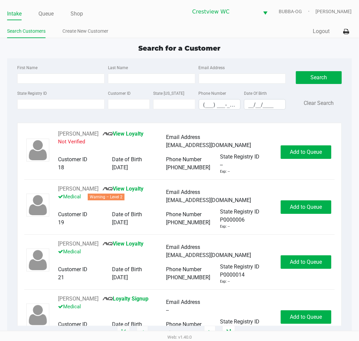
click at [31, 116] on div "First Name Last Name Email Address State Registry ID Customer ID State [US_STAT…" at bounding box center [179, 89] width 334 height 62
click at [35, 110] on div "State Registry ID" at bounding box center [61, 99] width 91 height 21
click at [41, 109] on input "State Registry ID" at bounding box center [60, 104] width 87 height 10
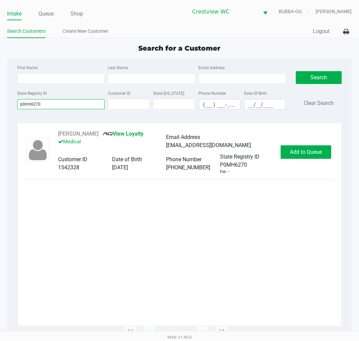
type input "p0mh6270"
click at [282, 157] on button "Add to Queue" at bounding box center [305, 151] width 51 height 13
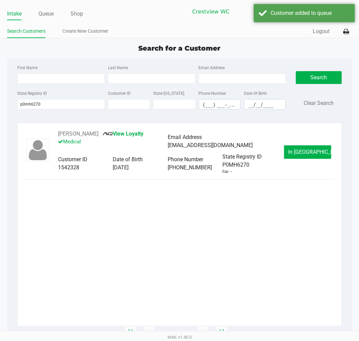
click at [44, 14] on link "Queue" at bounding box center [45, 13] width 15 height 9
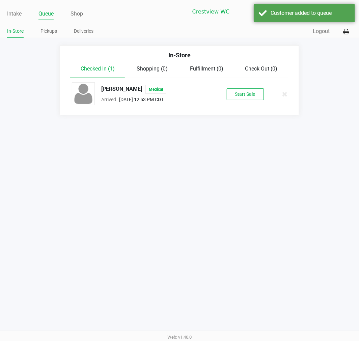
click at [240, 99] on button "Start Sale" at bounding box center [244, 94] width 37 height 12
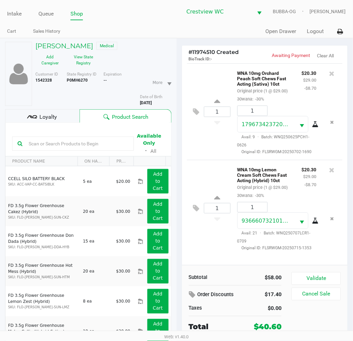
click at [308, 274] on button "Validate" at bounding box center [316, 278] width 49 height 13
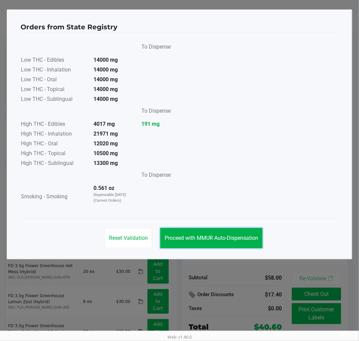
click at [237, 240] on span "Proceed with MMUR Auto-Dispensation" at bounding box center [210, 238] width 93 height 6
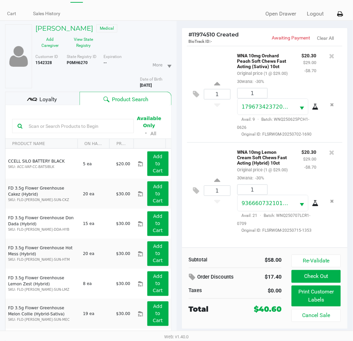
scroll to position [35, 0]
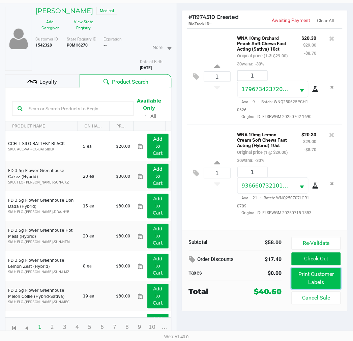
click at [305, 282] on button "Print Customer Labels" at bounding box center [316, 278] width 49 height 21
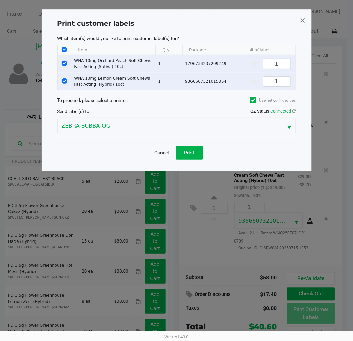
scroll to position [0, 0]
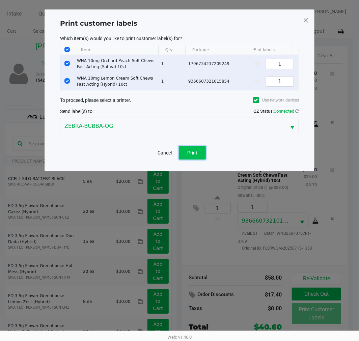
click at [179, 159] on button "Print" at bounding box center [192, 152] width 27 height 13
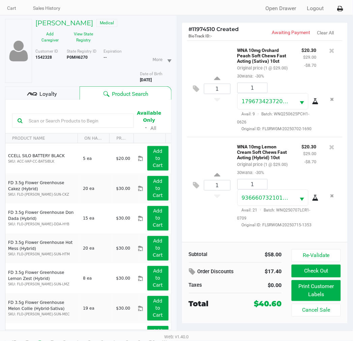
scroll to position [35, 0]
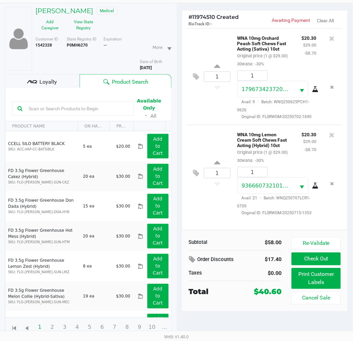
click at [315, 262] on button "Check Out" at bounding box center [316, 258] width 49 height 13
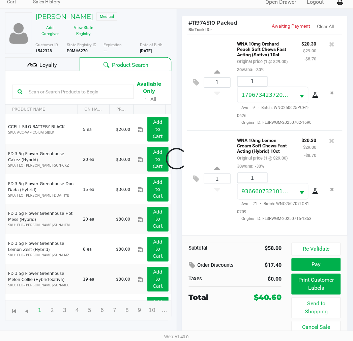
scroll to position [30, 0]
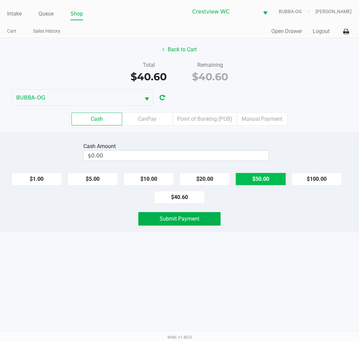
click at [248, 179] on button "$50.00" at bounding box center [260, 179] width 51 height 13
type input "$50.00"
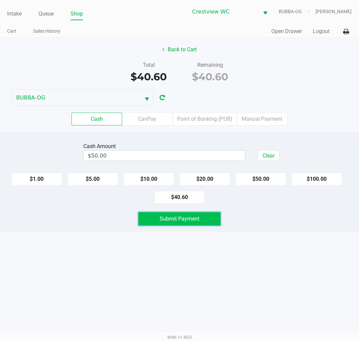
click at [211, 217] on button "Submit Payment" at bounding box center [179, 218] width 82 height 13
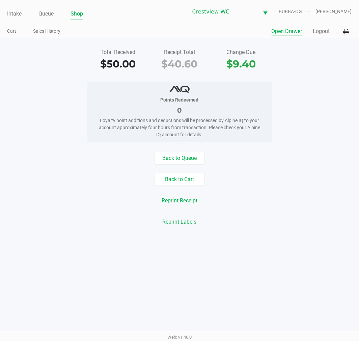
click at [282, 29] on button "Open Drawer" at bounding box center [286, 31] width 31 height 8
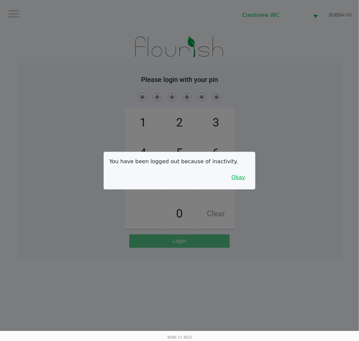
click at [245, 181] on button "Okay" at bounding box center [238, 177] width 23 height 13
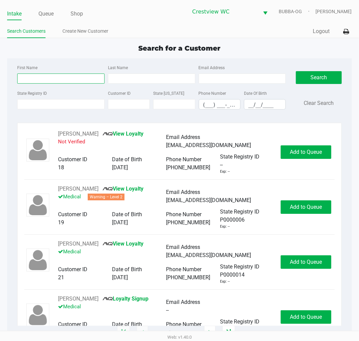
click at [49, 77] on input "First Name" at bounding box center [60, 78] width 87 height 10
click at [252, 104] on input "__/__/____" at bounding box center [264, 104] width 41 height 10
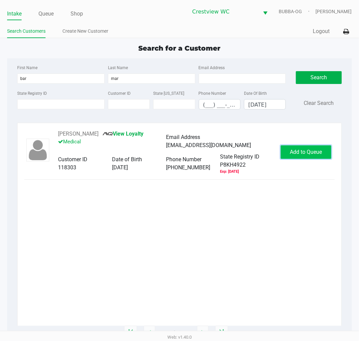
click at [305, 153] on span "Add to Queue" at bounding box center [306, 152] width 32 height 6
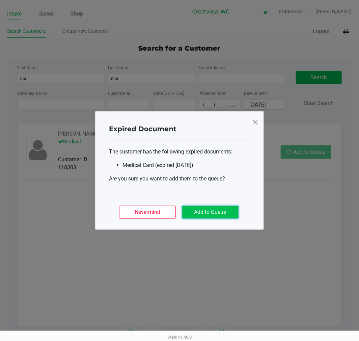
click at [233, 210] on button "Add to Queue" at bounding box center [210, 212] width 56 height 13
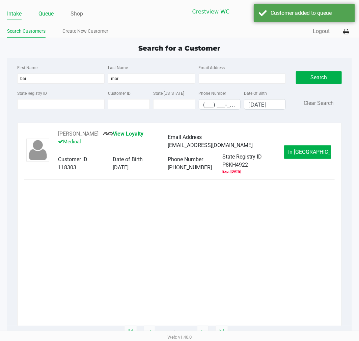
click at [51, 16] on link "Queue" at bounding box center [45, 13] width 15 height 9
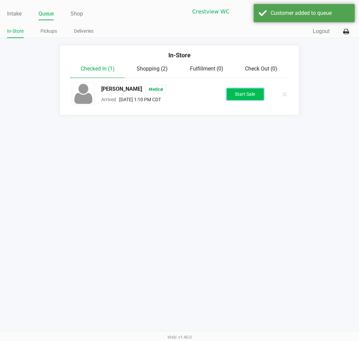
click at [235, 95] on button "Start Sale" at bounding box center [244, 94] width 37 height 12
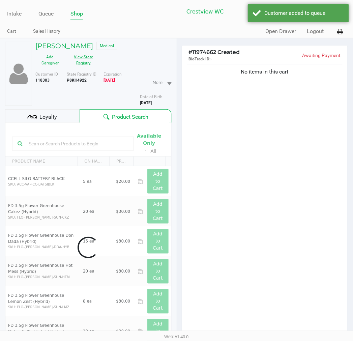
click at [98, 61] on button "View State Registry" at bounding box center [82, 60] width 34 height 17
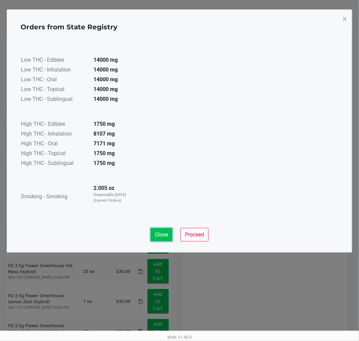
click at [156, 231] on span "Close" at bounding box center [161, 234] width 13 height 6
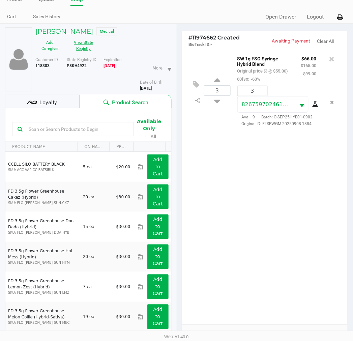
scroll to position [73, 0]
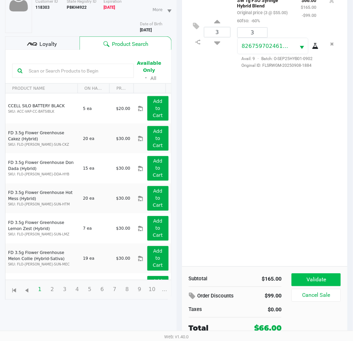
click at [315, 279] on button "Validate" at bounding box center [316, 279] width 49 height 13
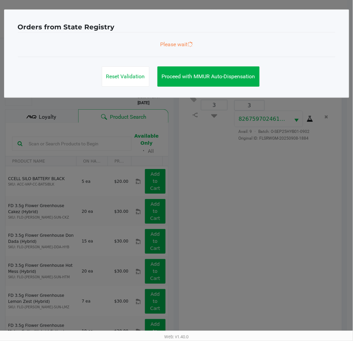
scroll to position [0, 0]
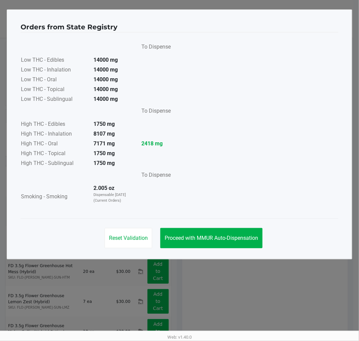
click at [237, 248] on button "Proceed with MMUR Auto-Dispensation" at bounding box center [211, 238] width 102 height 20
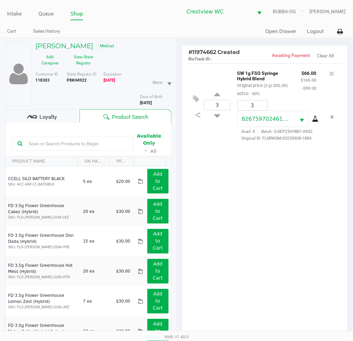
scroll to position [80, 0]
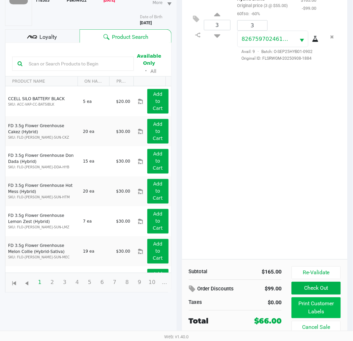
click at [304, 311] on button "Print Customer Labels" at bounding box center [316, 307] width 49 height 21
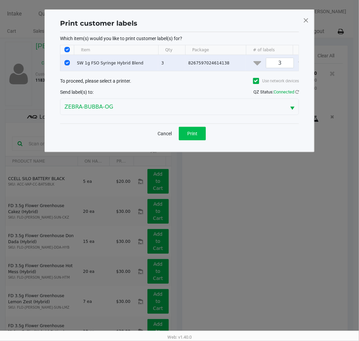
click at [200, 140] on button "Print" at bounding box center [192, 133] width 27 height 13
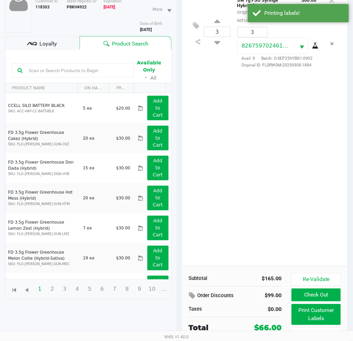
scroll to position [80, 0]
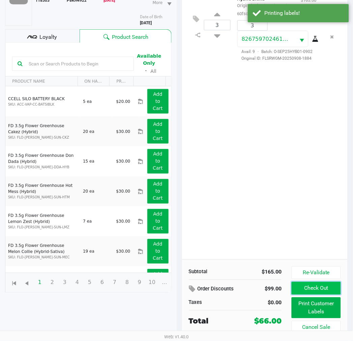
click at [330, 287] on button "Check Out" at bounding box center [316, 288] width 49 height 13
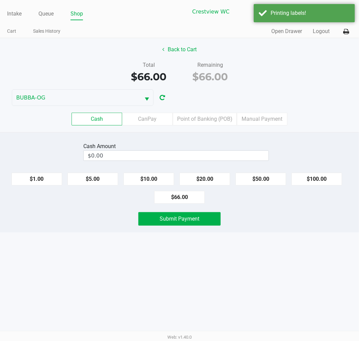
click at [209, 121] on label "Point of Banking (POB)" at bounding box center [205, 119] width 64 height 13
click at [0, 0] on 7 "Point of Banking (POB)" at bounding box center [0, 0] width 0 height 0
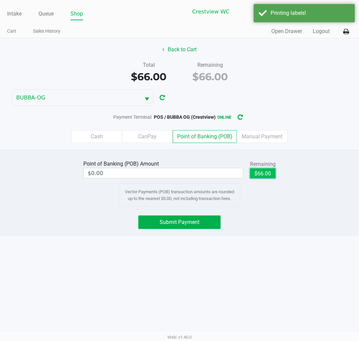
click at [266, 174] on button "$66.00" at bounding box center [263, 173] width 26 height 10
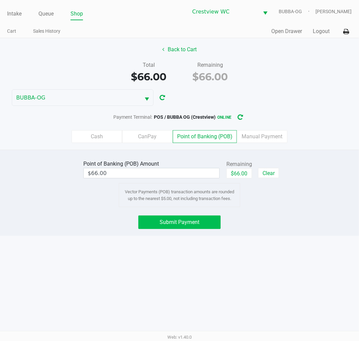
click at [188, 223] on span "Submit Payment" at bounding box center [179, 222] width 40 height 6
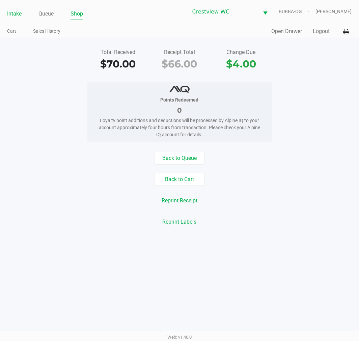
click at [13, 16] on link "Intake" at bounding box center [14, 13] width 14 height 9
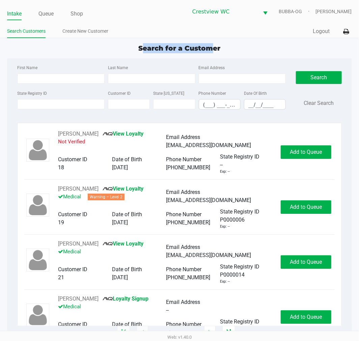
drag, startPoint x: 141, startPoint y: 48, endPoint x: 211, endPoint y: 44, distance: 69.9
click at [211, 44] on span "Search for a Customer" at bounding box center [180, 48] width 82 height 8
click at [211, 43] on div "Search for a Customer" at bounding box center [179, 48] width 354 height 10
drag, startPoint x: 145, startPoint y: 61, endPoint x: 121, endPoint y: 41, distance: 31.1
click at [121, 41] on app-point-of-sale "Intake Queue Shop Crestview WC BUBBA-OG [PERSON_NAME] Search Customers Create N…" at bounding box center [179, 166] width 359 height 333
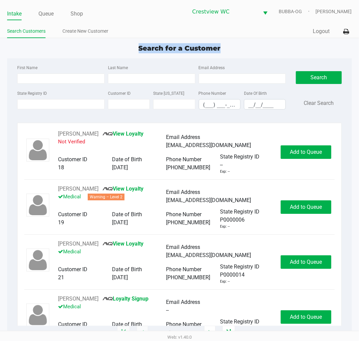
click at [133, 45] on div "Search for a Customer" at bounding box center [179, 48] width 354 height 10
drag, startPoint x: 134, startPoint y: 44, endPoint x: 227, endPoint y: 41, distance: 93.1
click at [226, 41] on app-point-of-sale "Intake Queue Shop Crestview WC BUBBA-OG [PERSON_NAME] Search Customers Create N…" at bounding box center [179, 166] width 359 height 333
click at [227, 41] on app-point-of-sale "Intake Queue Shop Crestview WC BUBBA-OG [PERSON_NAME] Search Customers Create N…" at bounding box center [179, 166] width 359 height 333
click at [254, 50] on div "Search for a Customer" at bounding box center [179, 48] width 354 height 10
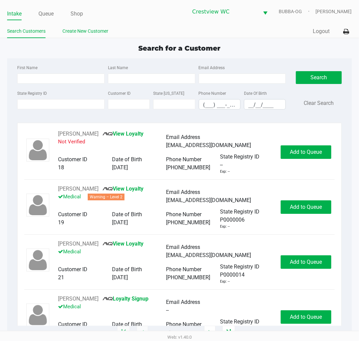
drag, startPoint x: 85, startPoint y: 29, endPoint x: 88, endPoint y: 32, distance: 4.6
click at [85, 29] on link "Create New Customer" at bounding box center [85, 31] width 46 height 8
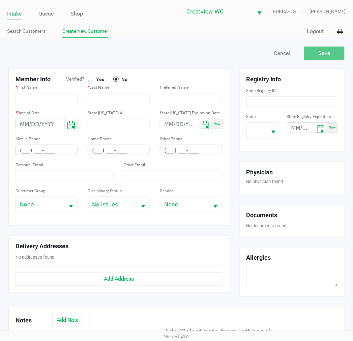
click at [95, 82] on div "Yes" at bounding box center [100, 78] width 25 height 7
click at [95, 80] on span "Yes" at bounding box center [98, 79] width 11 height 6
drag, startPoint x: 262, startPoint y: 144, endPoint x: 264, endPoint y: 131, distance: 12.6
click at [262, 144] on div "State State Registry Expiration Now" at bounding box center [291, 128] width 91 height 32
click at [264, 131] on span at bounding box center [257, 131] width 20 height 16
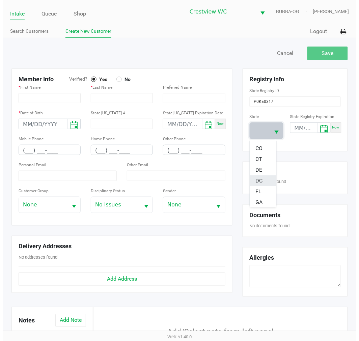
scroll to position [75, 0]
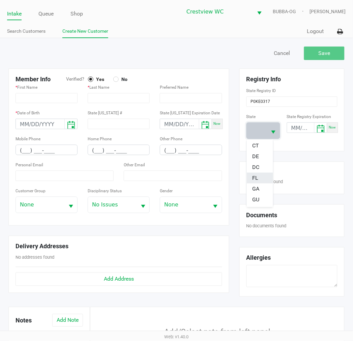
click at [257, 177] on span "FL" at bounding box center [255, 178] width 6 height 8
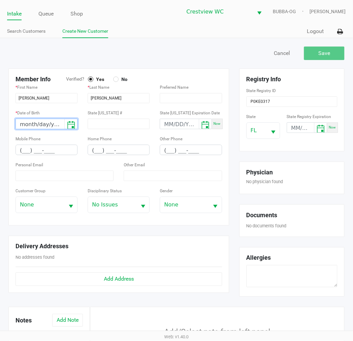
click at [51, 121] on kendo-dateinput "month/day/year" at bounding box center [40, 124] width 49 height 10
click at [28, 125] on input "month/day/year" at bounding box center [40, 124] width 49 height 10
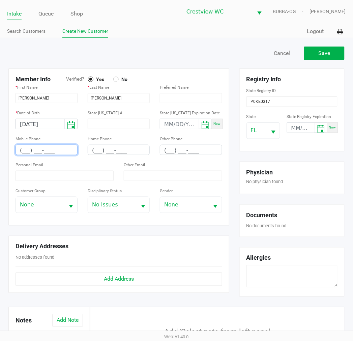
click at [59, 149] on input "(___) ___-____" at bounding box center [46, 150] width 61 height 10
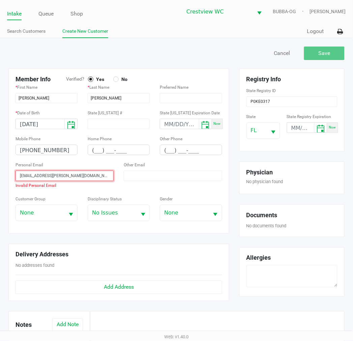
click at [19, 172] on input "[EMAIL_ADDRESS][PERSON_NAME][DOMAIN_NAME]" at bounding box center [65, 176] width 98 height 10
click at [20, 178] on input "[EMAIL_ADDRESS][PERSON_NAME][DOMAIN_NAME]" at bounding box center [65, 176] width 98 height 10
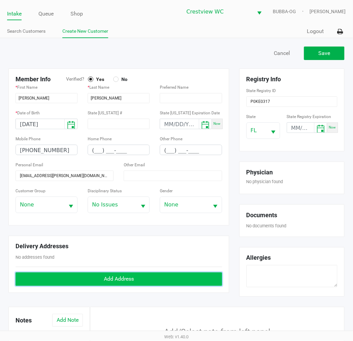
click at [84, 277] on button "Add Address" at bounding box center [119, 278] width 207 height 13
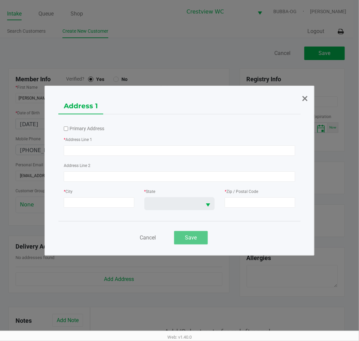
click at [89, 127] on label "Primary Address" at bounding box center [86, 128] width 35 height 7
click at [68, 127] on input "Primary Address" at bounding box center [66, 128] width 4 height 4
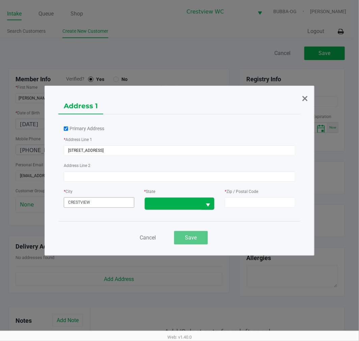
click at [204, 203] on span "Select" at bounding box center [208, 205] width 8 height 8
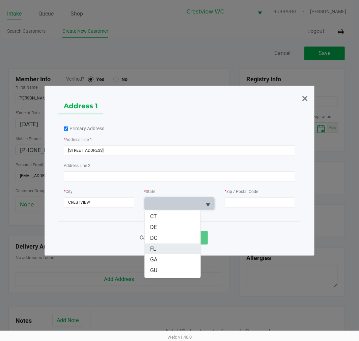
click at [172, 247] on li "FL" at bounding box center [173, 248] width 56 height 11
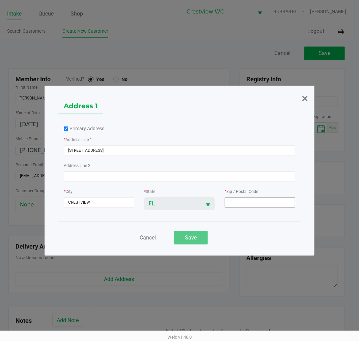
click at [248, 206] on input at bounding box center [259, 202] width 70 height 10
drag, startPoint x: 189, startPoint y: 244, endPoint x: 190, endPoint y: 238, distance: 5.8
click at [190, 244] on button "Save" at bounding box center [191, 237] width 34 height 13
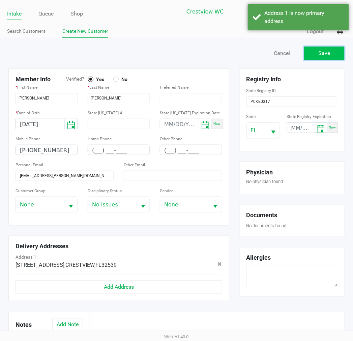
click at [331, 60] on button "Save" at bounding box center [324, 53] width 40 height 13
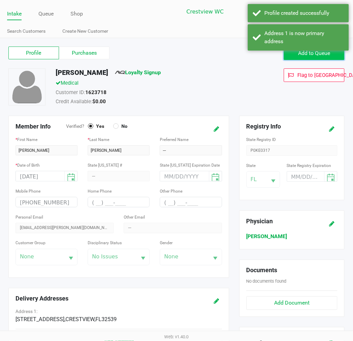
click at [312, 60] on button "Add to Queue" at bounding box center [314, 53] width 61 height 13
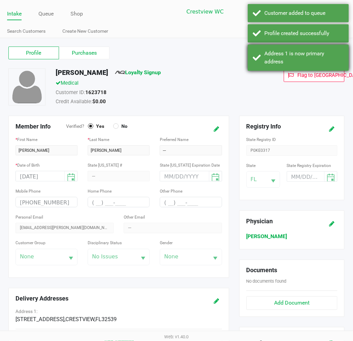
click at [285, 55] on div "Address 1 is now primary address" at bounding box center [304, 58] width 79 height 16
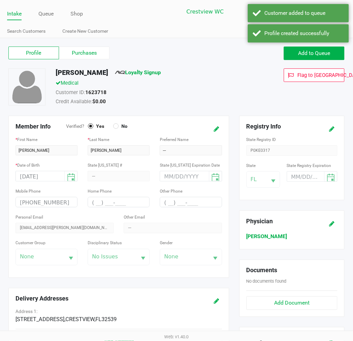
click at [303, 44] on div "Profile Purchases Add to Queue [PERSON_NAME] Loyalty Signup Medical Customer ID…" at bounding box center [176, 276] width 353 height 476
click at [308, 52] on span "Add to Queue" at bounding box center [314, 53] width 32 height 6
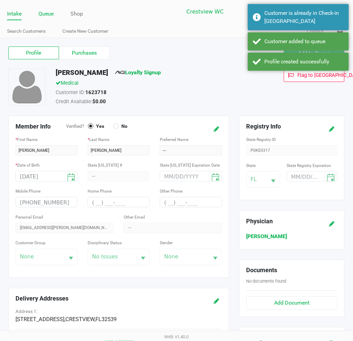
click at [41, 9] on link "Queue" at bounding box center [45, 13] width 15 height 9
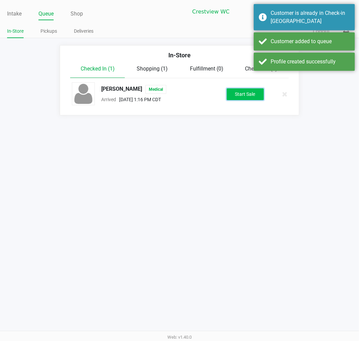
click at [241, 90] on button "Start Sale" at bounding box center [244, 94] width 37 height 12
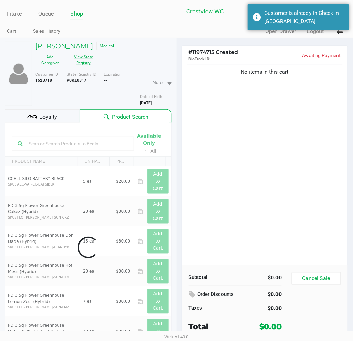
click at [86, 59] on button "View State Registry" at bounding box center [82, 60] width 34 height 17
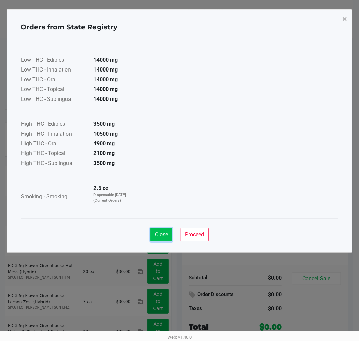
click at [158, 233] on span "Close" at bounding box center [161, 234] width 13 height 6
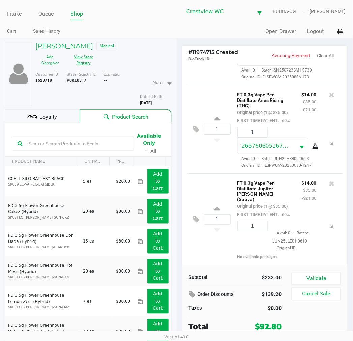
scroll to position [341, 0]
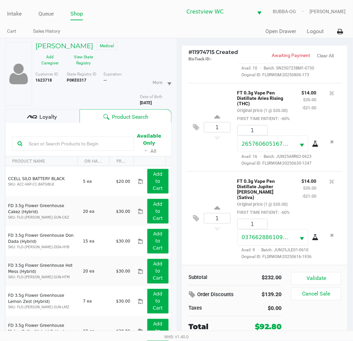
click at [49, 115] on span "Loyalty" at bounding box center [48, 117] width 18 height 8
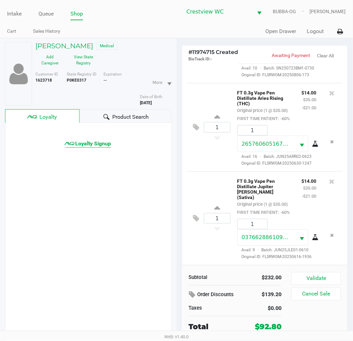
click at [104, 140] on span "Loyalty Signup" at bounding box center [93, 144] width 36 height 8
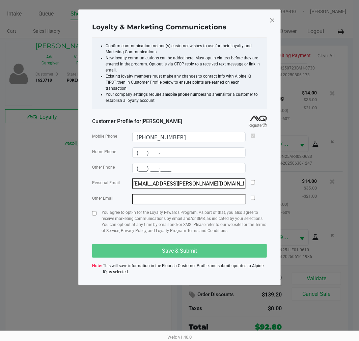
click at [94, 211] on div at bounding box center [94, 224] width 4 height 30
click at [95, 209] on div at bounding box center [94, 224] width 4 height 30
click at [92, 211] on input "checkbox" at bounding box center [94, 213] width 4 height 4
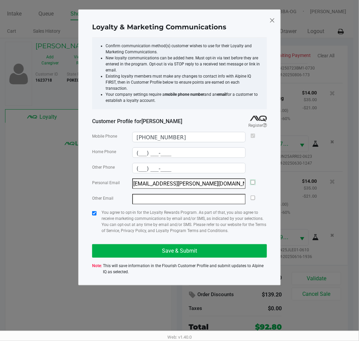
click at [253, 180] on input "checkbox" at bounding box center [252, 182] width 4 height 4
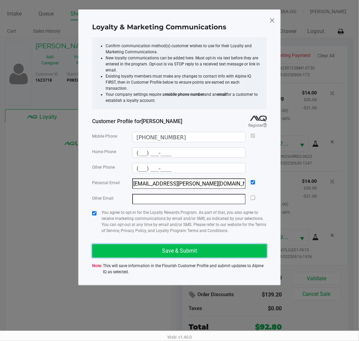
click at [220, 244] on button "Save & Submit" at bounding box center [179, 250] width 175 height 13
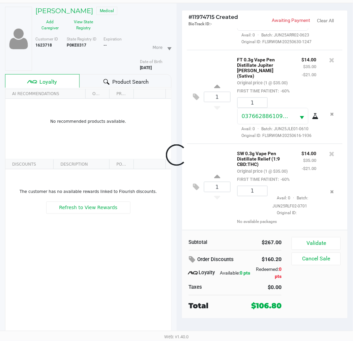
scroll to position [447, 0]
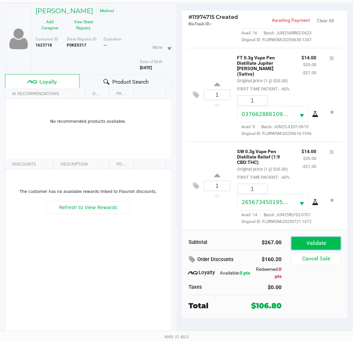
click at [317, 244] on button "Validate" at bounding box center [316, 243] width 49 height 13
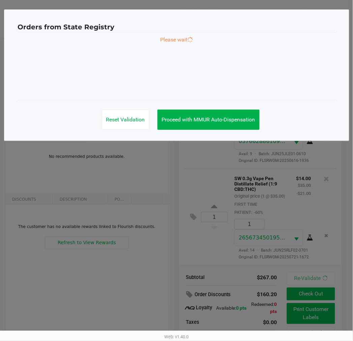
scroll to position [465, 0]
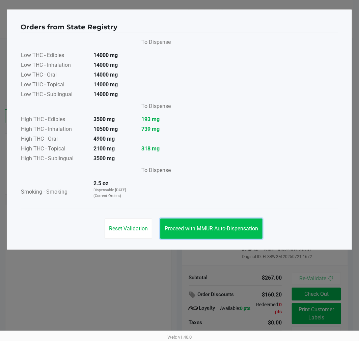
click at [232, 228] on span "Proceed with MMUR Auto-Dispensation" at bounding box center [210, 228] width 93 height 6
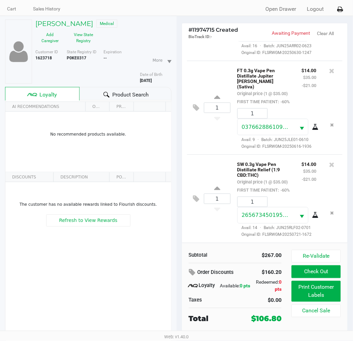
scroll to position [35, 0]
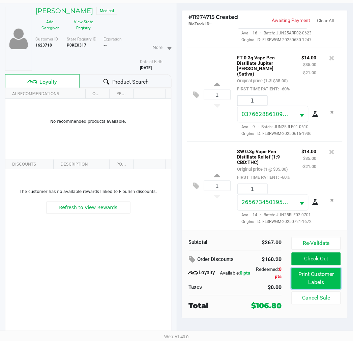
click at [315, 273] on button "Print Customer Labels" at bounding box center [316, 278] width 49 height 21
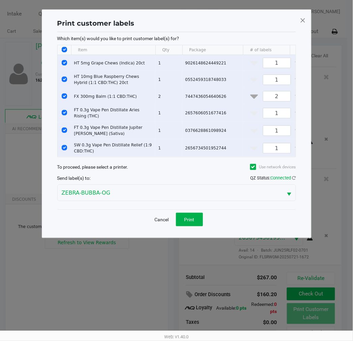
scroll to position [0, 0]
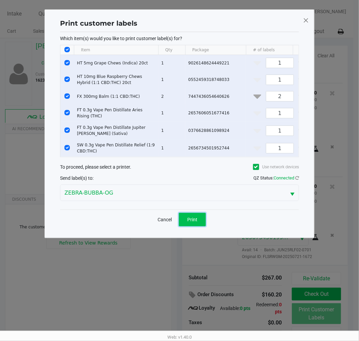
click at [199, 224] on button "Print" at bounding box center [192, 219] width 27 height 13
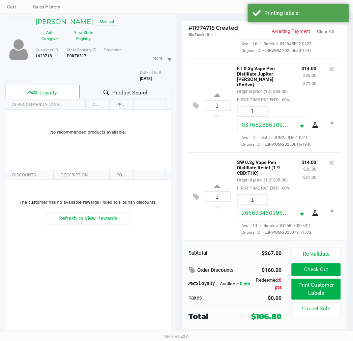
scroll to position [35, 0]
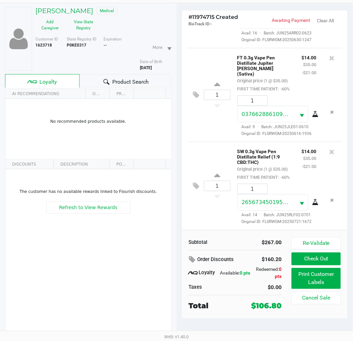
click at [317, 256] on button "Check Out" at bounding box center [316, 258] width 49 height 13
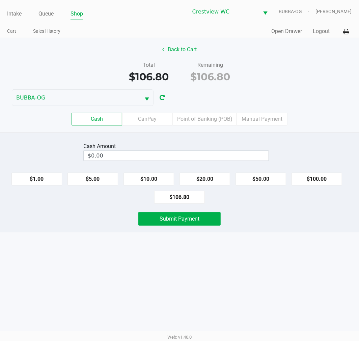
click at [216, 118] on label "Point of Banking (POB)" at bounding box center [205, 119] width 64 height 13
click at [0, 0] on 7 "Point of Banking (POB)" at bounding box center [0, 0] width 0 height 0
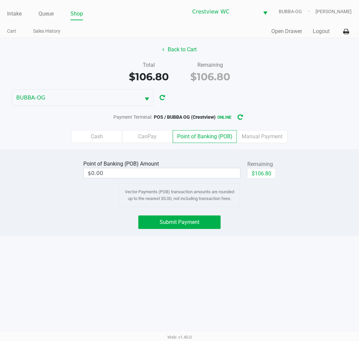
click at [264, 176] on button "$106.80" at bounding box center [261, 173] width 28 height 10
click at [193, 238] on div "Intake Queue Shop Crestview WC BUBBA-OG [PERSON_NAME] Cart Sales History Quick …" at bounding box center [179, 170] width 359 height 341
click at [176, 224] on span "Submit Payment" at bounding box center [179, 222] width 40 height 6
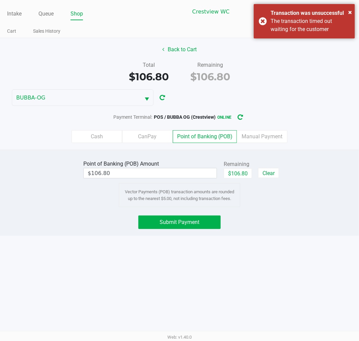
click at [110, 136] on label "Cash" at bounding box center [96, 136] width 51 height 13
click at [0, 0] on 0 "Cash" at bounding box center [0, 0] width 0 height 0
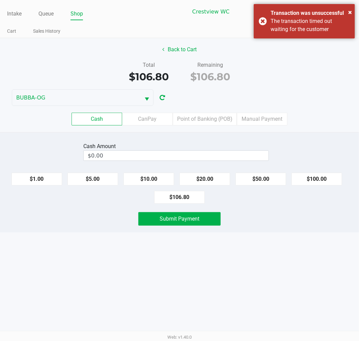
click at [316, 177] on button "$100.00" at bounding box center [316, 179] width 51 height 13
click at [162, 181] on button "$10.00" at bounding box center [148, 179] width 51 height 13
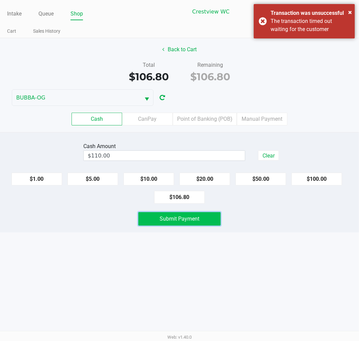
click at [179, 219] on span "Submit Payment" at bounding box center [179, 218] width 40 height 6
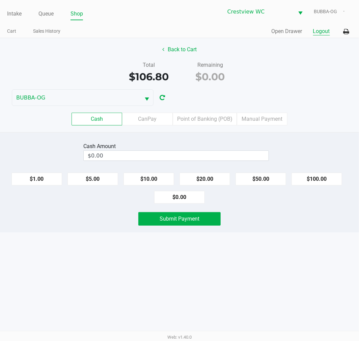
click at [322, 31] on button "Logout" at bounding box center [321, 31] width 17 height 8
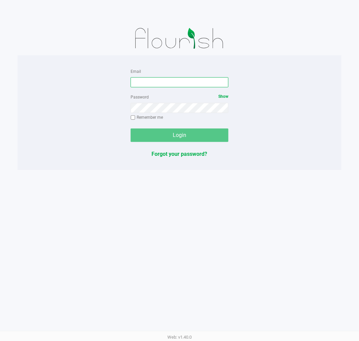
click at [162, 86] on input "Email" at bounding box center [179, 82] width 98 height 10
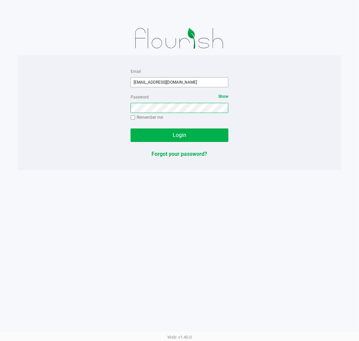
click at [130, 128] on button "Login" at bounding box center [179, 134] width 98 height 13
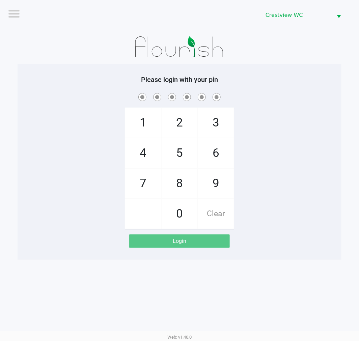
click at [316, 219] on div "1 4 7 2 5 8 0 3 6 9 Clear" at bounding box center [180, 160] width 324 height 137
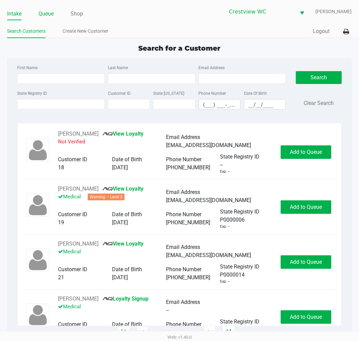
click at [48, 17] on link "Queue" at bounding box center [45, 13] width 15 height 9
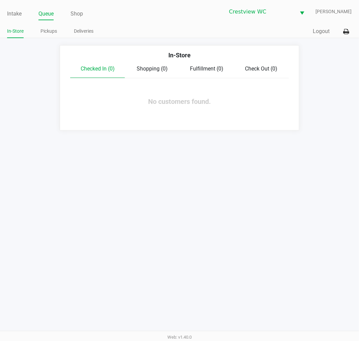
click at [249, 71] on span "Check Out (0)" at bounding box center [261, 68] width 32 height 6
click at [52, 34] on link "Pickups" at bounding box center [48, 31] width 17 height 8
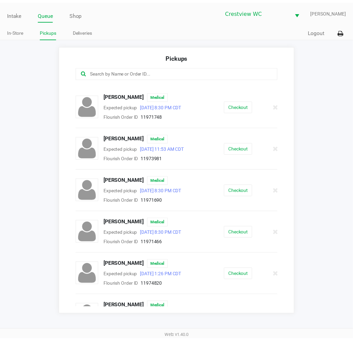
scroll to position [412, 0]
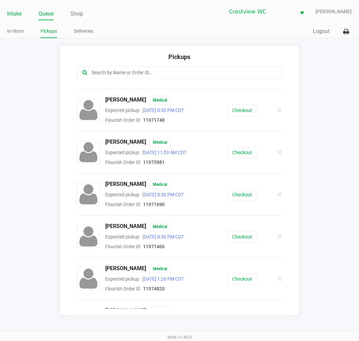
click at [13, 19] on li "Intake" at bounding box center [14, 14] width 14 height 12
click at [12, 6] on div "Intake Queue Shop Crestview [PERSON_NAME]" at bounding box center [179, 11] width 344 height 17
click at [20, 12] on link "Intake" at bounding box center [14, 13] width 14 height 9
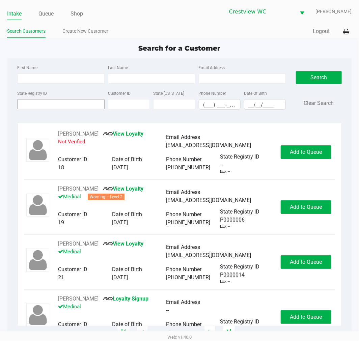
drag, startPoint x: 74, startPoint y: 119, endPoint x: 76, endPoint y: 107, distance: 11.5
click at [74, 118] on div "First Name Last Name Email Address State Registry ID Customer ID State [US_STAT…" at bounding box center [179, 89] width 334 height 62
click at [76, 107] on input "State Registry ID" at bounding box center [60, 104] width 87 height 10
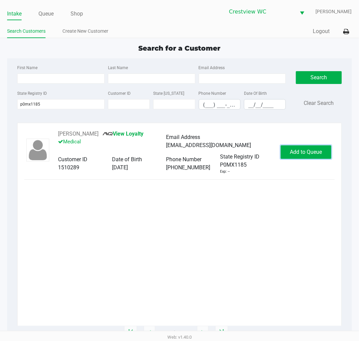
click at [315, 148] on button "Add to Queue" at bounding box center [305, 151] width 51 height 13
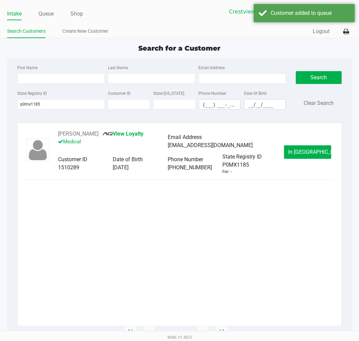
click at [53, 7] on div "Intake Queue Shop" at bounding box center [93, 13] width 172 height 12
click at [51, 12] on link "Queue" at bounding box center [45, 13] width 15 height 9
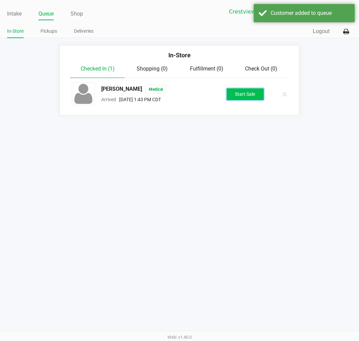
click at [235, 99] on button "Start Sale" at bounding box center [244, 94] width 37 height 12
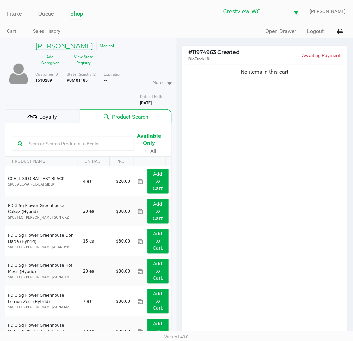
click at [68, 43] on h5 "[PERSON_NAME]" at bounding box center [64, 46] width 58 height 8
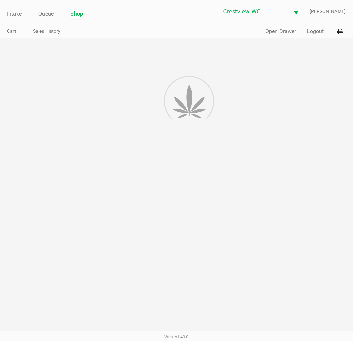
click at [78, 50] on div at bounding box center [176, 225] width 353 height 375
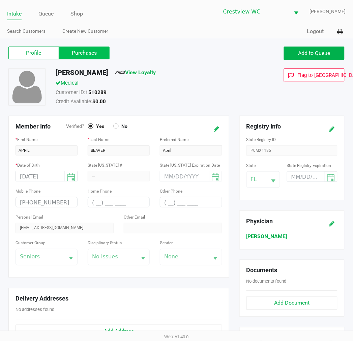
click at [68, 47] on label "Purchases" at bounding box center [84, 53] width 51 height 13
click at [0, 0] on 1 "Purchases" at bounding box center [0, 0] width 0 height 0
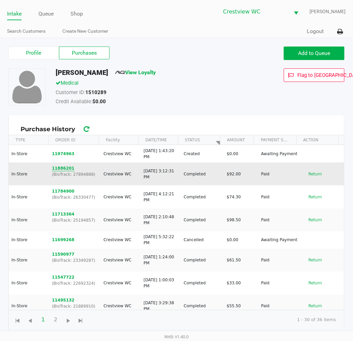
click at [66, 167] on button "11886201" at bounding box center [63, 168] width 23 height 6
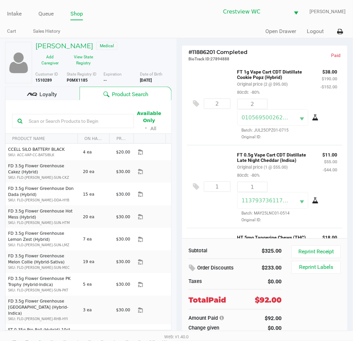
scroll to position [47, 0]
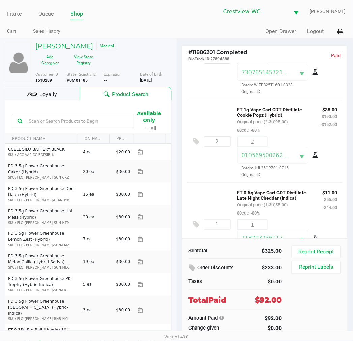
drag, startPoint x: 288, startPoint y: 114, endPoint x: 284, endPoint y: 115, distance: 4.5
click at [288, 114] on p "FT 1g Vape Cart CDT Distillate Cookie Popz (Hybrid)" at bounding box center [273, 111] width 73 height 12
click at [73, 42] on h5 "[PERSON_NAME]" at bounding box center [64, 46] width 58 height 8
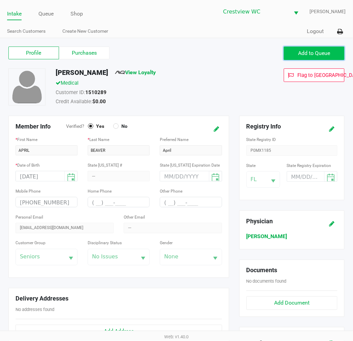
click at [284, 55] on button "Add to Queue" at bounding box center [314, 53] width 61 height 13
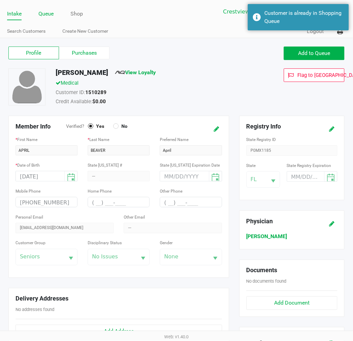
click at [50, 17] on link "Queue" at bounding box center [45, 13] width 15 height 9
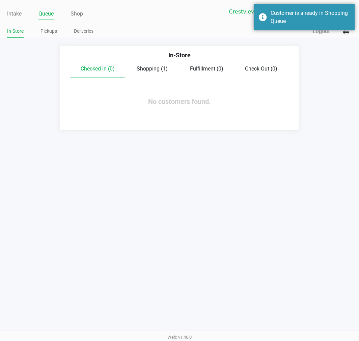
click at [159, 71] on span "Shopping (1)" at bounding box center [151, 68] width 31 height 6
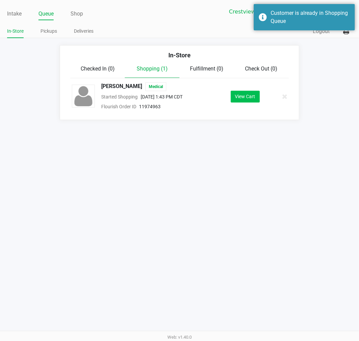
drag, startPoint x: 230, startPoint y: 98, endPoint x: 239, endPoint y: 98, distance: 9.8
click at [231, 98] on div "View Cart" at bounding box center [245, 97] width 56 height 12
click at [241, 98] on button "View Cart" at bounding box center [245, 97] width 29 height 12
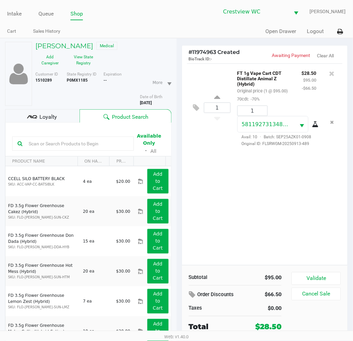
click at [325, 274] on button "Validate" at bounding box center [316, 278] width 49 height 13
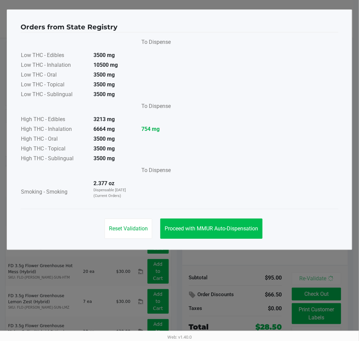
click at [235, 232] on button "Proceed with MMUR Auto-Dispensation" at bounding box center [211, 228] width 102 height 20
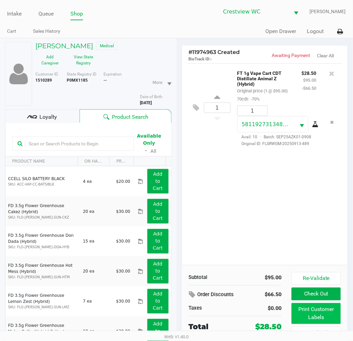
click at [314, 318] on button "Print Customer Labels" at bounding box center [316, 313] width 49 height 21
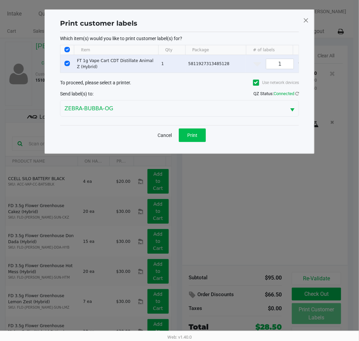
click at [200, 142] on button "Print" at bounding box center [192, 134] width 27 height 13
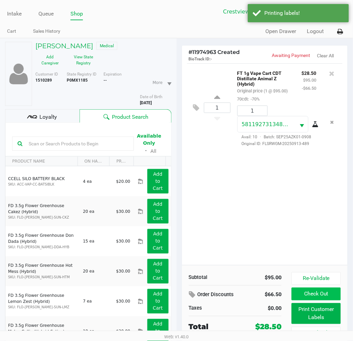
click at [325, 300] on button "Check Out" at bounding box center [316, 293] width 49 height 13
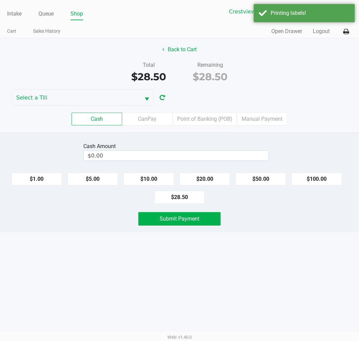
click at [215, 178] on button "$20.00" at bounding box center [204, 179] width 51 height 13
click at [216, 183] on button "$20.00" at bounding box center [204, 179] width 51 height 13
click at [198, 225] on button "Submit Payment" at bounding box center [179, 218] width 82 height 13
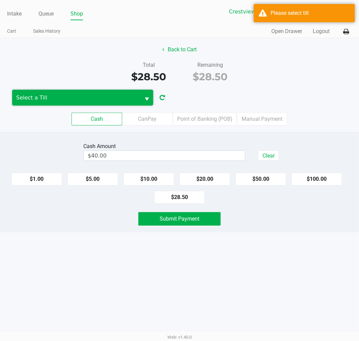
click at [39, 92] on span "Select a Till" at bounding box center [76, 98] width 128 height 16
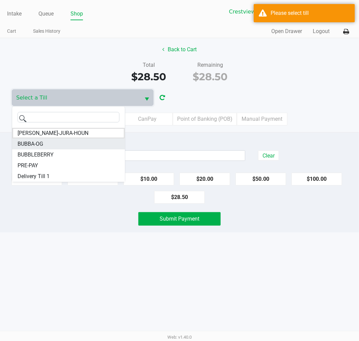
click at [52, 140] on li "BUBBA-OG" at bounding box center [68, 144] width 113 height 11
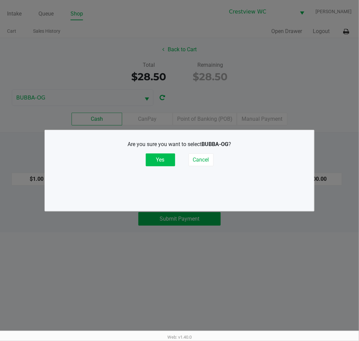
click at [158, 159] on button "Yes" at bounding box center [160, 159] width 29 height 13
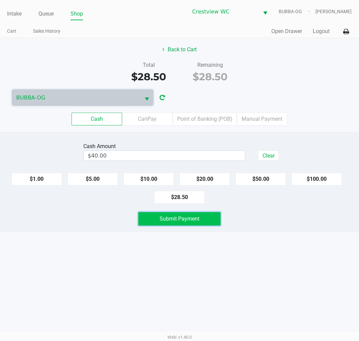
click at [211, 223] on button "Submit Payment" at bounding box center [179, 218] width 82 height 13
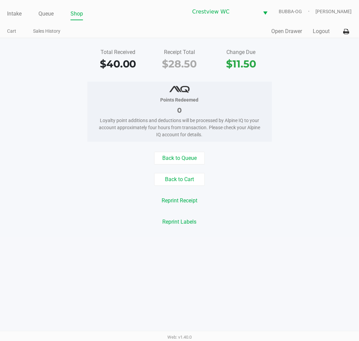
click at [20, 14] on link "Intake" at bounding box center [14, 13] width 14 height 9
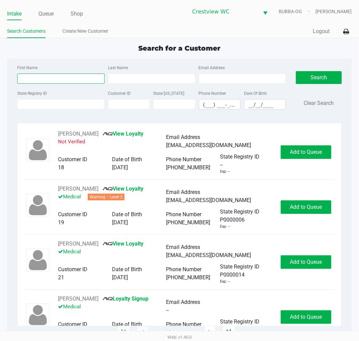
click at [53, 80] on input "First Name" at bounding box center [60, 78] width 87 height 10
click at [25, 95] on label "State Registry ID" at bounding box center [32, 93] width 30 height 6
click at [25, 99] on input "State Registry ID" at bounding box center [60, 104] width 87 height 10
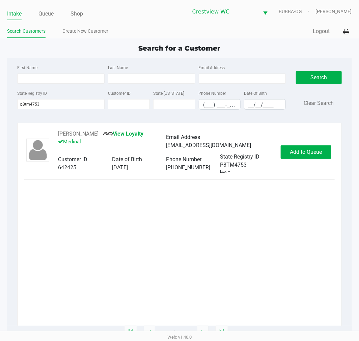
click at [306, 169] on div "[PERSON_NAME] View Loyalty Medical Email Address [EMAIL_ADDRESS][DOMAIN_NAME] C…" at bounding box center [179, 152] width 310 height 44
click at [302, 151] on span "Add to Queue" at bounding box center [306, 152] width 32 height 6
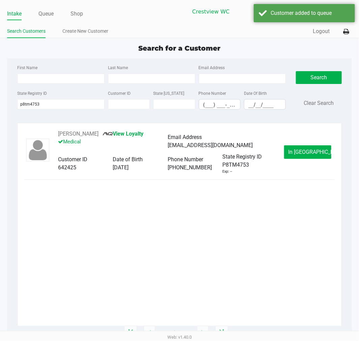
click at [43, 16] on link "Queue" at bounding box center [45, 13] width 15 height 9
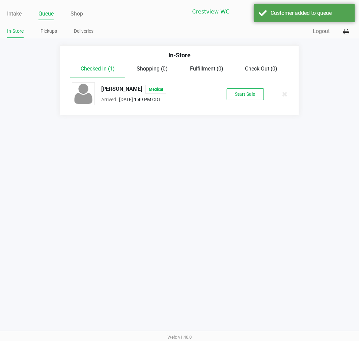
click at [246, 94] on button "Start Sale" at bounding box center [244, 94] width 37 height 12
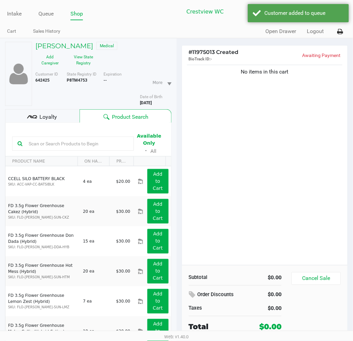
click at [77, 65] on button "View State Registry" at bounding box center [82, 60] width 34 height 17
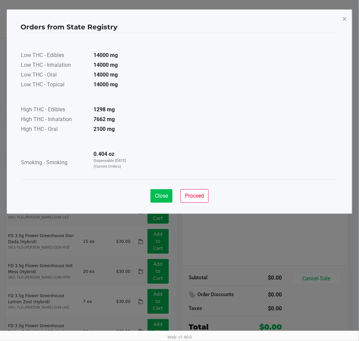
click at [166, 200] on button "Close" at bounding box center [161, 195] width 22 height 13
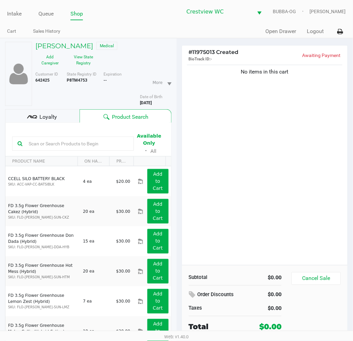
click at [251, 173] on div "Close Proceed" at bounding box center [176, 175] width 317 height 27
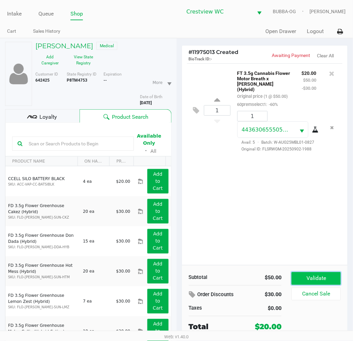
click at [322, 273] on button "Validate" at bounding box center [316, 278] width 49 height 13
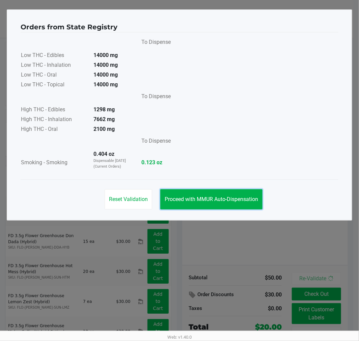
drag, startPoint x: 210, startPoint y: 206, endPoint x: 210, endPoint y: 211, distance: 5.1
click at [210, 208] on button "Proceed with MMUR Auto-Dispensation" at bounding box center [211, 199] width 102 height 20
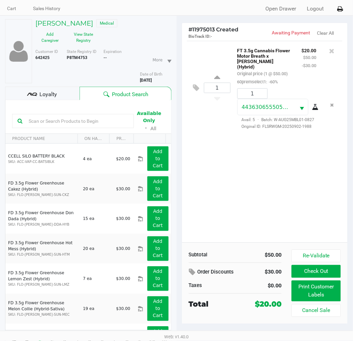
scroll to position [35, 0]
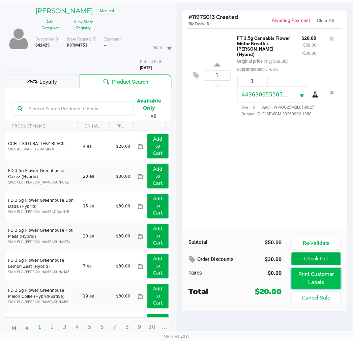
click at [304, 277] on button "Print Customer Labels" at bounding box center [316, 278] width 49 height 21
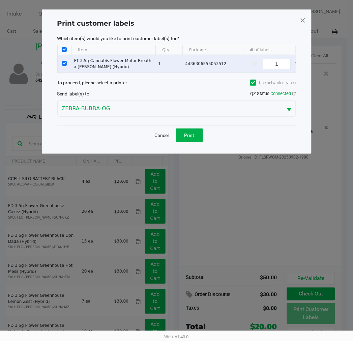
scroll to position [0, 0]
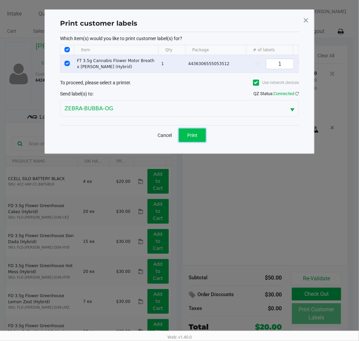
click at [197, 134] on button "Print" at bounding box center [192, 134] width 27 height 13
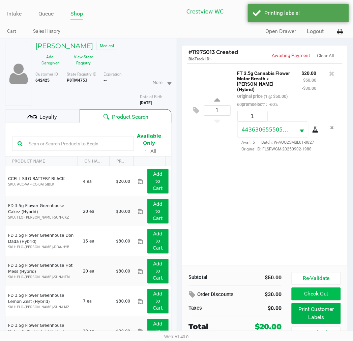
click at [316, 292] on button "Check Out" at bounding box center [316, 293] width 49 height 13
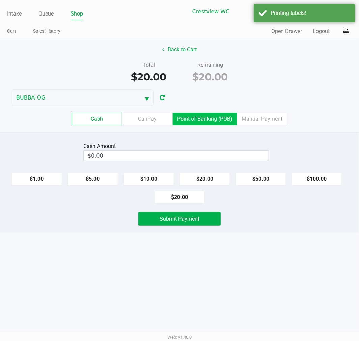
click at [200, 119] on label "Point of Banking (POB)" at bounding box center [205, 119] width 64 height 13
click at [0, 0] on 7 "Point of Banking (POB)" at bounding box center [0, 0] width 0 height 0
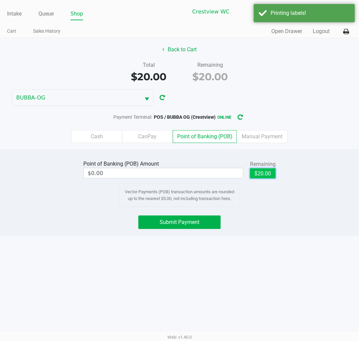
click at [258, 175] on button "$20.00" at bounding box center [263, 173] width 26 height 10
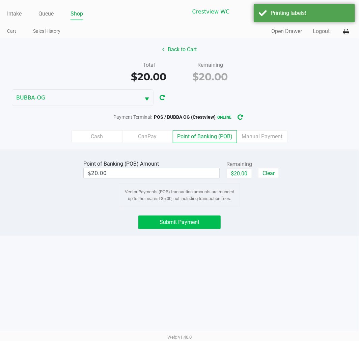
click at [204, 226] on button "Submit Payment" at bounding box center [179, 221] width 82 height 13
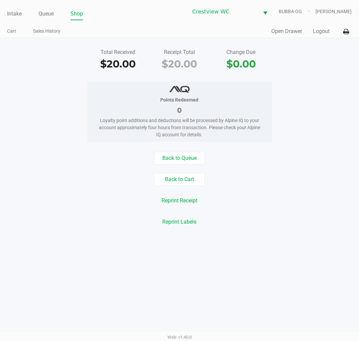
click at [22, 39] on div "Total Received $20.00 Receipt Total $20.00 Change Due $0.00 Points Redeemed 0 L…" at bounding box center [179, 137] width 359 height 198
click at [274, 35] on button "Open Drawer" at bounding box center [286, 31] width 31 height 8
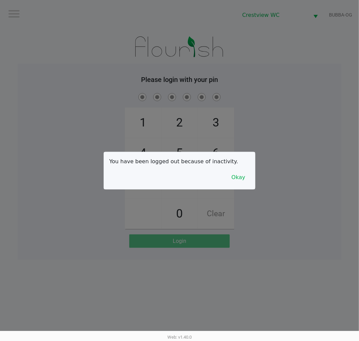
click at [247, 174] on button "Okay" at bounding box center [238, 177] width 23 height 13
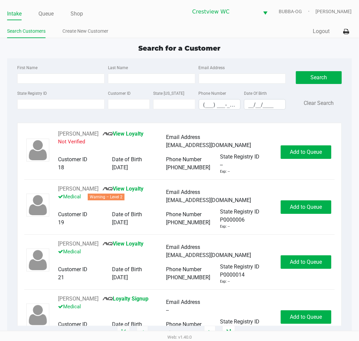
click at [61, 110] on div "State Registry ID" at bounding box center [61, 99] width 91 height 21
click at [63, 109] on input "State Registry ID" at bounding box center [60, 104] width 87 height 10
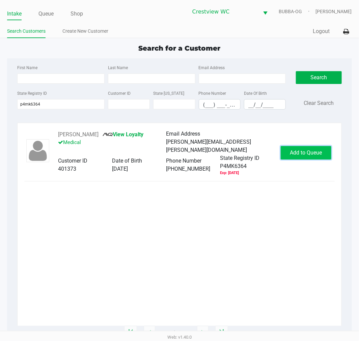
click at [295, 150] on span "Add to Queue" at bounding box center [306, 152] width 32 height 6
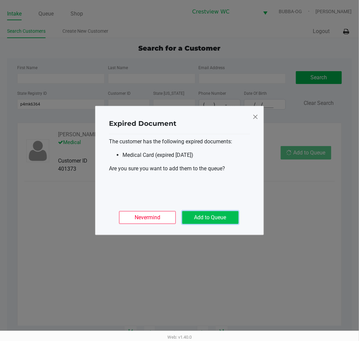
click at [224, 218] on button "Add to Queue" at bounding box center [210, 217] width 56 height 13
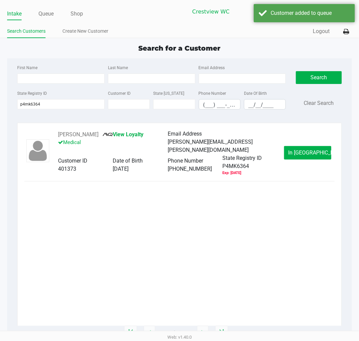
click at [96, 130] on div "[PERSON_NAME] View Loyalty Medical" at bounding box center [113, 141] width 110 height 23
click at [72, 132] on button "[PERSON_NAME]" at bounding box center [78, 134] width 40 height 8
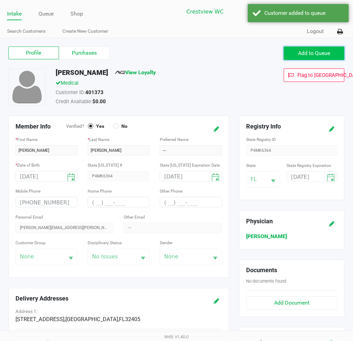
click at [307, 55] on span "Add to Queue" at bounding box center [314, 53] width 32 height 6
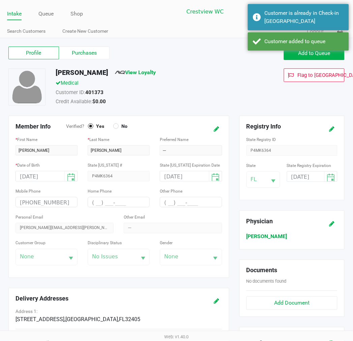
click at [55, 14] on ul "Intake Queue Shop" at bounding box center [92, 13] width 170 height 11
click at [50, 13] on link "Queue" at bounding box center [45, 13] width 15 height 9
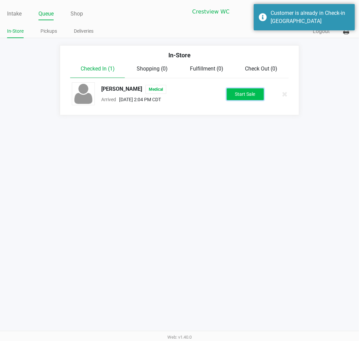
click at [253, 90] on button "Start Sale" at bounding box center [244, 94] width 37 height 12
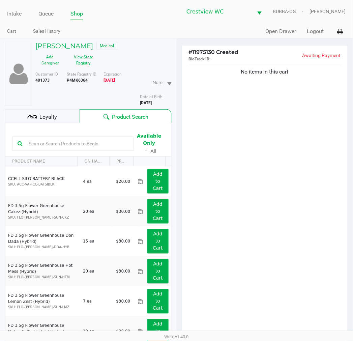
click at [93, 67] on button "View State Registry" at bounding box center [82, 60] width 34 height 17
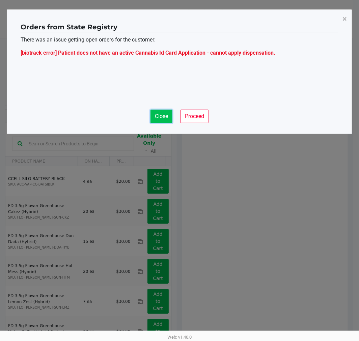
click at [160, 115] on span "Close" at bounding box center [161, 116] width 13 height 6
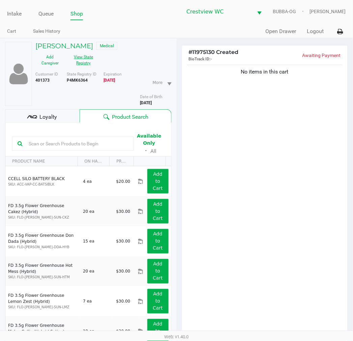
drag, startPoint x: 102, startPoint y: 62, endPoint x: 88, endPoint y: 62, distance: 13.8
click at [98, 62] on div "Add Caregiver View State Registry" at bounding box center [66, 60] width 73 height 17
click at [88, 62] on button "View State Registry" at bounding box center [82, 60] width 34 height 17
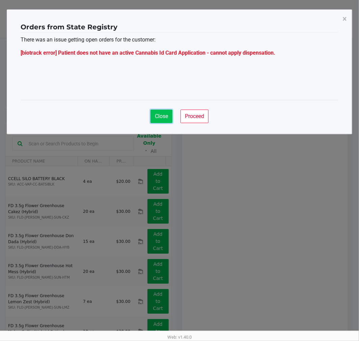
click at [164, 120] on button "Close" at bounding box center [161, 116] width 22 height 13
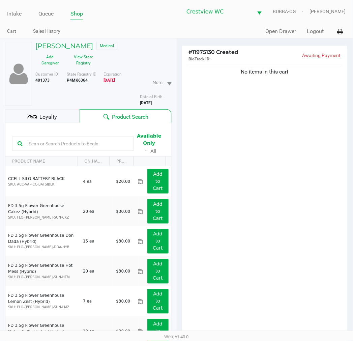
drag, startPoint x: 66, startPoint y: 78, endPoint x: 71, endPoint y: 81, distance: 5.4
click at [71, 81] on div "Customer ID 401373 State Registry ID P4MK6364 Expiration [DEMOGRAPHIC_DATA] Mor…" at bounding box center [103, 88] width 146 height 35
click at [71, 81] on b "P4MK6364" at bounding box center [77, 80] width 21 height 5
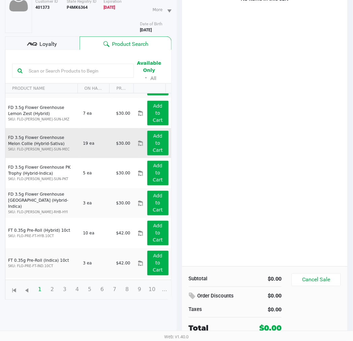
scroll to position [187, 0]
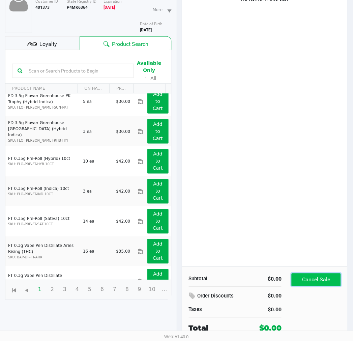
click at [305, 278] on button "Cancel Sale" at bounding box center [316, 279] width 49 height 13
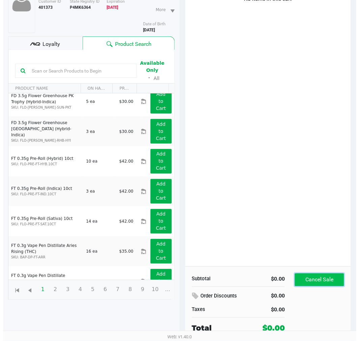
scroll to position [0, 0]
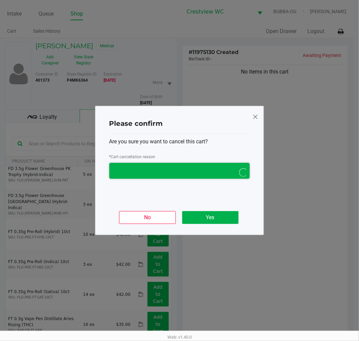
click at [166, 178] on span "NO DATA FOUND" at bounding box center [172, 171] width 127 height 16
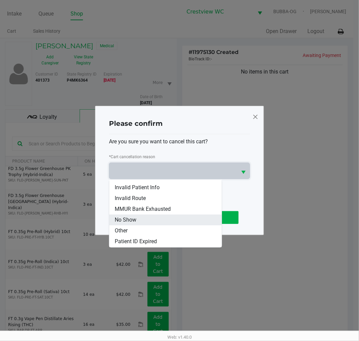
scroll to position [29, 0]
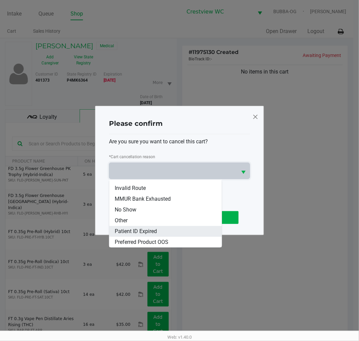
click at [174, 230] on li "Patient ID Expired" at bounding box center [165, 231] width 112 height 11
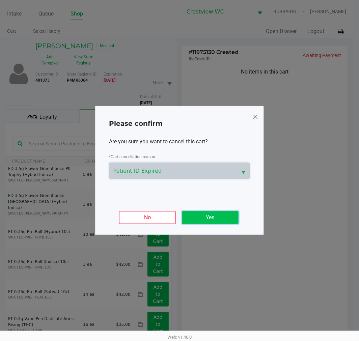
click at [220, 218] on button "Yes" at bounding box center [210, 217] width 56 height 13
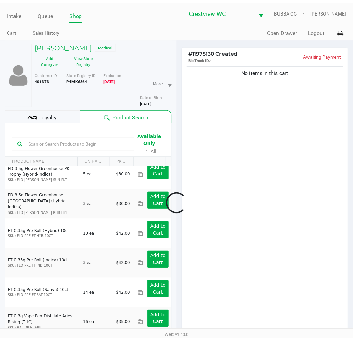
scroll to position [73, 0]
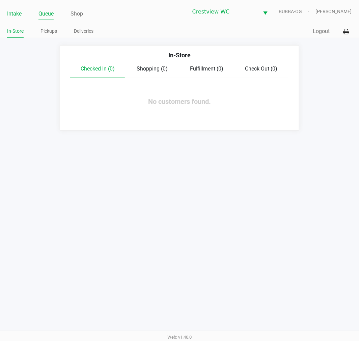
click at [7, 13] on link "Intake" at bounding box center [14, 13] width 14 height 9
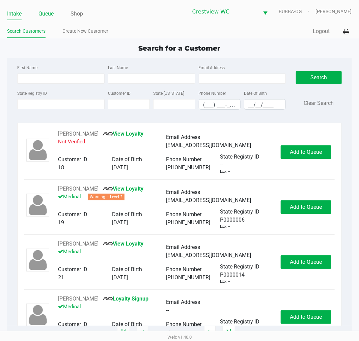
drag, startPoint x: 33, startPoint y: 10, endPoint x: 41, endPoint y: 12, distance: 8.5
click at [41, 12] on ul "Intake Queue Shop" at bounding box center [93, 13] width 172 height 11
click at [41, 12] on link "Queue" at bounding box center [45, 13] width 15 height 9
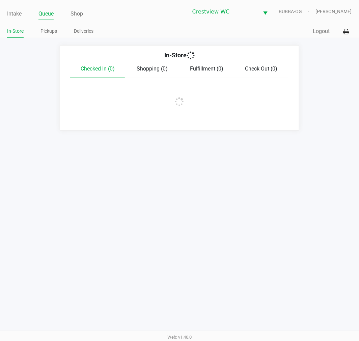
click at [49, 26] on li "Pickups" at bounding box center [48, 32] width 17 height 12
click at [50, 33] on link "Pickups" at bounding box center [48, 31] width 17 height 8
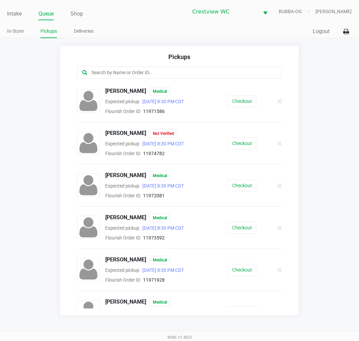
click at [2, 8] on div "Intake Queue Shop Crestview WC BUBBA-OG [PERSON_NAME] In-Store Pickups Deliveri…" at bounding box center [179, 19] width 359 height 38
click at [5, 9] on div "Intake Queue Shop Crestview WC BUBBA-OG [PERSON_NAME] In-Store Pickups Deliveri…" at bounding box center [179, 19] width 359 height 38
click at [9, 11] on link "Intake" at bounding box center [14, 13] width 14 height 9
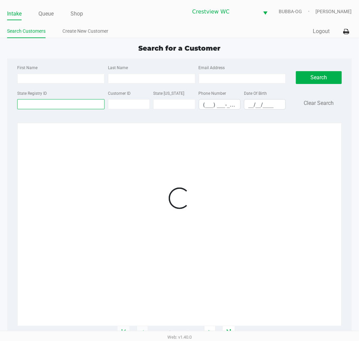
click at [63, 105] on input "State Registry ID" at bounding box center [60, 104] width 87 height 10
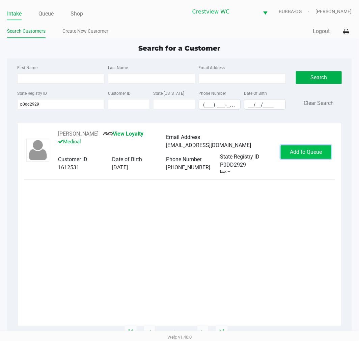
click at [315, 151] on span "Add to Queue" at bounding box center [306, 152] width 32 height 6
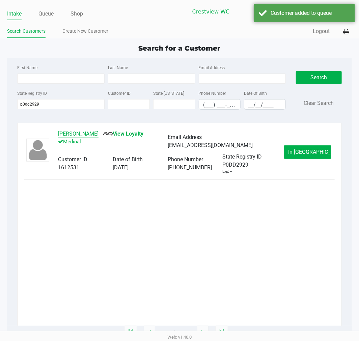
click at [86, 137] on button "[PERSON_NAME]" at bounding box center [78, 134] width 40 height 8
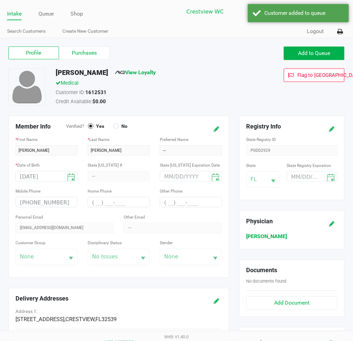
click at [79, 53] on label "Purchases" at bounding box center [84, 53] width 51 height 13
click at [0, 0] on 1 "Purchases" at bounding box center [0, 0] width 0 height 0
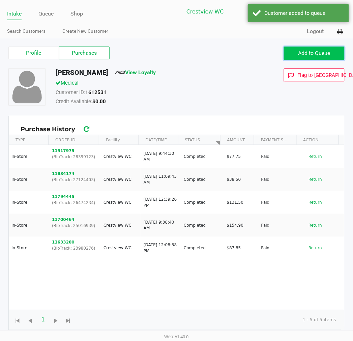
click at [306, 50] on span "Add to Queue" at bounding box center [314, 53] width 32 height 6
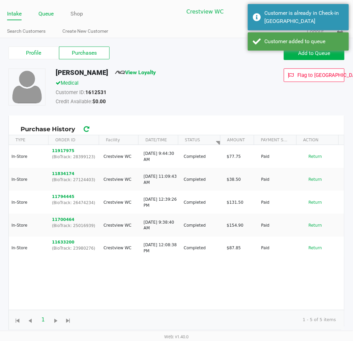
click at [51, 14] on link "Queue" at bounding box center [45, 13] width 15 height 9
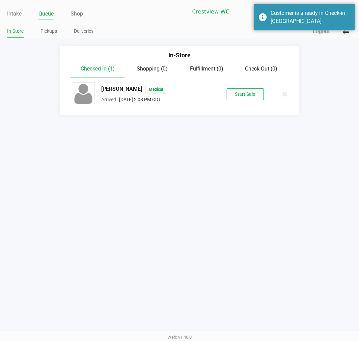
click at [234, 102] on div "[PERSON_NAME] Medical Arrived [DATE] 2:08 PM CDT Start Sale" at bounding box center [179, 94] width 225 height 24
click at [234, 98] on button "Start Sale" at bounding box center [244, 94] width 37 height 12
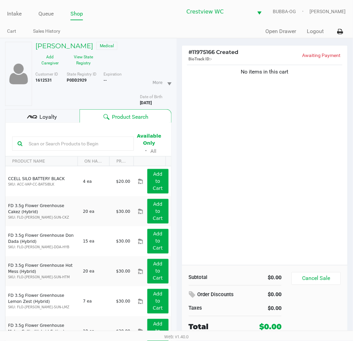
click at [249, 214] on div "No items in this cart" at bounding box center [265, 164] width 166 height 202
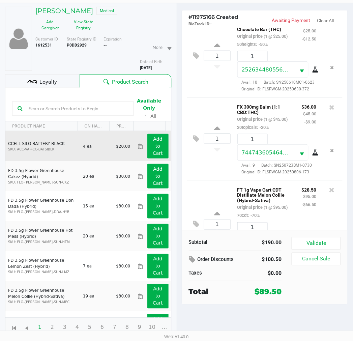
scroll to position [192, 0]
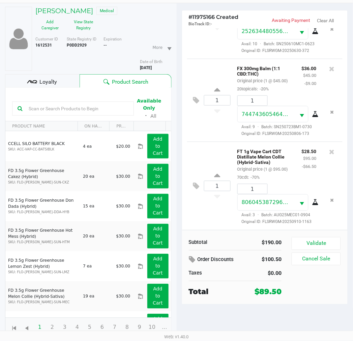
click at [64, 83] on div "Loyalty" at bounding box center [42, 80] width 74 height 13
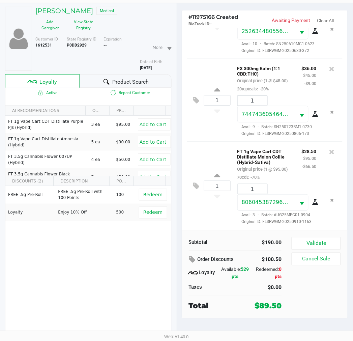
click at [268, 17] on div "Awaiting Payment Clear All" at bounding box center [303, 21] width 76 height 8
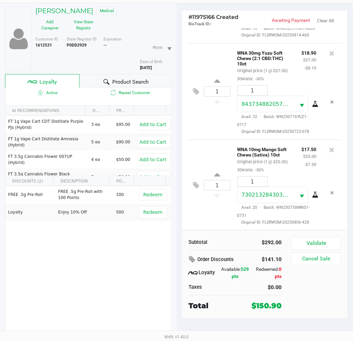
scroll to position [508, 0]
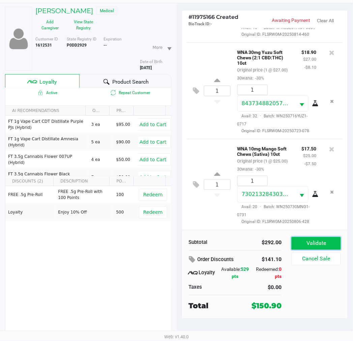
click at [332, 243] on button "Validate" at bounding box center [316, 243] width 49 height 13
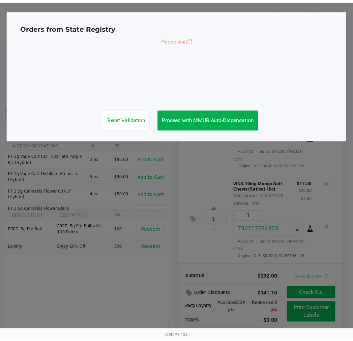
scroll to position [510, 0]
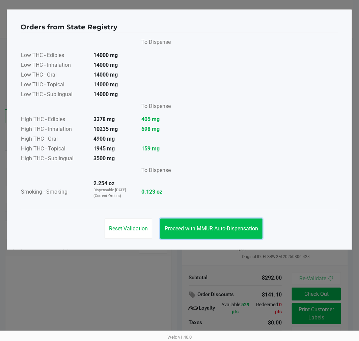
click at [246, 221] on button "Proceed with MMUR Auto-Dispensation" at bounding box center [211, 228] width 102 height 20
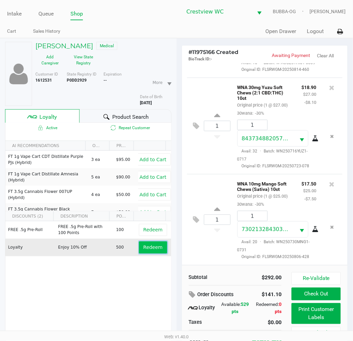
click at [153, 243] on button "Redeem" at bounding box center [153, 247] width 28 height 12
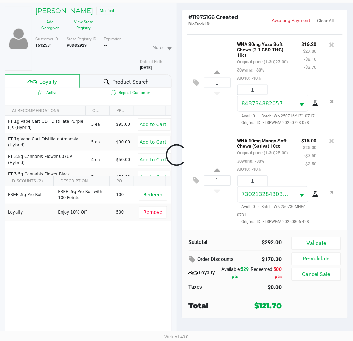
scroll to position [567, 0]
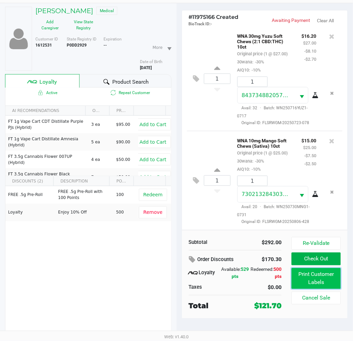
click at [321, 282] on button "Print Customer Labels" at bounding box center [316, 278] width 49 height 21
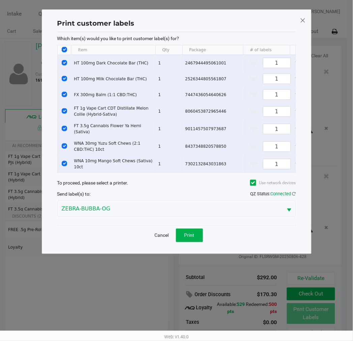
scroll to position [0, 0]
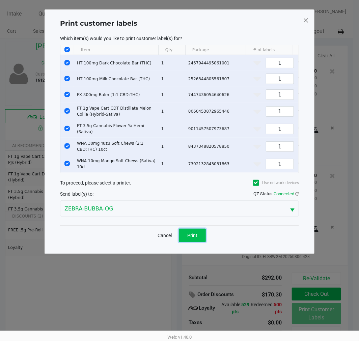
click at [202, 235] on button "Print" at bounding box center [192, 235] width 27 height 13
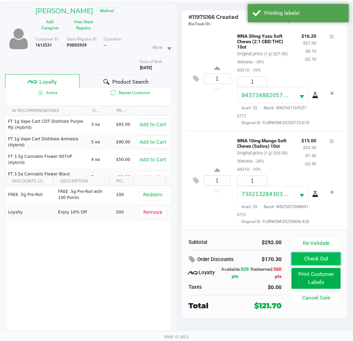
click at [312, 260] on button "Check Out" at bounding box center [316, 258] width 49 height 13
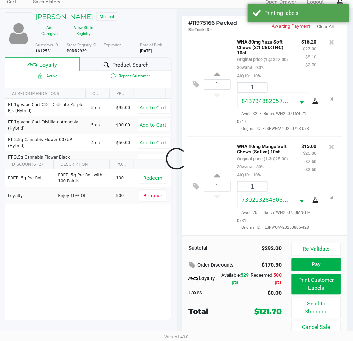
scroll to position [30, 0]
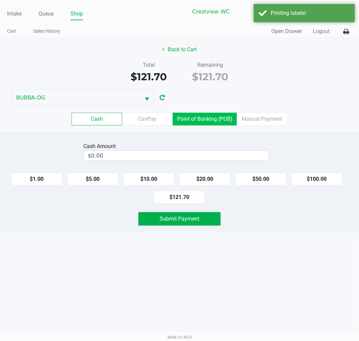
click at [201, 113] on label "Point of Banking (POB)" at bounding box center [205, 119] width 64 height 13
click at [0, 0] on 7 "Point of Banking (POB)" at bounding box center [0, 0] width 0 height 0
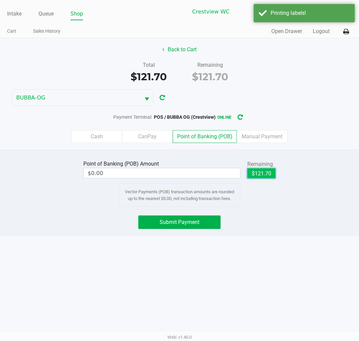
click at [272, 173] on button "$121.70" at bounding box center [261, 173] width 28 height 10
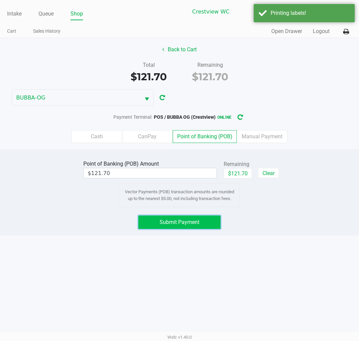
click at [171, 229] on button "Submit Payment" at bounding box center [179, 221] width 82 height 13
click at [171, 226] on div "Submit Payment" at bounding box center [179, 221] width 82 height 13
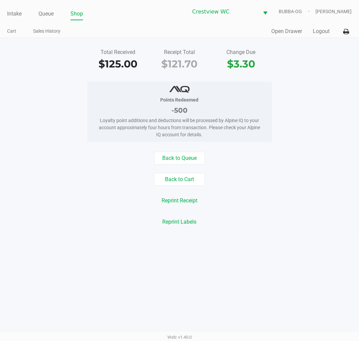
click at [284, 29] on button "Open Drawer" at bounding box center [286, 31] width 31 height 8
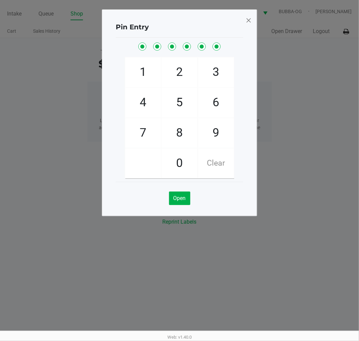
click at [238, 26] on div "Pin Entry" at bounding box center [179, 27] width 127 height 21
click at [244, 11] on div "Pin Entry 1 4 7 2 5 8 0 3 6 9 Clear Open" at bounding box center [179, 112] width 155 height 207
click at [255, 16] on div "Pin Entry 1 4 7 2 5 8 0 3 6 9 Clear Open" at bounding box center [179, 112] width 155 height 207
click at [250, 21] on span at bounding box center [248, 20] width 6 height 11
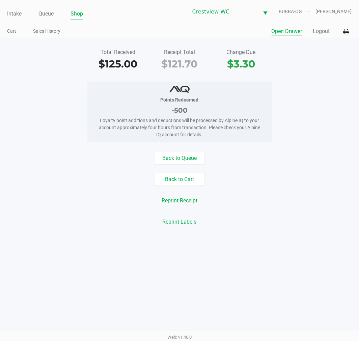
click at [8, 13] on link "Intake" at bounding box center [14, 13] width 14 height 9
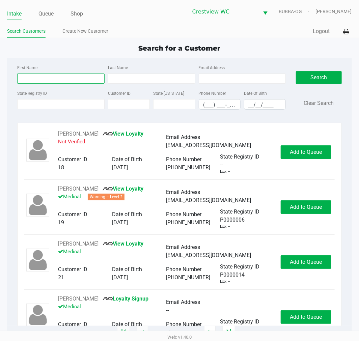
click at [34, 78] on input "First Name" at bounding box center [60, 78] width 87 height 10
click at [261, 108] on input "__/__/____" at bounding box center [264, 104] width 41 height 10
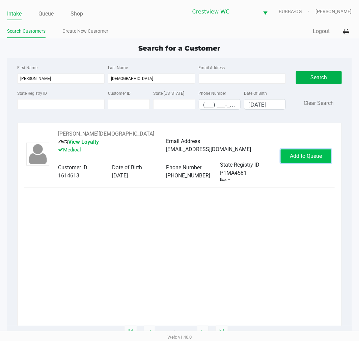
click at [324, 149] on button "Add to Queue" at bounding box center [305, 155] width 51 height 13
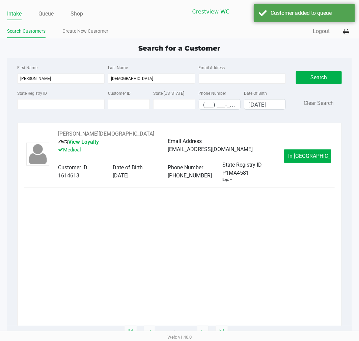
click at [55, 12] on ul "Intake Queue Shop" at bounding box center [93, 13] width 172 height 11
drag, startPoint x: 49, startPoint y: 14, endPoint x: 174, endPoint y: 137, distance: 174.9
click at [50, 14] on link "Queue" at bounding box center [45, 13] width 15 height 9
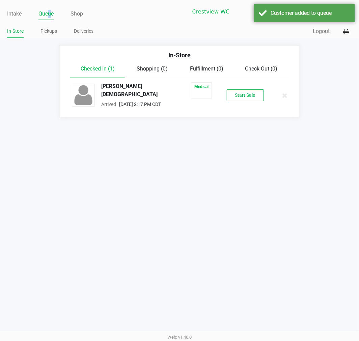
click at [241, 93] on button "Start Sale" at bounding box center [244, 95] width 37 height 12
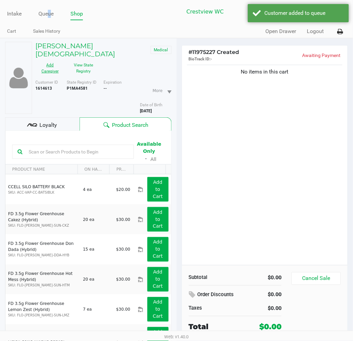
click at [65, 60] on button "Add Caregiver" at bounding box center [49, 68] width 29 height 17
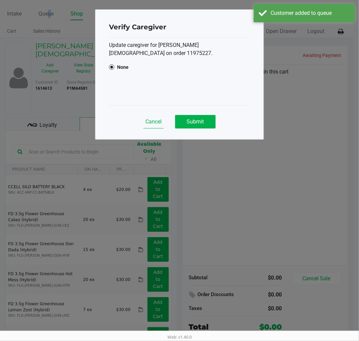
click at [153, 127] on button "Cancel" at bounding box center [153, 121] width 20 height 13
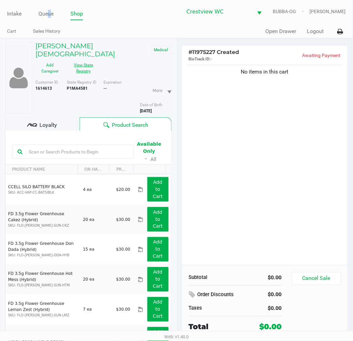
click at [98, 60] on button "View State Registry" at bounding box center [82, 68] width 34 height 17
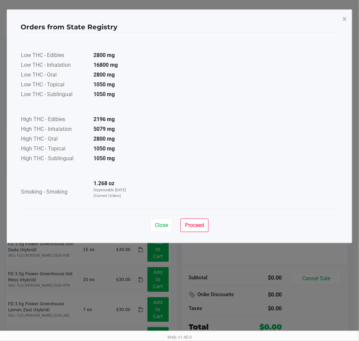
click at [144, 221] on div "Close Proceed" at bounding box center [179, 222] width 317 height 27
click at [181, 209] on div "Close Proceed" at bounding box center [179, 222] width 317 height 27
click at [150, 231] on button "Close" at bounding box center [161, 224] width 22 height 13
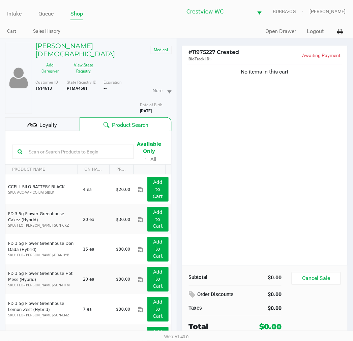
click at [195, 211] on span "Proceed" at bounding box center [191, 208] width 19 height 6
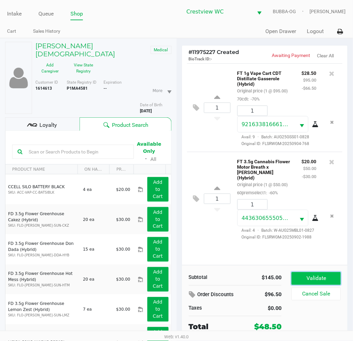
click at [305, 279] on button "Validate" at bounding box center [316, 278] width 49 height 13
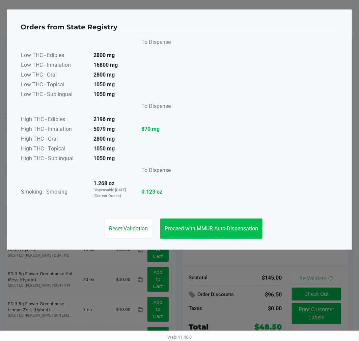
drag, startPoint x: 257, startPoint y: 241, endPoint x: 241, endPoint y: 224, distance: 23.8
click at [251, 237] on div "Reset Validation Proceed with MMUR Auto-Dispensation" at bounding box center [179, 226] width 317 height 34
click at [239, 222] on button "Proceed with MMUR Auto-Dispensation" at bounding box center [211, 228] width 102 height 20
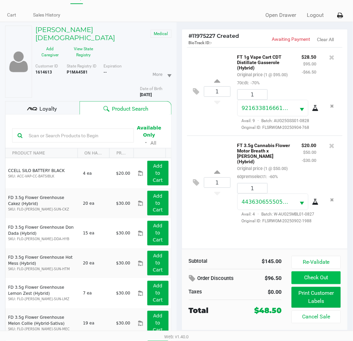
scroll to position [25, 0]
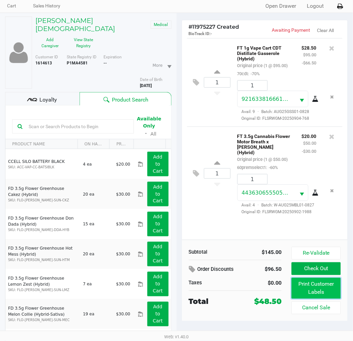
click at [313, 285] on button "Print Customer Labels" at bounding box center [316, 288] width 49 height 21
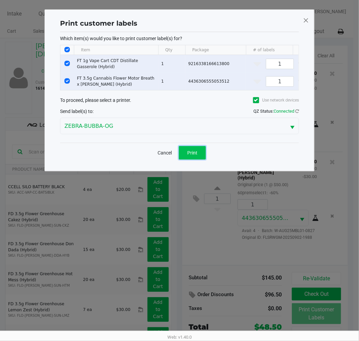
click at [196, 155] on span "Print" at bounding box center [192, 152] width 10 height 5
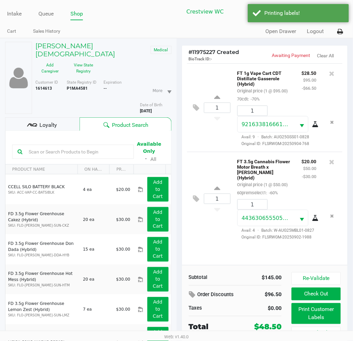
scroll to position [25, 0]
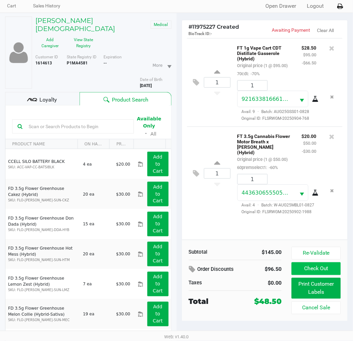
click at [305, 271] on button "Check Out" at bounding box center [316, 268] width 49 height 13
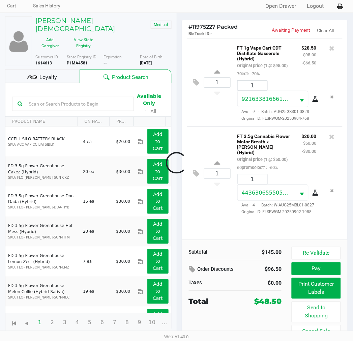
scroll to position [1, 0]
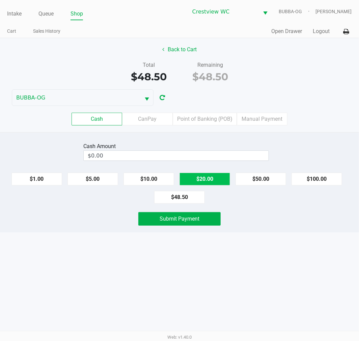
click at [218, 181] on button "$20.00" at bounding box center [204, 179] width 51 height 13
click at [216, 183] on button "$20.00" at bounding box center [204, 179] width 51 height 13
click at [216, 185] on button "$20.00" at bounding box center [204, 179] width 51 height 13
click at [178, 218] on span "Submit Payment" at bounding box center [179, 218] width 40 height 6
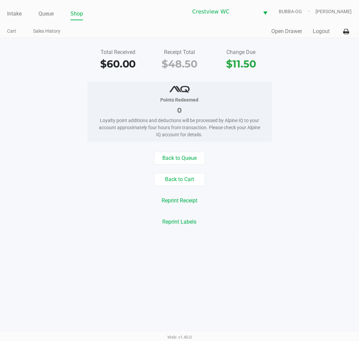
click at [182, 180] on button "Back to Cart" at bounding box center [179, 179] width 51 height 13
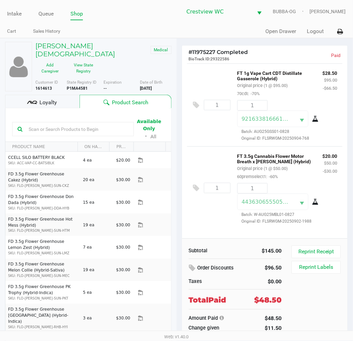
click at [65, 108] on kendo-grid-toolbar "Available Only ᛫ All" at bounding box center [88, 125] width 166 height 34
click at [59, 95] on div "Loyalty" at bounding box center [42, 101] width 74 height 13
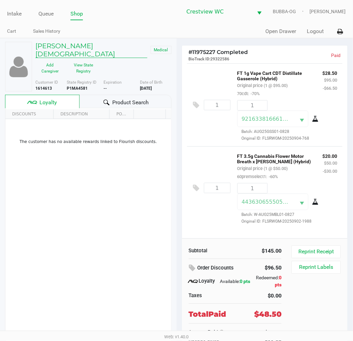
click at [56, 46] on h5 "[PERSON_NAME][DEMOGRAPHIC_DATA]" at bounding box center [91, 50] width 112 height 16
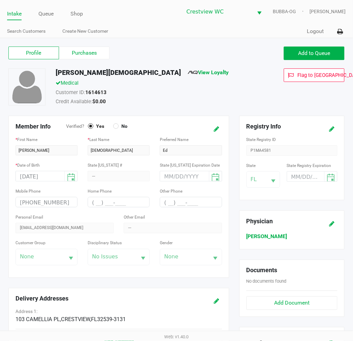
click at [188, 71] on link "View Loyalty" at bounding box center [208, 72] width 41 height 6
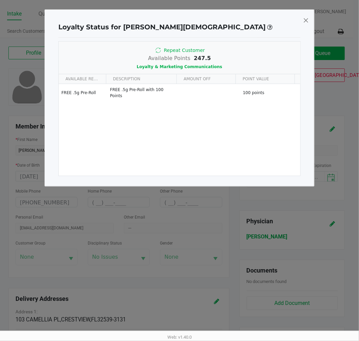
click at [307, 20] on span at bounding box center [306, 20] width 6 height 11
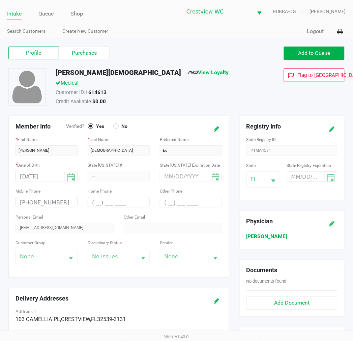
click at [16, 16] on link "Intake" at bounding box center [14, 13] width 14 height 9
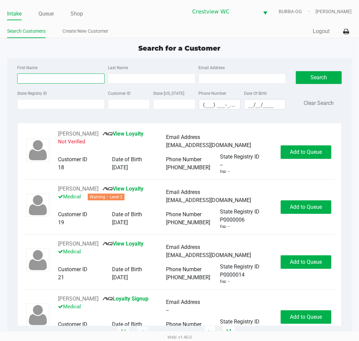
click at [66, 75] on input "First Name" at bounding box center [60, 78] width 87 height 10
click at [282, 109] on input "__/__/____" at bounding box center [264, 104] width 41 height 10
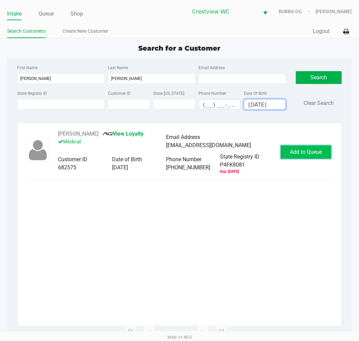
click at [298, 146] on button "Add to Queue" at bounding box center [305, 151] width 51 height 13
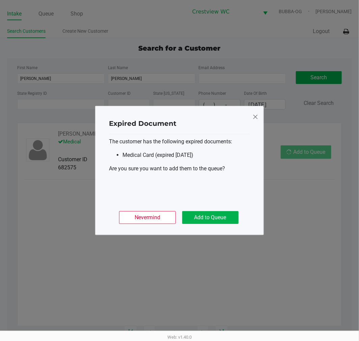
click at [227, 211] on button "Add to Queue" at bounding box center [210, 217] width 56 height 13
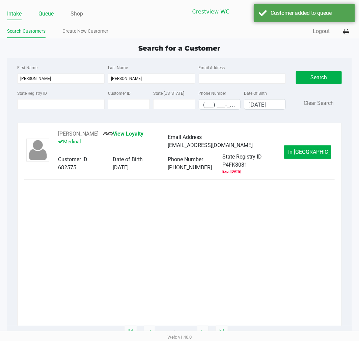
click at [45, 17] on link "Queue" at bounding box center [45, 13] width 15 height 9
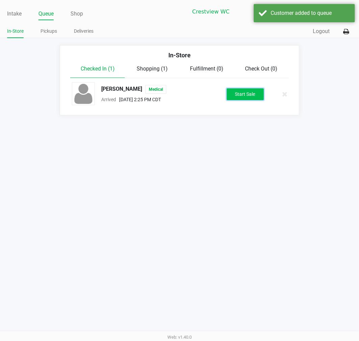
click at [248, 89] on button "Start Sale" at bounding box center [244, 94] width 37 height 12
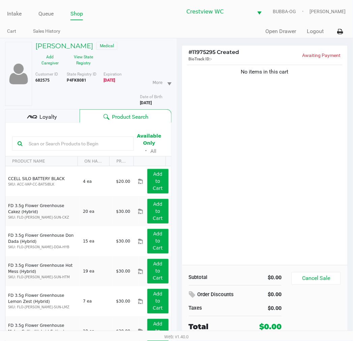
click at [253, 99] on div "No items in this cart" at bounding box center [265, 164] width 166 height 202
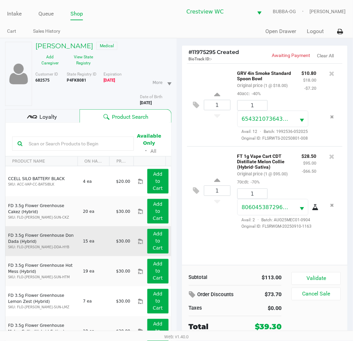
click at [321, 277] on button "Validate" at bounding box center [316, 278] width 49 height 13
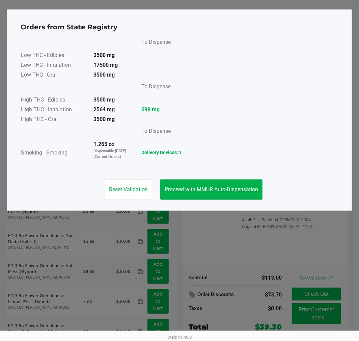
click at [233, 182] on button "Proceed with MMUR Auto-Dispensation" at bounding box center [211, 189] width 102 height 20
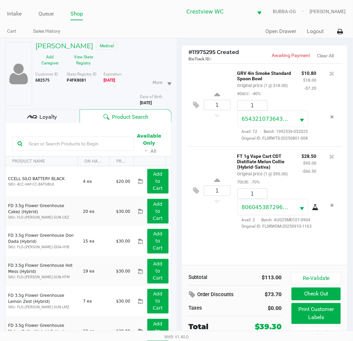
scroll to position [35, 0]
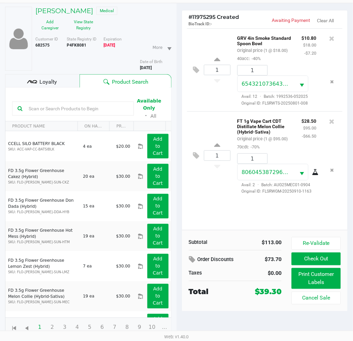
click at [314, 280] on button "Print Customer Labels" at bounding box center [316, 278] width 49 height 21
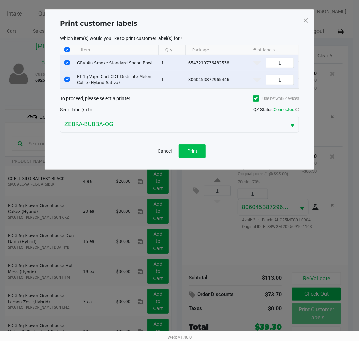
click at [191, 153] on span "Print" at bounding box center [192, 150] width 10 height 5
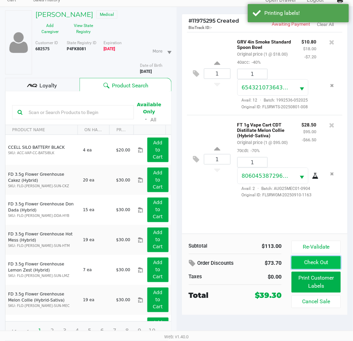
click at [328, 267] on button "Check Out" at bounding box center [316, 262] width 49 height 13
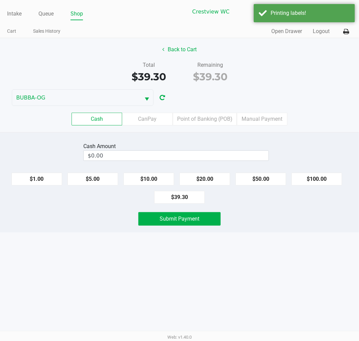
click at [212, 122] on label "Point of Banking (POB)" at bounding box center [205, 119] width 64 height 13
click at [0, 0] on 7 "Point of Banking (POB)" at bounding box center [0, 0] width 0 height 0
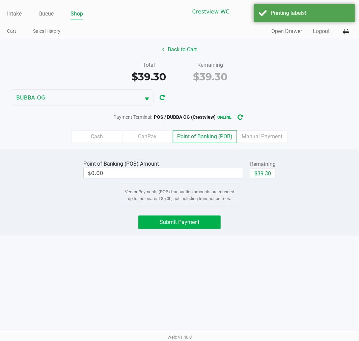
click at [272, 169] on button "$39.30" at bounding box center [263, 173] width 26 height 10
click at [182, 223] on span "Submit Payment" at bounding box center [179, 222] width 40 height 6
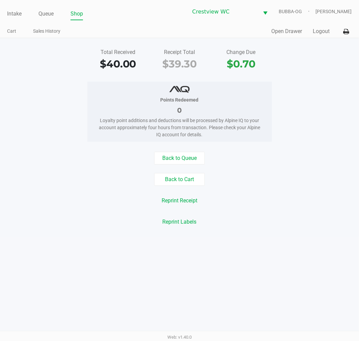
click at [50, 7] on div "Intake Queue Shop Crestview WC BUBBA-OG [PERSON_NAME]" at bounding box center [179, 11] width 344 height 17
click at [49, 9] on link "Queue" at bounding box center [45, 13] width 15 height 9
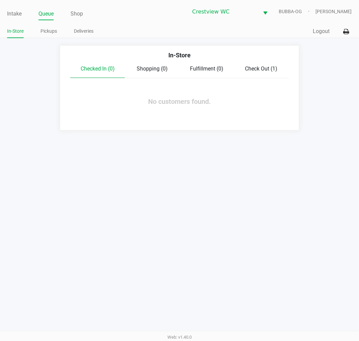
click at [48, 24] on div "Intake Queue Shop Crestview WC BUBBA-OG [PERSON_NAME] In-Store Pickups Deliveri…" at bounding box center [179, 19] width 359 height 38
click at [53, 34] on link "Pickups" at bounding box center [48, 31] width 17 height 8
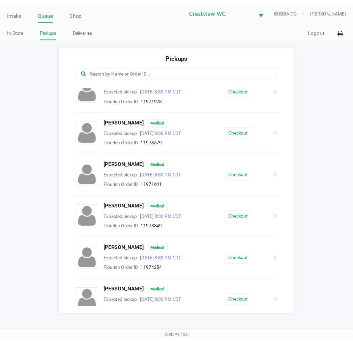
scroll to position [187, 0]
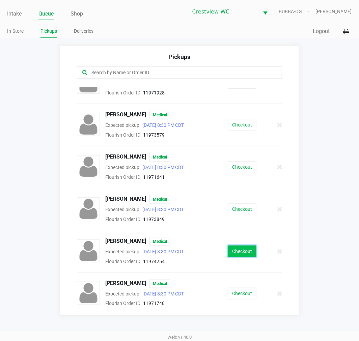
click at [237, 252] on button "Checkout" at bounding box center [241, 251] width 29 height 12
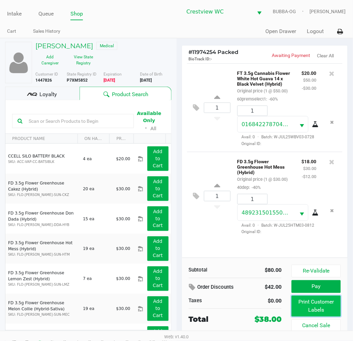
click at [311, 304] on button "Print Customer Labels" at bounding box center [316, 306] width 49 height 21
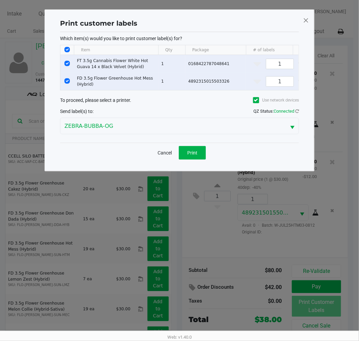
click at [196, 159] on button "Print" at bounding box center [192, 152] width 27 height 13
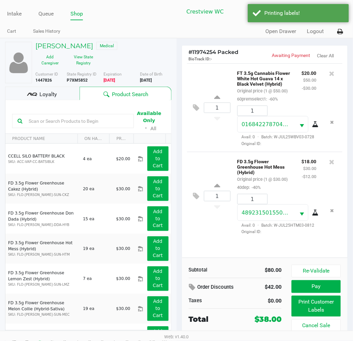
click at [321, 287] on button "Pay" at bounding box center [316, 286] width 49 height 13
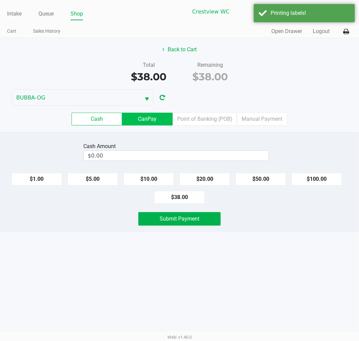
click at [162, 120] on label "CanPay" at bounding box center [147, 119] width 51 height 13
click at [0, 0] on 2 "CanPay" at bounding box center [0, 0] width 0 height 0
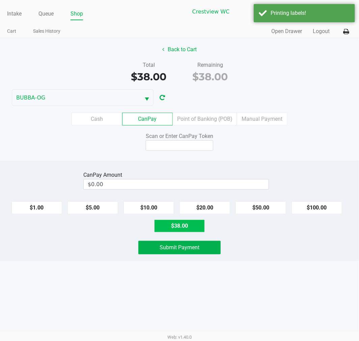
click at [192, 227] on button "$38.00" at bounding box center [179, 225] width 51 height 13
click at [187, 144] on input at bounding box center [179, 145] width 67 height 10
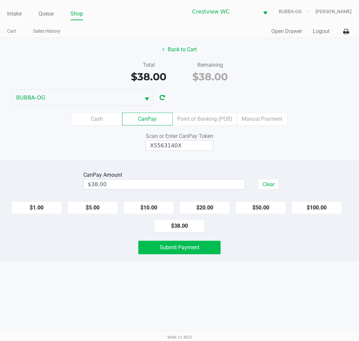
click at [195, 251] on button "Submit Payment" at bounding box center [179, 247] width 82 height 13
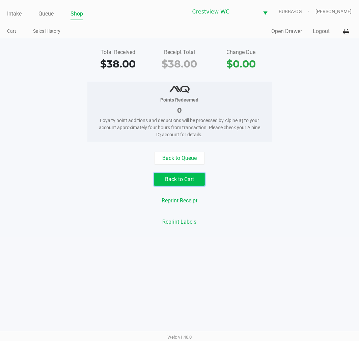
click at [176, 174] on button "Back to Cart" at bounding box center [179, 179] width 51 height 13
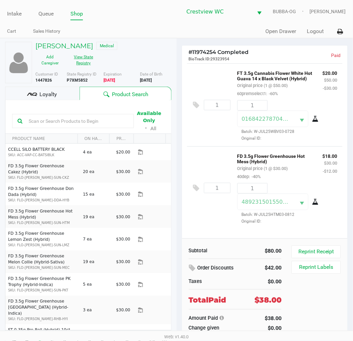
click at [85, 62] on button "View State Registry" at bounding box center [82, 60] width 34 height 17
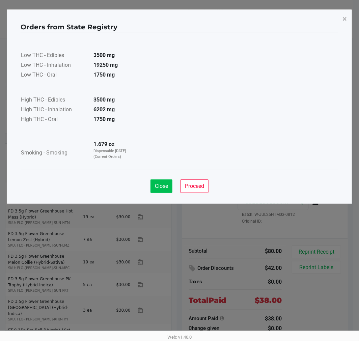
click at [166, 186] on span "Close" at bounding box center [161, 186] width 13 height 6
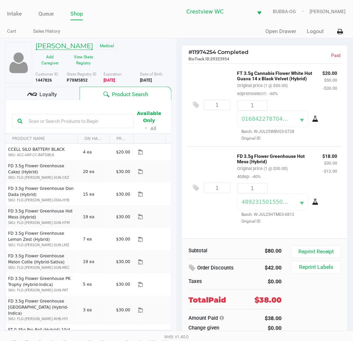
click at [93, 46] on h5 "[PERSON_NAME]" at bounding box center [64, 46] width 58 height 8
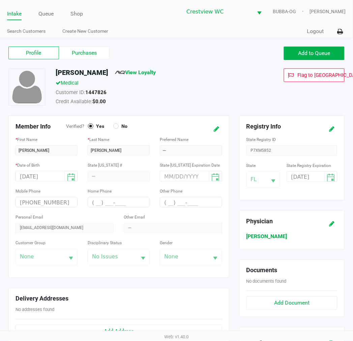
click at [96, 55] on label "Purchases" at bounding box center [84, 53] width 51 height 13
click at [0, 0] on 1 "Purchases" at bounding box center [0, 0] width 0 height 0
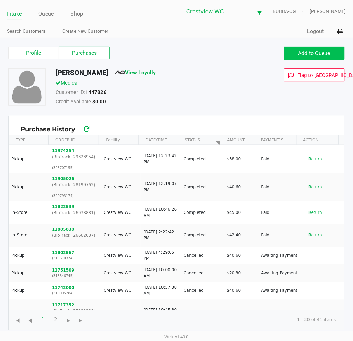
click at [303, 53] on span "Add to Queue" at bounding box center [314, 53] width 32 height 6
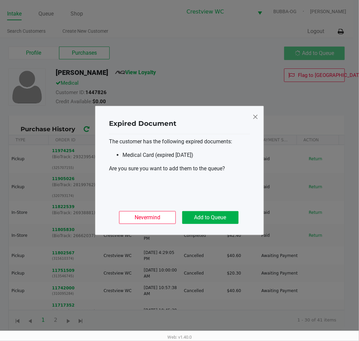
click at [217, 213] on button "Add to Queue" at bounding box center [210, 217] width 56 height 13
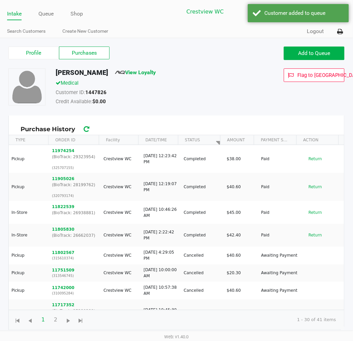
click at [48, 16] on link "Queue" at bounding box center [45, 13] width 15 height 9
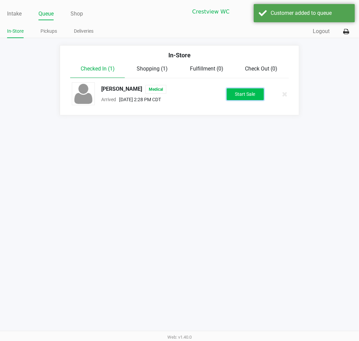
click at [235, 95] on button "Start Sale" at bounding box center [244, 94] width 37 height 12
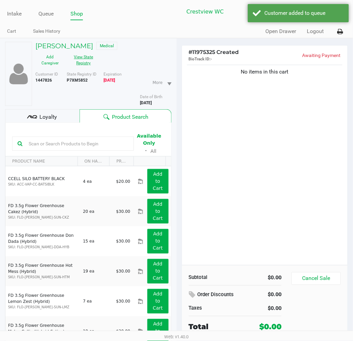
click at [92, 68] on button "View State Registry" at bounding box center [82, 60] width 34 height 17
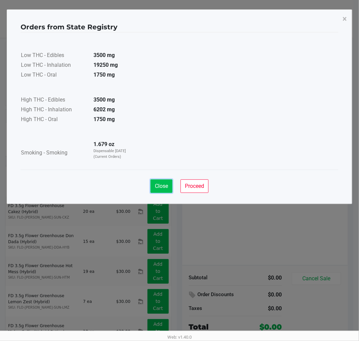
click at [162, 180] on button "Close" at bounding box center [161, 185] width 22 height 13
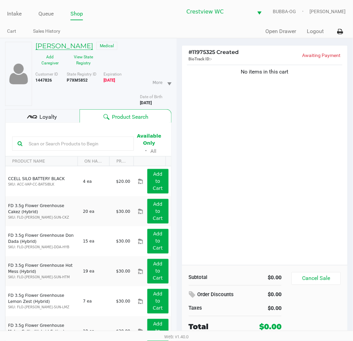
click at [83, 43] on h5 "[PERSON_NAME]" at bounding box center [64, 46] width 58 height 8
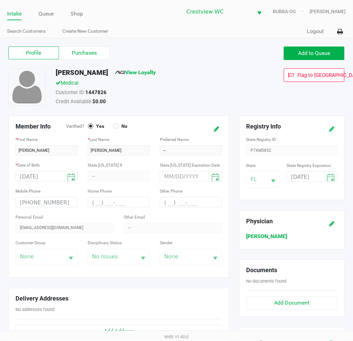
click at [330, 128] on icon at bounding box center [331, 129] width 5 height 5
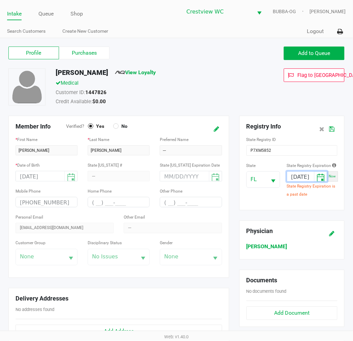
click at [308, 176] on input "[DATE]" at bounding box center [300, 177] width 27 height 10
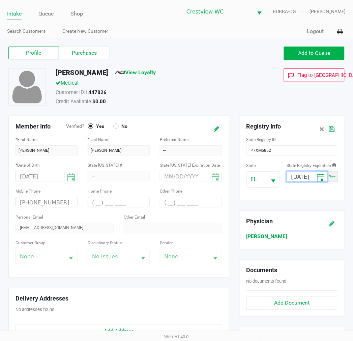
click at [338, 126] on div at bounding box center [334, 129] width 17 height 12
click at [336, 126] on button at bounding box center [332, 129] width 11 height 12
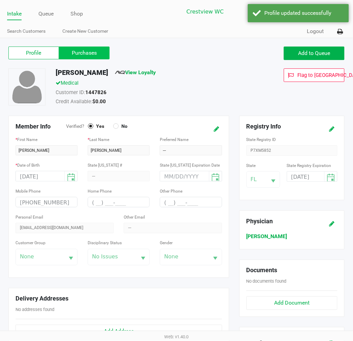
click at [86, 52] on label "Purchases" at bounding box center [84, 53] width 51 height 13
click at [0, 0] on 1 "Purchases" at bounding box center [0, 0] width 0 height 0
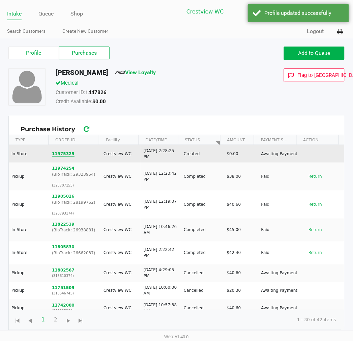
click at [57, 157] on td "11975325" at bounding box center [75, 154] width 52 height 18
click at [59, 155] on button "11975325" at bounding box center [63, 154] width 23 height 6
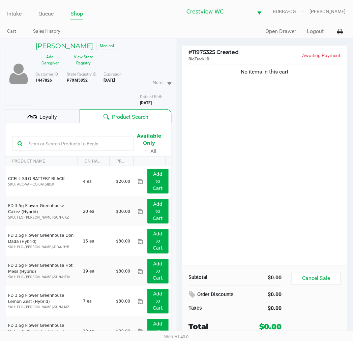
click at [277, 192] on div "No items in this cart" at bounding box center [265, 164] width 166 height 202
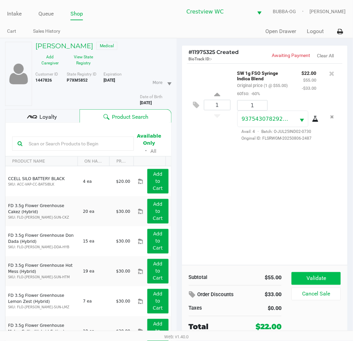
click at [313, 279] on button "Validate" at bounding box center [316, 278] width 49 height 13
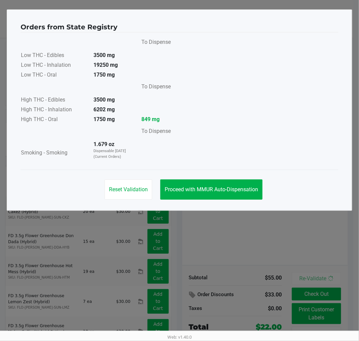
click at [249, 199] on button "Proceed with MMUR Auto-Dispensation" at bounding box center [211, 189] width 102 height 20
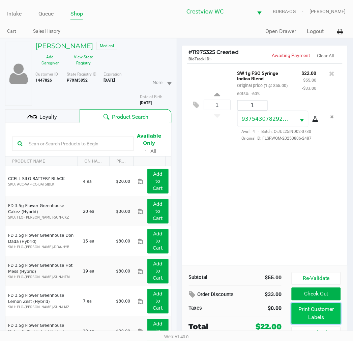
click at [309, 310] on button "Print Customer Labels" at bounding box center [316, 313] width 49 height 21
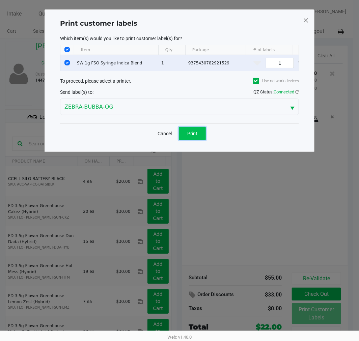
click at [198, 139] on button "Print" at bounding box center [192, 133] width 27 height 13
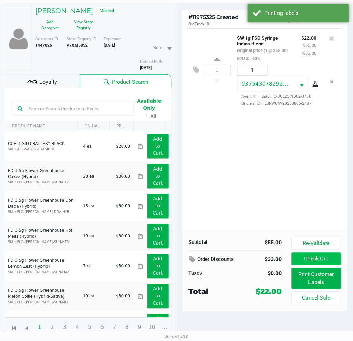
click at [322, 264] on button "Check Out" at bounding box center [316, 258] width 49 height 13
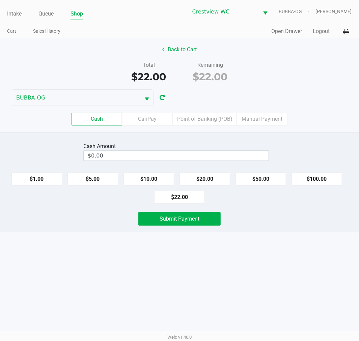
click at [153, 119] on label "CanPay" at bounding box center [147, 119] width 51 height 13
click at [0, 0] on 2 "CanPay" at bounding box center [0, 0] width 0 height 0
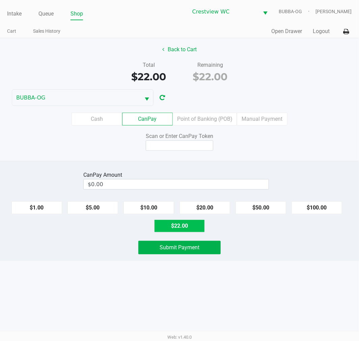
click at [189, 228] on button "$22.00" at bounding box center [179, 225] width 51 height 13
click at [190, 147] on input at bounding box center [179, 145] width 67 height 10
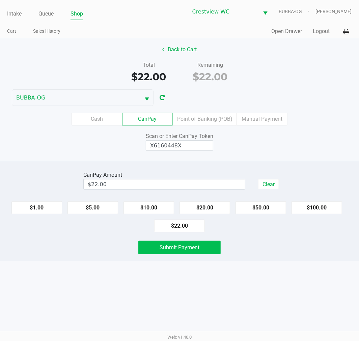
click at [212, 252] on button "Submit Payment" at bounding box center [179, 247] width 82 height 13
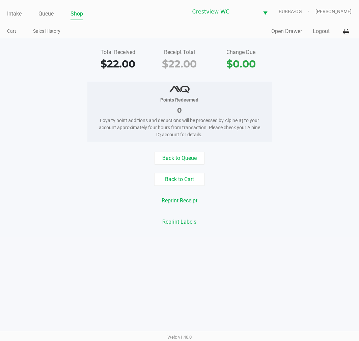
click at [295, 35] on button "Open Drawer" at bounding box center [286, 31] width 31 height 8
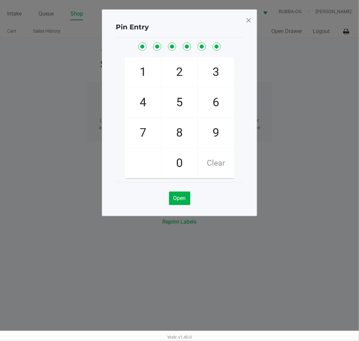
click at [247, 23] on span at bounding box center [248, 20] width 6 height 11
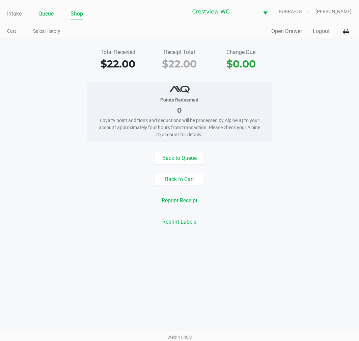
click at [43, 10] on link "Queue" at bounding box center [45, 13] width 15 height 9
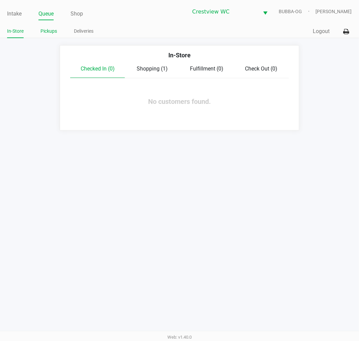
click at [53, 31] on link "Pickups" at bounding box center [48, 31] width 17 height 8
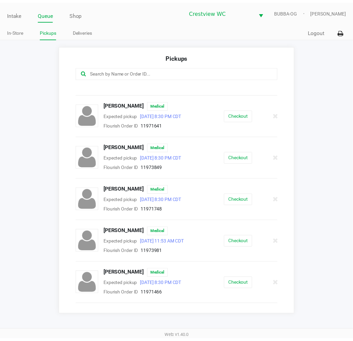
scroll to position [337, 0]
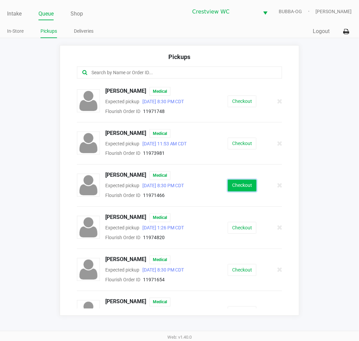
click at [234, 185] on button "Checkout" at bounding box center [241, 186] width 29 height 12
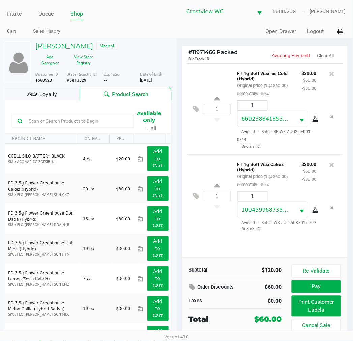
click at [310, 304] on button "Print Customer Labels" at bounding box center [316, 306] width 49 height 21
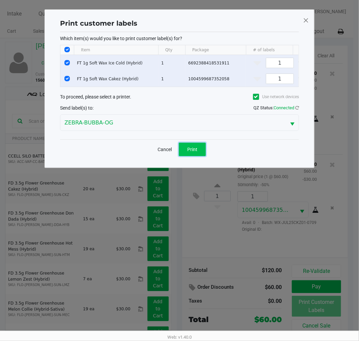
click at [193, 152] on span "Print" at bounding box center [192, 149] width 10 height 5
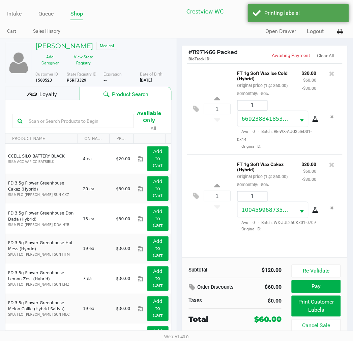
click at [63, 99] on div "Loyalty" at bounding box center [42, 93] width 74 height 13
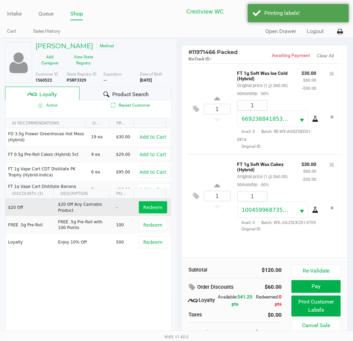
click at [149, 207] on span "Redeem" at bounding box center [152, 207] width 19 height 5
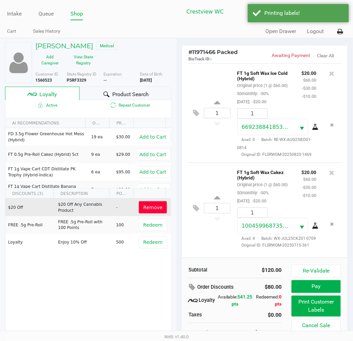
scroll to position [12, 0]
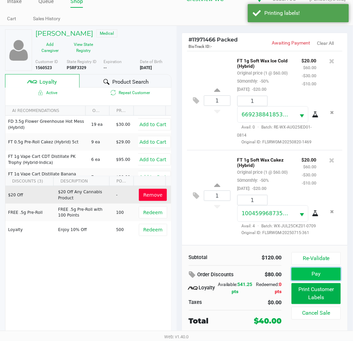
click at [323, 275] on button "Pay" at bounding box center [316, 274] width 49 height 13
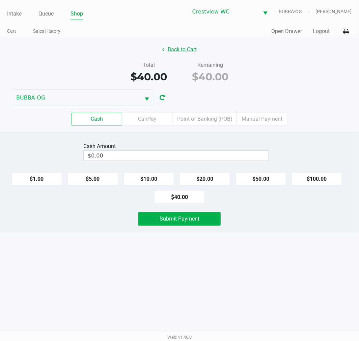
click at [180, 51] on button "Back to Cart" at bounding box center [179, 49] width 43 height 13
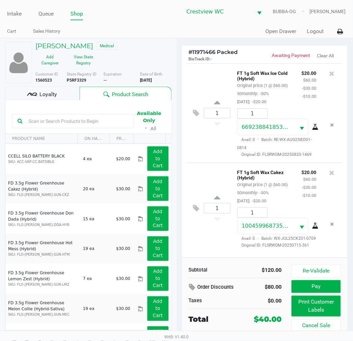
click at [319, 287] on button "Pay" at bounding box center [316, 286] width 49 height 13
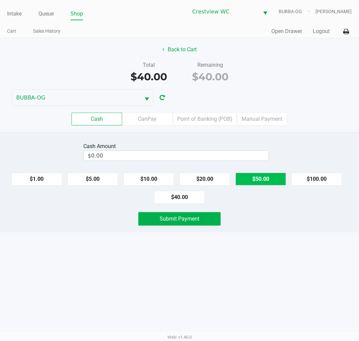
click at [258, 180] on button "$50.00" at bounding box center [260, 179] width 51 height 13
click at [195, 225] on button "Submit Payment" at bounding box center [179, 218] width 82 height 13
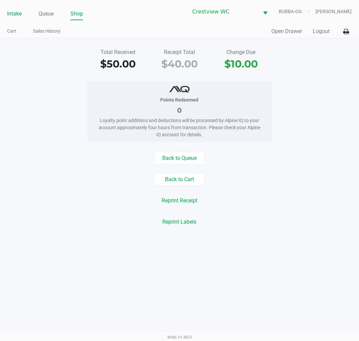
click at [13, 11] on link "Intake" at bounding box center [14, 13] width 14 height 9
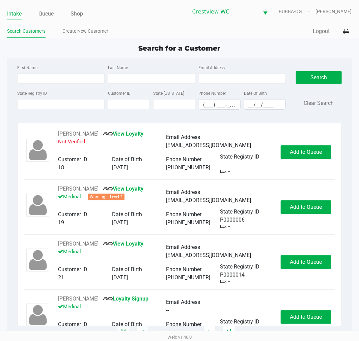
click at [36, 95] on label "State Registry ID" at bounding box center [32, 93] width 30 height 6
click at [62, 102] on input "State Registry ID" at bounding box center [60, 104] width 87 height 10
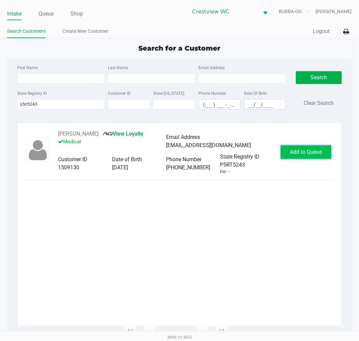
click at [312, 147] on button "Add to Queue" at bounding box center [305, 151] width 51 height 13
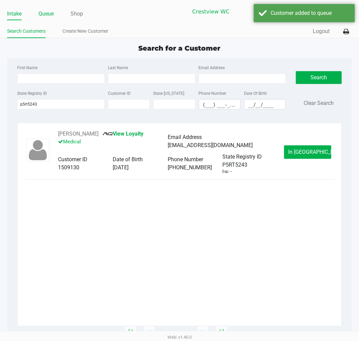
click at [41, 16] on link "Queue" at bounding box center [45, 13] width 15 height 9
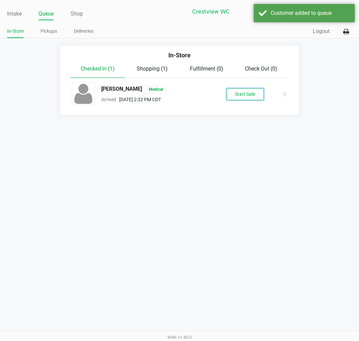
drag, startPoint x: 235, startPoint y: 93, endPoint x: 219, endPoint y: 90, distance: 15.5
click at [234, 93] on button "Start Sale" at bounding box center [244, 94] width 37 height 12
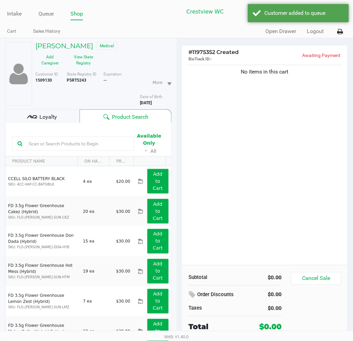
click at [65, 113] on div "Loyalty" at bounding box center [42, 115] width 74 height 13
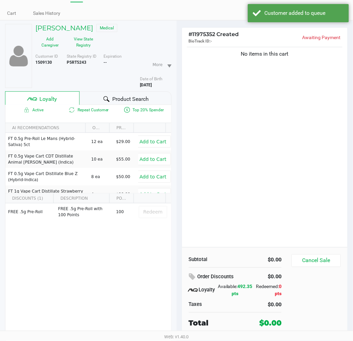
scroll to position [35, 0]
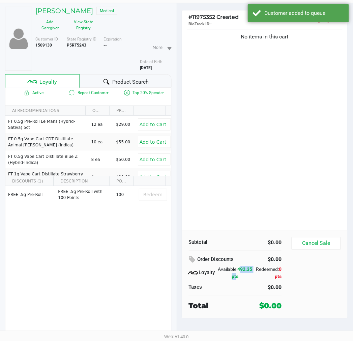
drag, startPoint x: 223, startPoint y: 279, endPoint x: 255, endPoint y: 280, distance: 31.7
click at [253, 282] on div "Order Discounts $0.00 Loyalty Available: 492.35 pts Redeemed: 0 pts Taxes $0.00" at bounding box center [235, 273] width 103 height 38
drag, startPoint x: 255, startPoint y: 278, endPoint x: 253, endPoint y: 255, distance: 23.7
click at [255, 278] on div "Redeemed: 0 pts" at bounding box center [266, 273] width 29 height 14
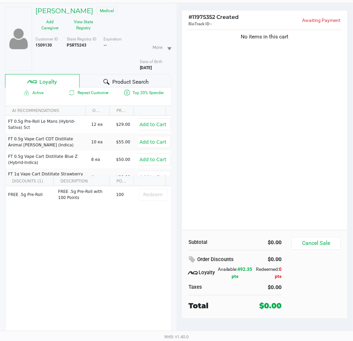
click at [248, 186] on div "No items in this cart" at bounding box center [265, 129] width 166 height 202
click at [268, 152] on div "No items in this cart" at bounding box center [265, 129] width 166 height 202
click at [259, 152] on div "No items in this cart" at bounding box center [265, 129] width 166 height 202
click at [265, 179] on div "No items in this cart" at bounding box center [265, 129] width 166 height 202
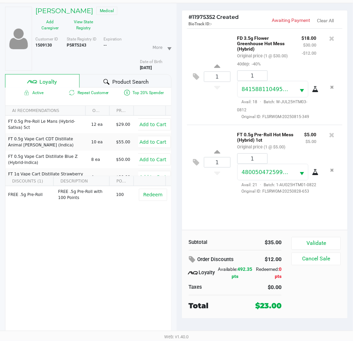
click at [149, 201] on button "Redeem" at bounding box center [153, 195] width 28 height 12
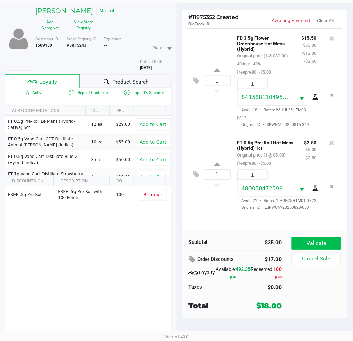
click at [321, 241] on button "Validate" at bounding box center [316, 243] width 49 height 13
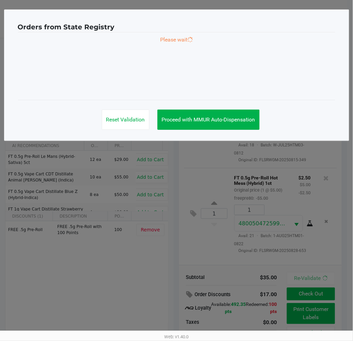
scroll to position [0, 0]
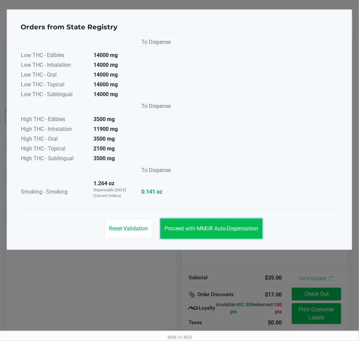
click at [221, 230] on span "Proceed with MMUR Auto-Dispensation" at bounding box center [210, 228] width 93 height 6
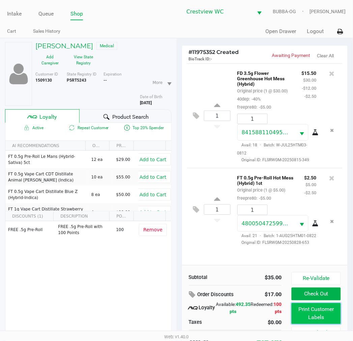
click at [303, 314] on button "Print Customer Labels" at bounding box center [316, 313] width 49 height 21
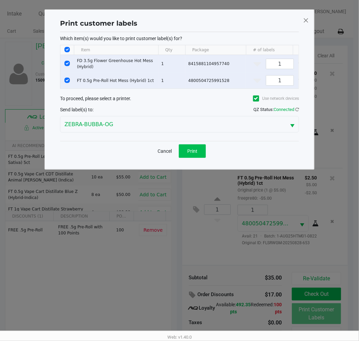
click at [196, 158] on button "Print" at bounding box center [192, 150] width 27 height 13
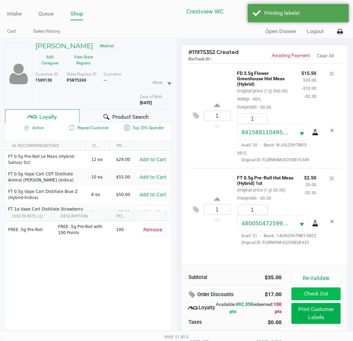
click at [304, 289] on button "Check Out" at bounding box center [316, 293] width 49 height 13
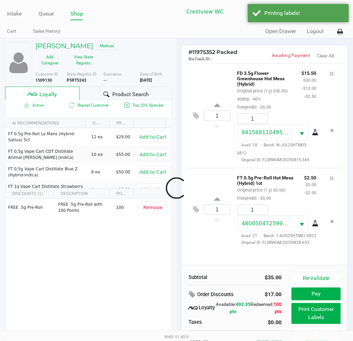
scroll to position [3, 0]
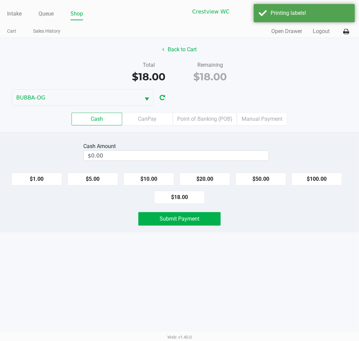
click at [200, 117] on label "Point of Banking (POB)" at bounding box center [205, 119] width 64 height 13
click at [0, 0] on 7 "Point of Banking (POB)" at bounding box center [0, 0] width 0 height 0
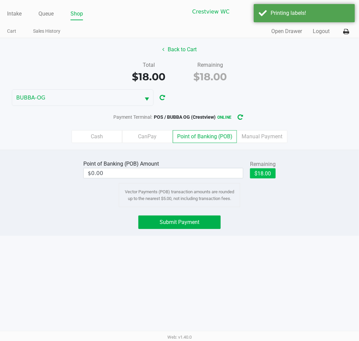
click at [269, 172] on button "$18.00" at bounding box center [263, 173] width 26 height 10
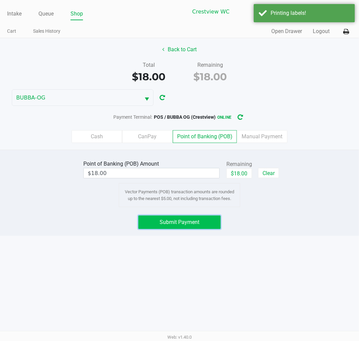
click at [183, 226] on button "Submit Payment" at bounding box center [179, 221] width 82 height 13
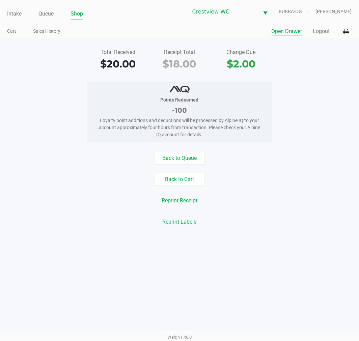
click at [287, 31] on button "Open Drawer" at bounding box center [286, 31] width 31 height 8
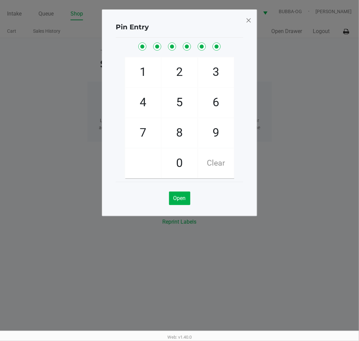
click at [248, 19] on span at bounding box center [248, 20] width 6 height 11
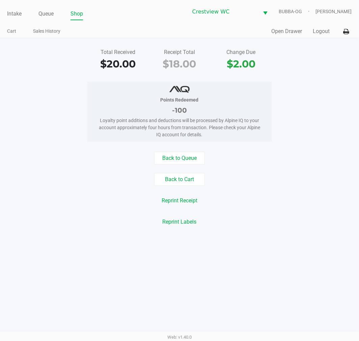
click at [35, 21] on div "Intake Queue Shop Crestview WC BUBBA-OG [PERSON_NAME] Cart Sales History Quick …" at bounding box center [179, 19] width 359 height 38
click at [50, 14] on link "Queue" at bounding box center [45, 13] width 15 height 9
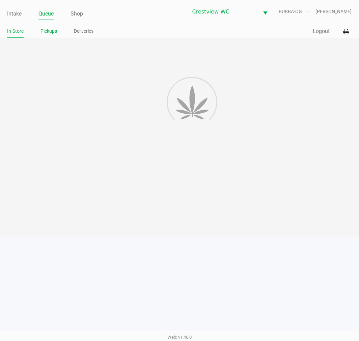
click at [42, 31] on link "Pickups" at bounding box center [48, 31] width 17 height 8
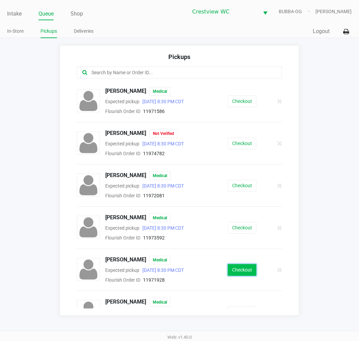
click at [244, 270] on button "Checkout" at bounding box center [241, 270] width 29 height 12
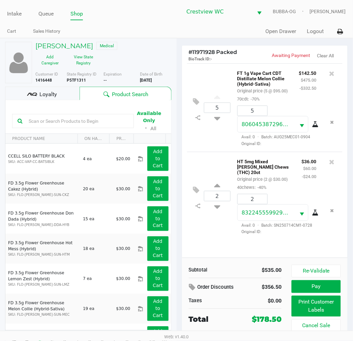
click at [332, 165] on icon at bounding box center [331, 161] width 5 height 7
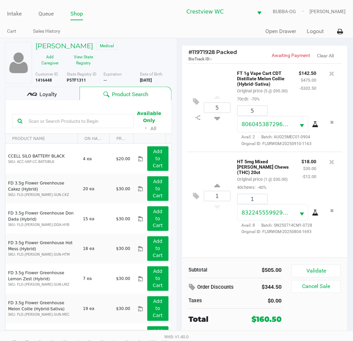
click at [71, 96] on div "Loyalty" at bounding box center [42, 93] width 74 height 13
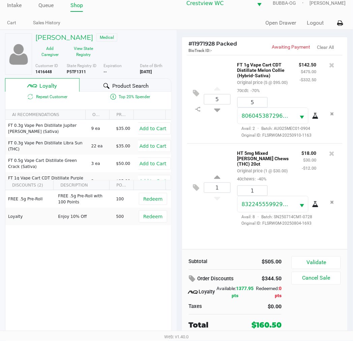
scroll to position [12, 0]
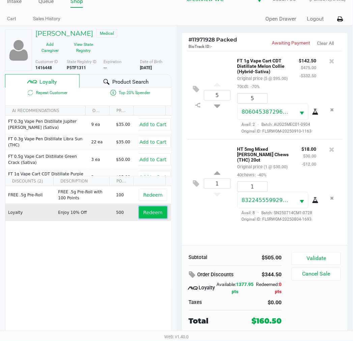
click at [153, 213] on span "Redeem" at bounding box center [152, 212] width 19 height 5
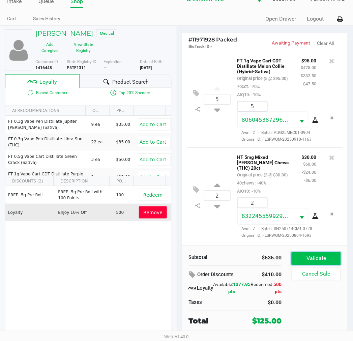
click at [312, 254] on button "Validate" at bounding box center [316, 258] width 49 height 13
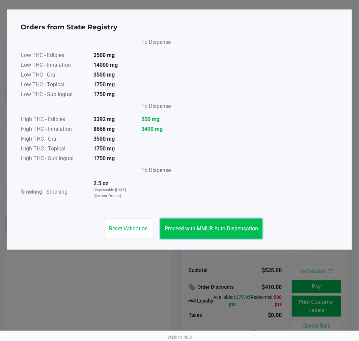
click at [255, 235] on button "Proceed with MMUR Auto-Dispensation" at bounding box center [211, 228] width 102 height 20
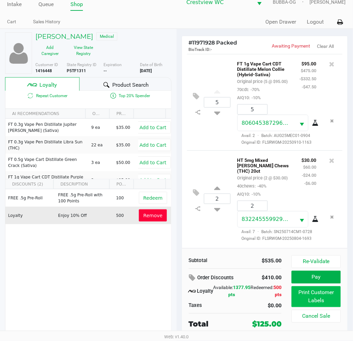
scroll to position [12, 0]
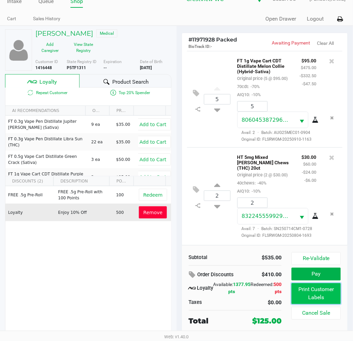
click at [308, 287] on button "Print Customer Labels" at bounding box center [316, 293] width 49 height 21
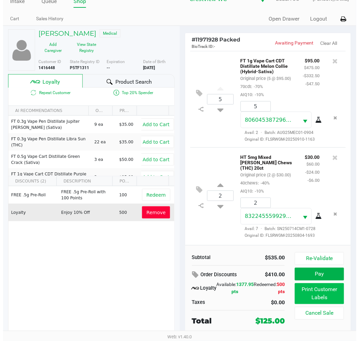
scroll to position [0, 0]
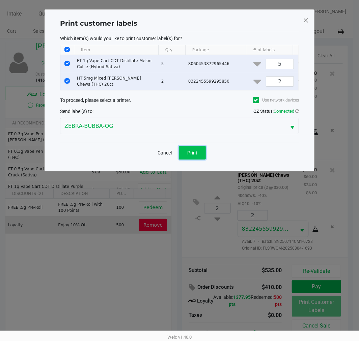
click at [188, 159] on button "Print" at bounding box center [192, 152] width 27 height 13
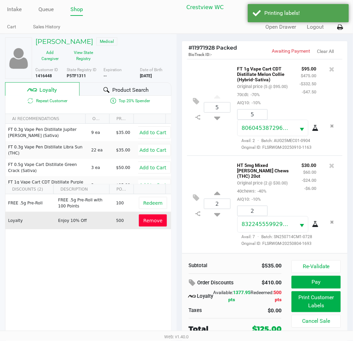
scroll to position [12, 0]
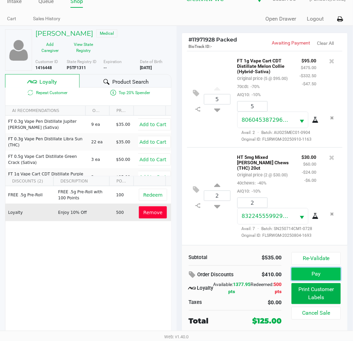
click at [311, 273] on button "Pay" at bounding box center [316, 274] width 49 height 13
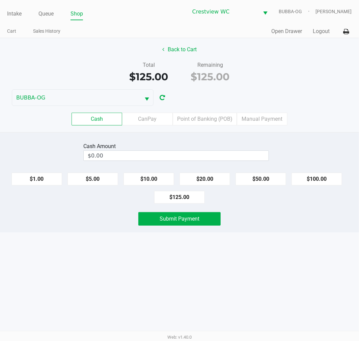
click at [189, 194] on button "$125.00" at bounding box center [179, 197] width 51 height 13
click at [173, 224] on button "Submit Payment" at bounding box center [179, 218] width 82 height 13
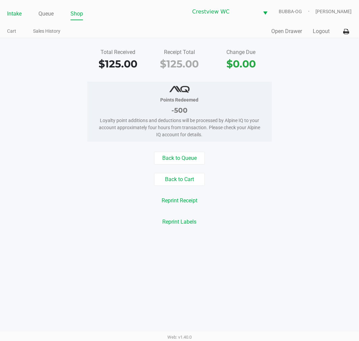
click at [16, 11] on link "Intake" at bounding box center [14, 13] width 14 height 9
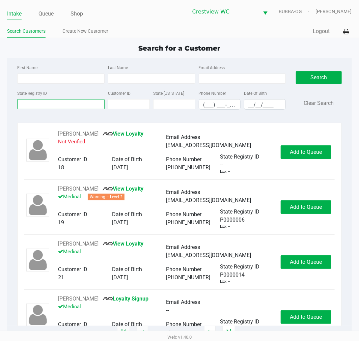
click at [82, 100] on input "State Registry ID" at bounding box center [60, 104] width 87 height 10
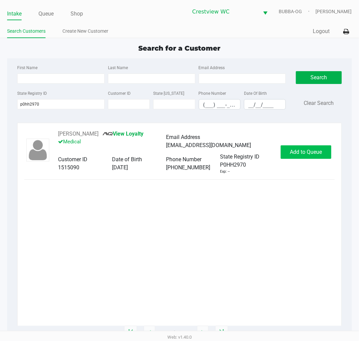
click at [290, 156] on button "Add to Queue" at bounding box center [305, 151] width 51 height 13
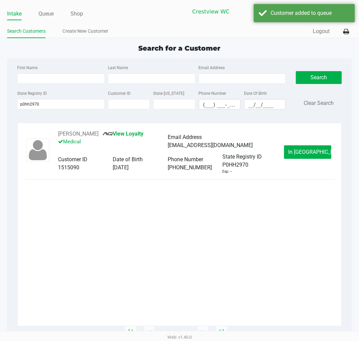
click at [52, 13] on link "Queue" at bounding box center [45, 13] width 15 height 9
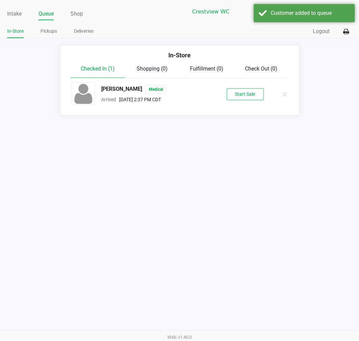
click at [241, 89] on button "Start Sale" at bounding box center [244, 94] width 37 height 12
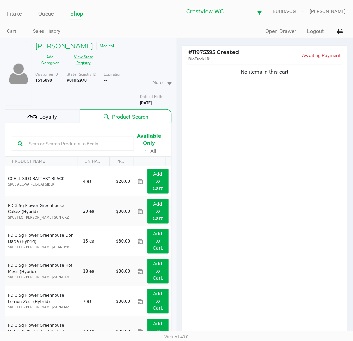
click at [86, 56] on button "View State Registry" at bounding box center [82, 60] width 34 height 17
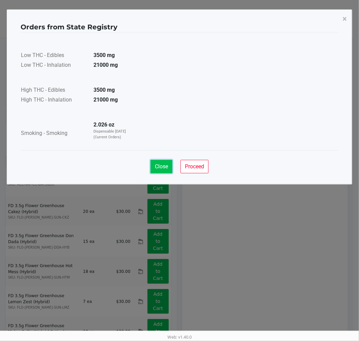
click at [164, 164] on span "Close" at bounding box center [161, 166] width 13 height 6
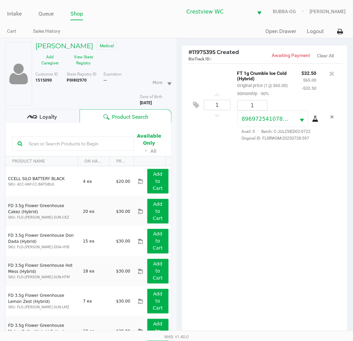
click at [51, 110] on div "Loyalty" at bounding box center [42, 115] width 74 height 13
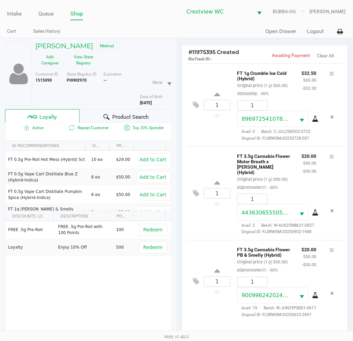
click at [211, 245] on div "1 FT 3.5g Cannabis Flower PB & Smelly (Hybrid) Original price (1 @ $50.00) 60pr…" at bounding box center [265, 281] width 156 height 83
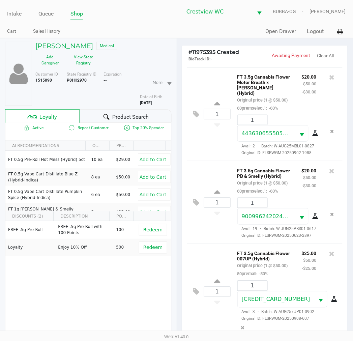
scroll to position [87, 0]
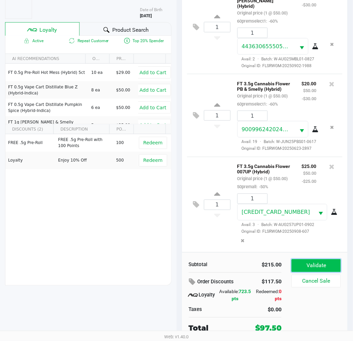
click at [314, 268] on button "Validate" at bounding box center [316, 265] width 49 height 13
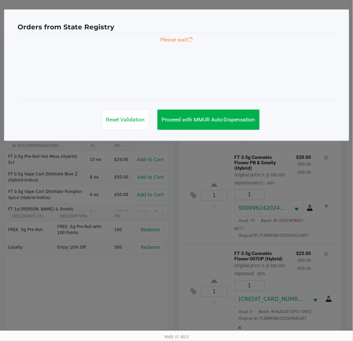
scroll to position [0, 0]
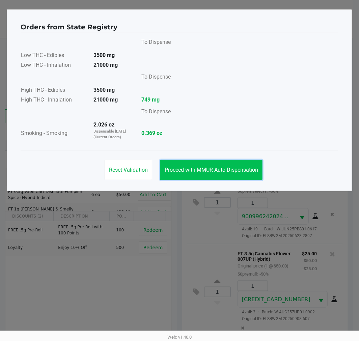
click at [216, 174] on button "Proceed with MMUR Auto-Dispensation" at bounding box center [211, 170] width 102 height 20
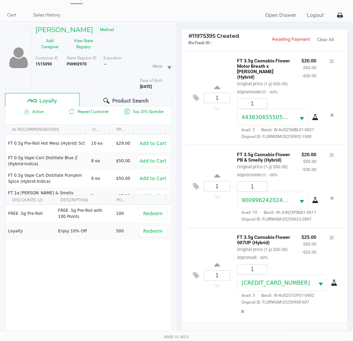
scroll to position [87, 0]
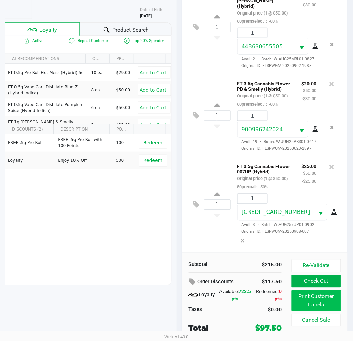
click at [328, 304] on button "Print Customer Labels" at bounding box center [316, 300] width 49 height 21
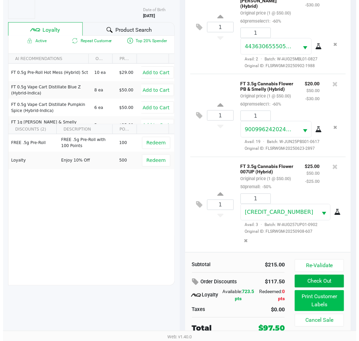
scroll to position [0, 0]
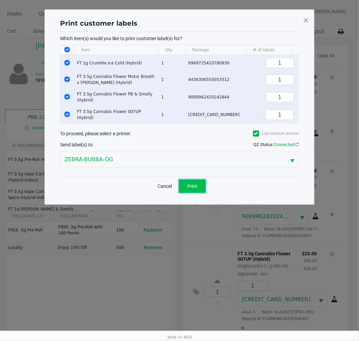
click at [195, 193] on button "Print" at bounding box center [192, 185] width 27 height 13
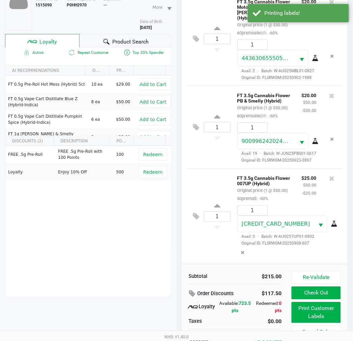
scroll to position [87, 0]
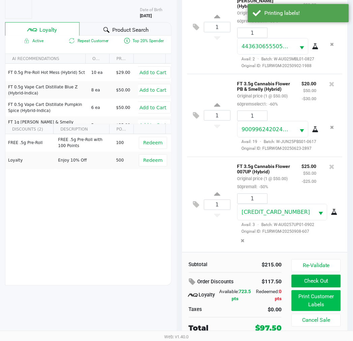
click at [307, 290] on button "Print Customer Labels" at bounding box center [316, 300] width 49 height 21
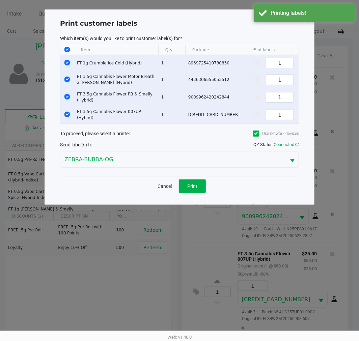
click at [160, 185] on button "Cancel" at bounding box center [164, 185] width 23 height 13
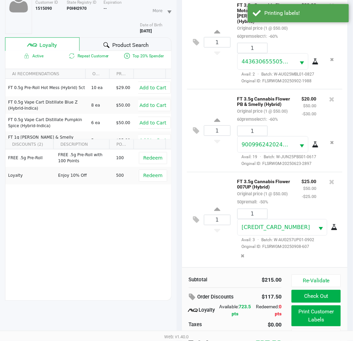
scroll to position [87, 0]
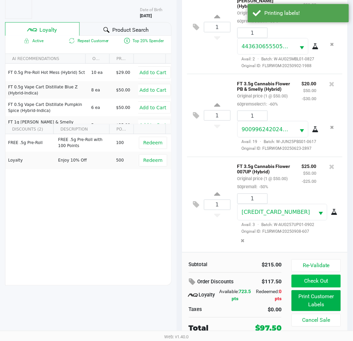
click at [328, 279] on button "Check Out" at bounding box center [316, 281] width 49 height 13
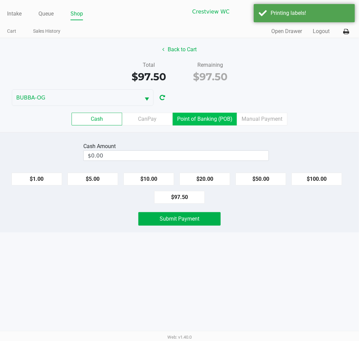
click at [207, 119] on label "Point of Banking (POB)" at bounding box center [205, 119] width 64 height 13
click at [0, 0] on 7 "Point of Banking (POB)" at bounding box center [0, 0] width 0 height 0
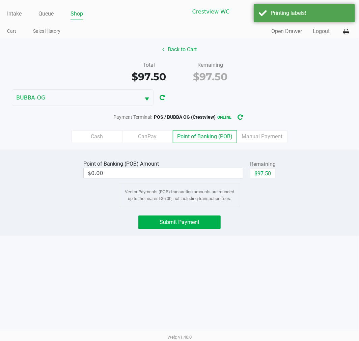
click at [260, 174] on button "$97.50" at bounding box center [263, 173] width 26 height 10
click at [188, 226] on button "Submit Payment" at bounding box center [179, 221] width 82 height 13
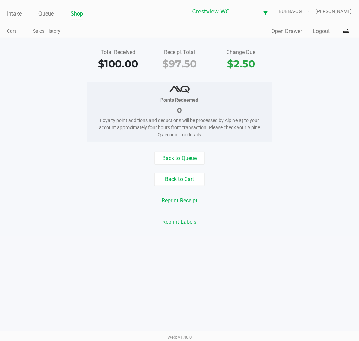
click at [270, 16] on span "Select" at bounding box center [265, 13] width 8 height 8
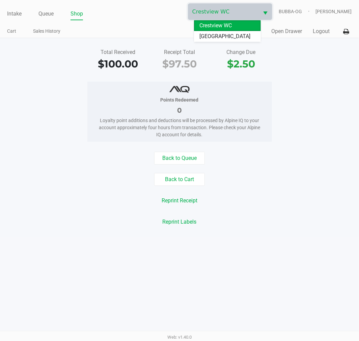
click at [295, 241] on div "Intake Queue Shop Crestview WC BUBBA-OG [PERSON_NAME] Cart Sales History Quick …" at bounding box center [179, 170] width 359 height 341
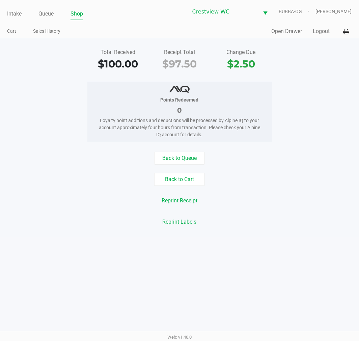
click at [285, 33] on button "Open Drawer" at bounding box center [286, 31] width 31 height 8
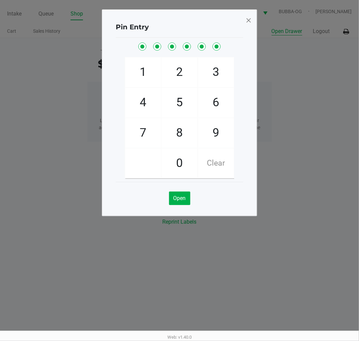
click at [248, 16] on span at bounding box center [248, 20] width 6 height 11
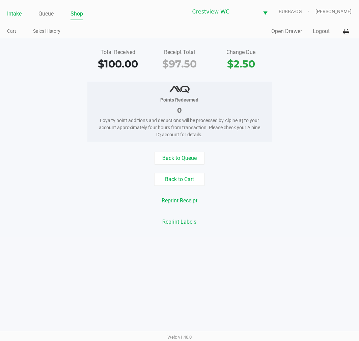
click at [20, 13] on link "Intake" at bounding box center [14, 13] width 14 height 9
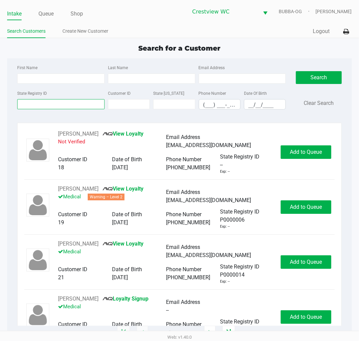
click at [47, 105] on input "State Registry ID" at bounding box center [60, 104] width 87 height 10
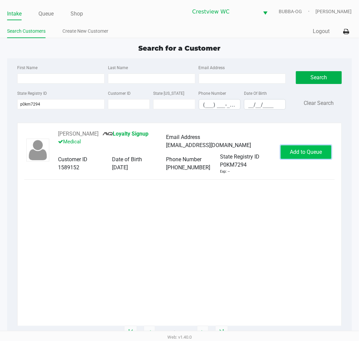
drag, startPoint x: 295, startPoint y: 159, endPoint x: 294, endPoint y: 154, distance: 4.6
click at [294, 156] on button "Add to Queue" at bounding box center [305, 151] width 51 height 13
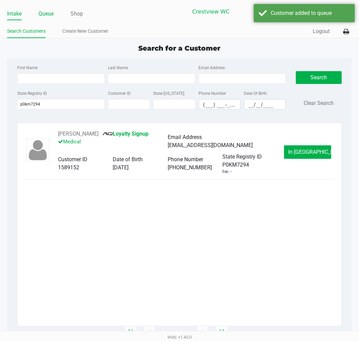
click at [41, 9] on link "Queue" at bounding box center [45, 13] width 15 height 9
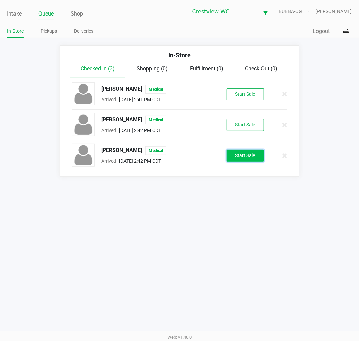
click at [242, 157] on button "Start Sale" at bounding box center [244, 156] width 37 height 12
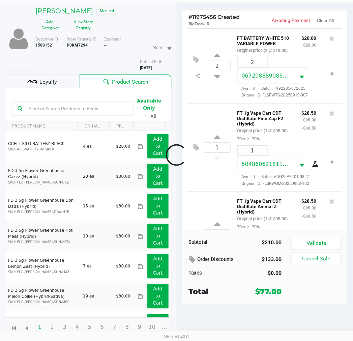
scroll to position [74, 0]
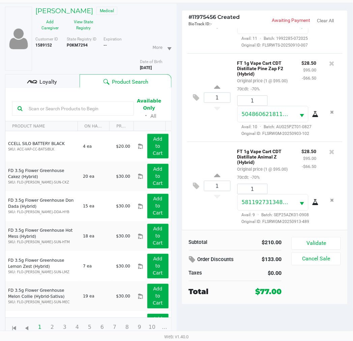
click at [39, 81] on span "Loyalty" at bounding box center [48, 82] width 18 height 8
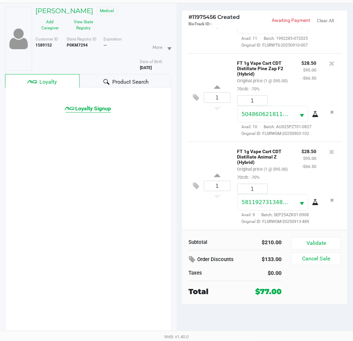
click at [100, 110] on span "Loyalty Signup" at bounding box center [93, 108] width 36 height 8
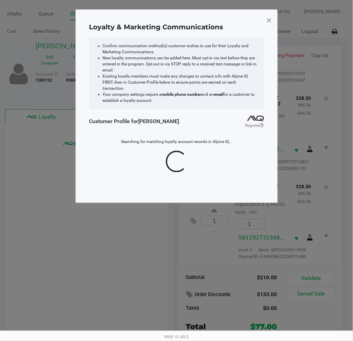
scroll to position [0, 0]
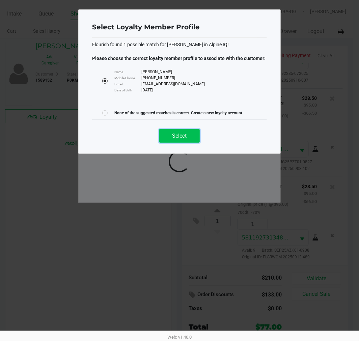
click at [189, 134] on button "Select" at bounding box center [179, 135] width 40 height 13
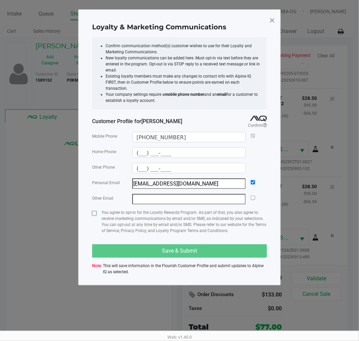
click at [93, 211] on input "checkbox" at bounding box center [94, 213] width 4 height 4
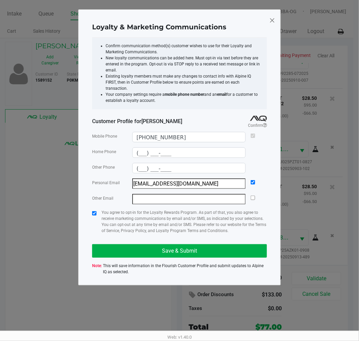
click at [113, 236] on div "Mobile Phone [PHONE_NUMBER] Home Phone (___) ___-____ Other Phone (___) ___-___…" at bounding box center [179, 203] width 175 height 150
click at [116, 244] on button "Save & Submit" at bounding box center [179, 250] width 175 height 13
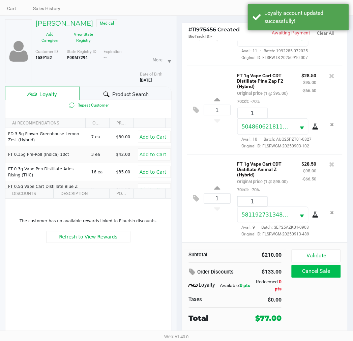
scroll to position [35, 0]
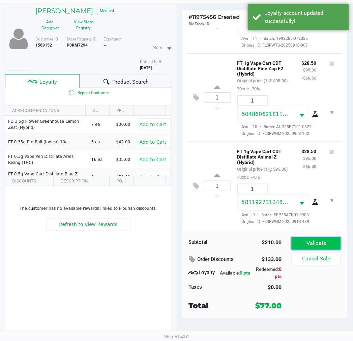
click at [305, 240] on button "Validate" at bounding box center [316, 243] width 49 height 13
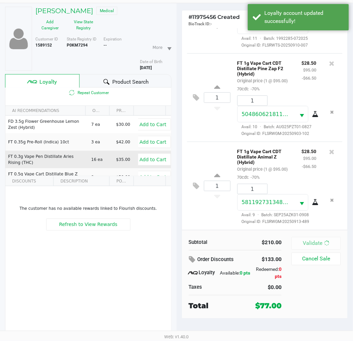
scroll to position [0, 0]
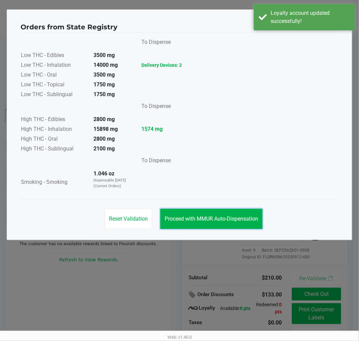
drag, startPoint x: 174, startPoint y: 209, endPoint x: 200, endPoint y: 221, distance: 27.9
click at [174, 209] on button "Proceed with MMUR Auto-Dispensation" at bounding box center [211, 219] width 102 height 20
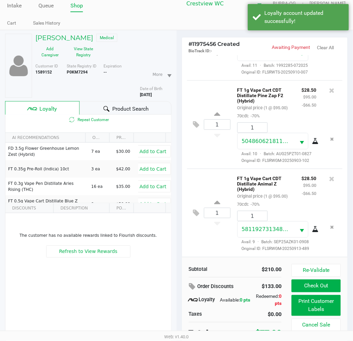
scroll to position [35, 0]
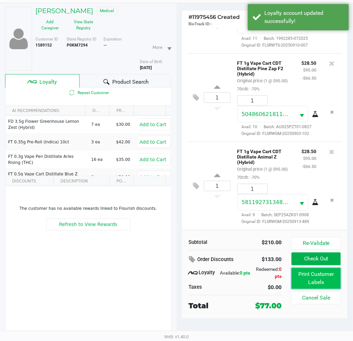
click at [323, 281] on button "Print Customer Labels" at bounding box center [316, 278] width 49 height 21
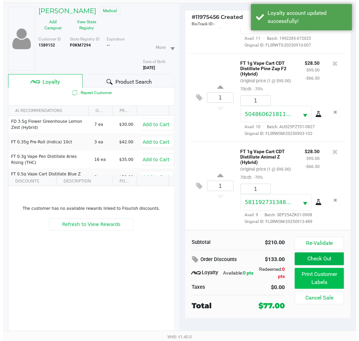
scroll to position [0, 0]
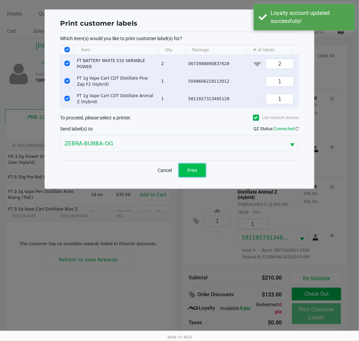
click at [196, 172] on span "Print" at bounding box center [192, 170] width 10 height 5
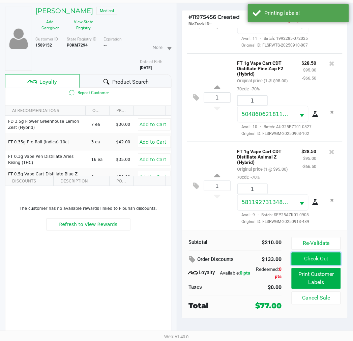
click at [320, 264] on button "Check Out" at bounding box center [316, 258] width 49 height 13
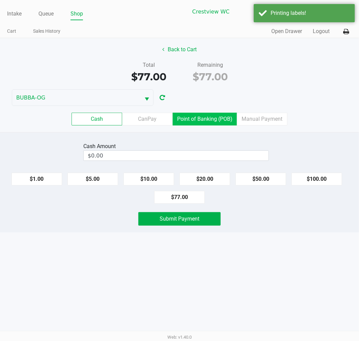
click at [209, 117] on label "Point of Banking (POB)" at bounding box center [205, 119] width 64 height 13
click at [0, 0] on 7 "Point of Banking (POB)" at bounding box center [0, 0] width 0 height 0
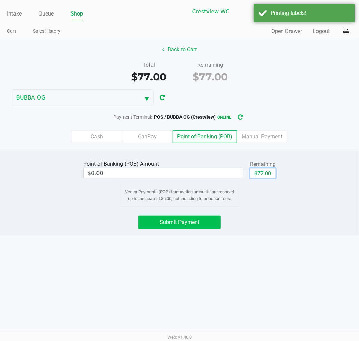
drag, startPoint x: 265, startPoint y: 171, endPoint x: 219, endPoint y: 217, distance: 64.3
click at [265, 171] on button "$77.00" at bounding box center [263, 173] width 26 height 10
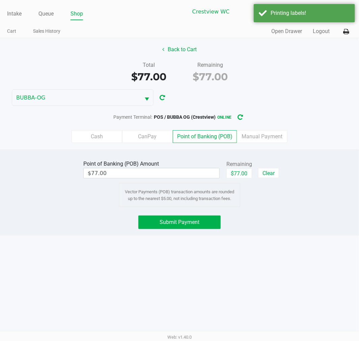
click at [207, 215] on div "Point of Banking (POB) Amount $77.00 Remaining $77.00 Clear Vector Payments (PO…" at bounding box center [179, 193] width 359 height 86
click at [200, 223] on button "Submit Payment" at bounding box center [179, 221] width 82 height 13
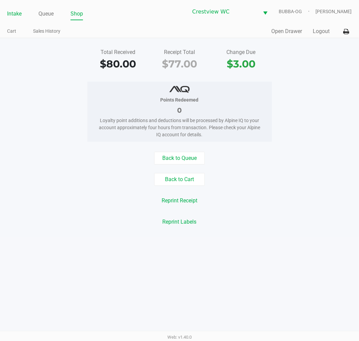
click at [15, 17] on link "Intake" at bounding box center [14, 13] width 14 height 9
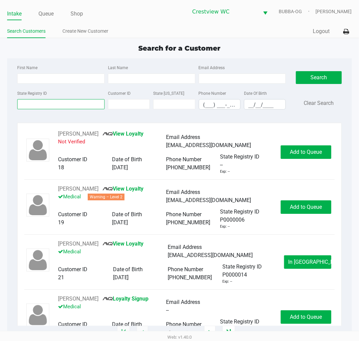
click at [42, 107] on input "State Registry ID" at bounding box center [60, 104] width 87 height 10
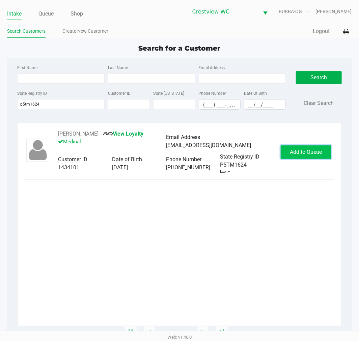
click at [301, 153] on span "Add to Queue" at bounding box center [306, 152] width 32 height 6
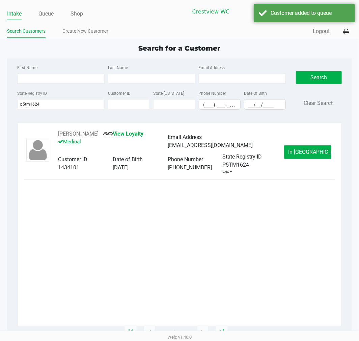
drag, startPoint x: 51, startPoint y: 8, endPoint x: 55, endPoint y: 18, distance: 10.6
click at [51, 8] on div "Intake Queue Shop" at bounding box center [93, 13] width 172 height 12
click at [53, 18] on link "Queue" at bounding box center [45, 13] width 15 height 9
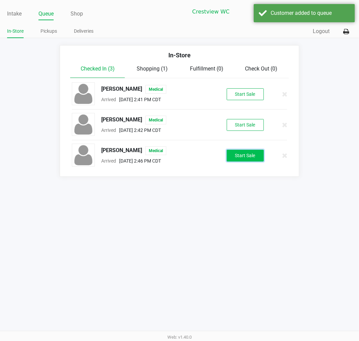
click at [244, 153] on button "Start Sale" at bounding box center [244, 156] width 37 height 12
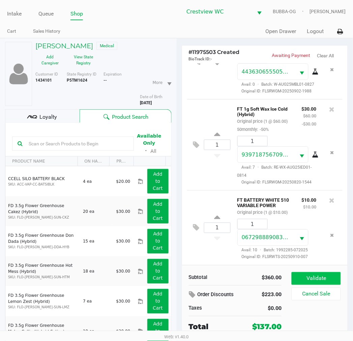
scroll to position [281, 0]
click at [307, 278] on button "Validate" at bounding box center [316, 278] width 49 height 13
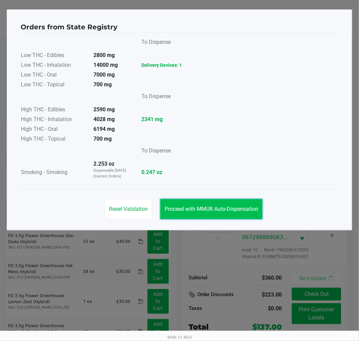
click at [213, 201] on button "Proceed with MMUR Auto-Dispensation" at bounding box center [211, 209] width 102 height 20
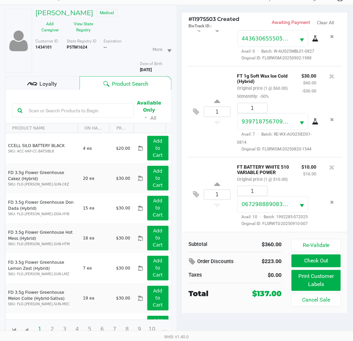
scroll to position [35, 0]
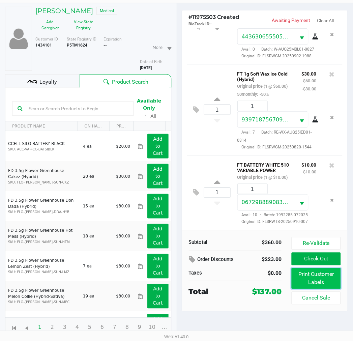
click at [299, 275] on button "Print Customer Labels" at bounding box center [316, 278] width 49 height 21
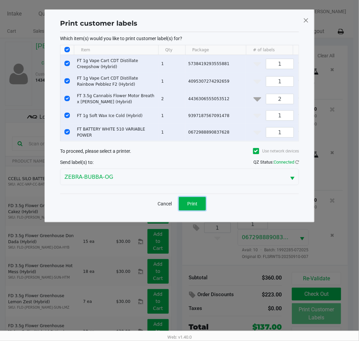
click at [188, 203] on button "Print" at bounding box center [192, 203] width 27 height 13
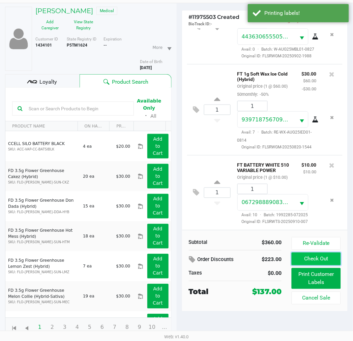
click at [335, 263] on button "Check Out" at bounding box center [316, 258] width 49 height 13
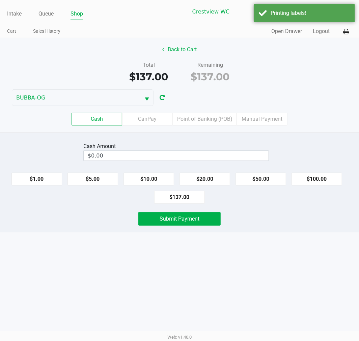
click at [207, 110] on div "Cash CanPay Point of Banking (POB) Manual Payment" at bounding box center [179, 119] width 369 height 26
click at [208, 117] on label "Point of Banking (POB)" at bounding box center [205, 119] width 64 height 13
click at [0, 0] on 7 "Point of Banking (POB)" at bounding box center [0, 0] width 0 height 0
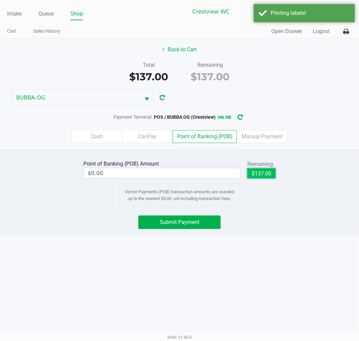
click at [266, 176] on button "$137.00" at bounding box center [261, 173] width 28 height 10
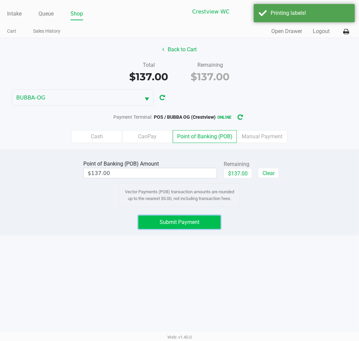
click at [182, 226] on button "Submit Payment" at bounding box center [179, 221] width 82 height 13
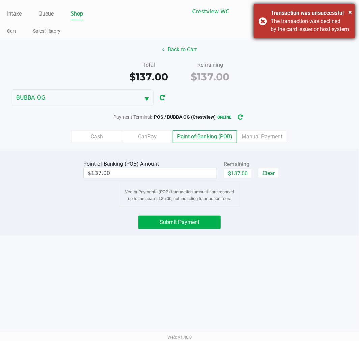
click at [306, 33] on div "The transaction was declined by the card issuer or host system" at bounding box center [309, 25] width 79 height 16
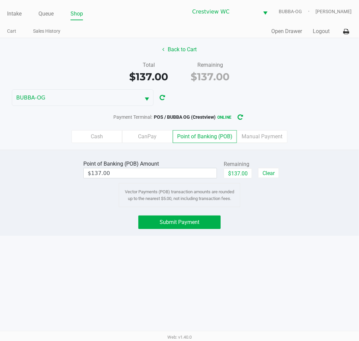
click at [201, 228] on button "Submit Payment" at bounding box center [179, 221] width 82 height 13
